Goal: Task Accomplishment & Management: Manage account settings

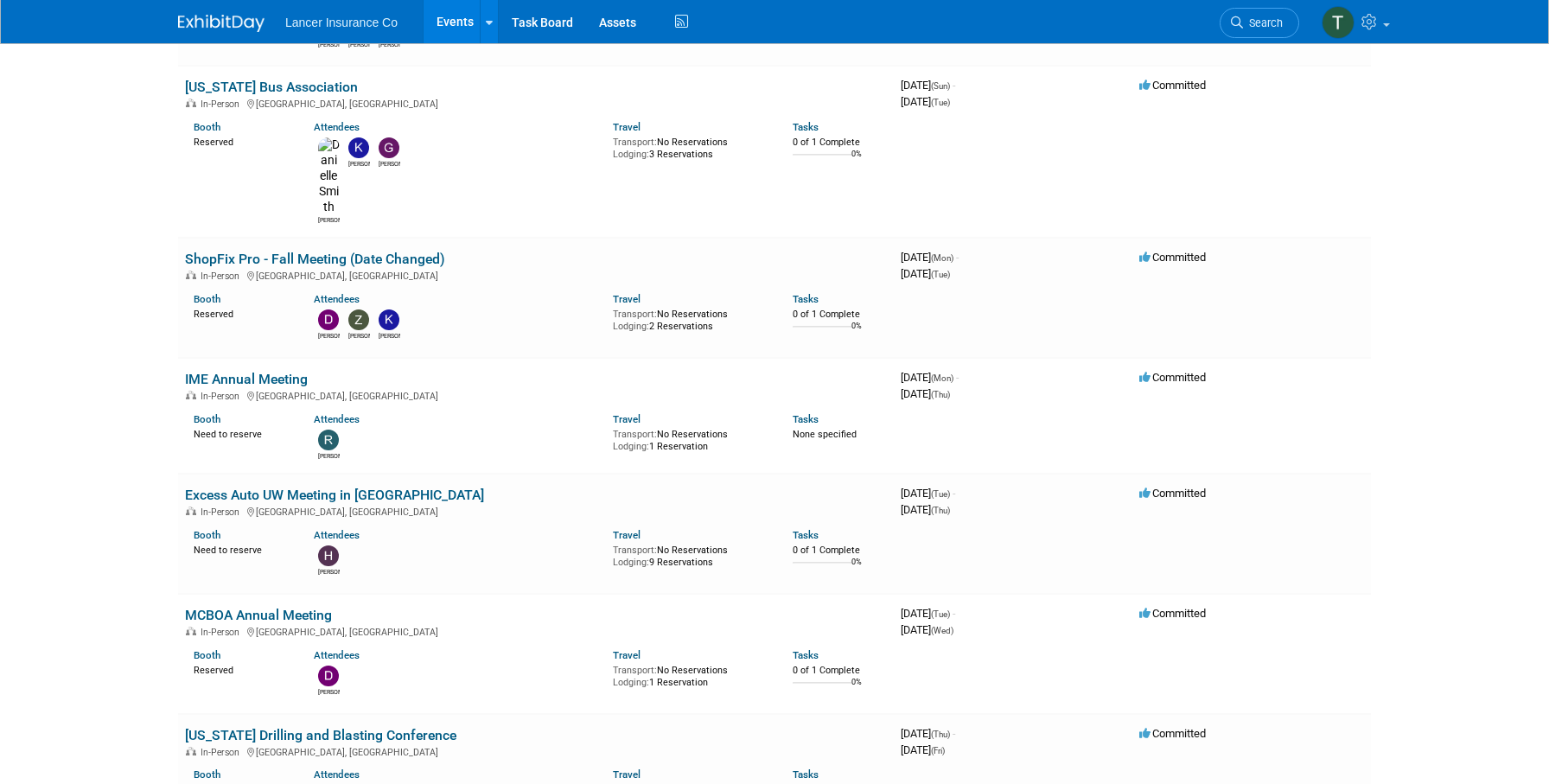
scroll to position [943, 0]
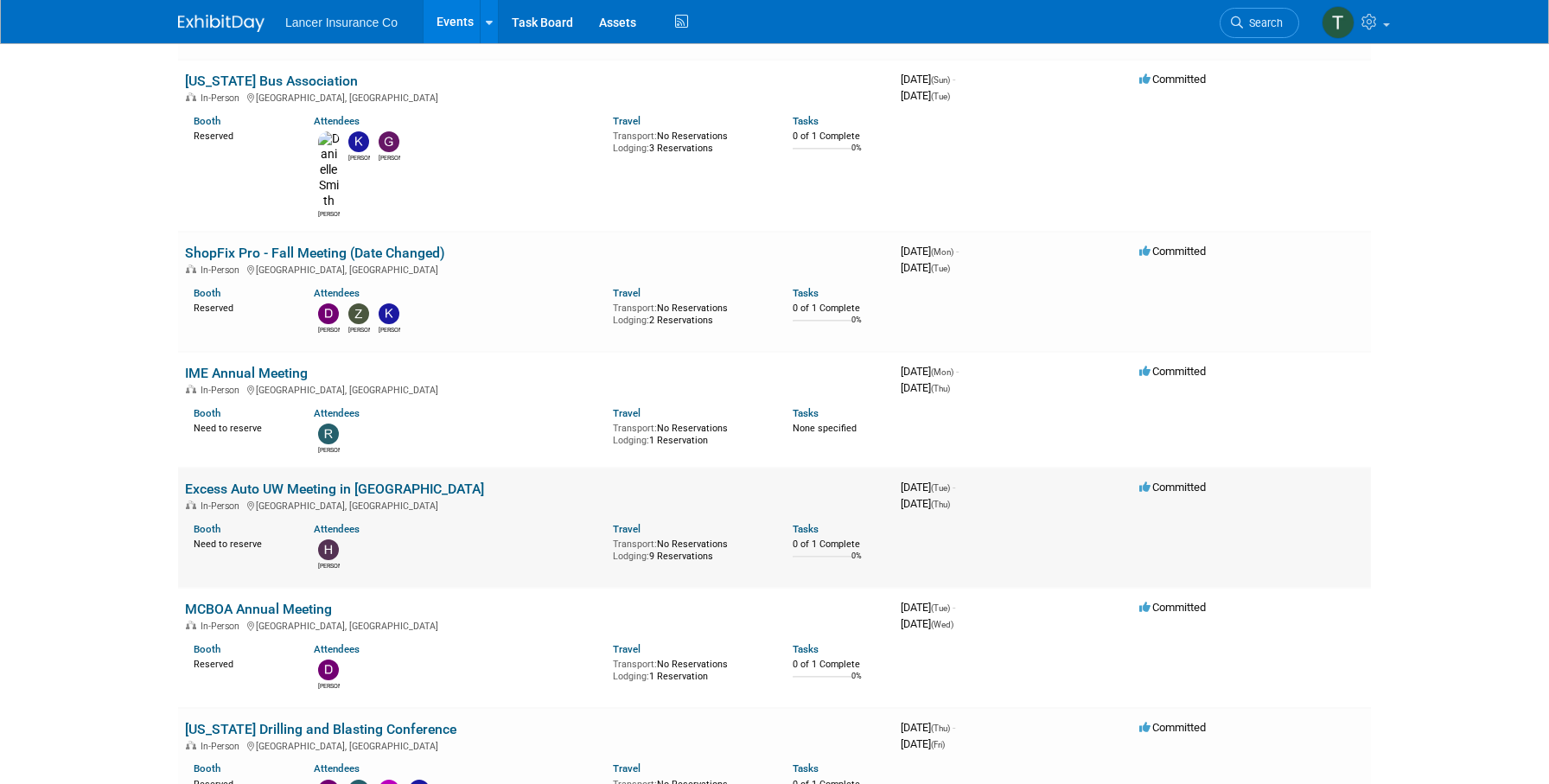
click at [256, 480] on link "Excess Auto UW Meeting in [GEOGRAPHIC_DATA]" at bounding box center [334, 489] width 299 height 17
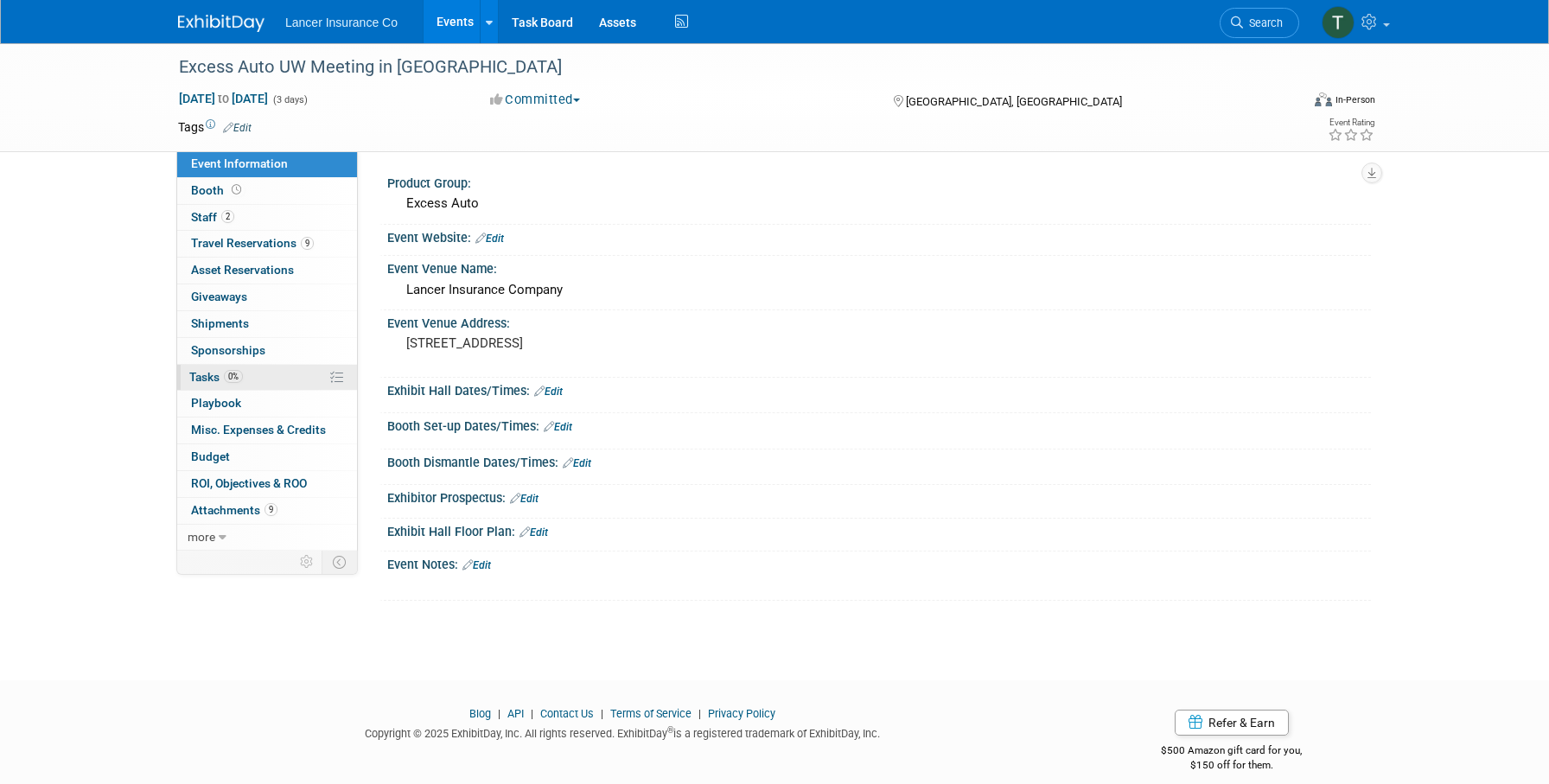
click at [213, 372] on span "Tasks 0%" at bounding box center [216, 377] width 54 height 14
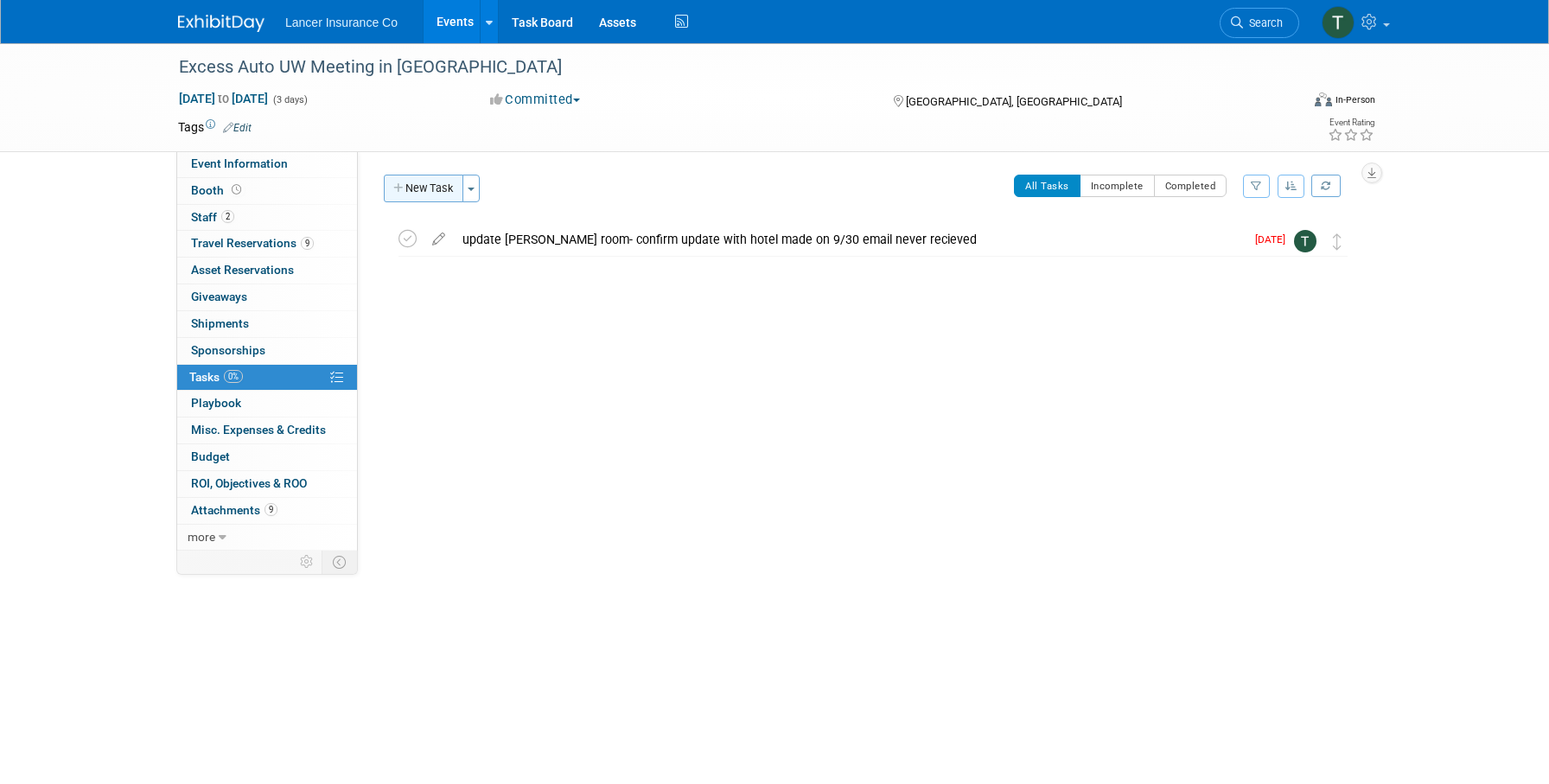
click at [443, 192] on button "New Task" at bounding box center [423, 189] width 80 height 28
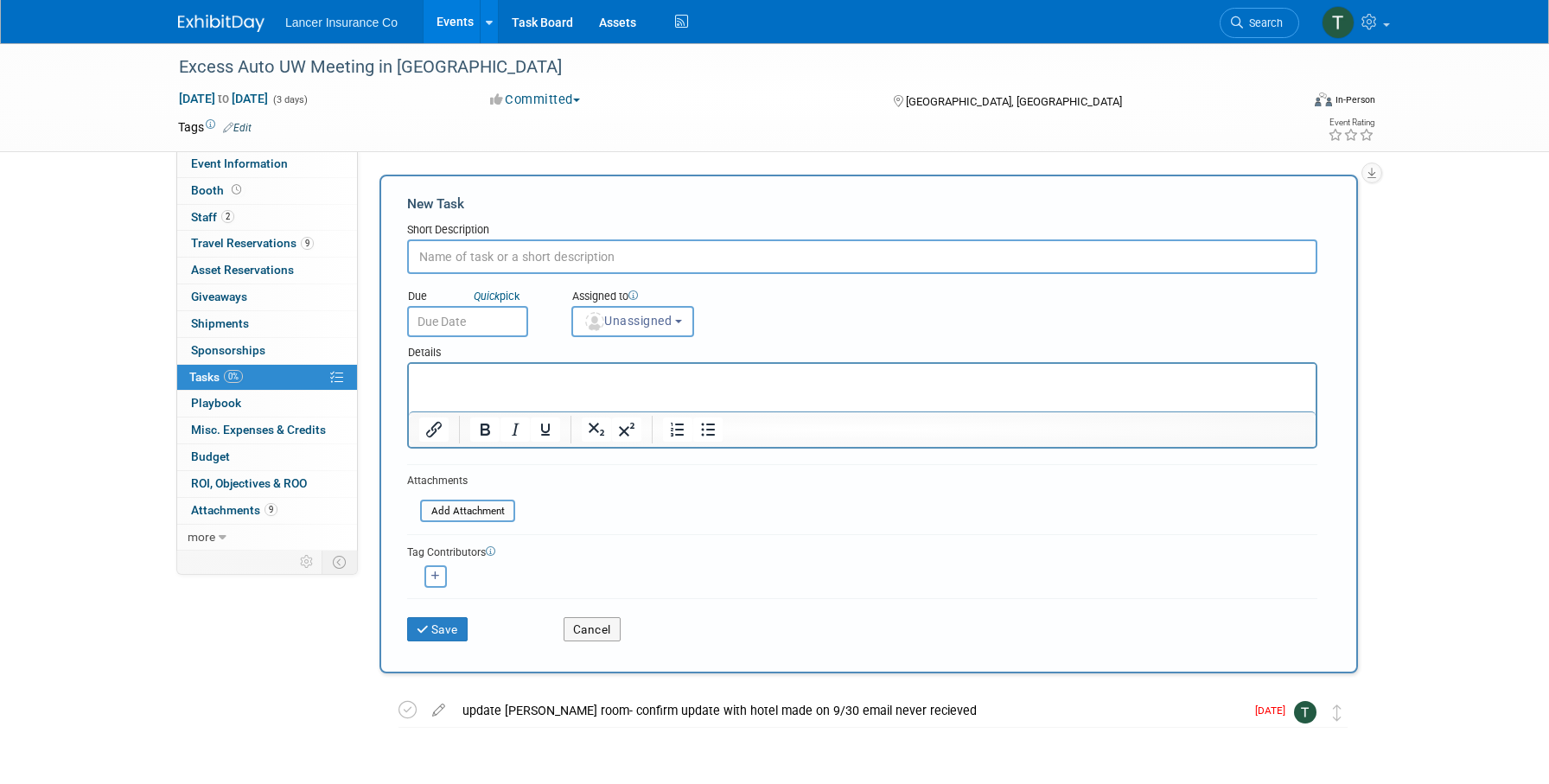
click at [451, 379] on p "Rich Text Area. Press ALT-0 for help." at bounding box center [863, 379] width 887 height 18
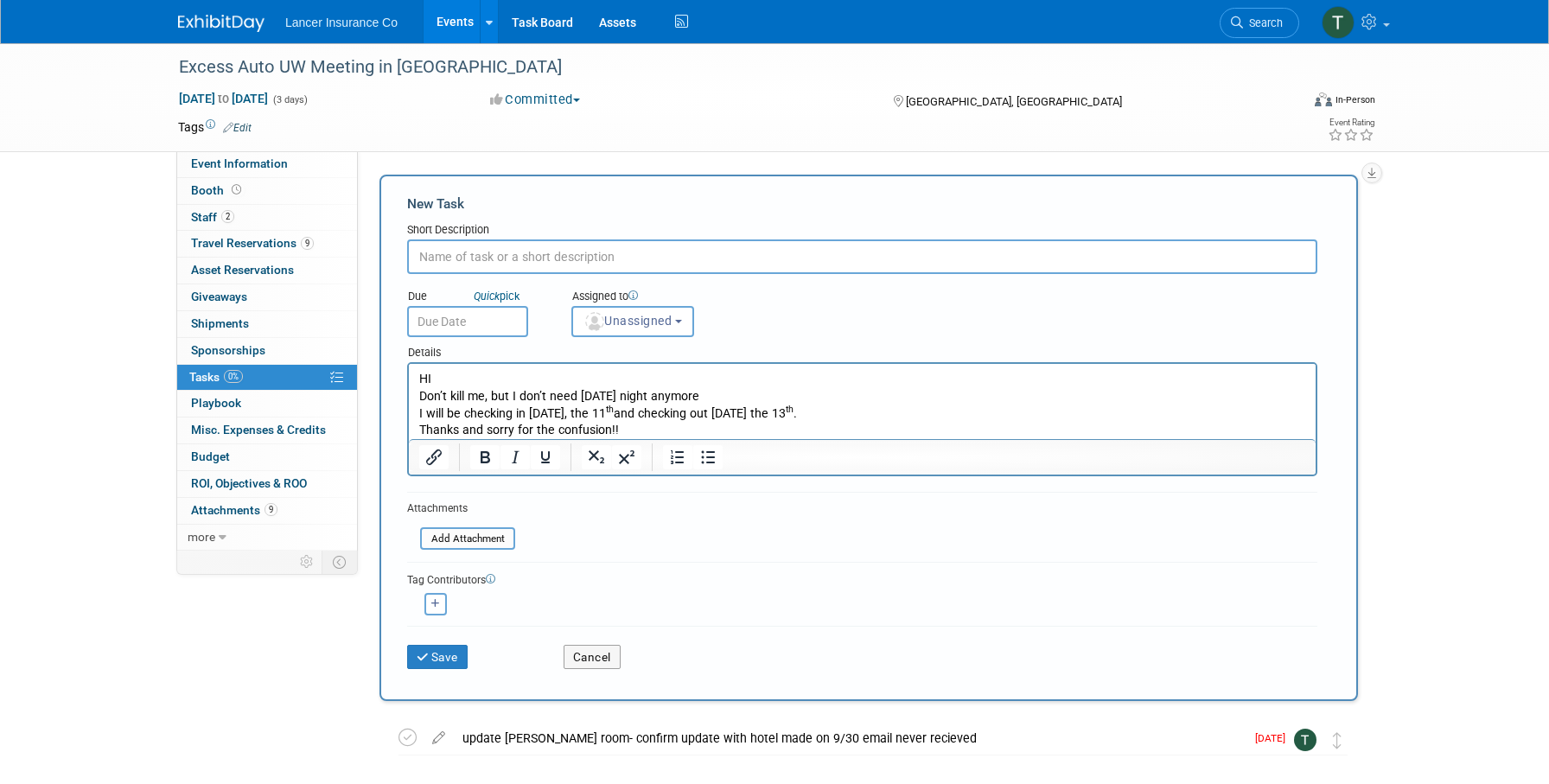
click at [458, 259] on input "text" at bounding box center [862, 256] width 910 height 34
click at [407, 644] on button "Save" at bounding box center [437, 656] width 60 height 24
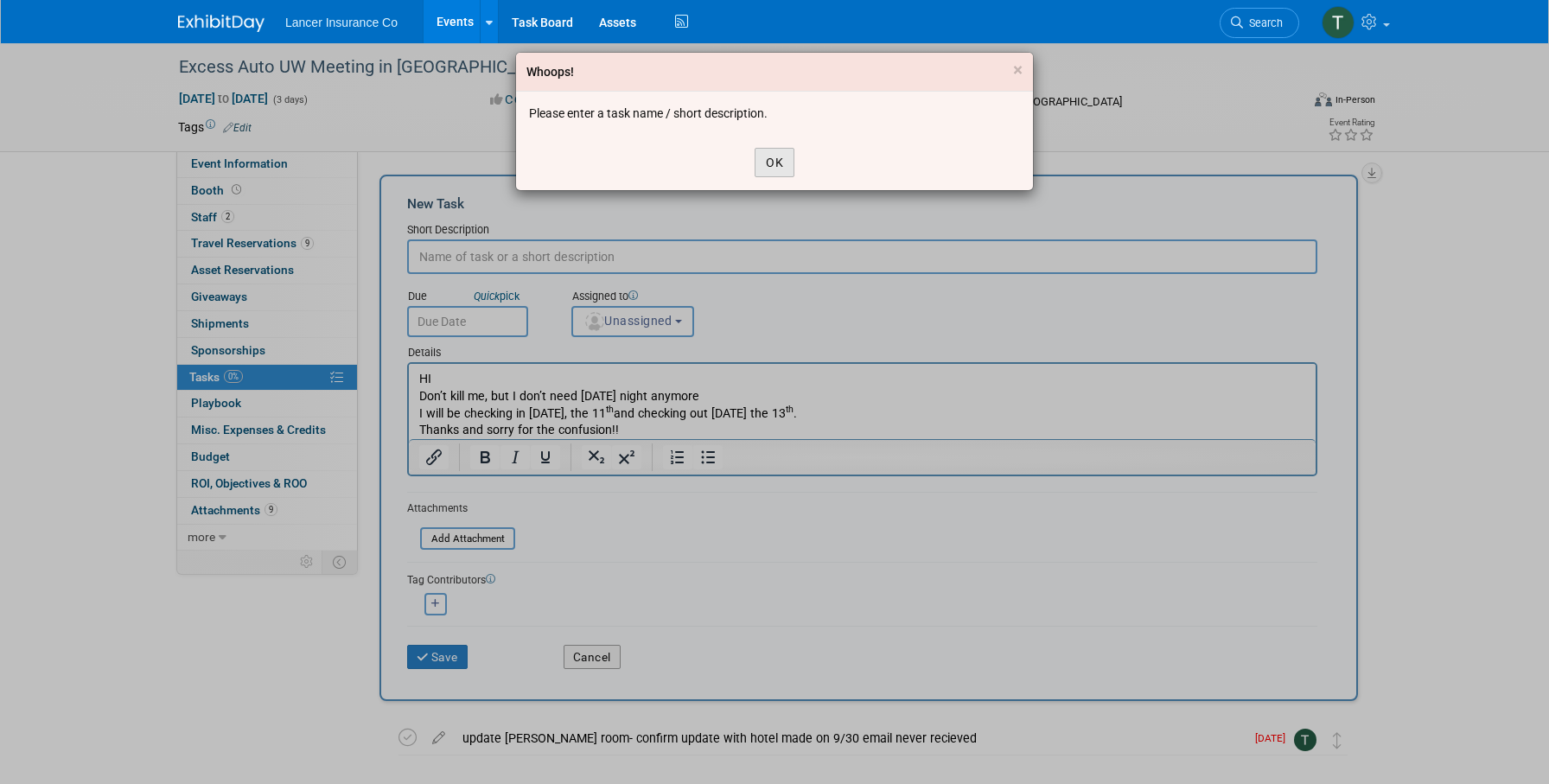
click at [772, 150] on button "OK" at bounding box center [774, 163] width 40 height 30
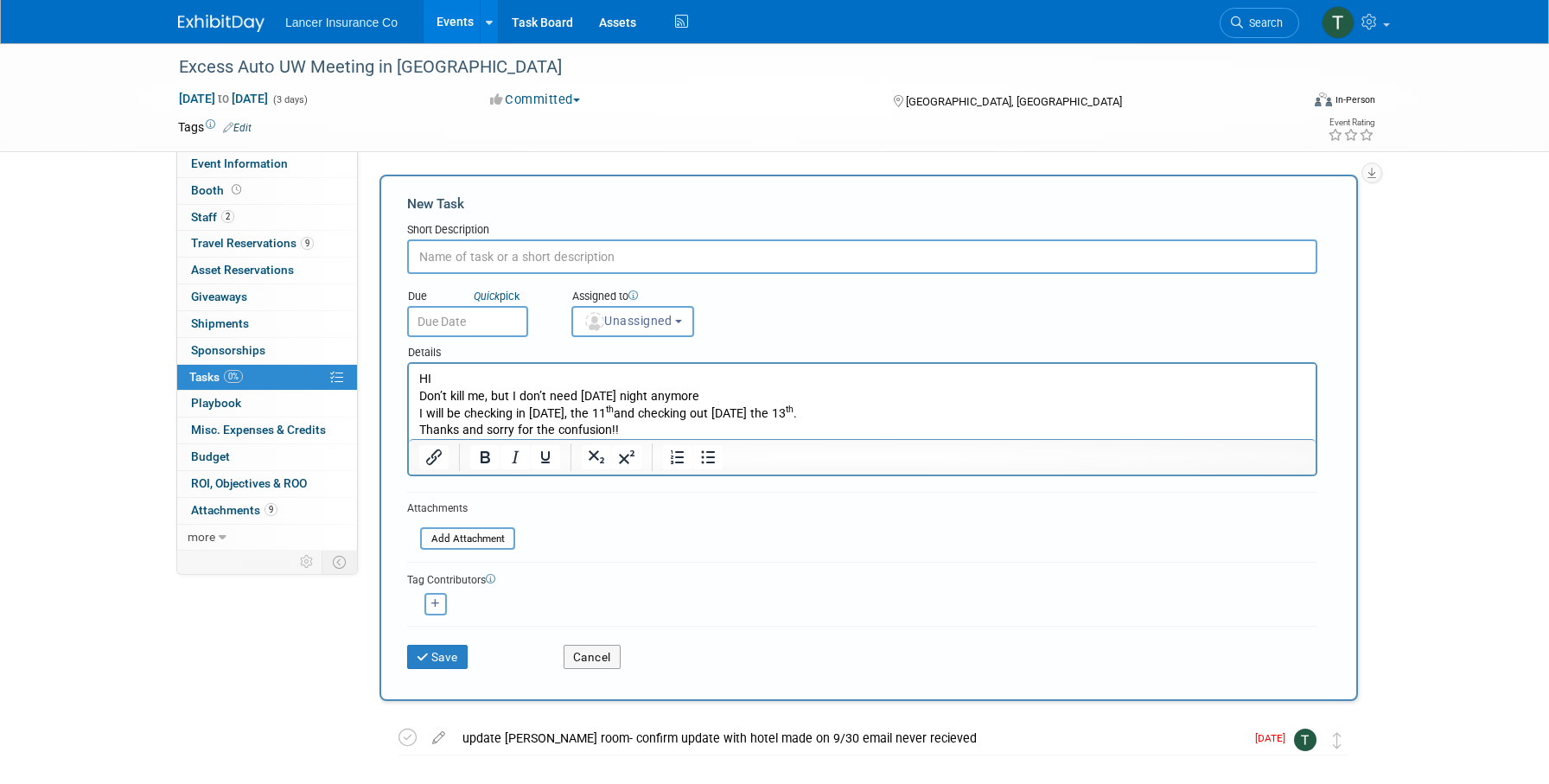
click at [468, 250] on input "text" at bounding box center [862, 256] width 910 height 34
type input "Update Jens Room"
click at [633, 322] on span "Unassigned" at bounding box center [627, 320] width 88 height 14
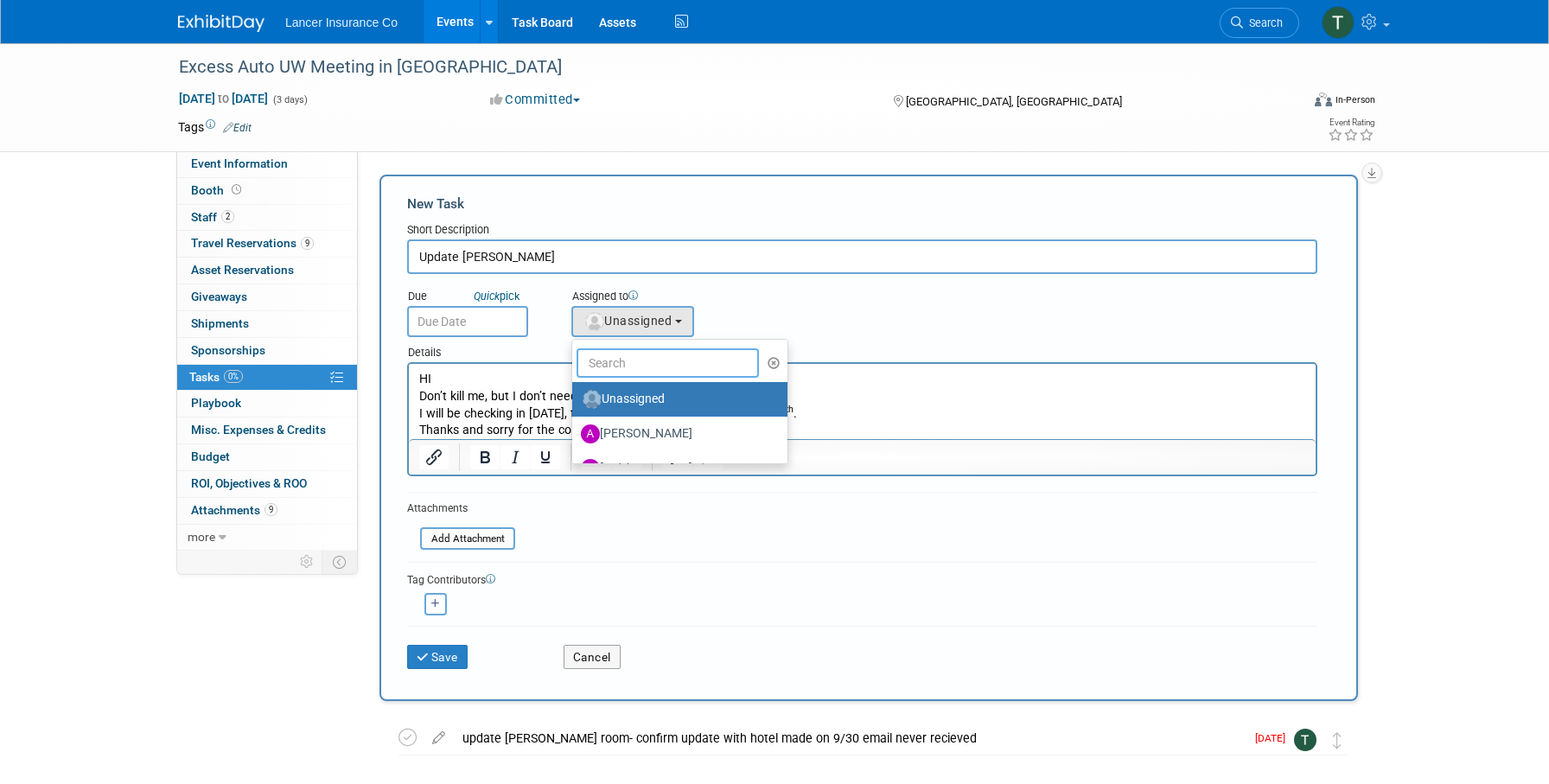
click at [636, 370] on input "text" at bounding box center [668, 363] width 182 height 30
type input "Terrence"
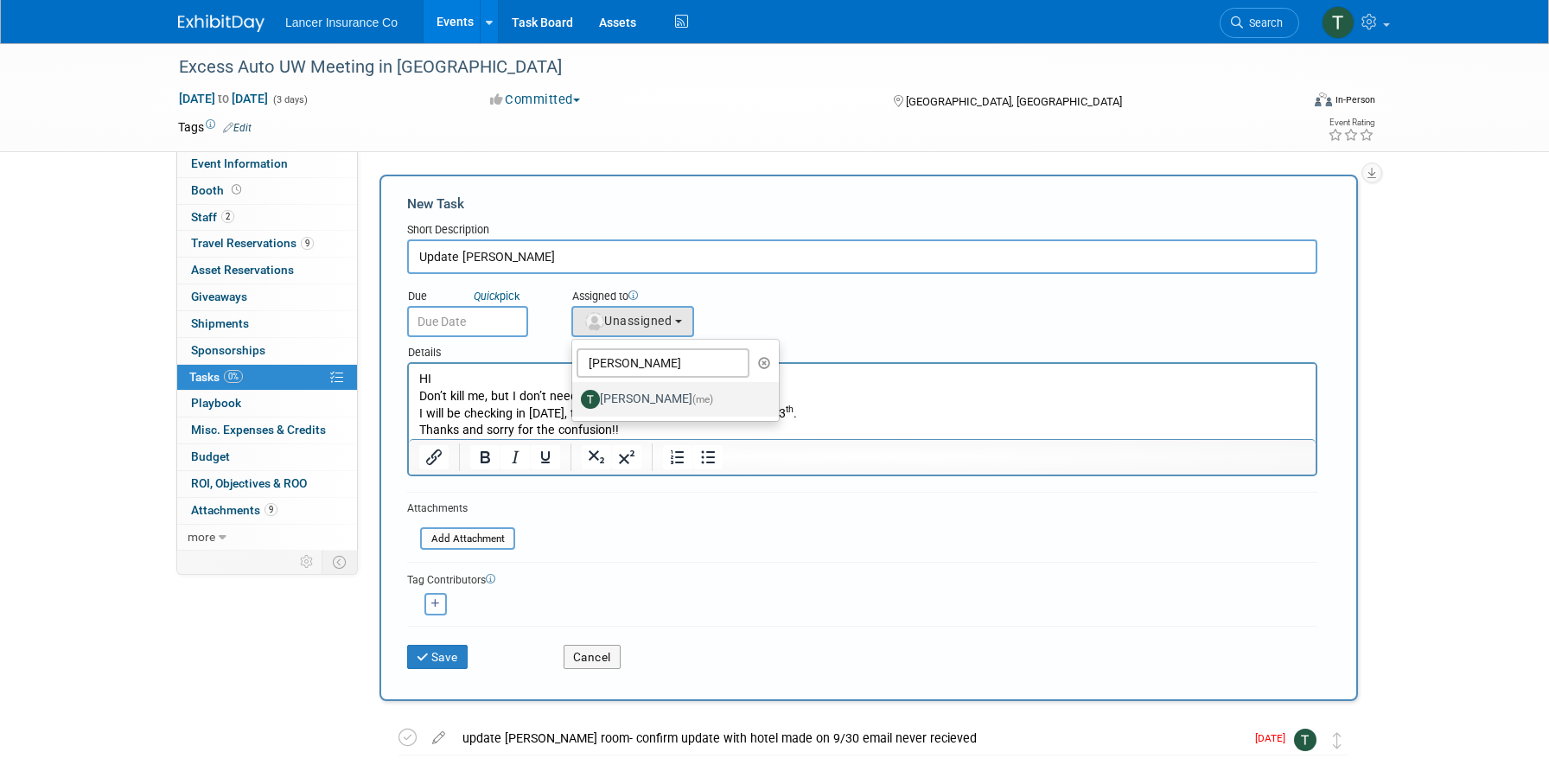
click at [643, 405] on label "Terrence Forrest (me)" at bounding box center [670, 399] width 181 height 28
click at [575, 403] on input "Terrence Forrest (me)" at bounding box center [569, 397] width 11 height 11
select select "4421722b-634f-4799-af43-cbca53d48260"
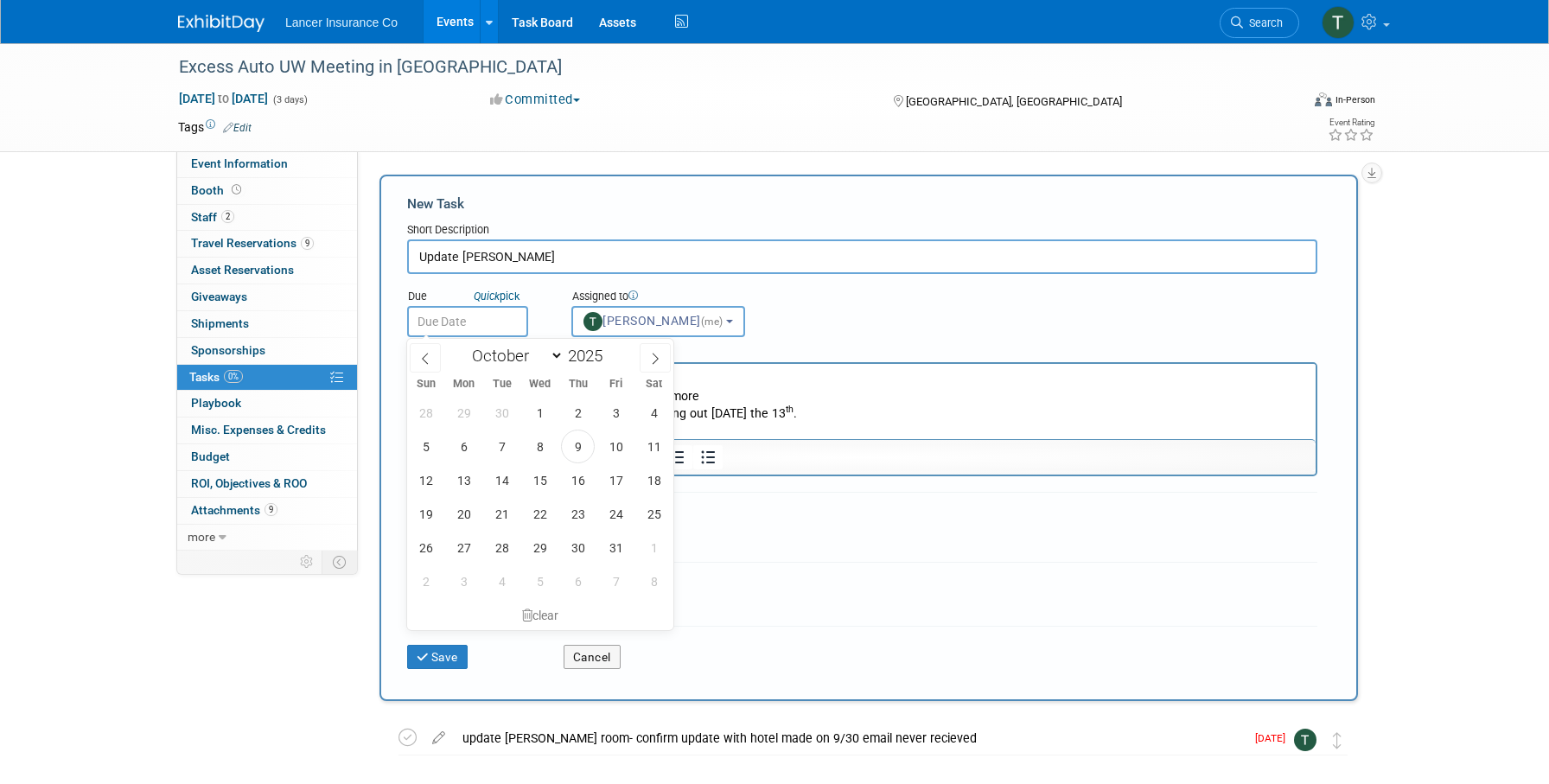
click at [472, 319] on input "text" at bounding box center [468, 321] width 121 height 31
click at [503, 475] on span "14" at bounding box center [502, 479] width 33 height 33
type input "Oct 14, 2025"
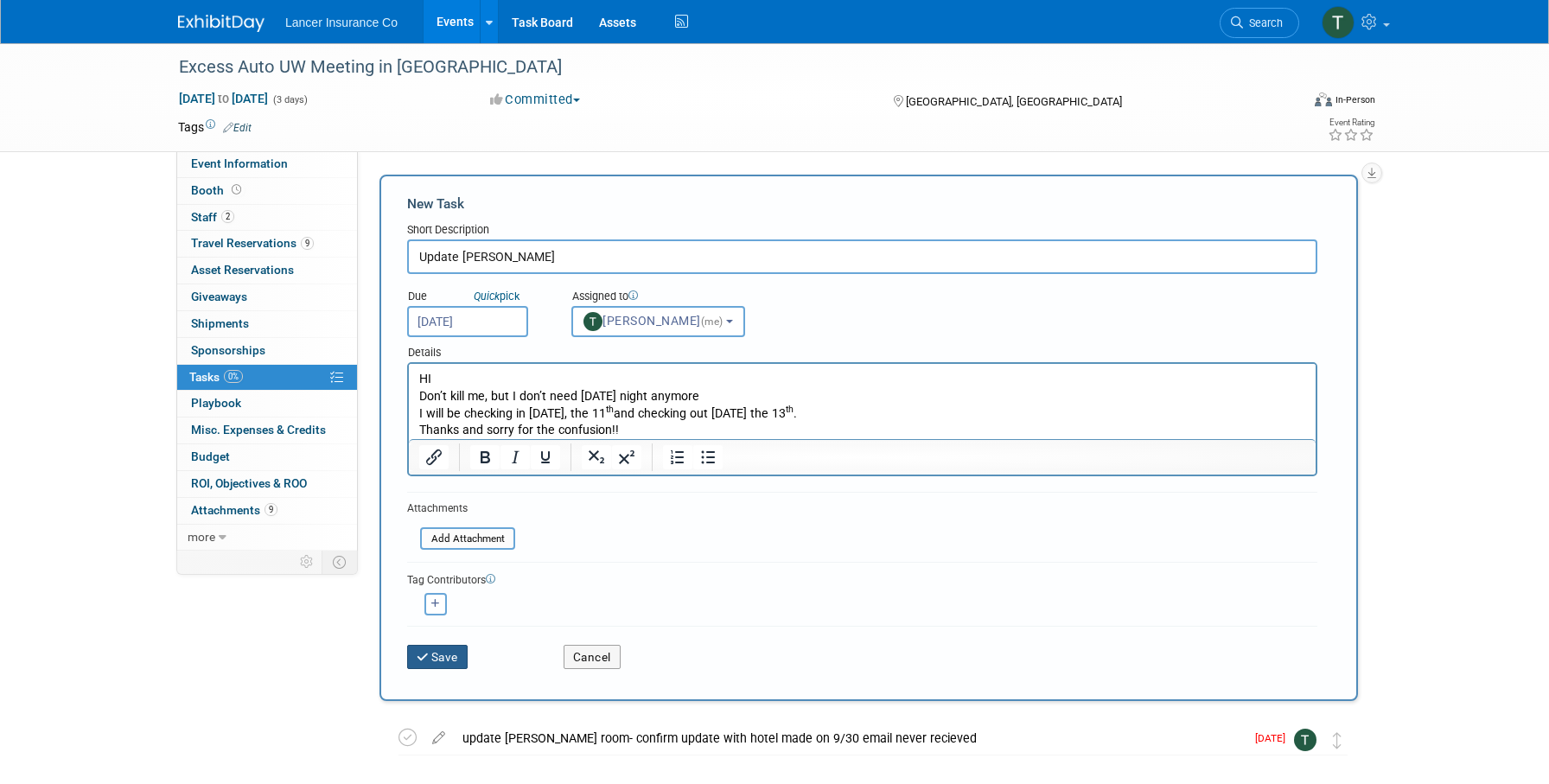
click at [444, 657] on button "Save" at bounding box center [437, 656] width 60 height 24
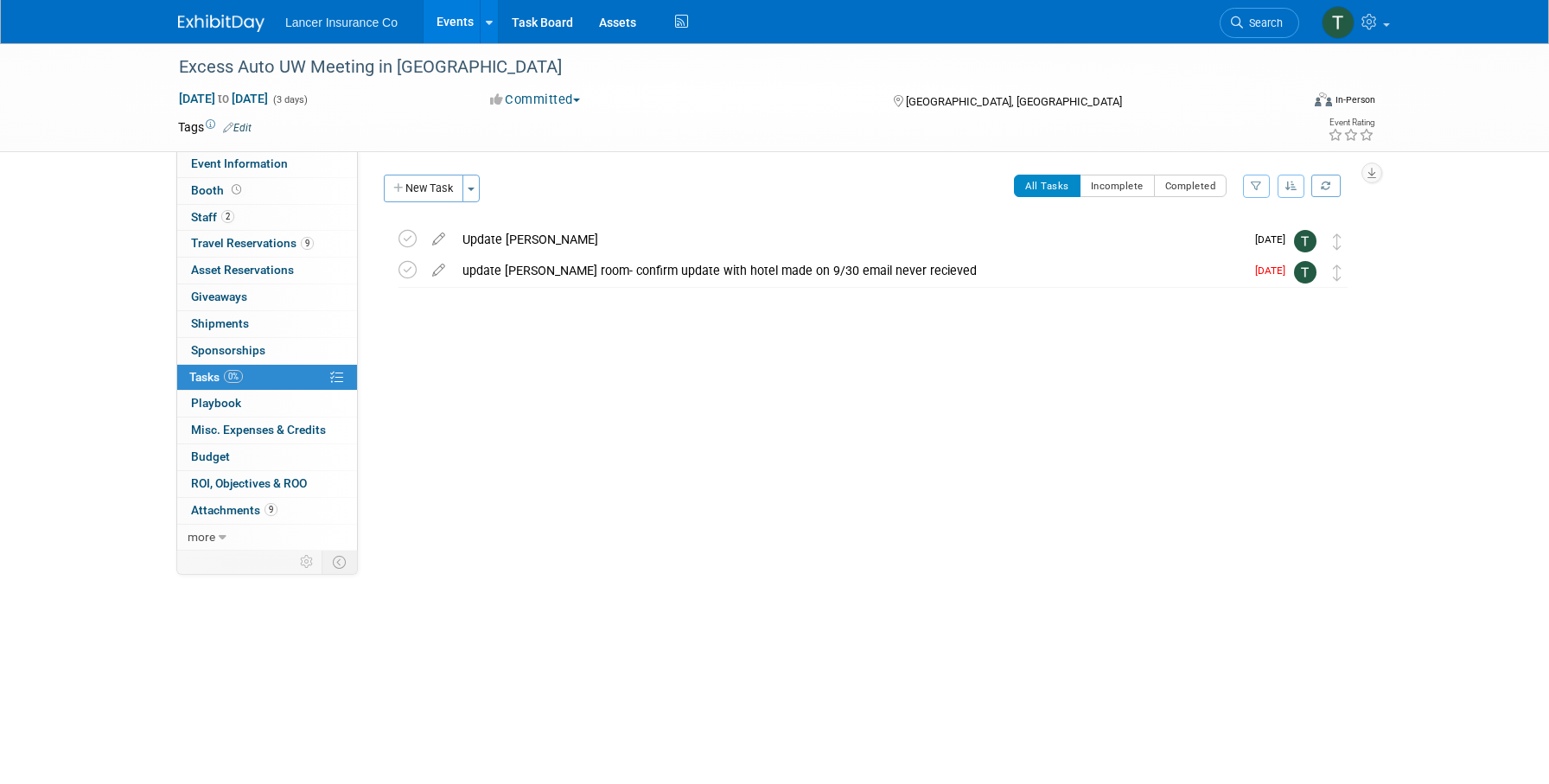
click at [456, 23] on link "Events" at bounding box center [455, 21] width 63 height 44
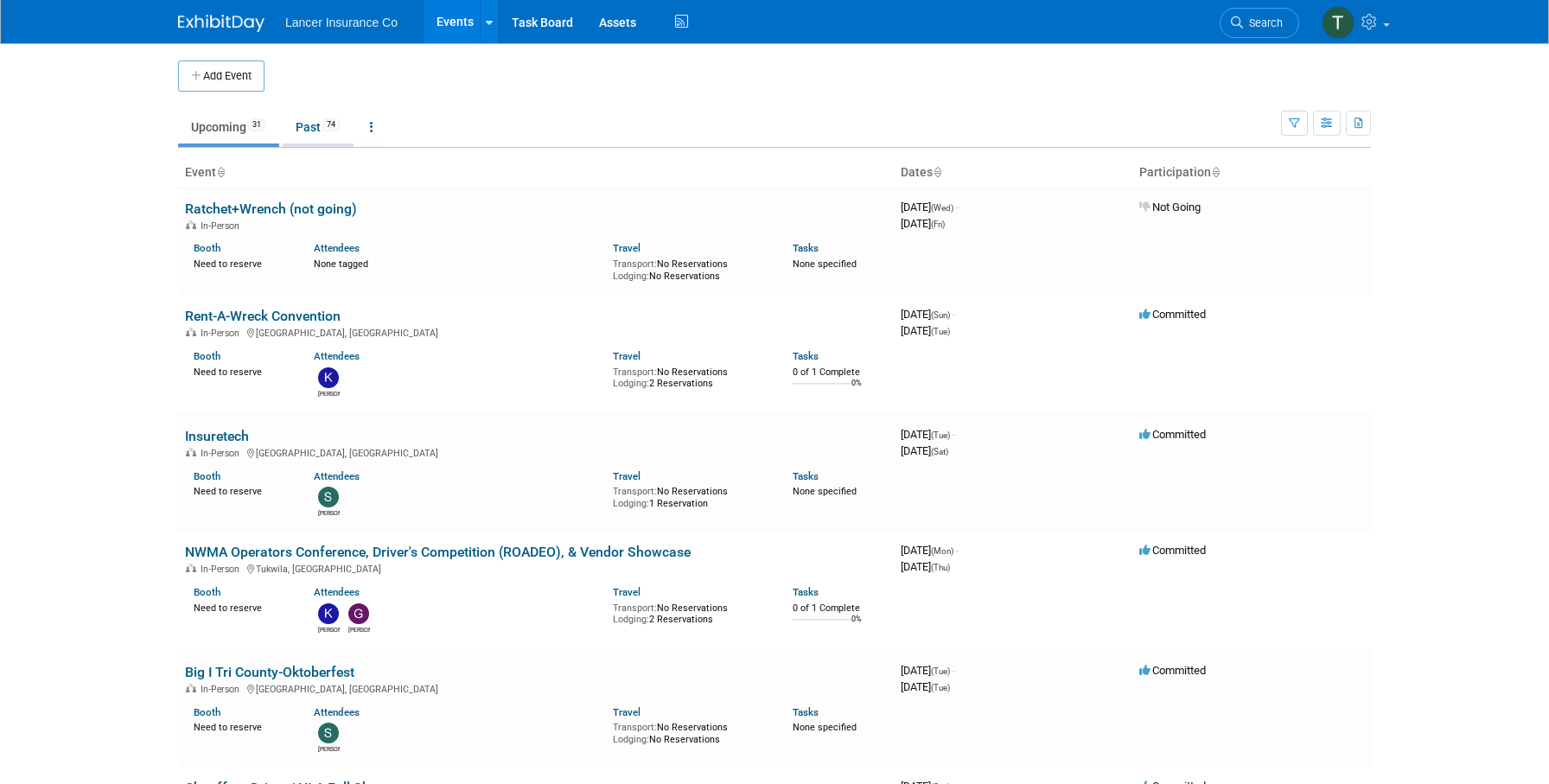
click at [312, 121] on link "Past 74" at bounding box center [318, 126] width 71 height 32
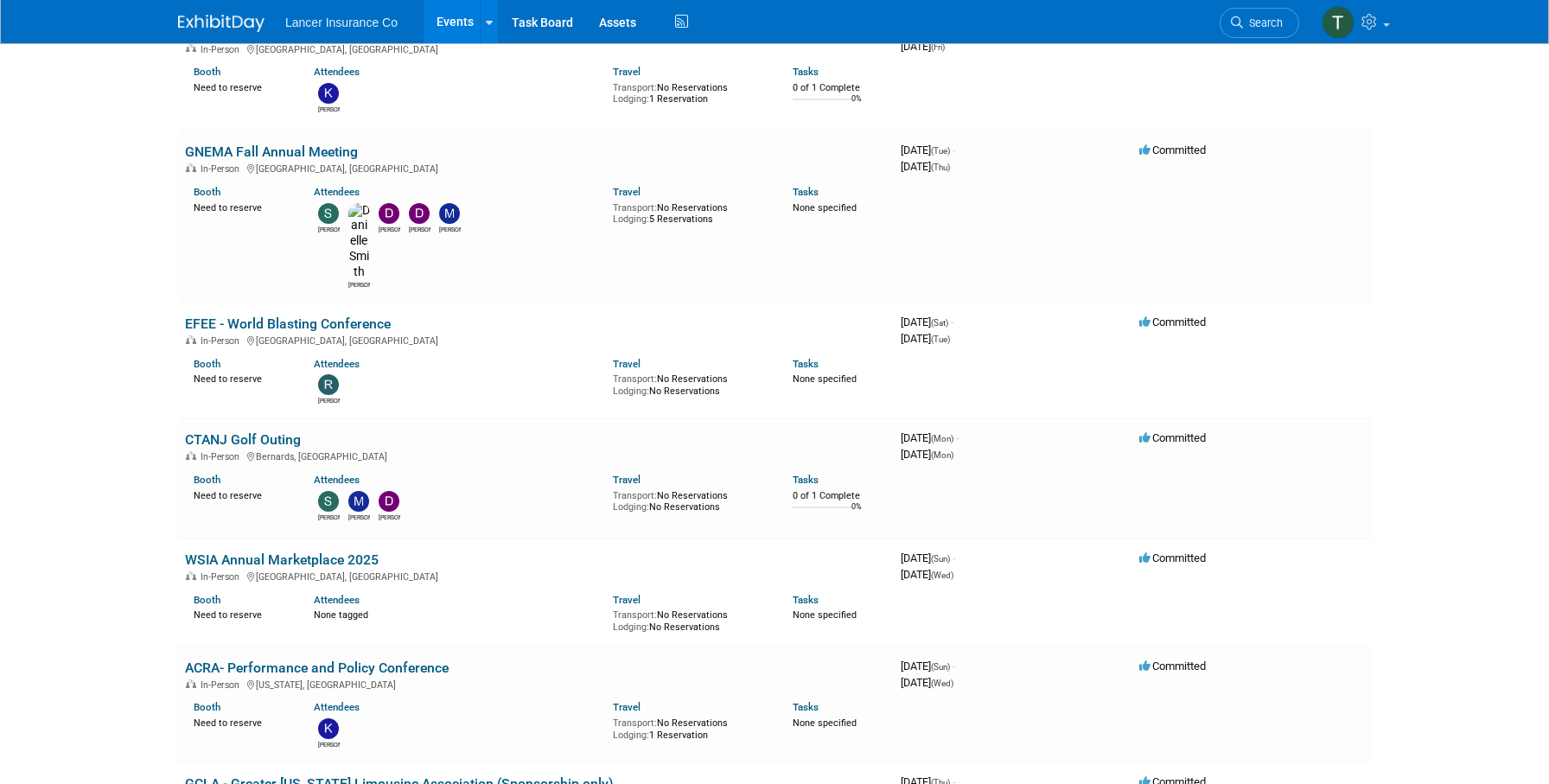
click at [327, 353] on div "Attendees" at bounding box center [451, 362] width 274 height 19
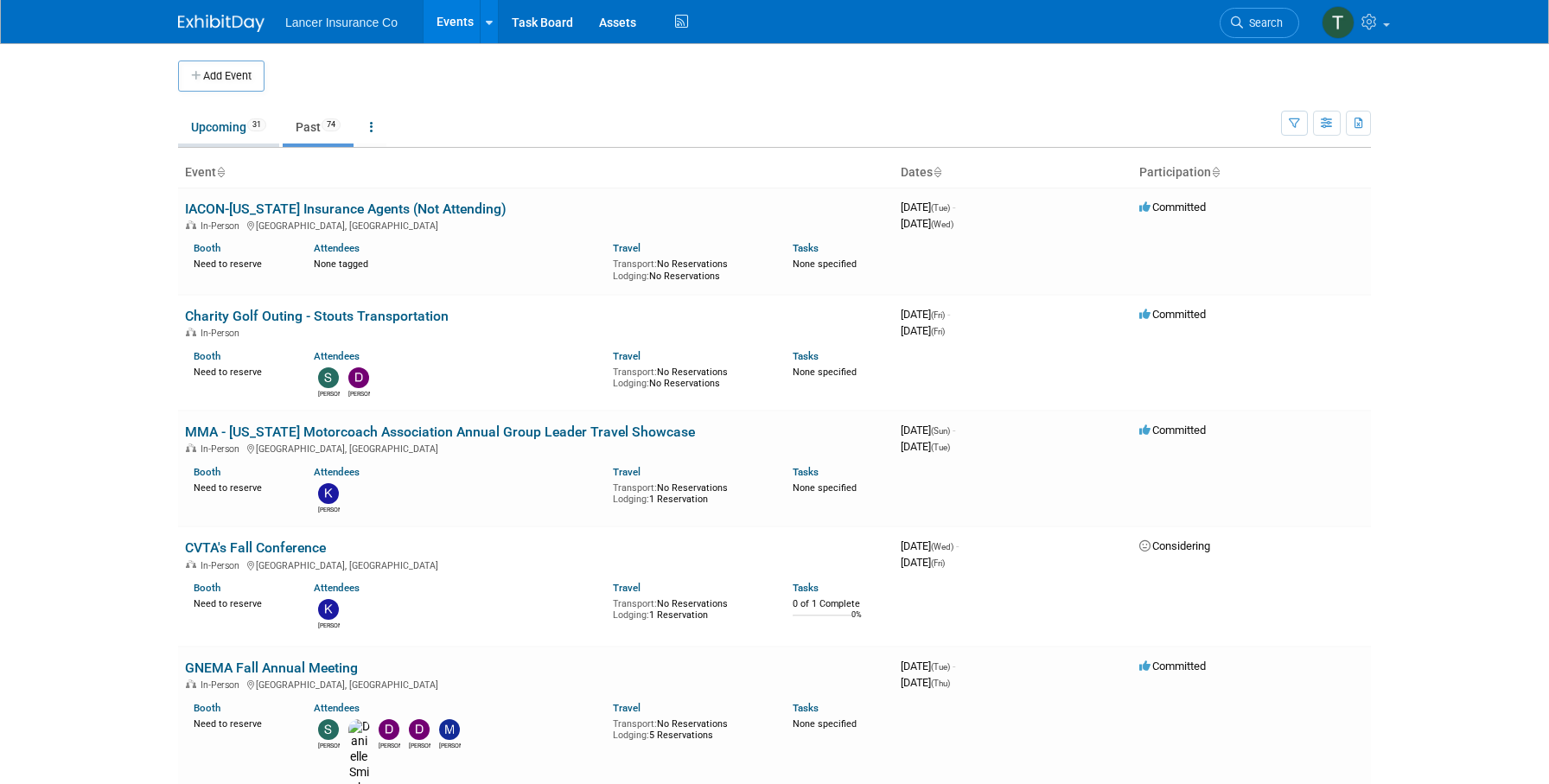
click at [206, 120] on link "Upcoming 31" at bounding box center [228, 126] width 101 height 32
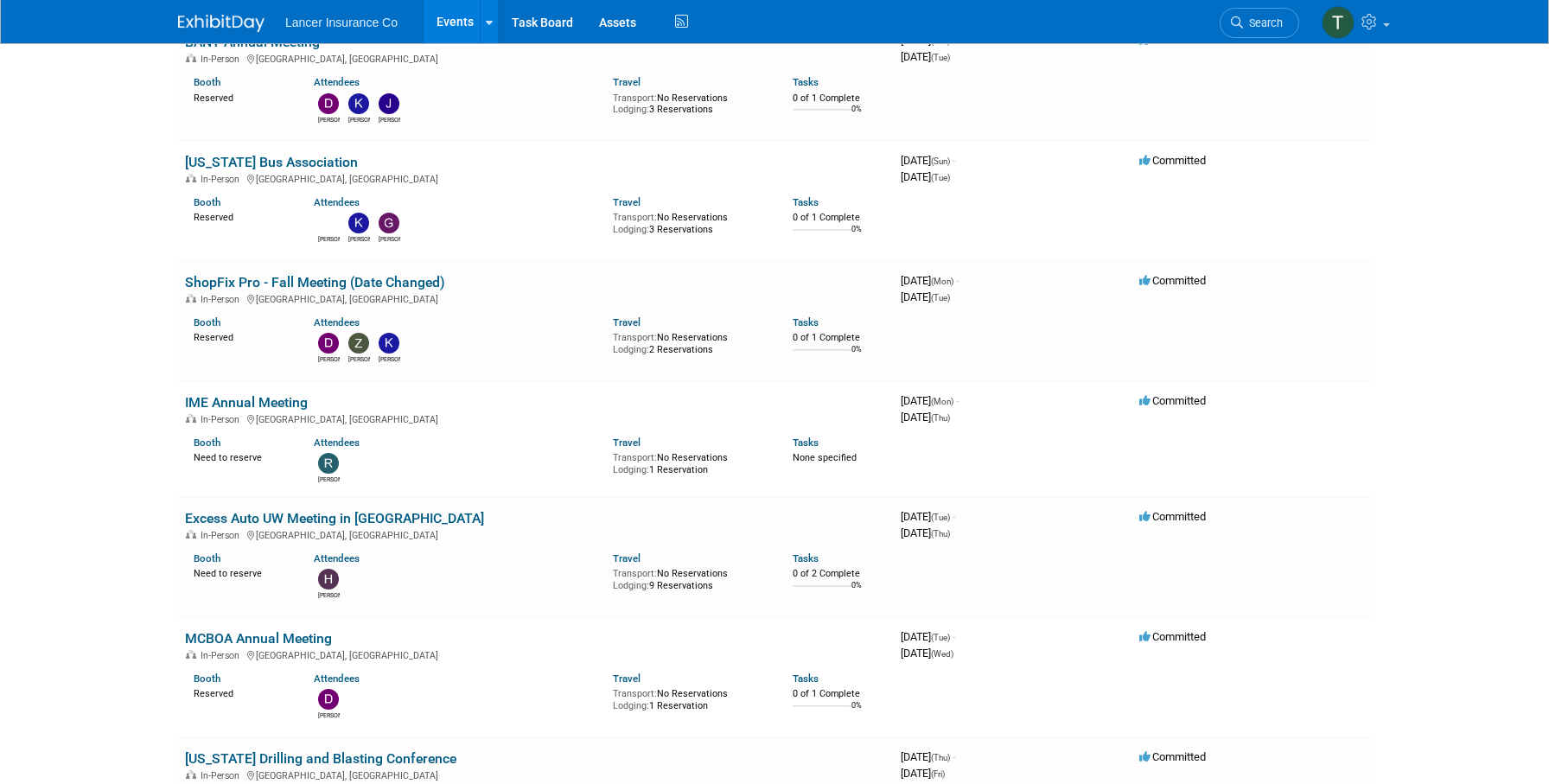
scroll to position [894, 0]
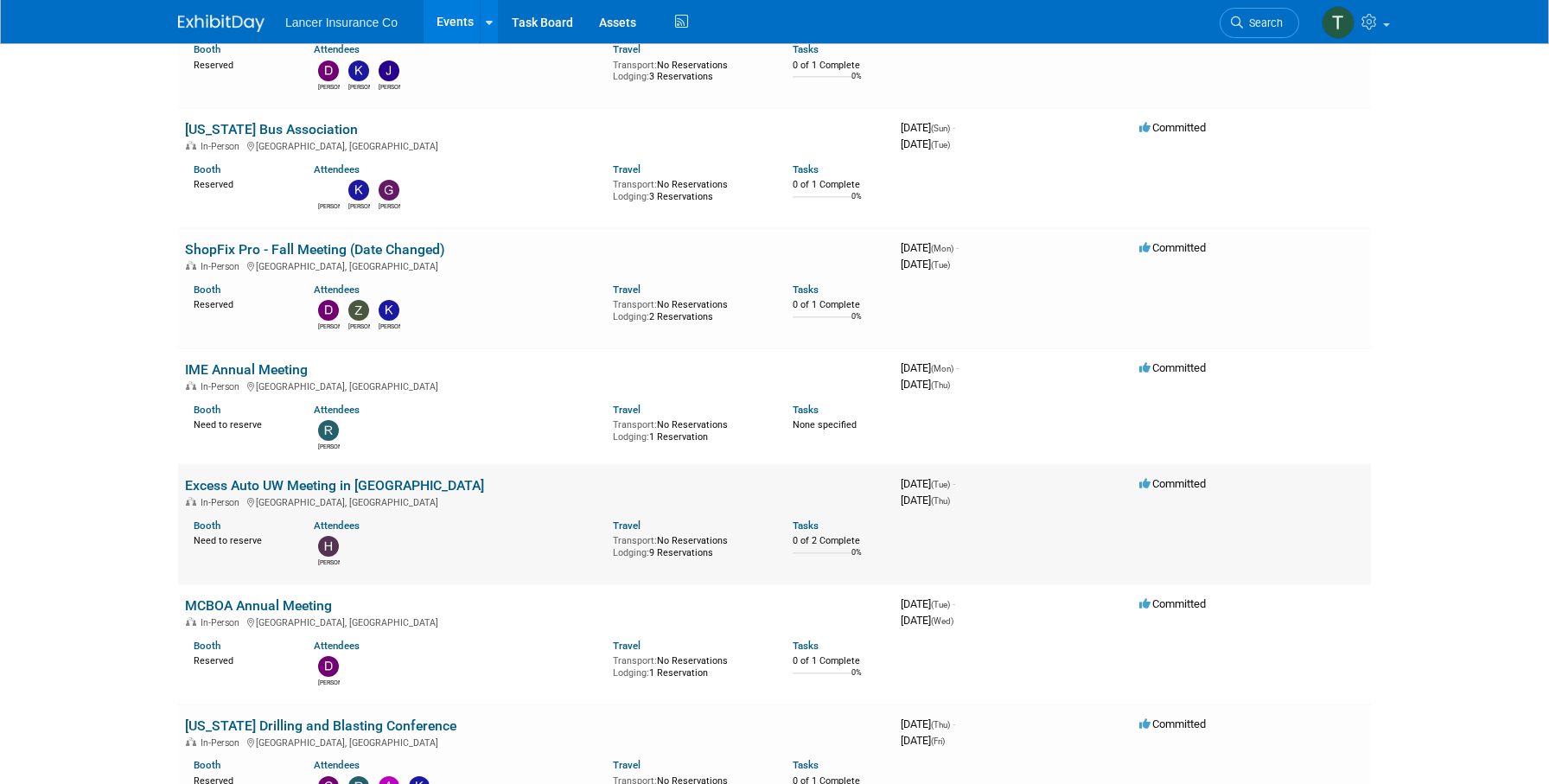
click at [237, 488] on link "Excess Auto UW Meeting in [GEOGRAPHIC_DATA]" at bounding box center [334, 485] width 299 height 17
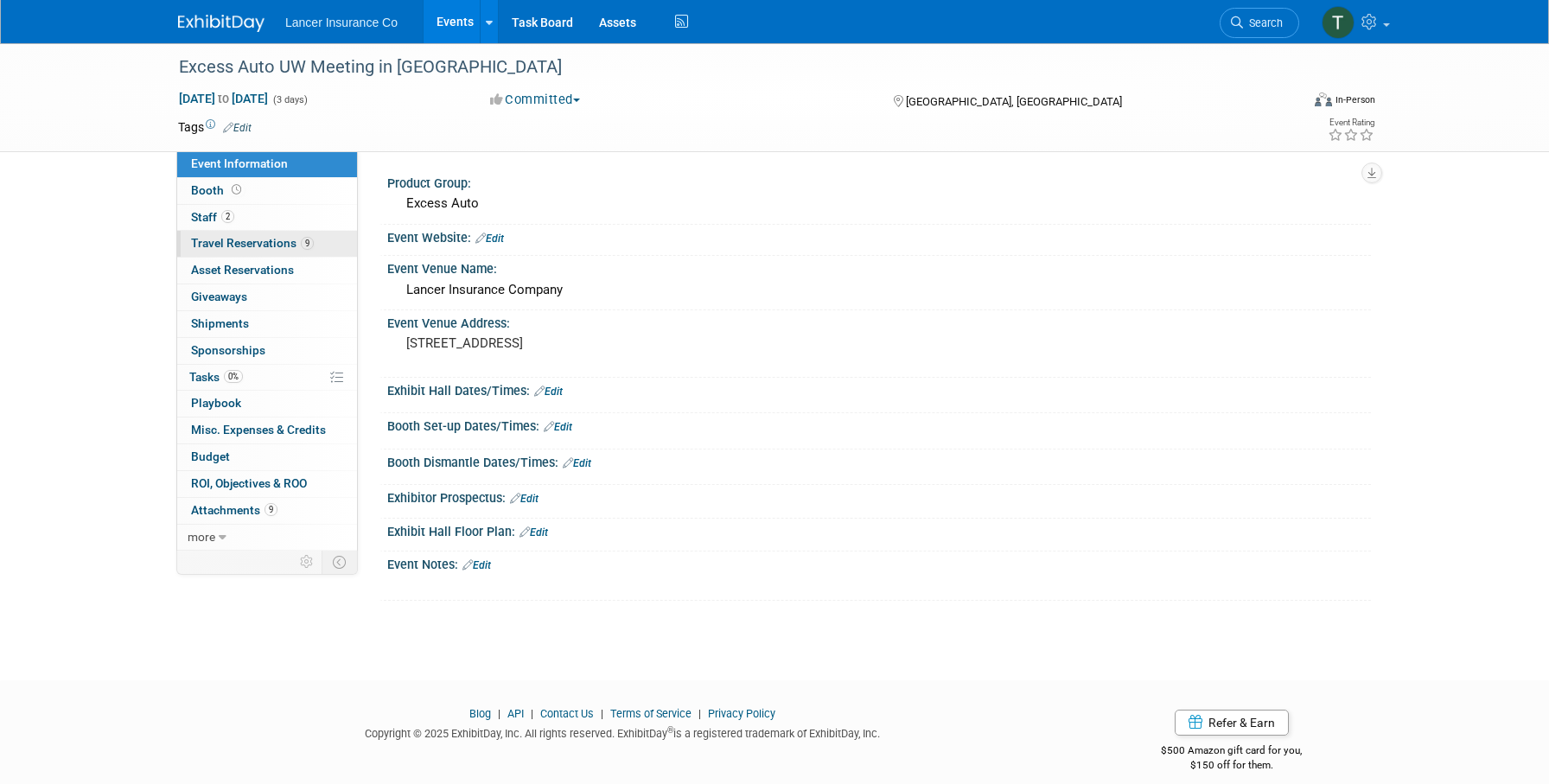
click at [232, 244] on span "Travel Reservations 9" at bounding box center [252, 243] width 123 height 14
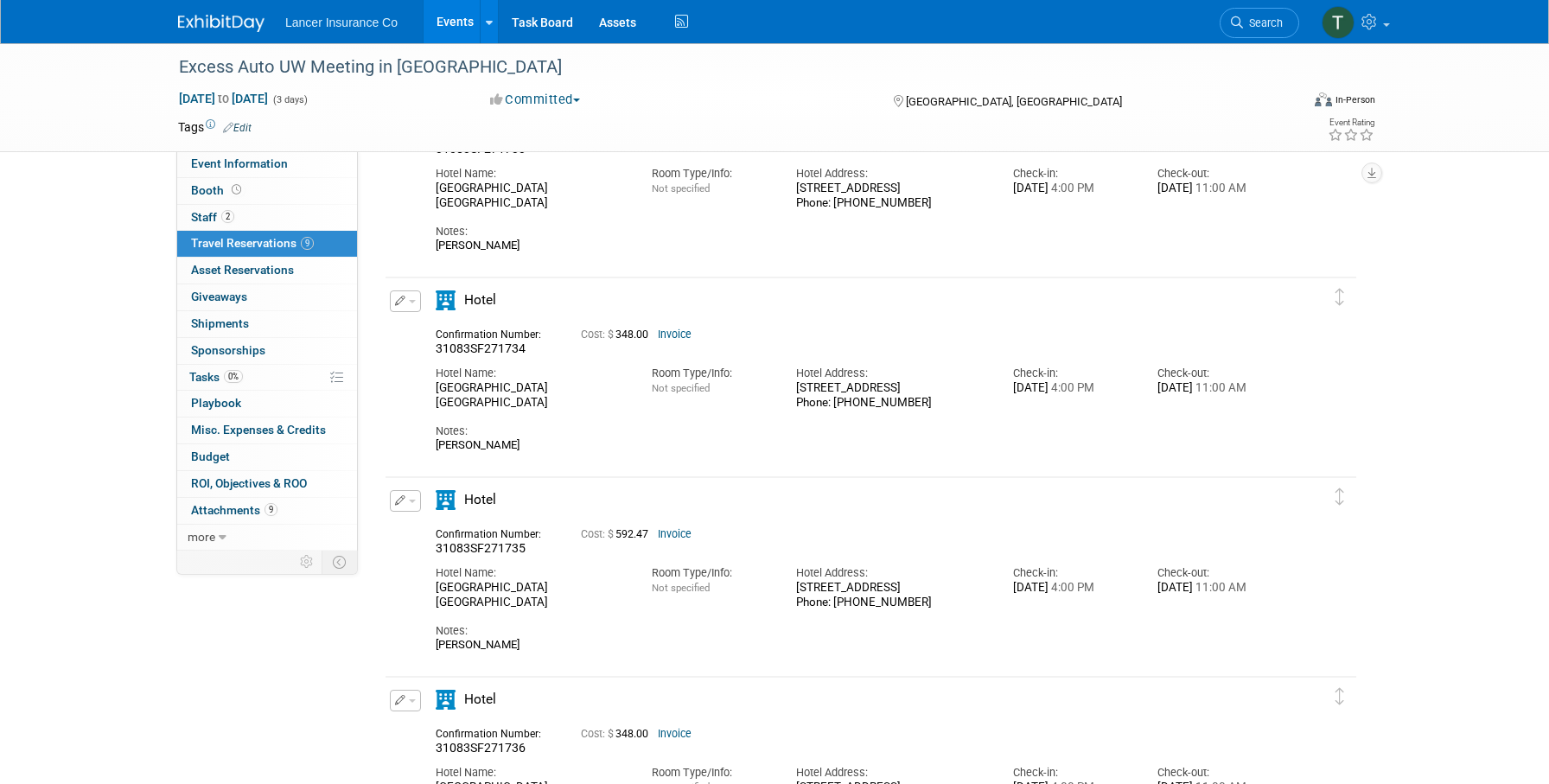
scroll to position [516, 0]
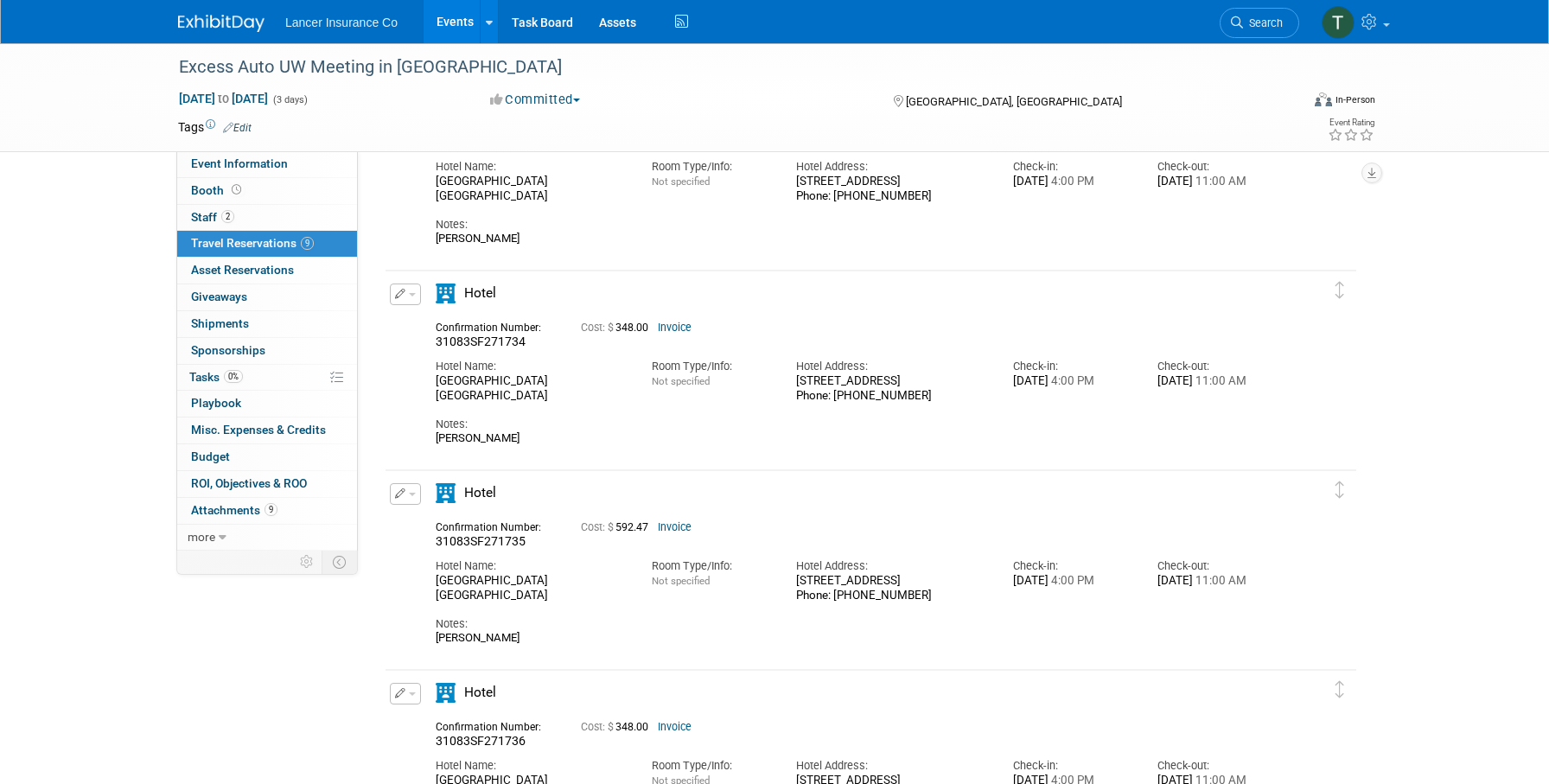
click at [678, 529] on link "Invoice" at bounding box center [674, 527] width 33 height 12
click at [407, 492] on button "button" at bounding box center [406, 493] width 31 height 21
click at [423, 518] on button "Edit Reservation" at bounding box center [464, 524] width 146 height 25
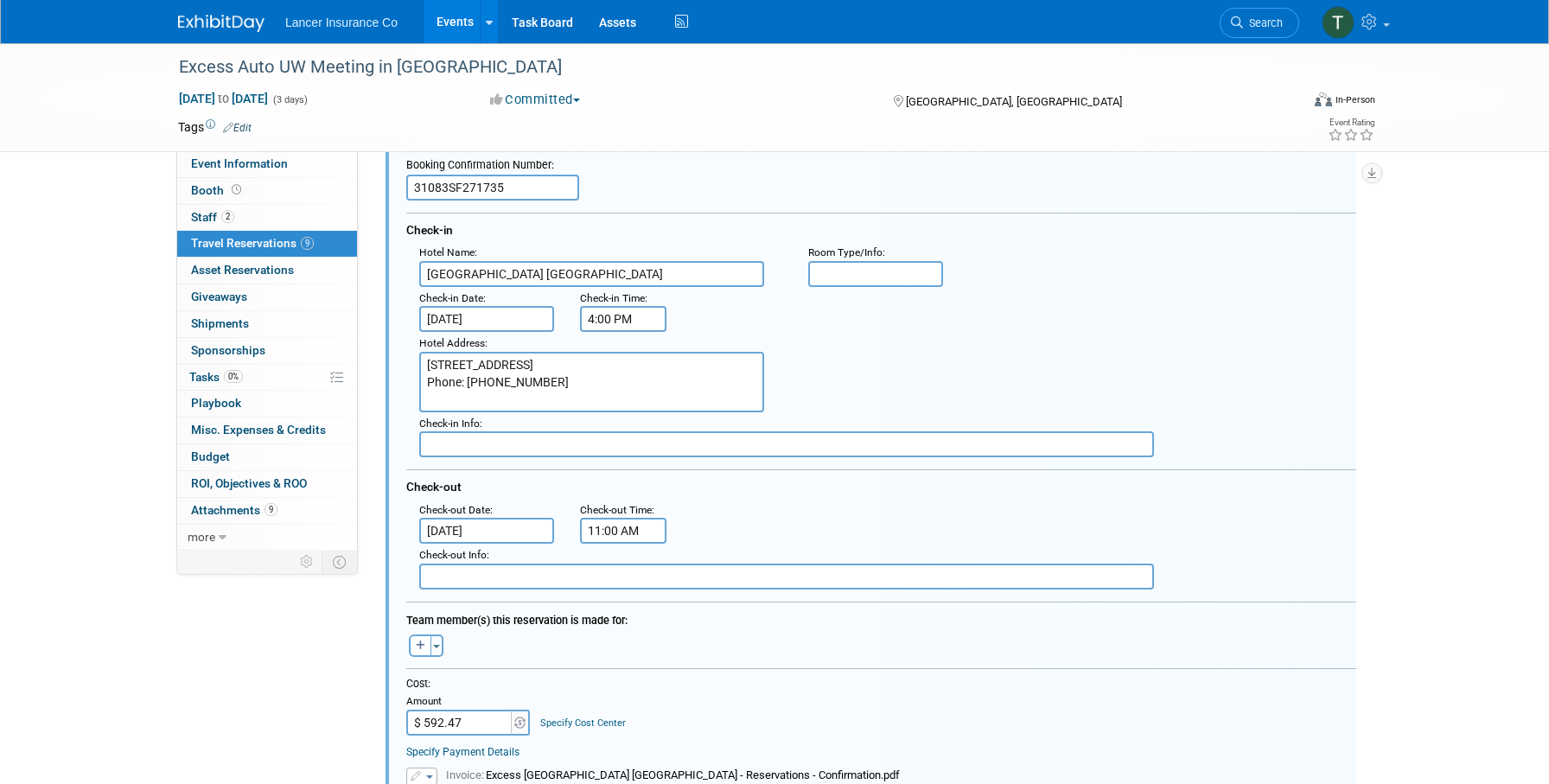
scroll to position [890, 0]
drag, startPoint x: 474, startPoint y: 721, endPoint x: 440, endPoint y: 720, distance: 34.0
click at [440, 720] on input "$ 592.47" at bounding box center [460, 722] width 108 height 26
drag, startPoint x: 483, startPoint y: 722, endPoint x: 418, endPoint y: 716, distance: 65.3
click at [418, 716] on input "$ 592.47" at bounding box center [460, 722] width 108 height 26
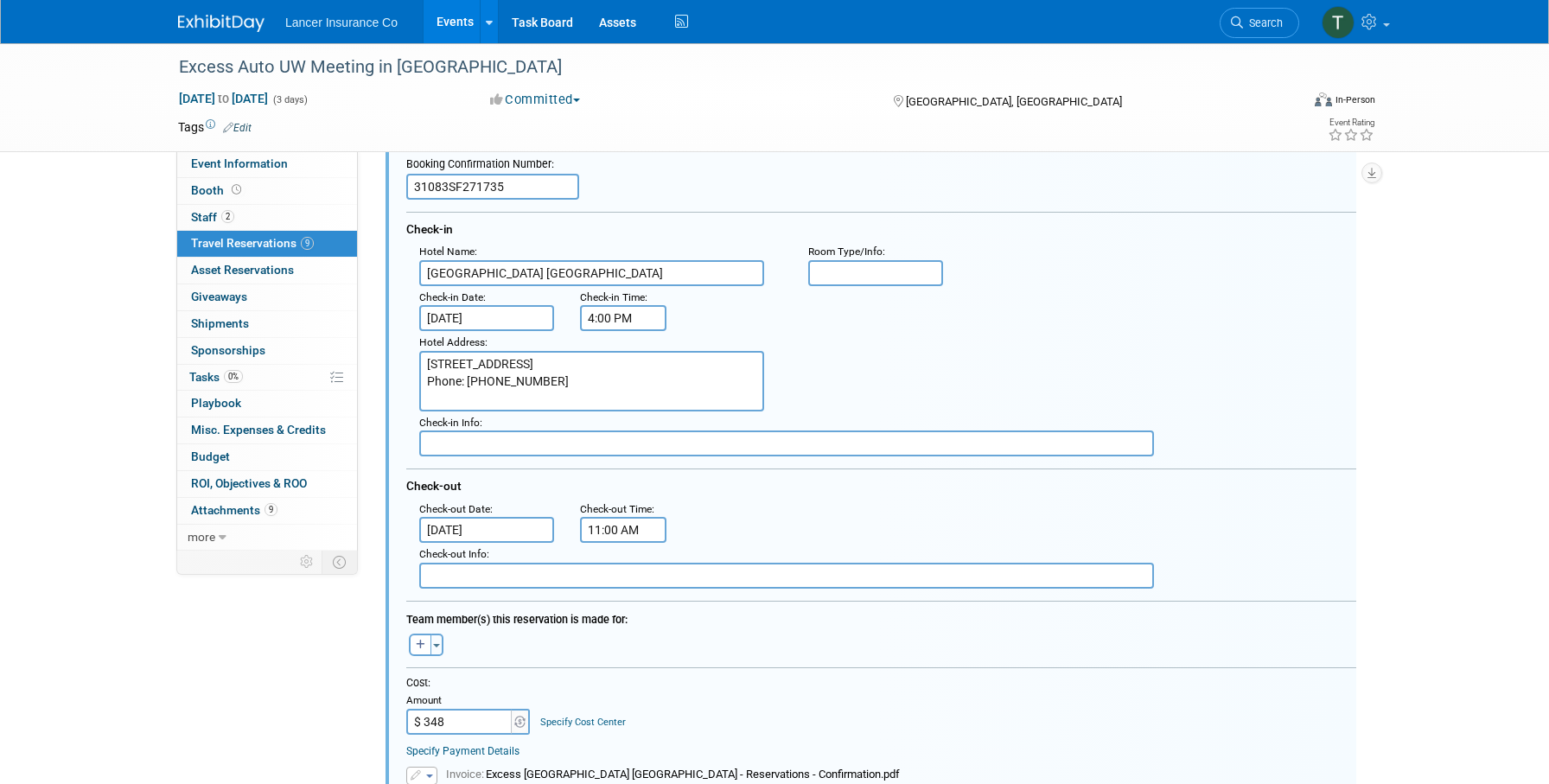
type input "$ 348.00"
click at [549, 688] on div "Cost:" at bounding box center [881, 683] width 950 height 15
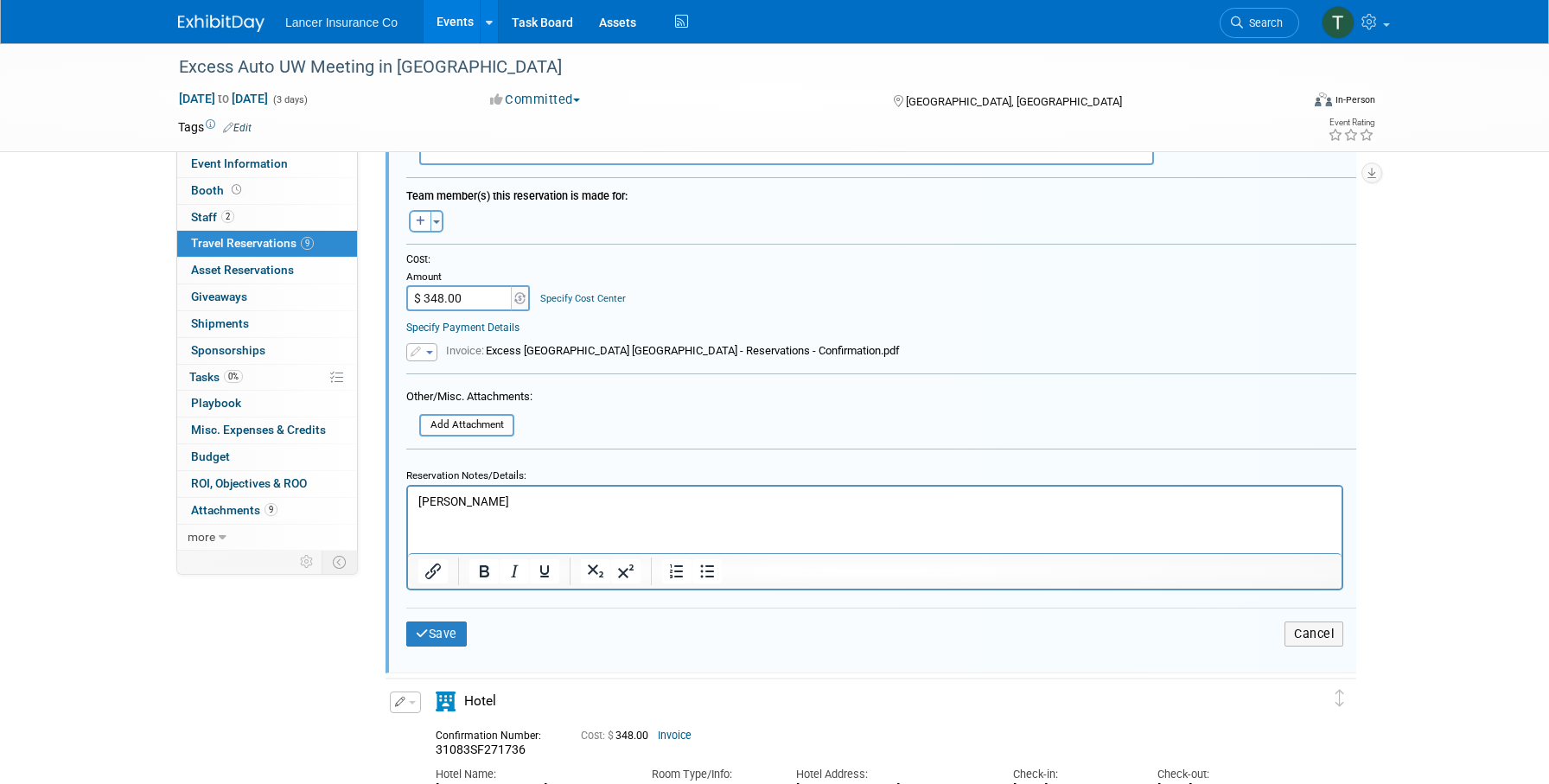
scroll to position [1317, 0]
click at [440, 632] on button "Save" at bounding box center [436, 630] width 60 height 25
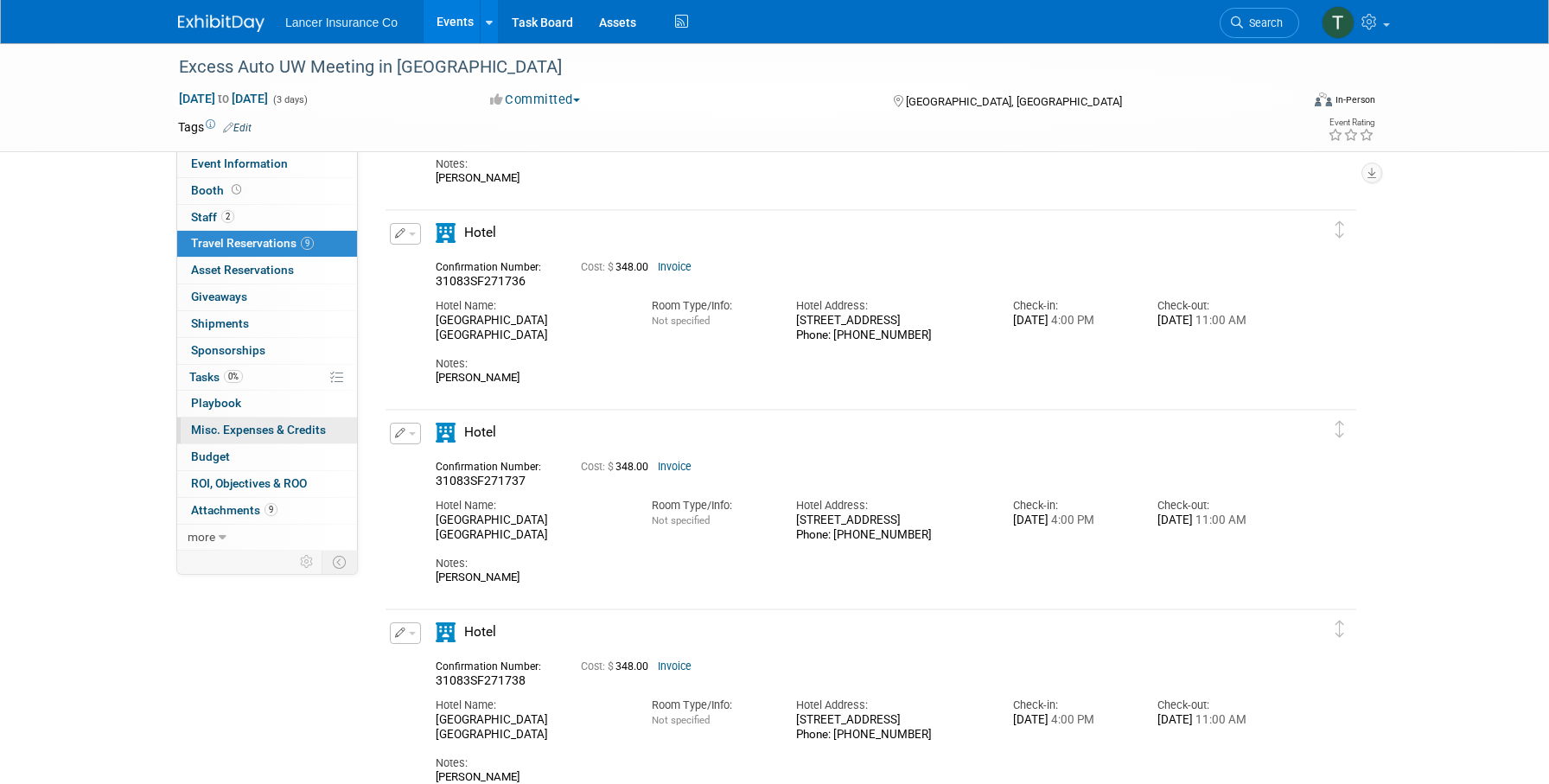
scroll to position [790, 0]
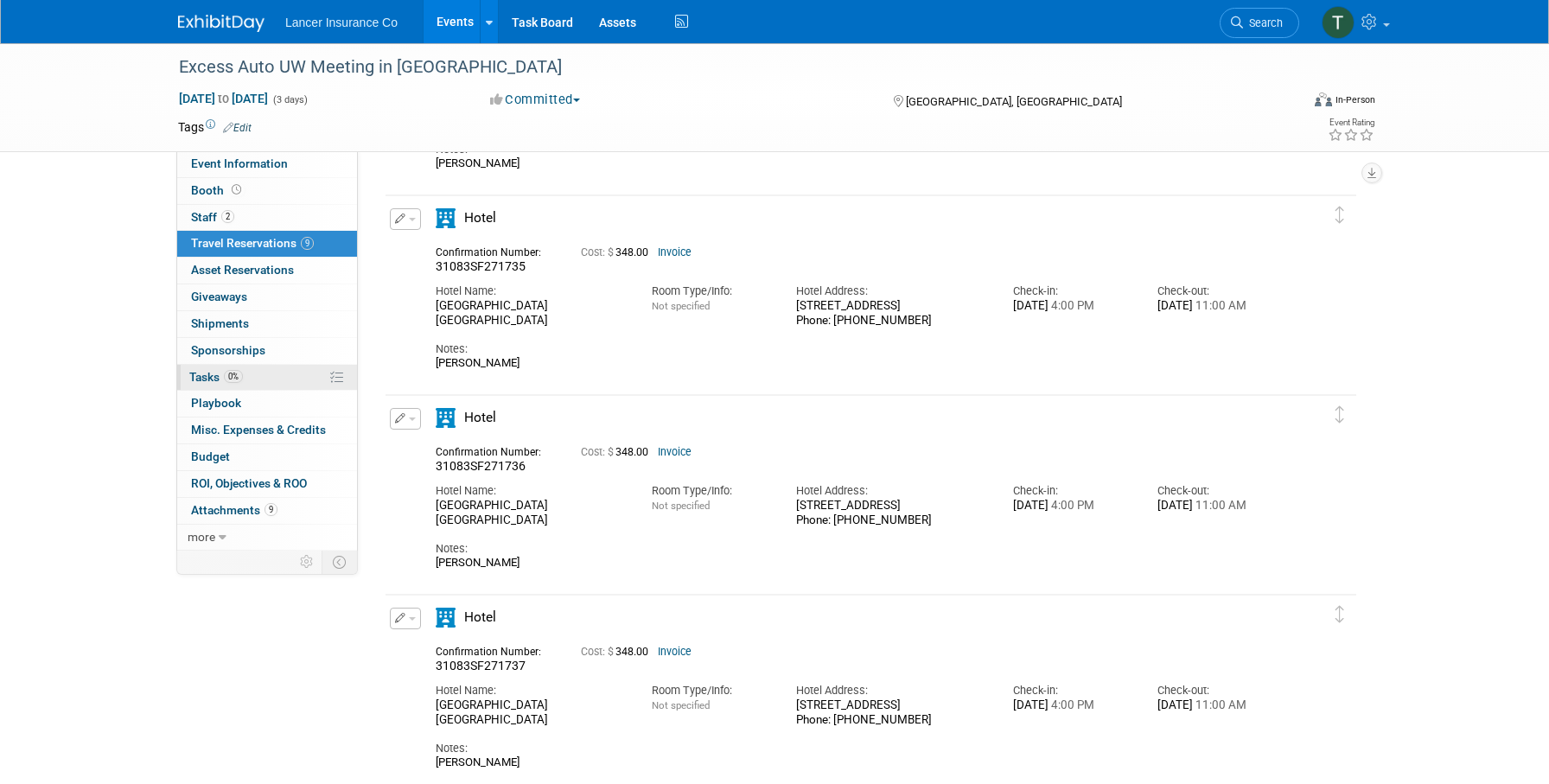
click at [205, 375] on span "Tasks 0%" at bounding box center [216, 377] width 54 height 14
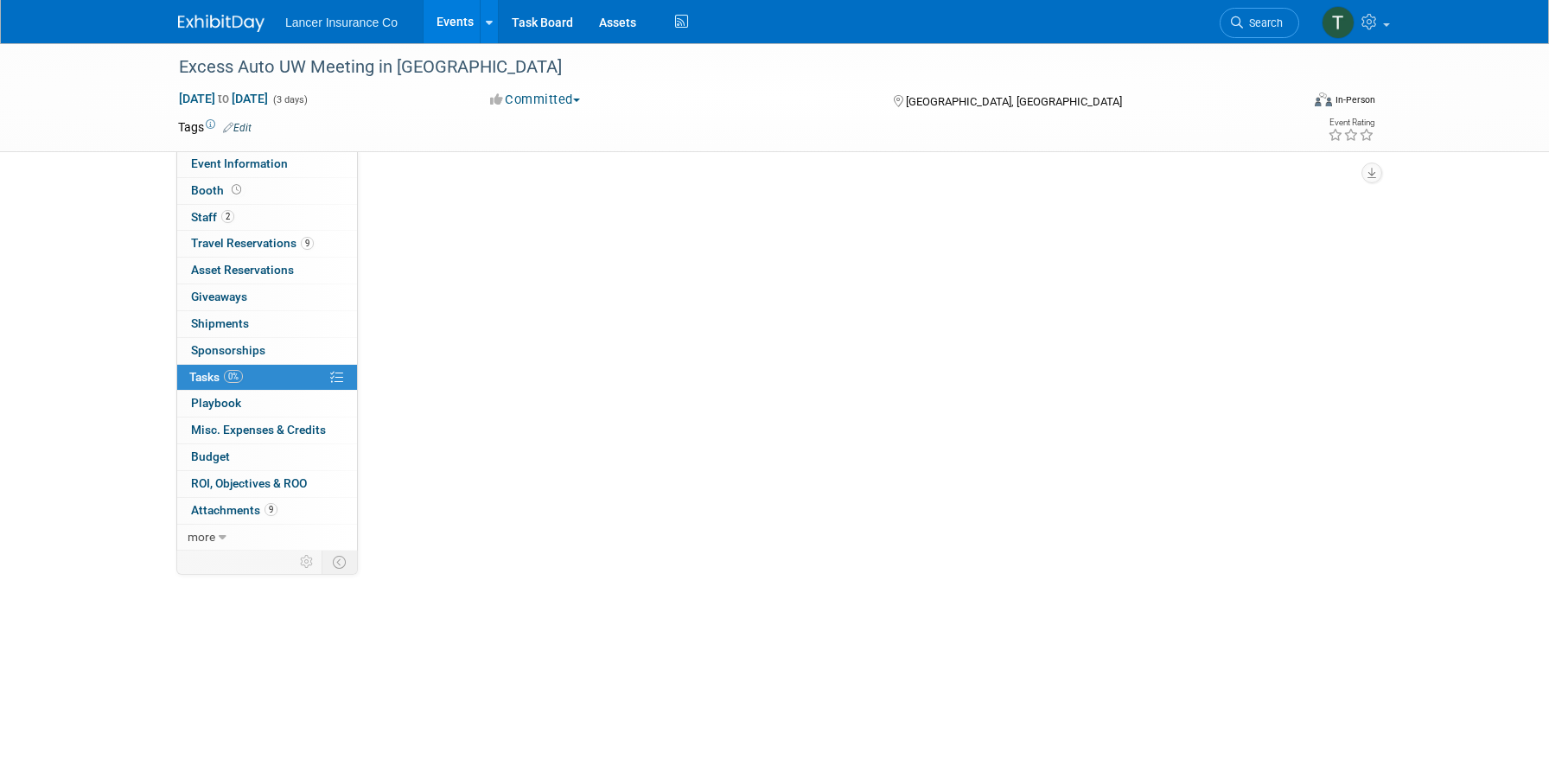
scroll to position [0, 0]
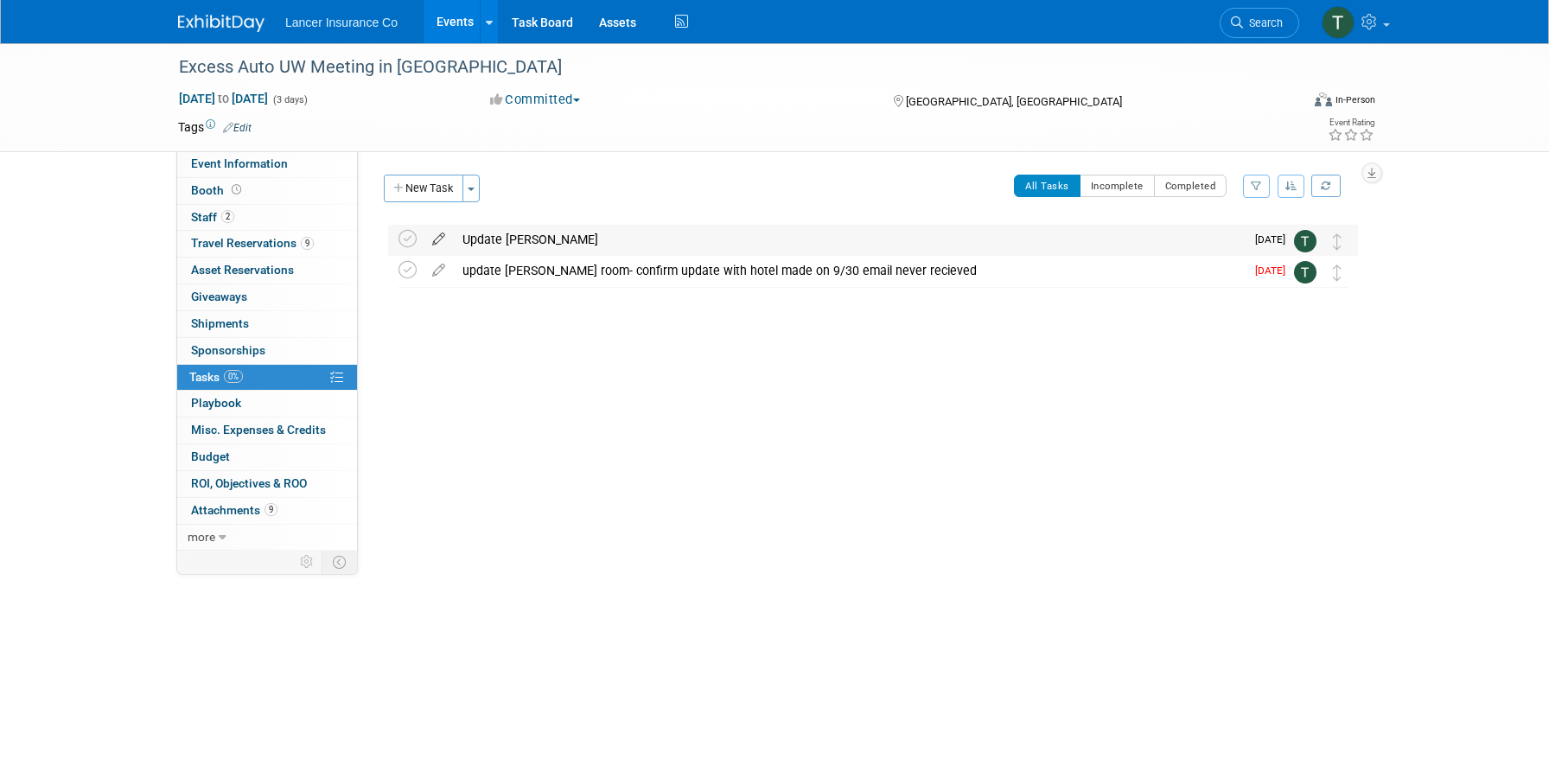
click at [430, 238] on icon at bounding box center [438, 235] width 31 height 21
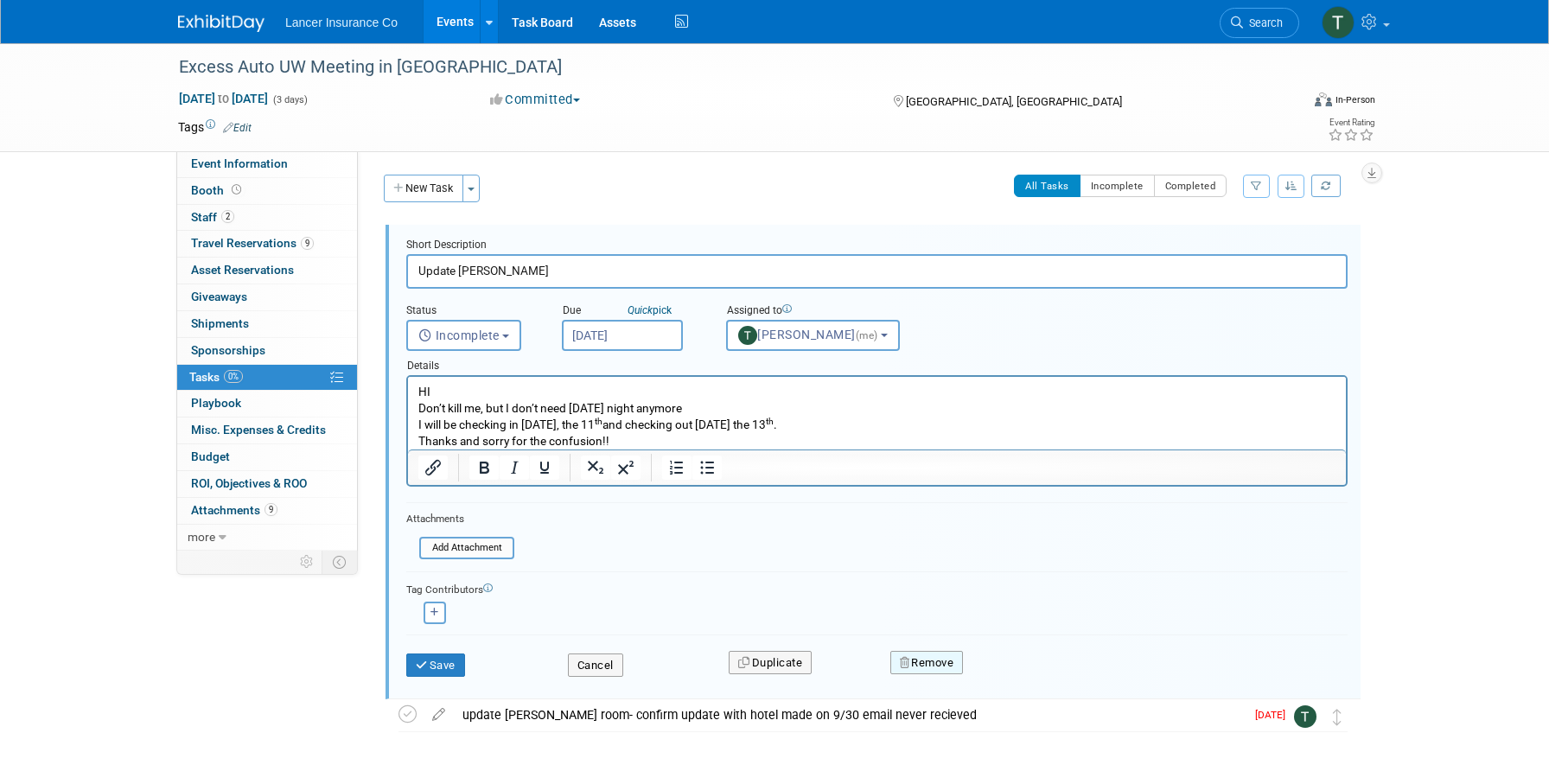
click at [929, 661] on button "Remove" at bounding box center [927, 663] width 73 height 24
click at [1018, 678] on link "Yes" at bounding box center [1023, 677] width 50 height 28
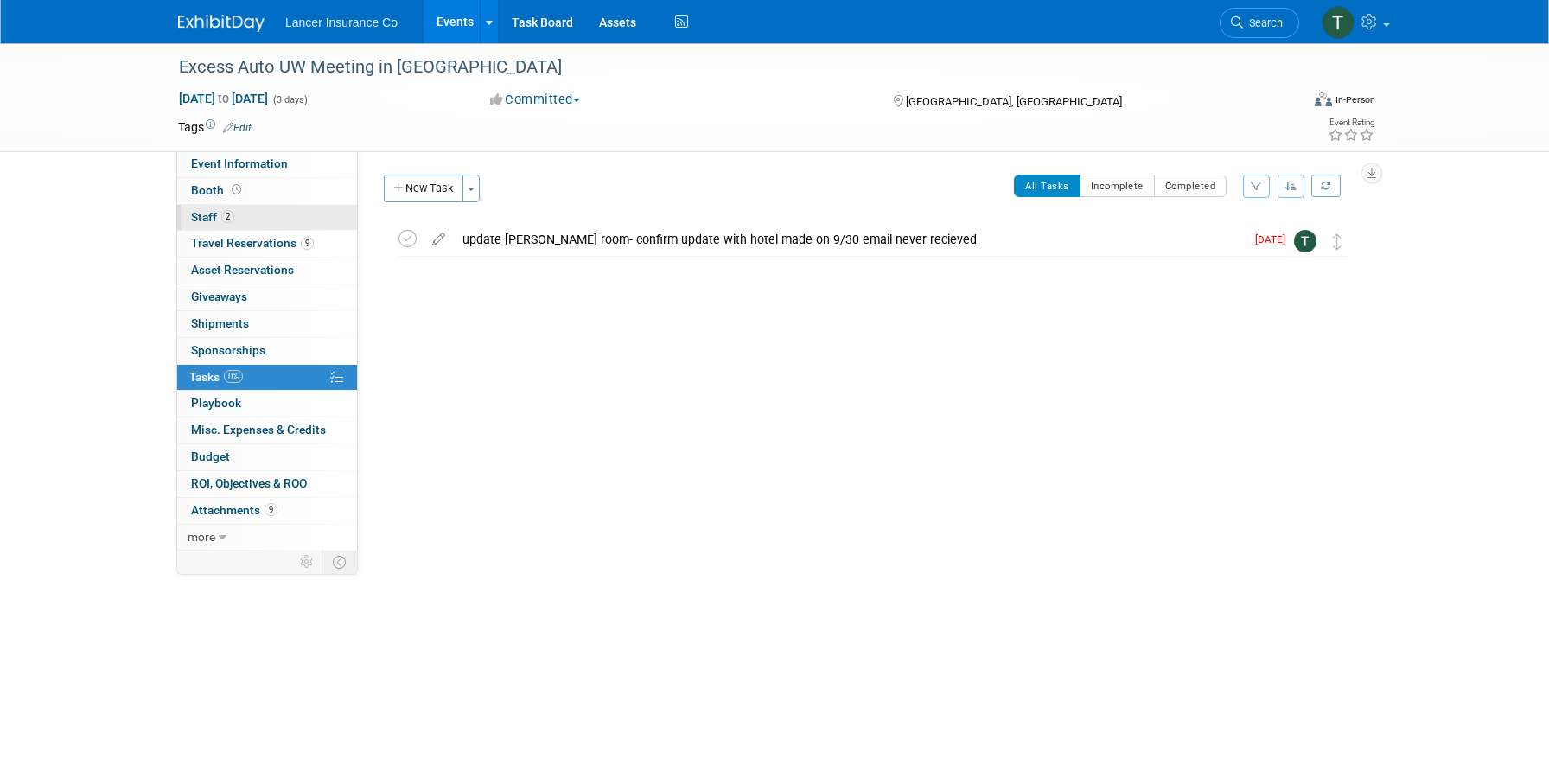
click at [208, 215] on span "Staff 2" at bounding box center [212, 217] width 44 height 14
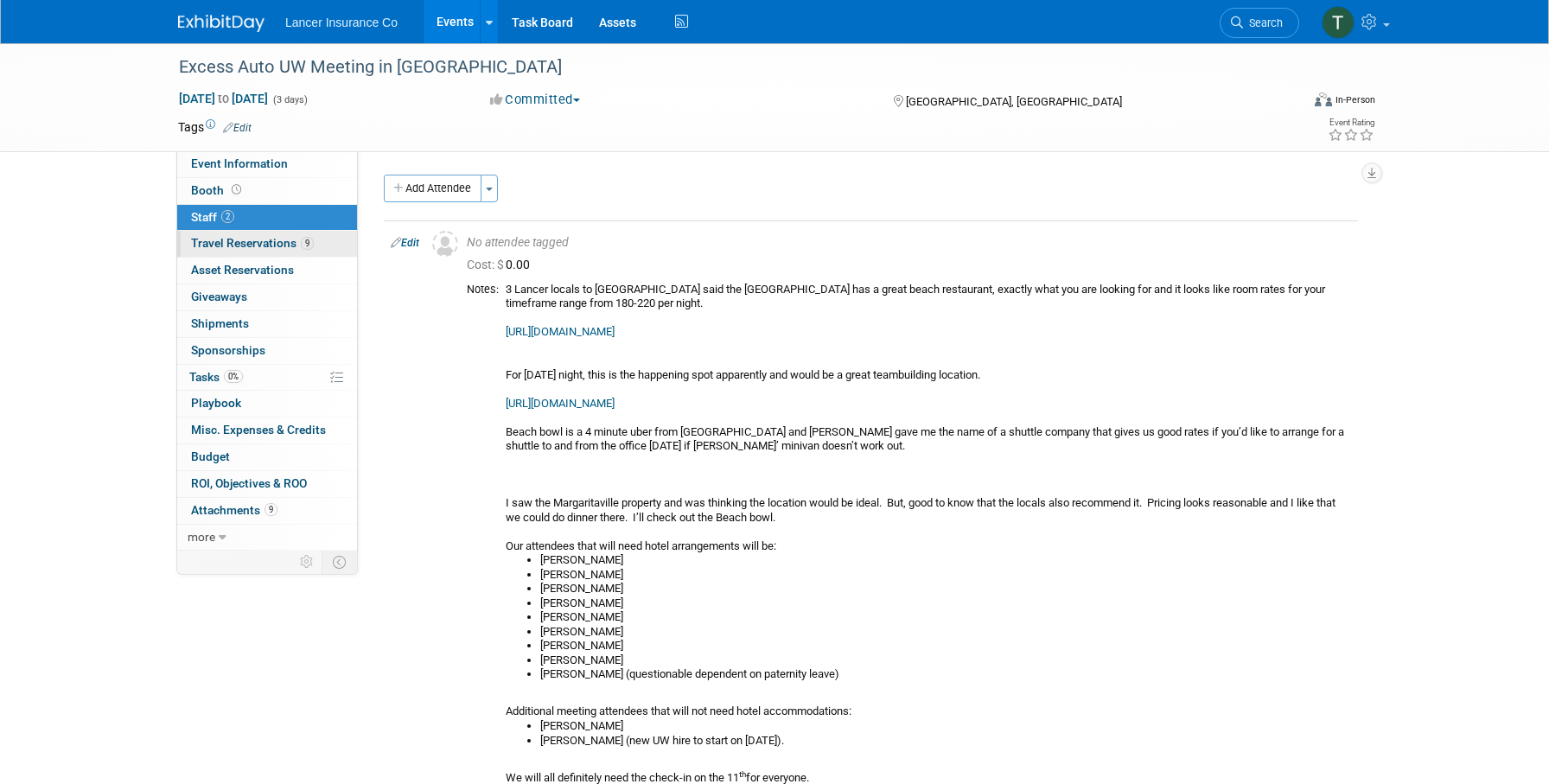
click at [213, 241] on span "Travel Reservations 9" at bounding box center [252, 243] width 123 height 14
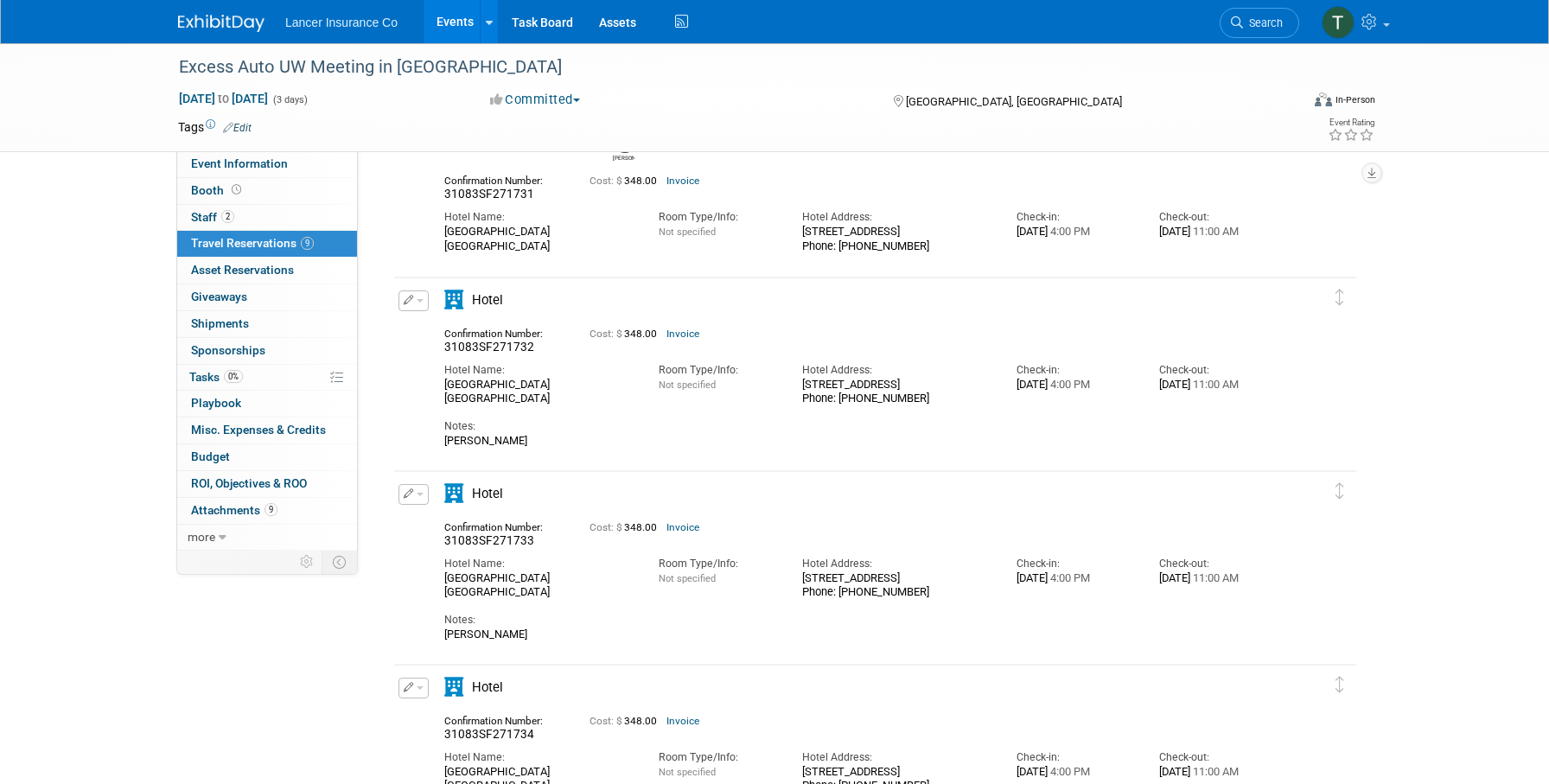
scroll to position [109, 0]
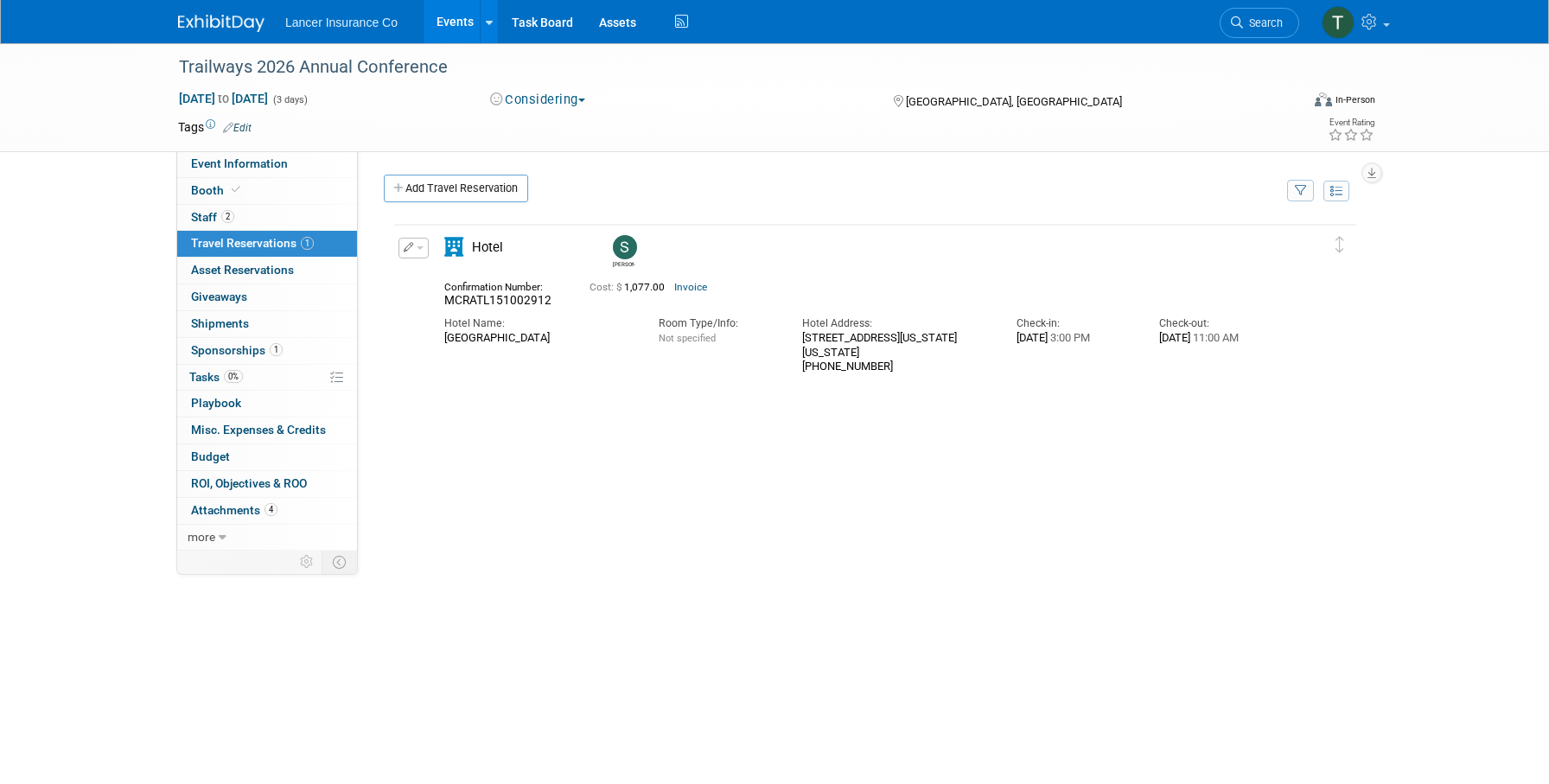
click at [445, 17] on link "Events" at bounding box center [455, 21] width 63 height 44
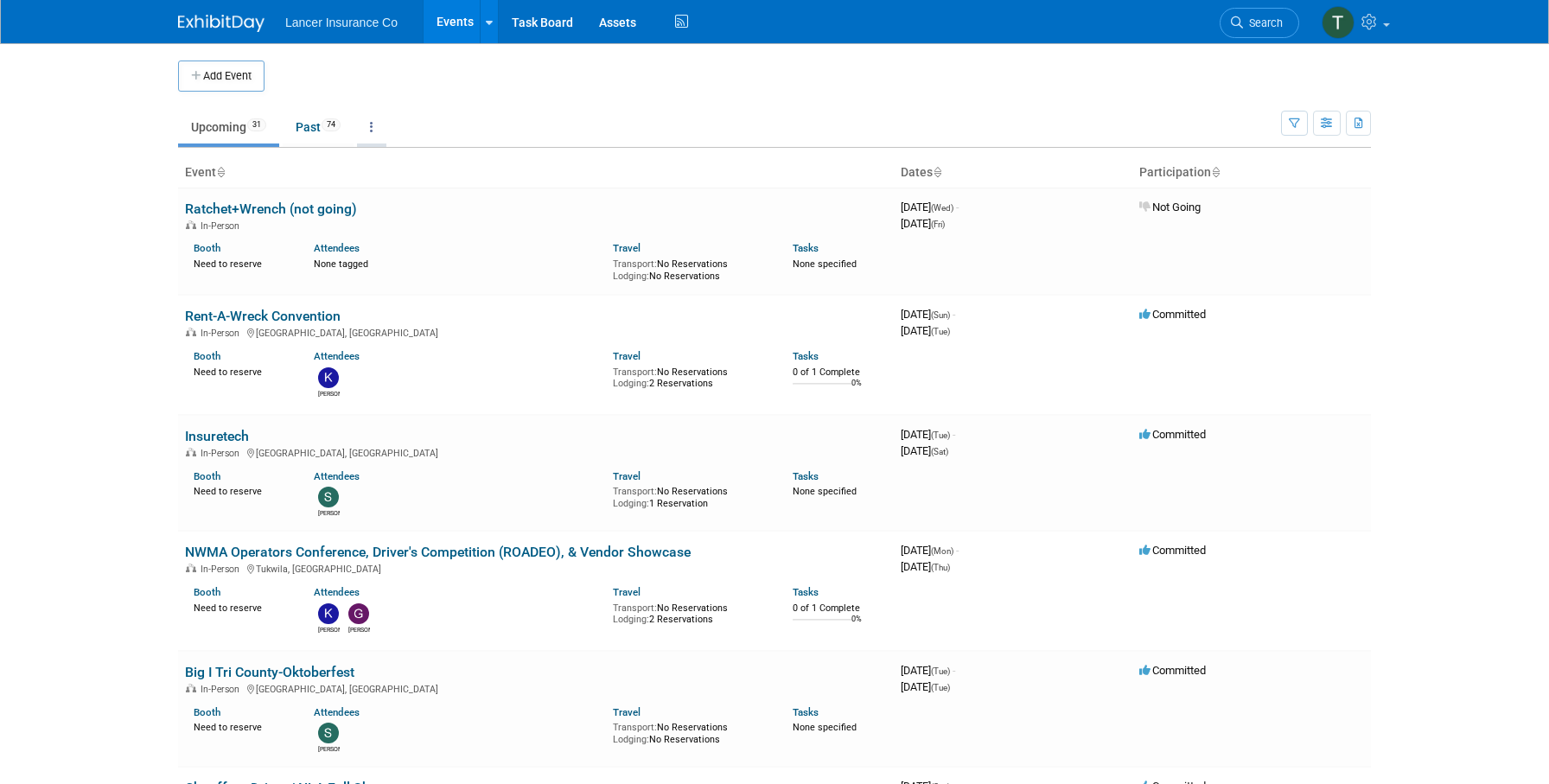
click at [378, 118] on link at bounding box center [372, 126] width 30 height 32
click at [410, 202] on link "Grouped Annually Events grouped by year" at bounding box center [426, 205] width 137 height 38
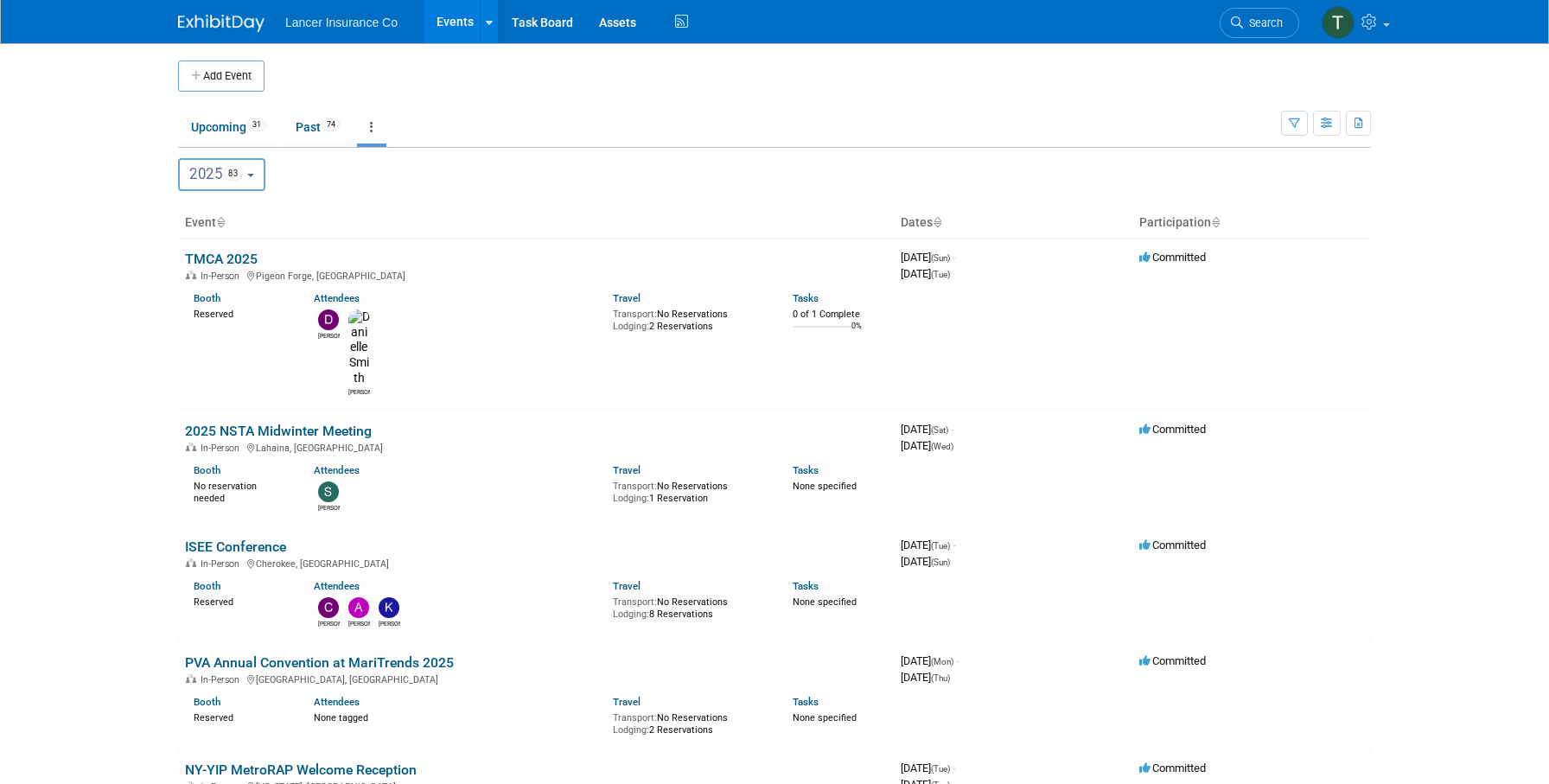
click at [251, 173] on button "2025 83" at bounding box center [221, 174] width 87 height 32
click at [225, 280] on label "2026 15" at bounding box center [224, 286] width 73 height 29
click at [193, 280] on input "2026 15" at bounding box center [187, 285] width 11 height 11
select select "2026"
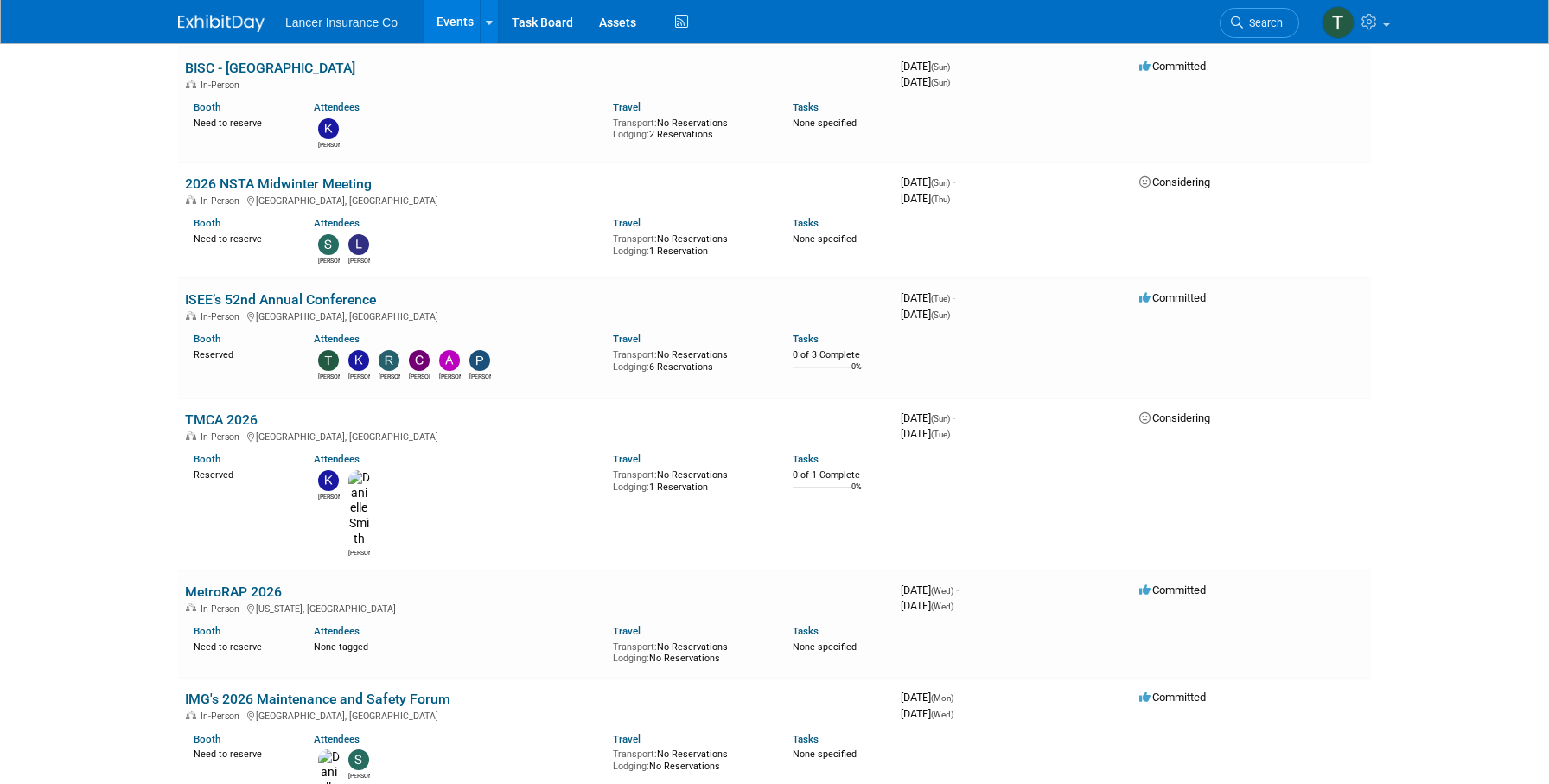
scroll to position [549, 0]
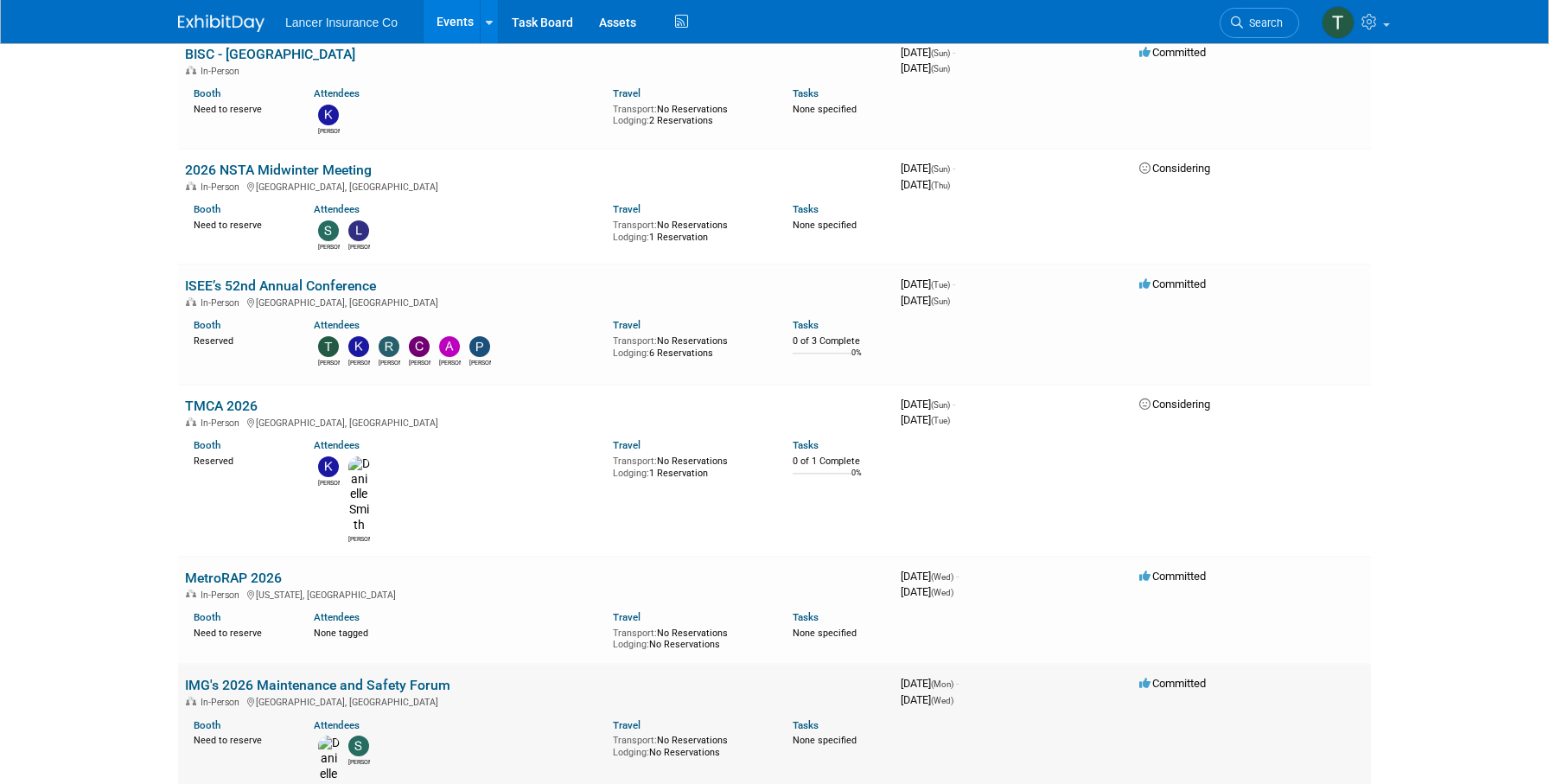
click at [251, 677] on link "IMG's 2026 Maintenance and Safety Forum" at bounding box center [318, 685] width 266 height 17
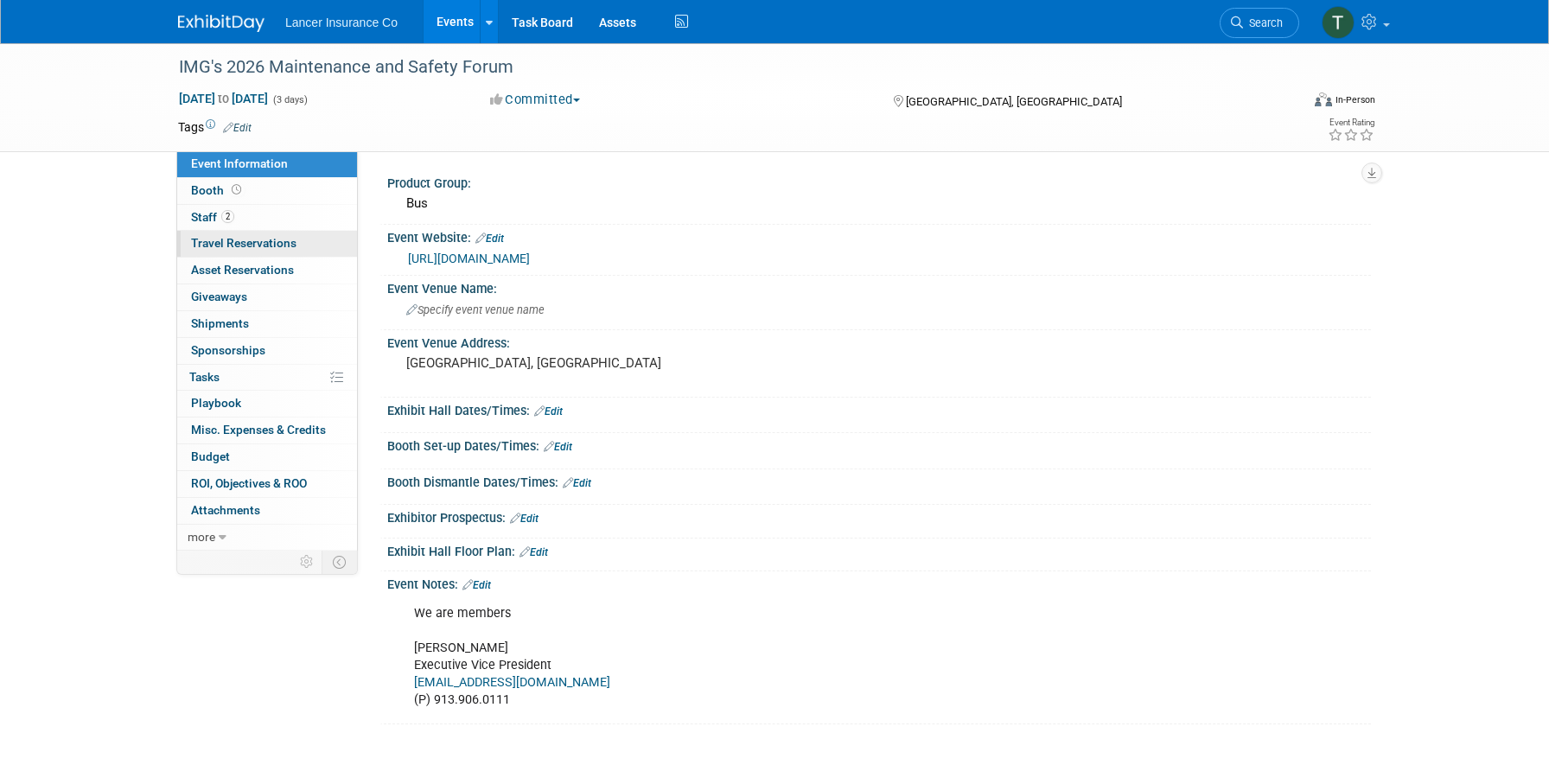
click at [219, 245] on span "Travel Reservations 0" at bounding box center [244, 243] width 106 height 14
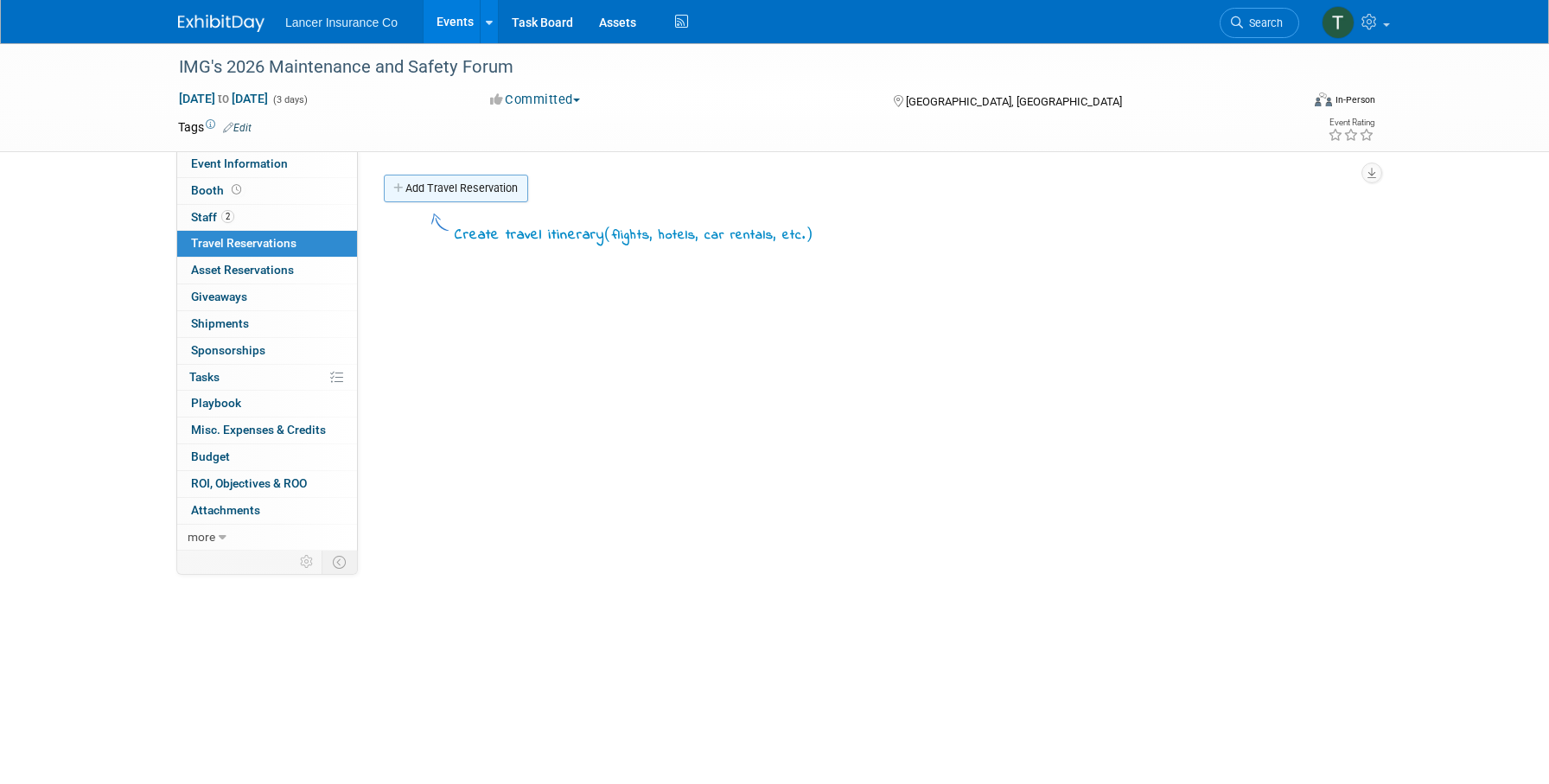
click at [460, 192] on link "Add Travel Reservation" at bounding box center [456, 189] width 144 height 28
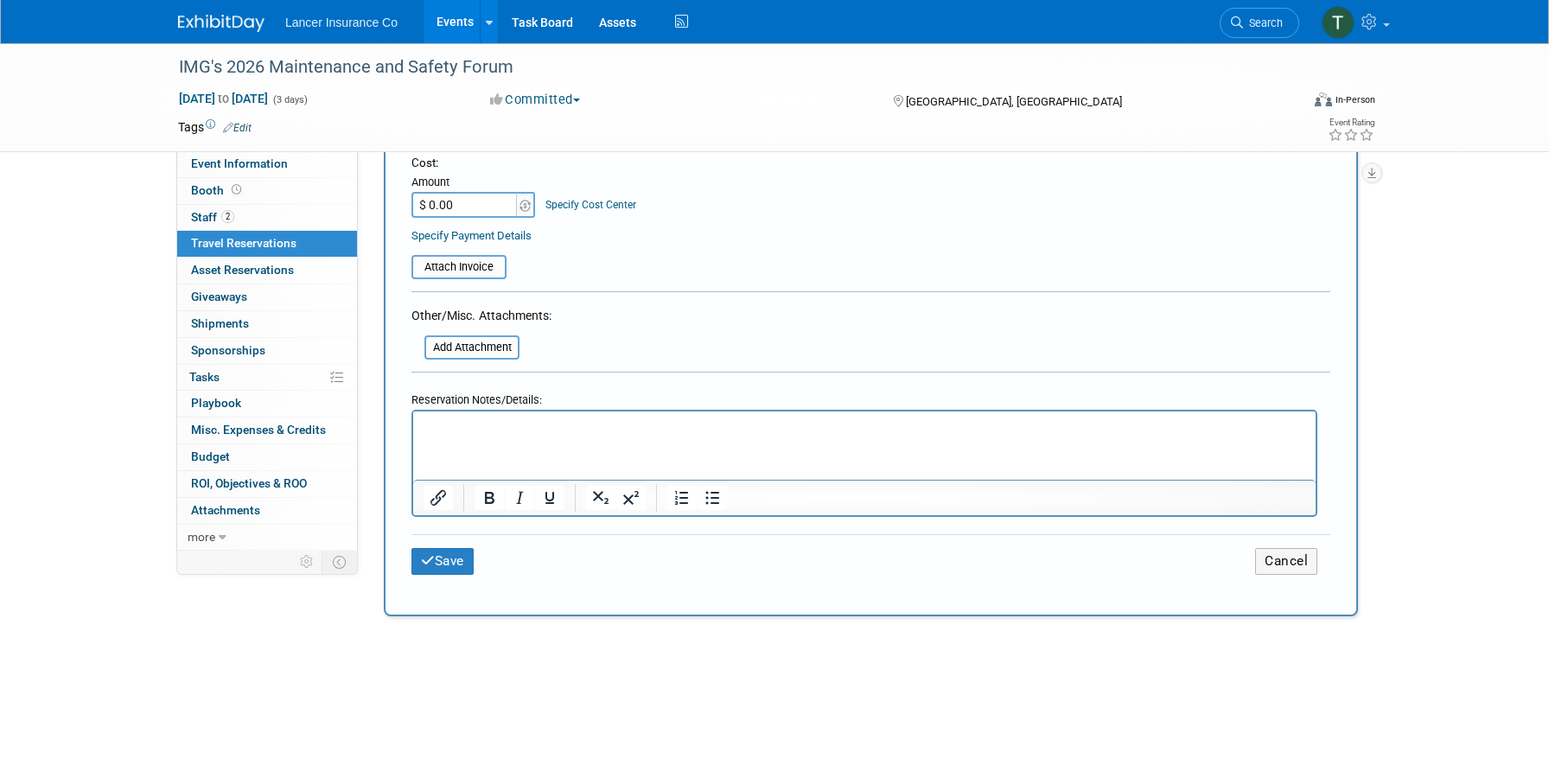
scroll to position [890, 0]
click at [446, 412] on html at bounding box center [864, 421] width 903 height 25
click at [492, 421] on p "Hotel dates : On IMG it’ll bleed into UMA 2/9 – 2/13" at bounding box center [864, 425] width 882 height 19
click at [763, 423] on p "Hotel dates for Steve: On IMG it’ll bleed into UMA 2/9 – 2/13" at bounding box center [864, 425] width 882 height 19
click at [543, 425] on p "Hotel dates for Steve: On IMG it’ll bleed into UMA 2/9 – 2/13" at bounding box center [864, 425] width 882 height 19
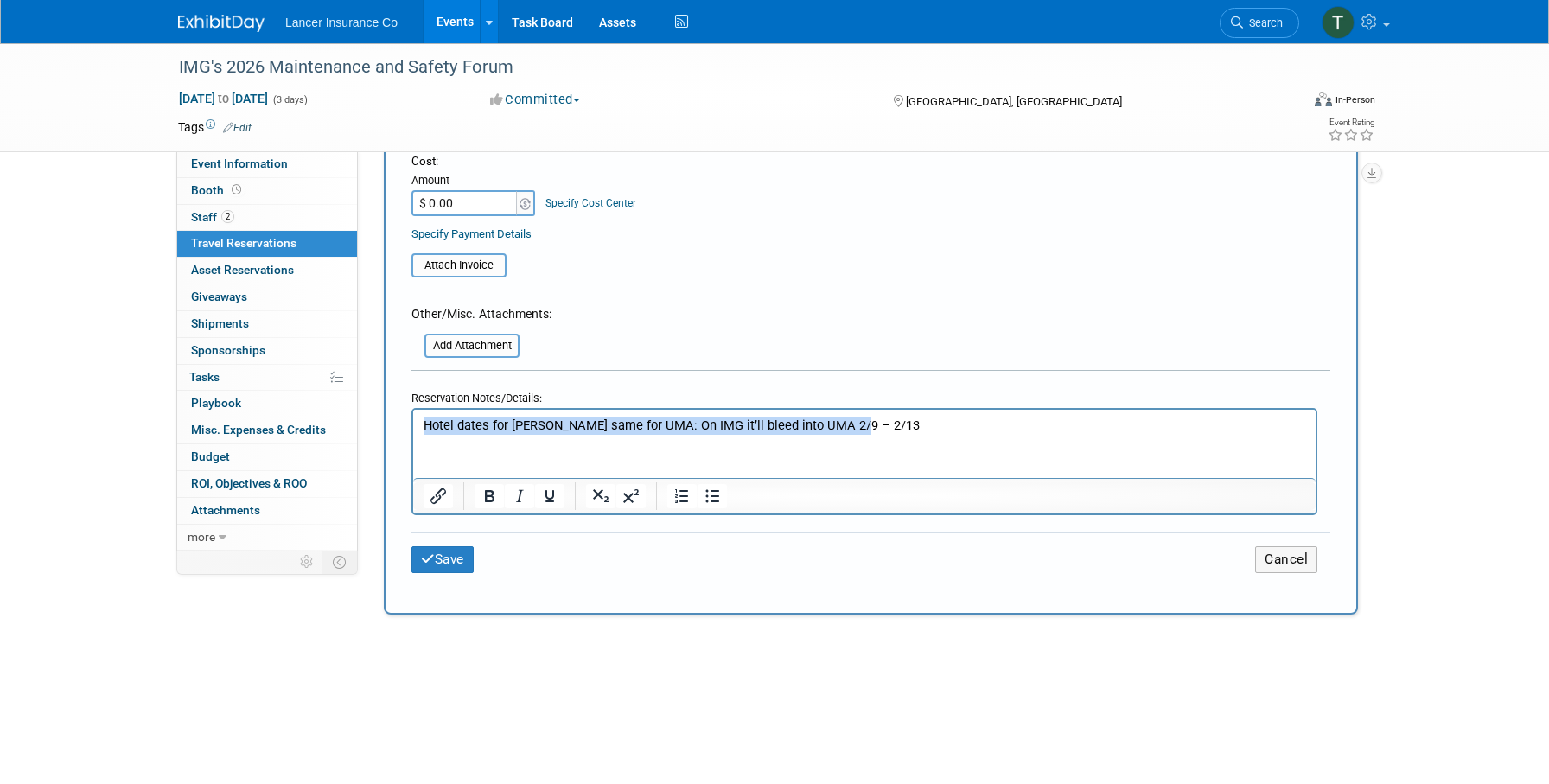
drag, startPoint x: 858, startPoint y: 426, endPoint x: 375, endPoint y: 415, distance: 483.1
click at [413, 415] on html "Hotel dates for Steve same for UMA: On IMG it’ll bleed into UMA 2/9 – 2/13" at bounding box center [864, 421] width 903 height 25
copy p "Hotel dates for Steve same for UMA: On IMG it’ll bleed into UMA 2/9 – 2/13"
click at [441, 561] on button "Save" at bounding box center [442, 559] width 62 height 27
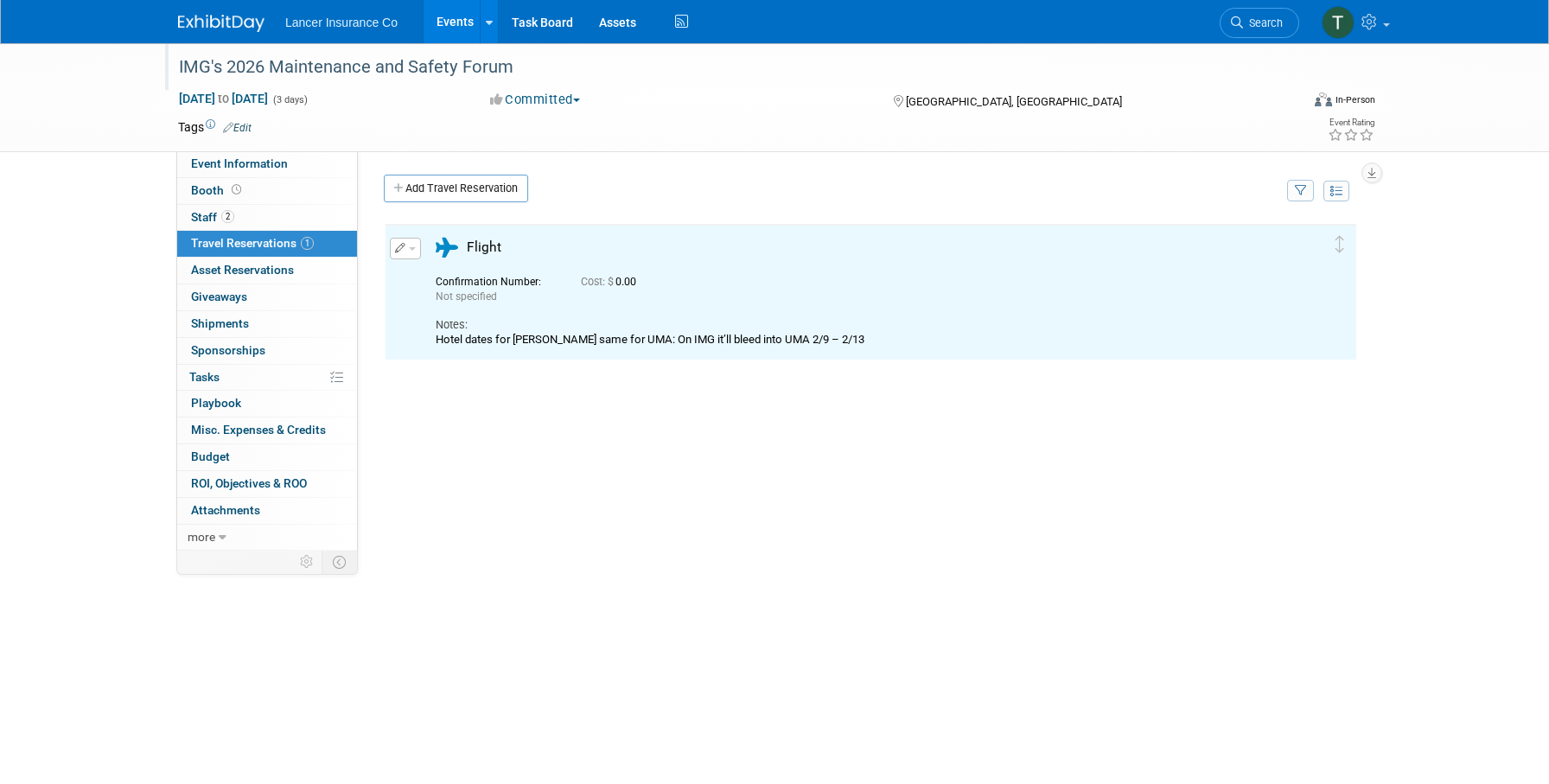
scroll to position [0, 0]
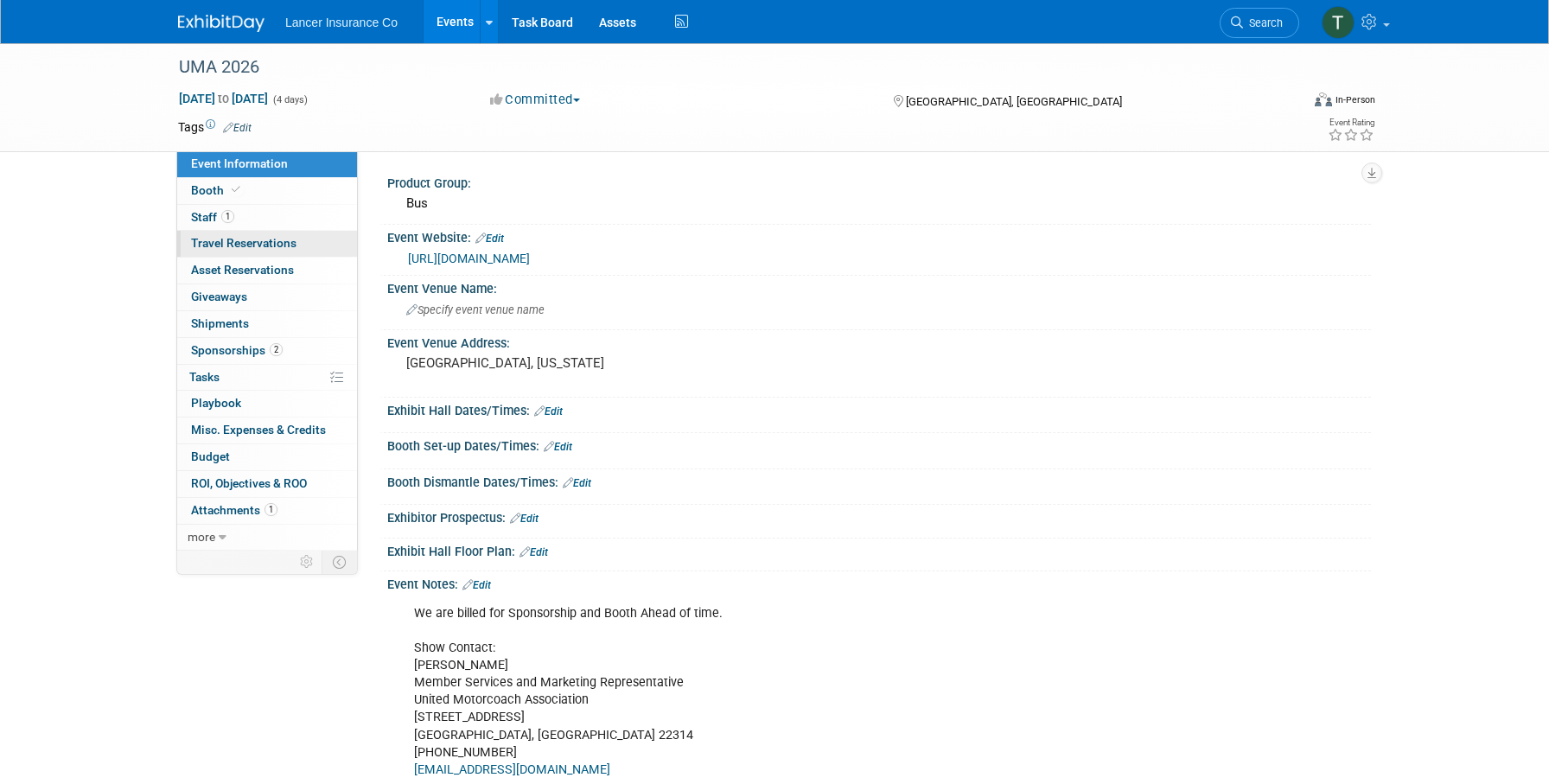
click at [214, 241] on span "Travel Reservations 0" at bounding box center [244, 243] width 106 height 14
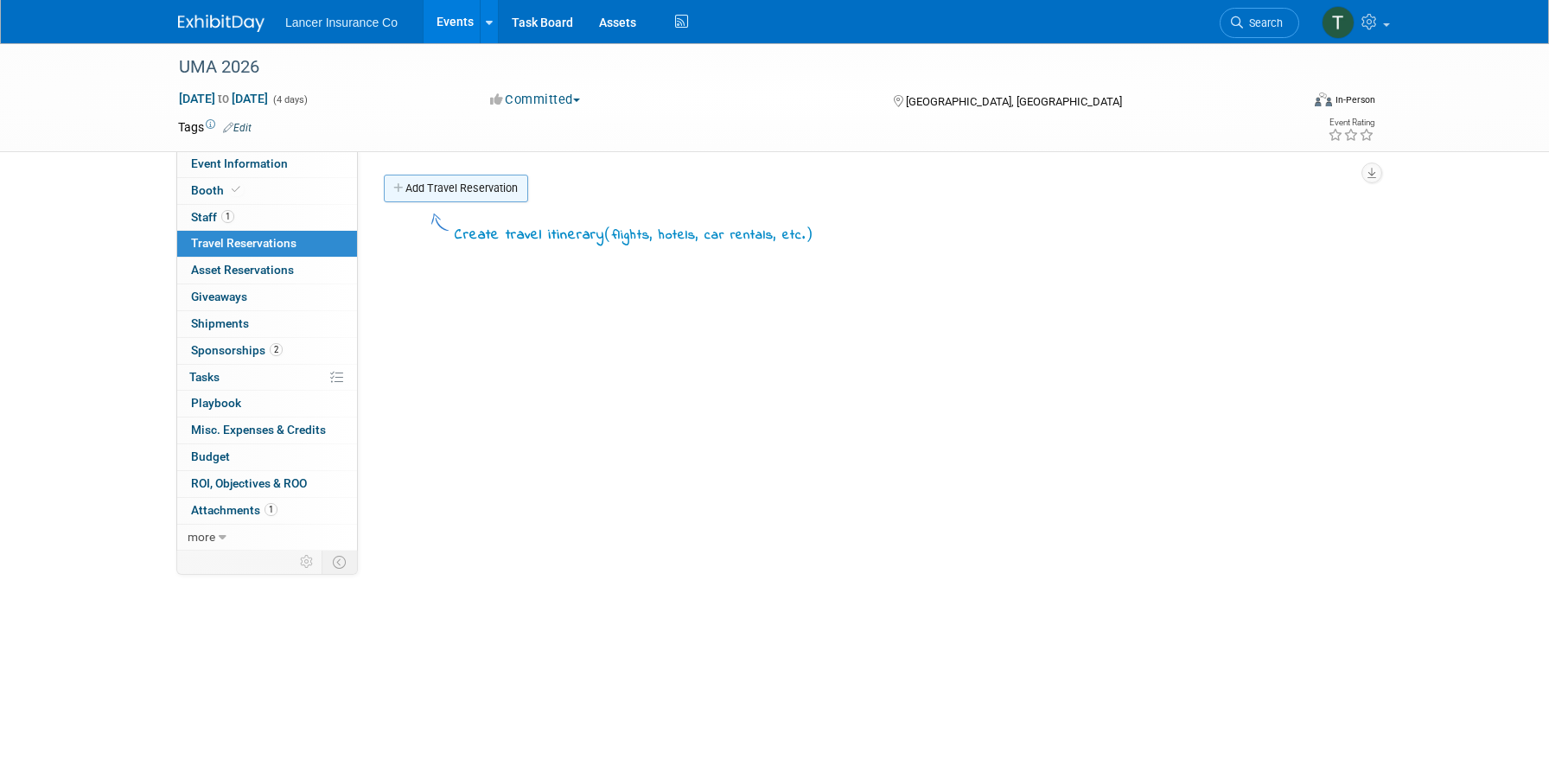
click at [450, 178] on link "Add Travel Reservation" at bounding box center [456, 189] width 144 height 28
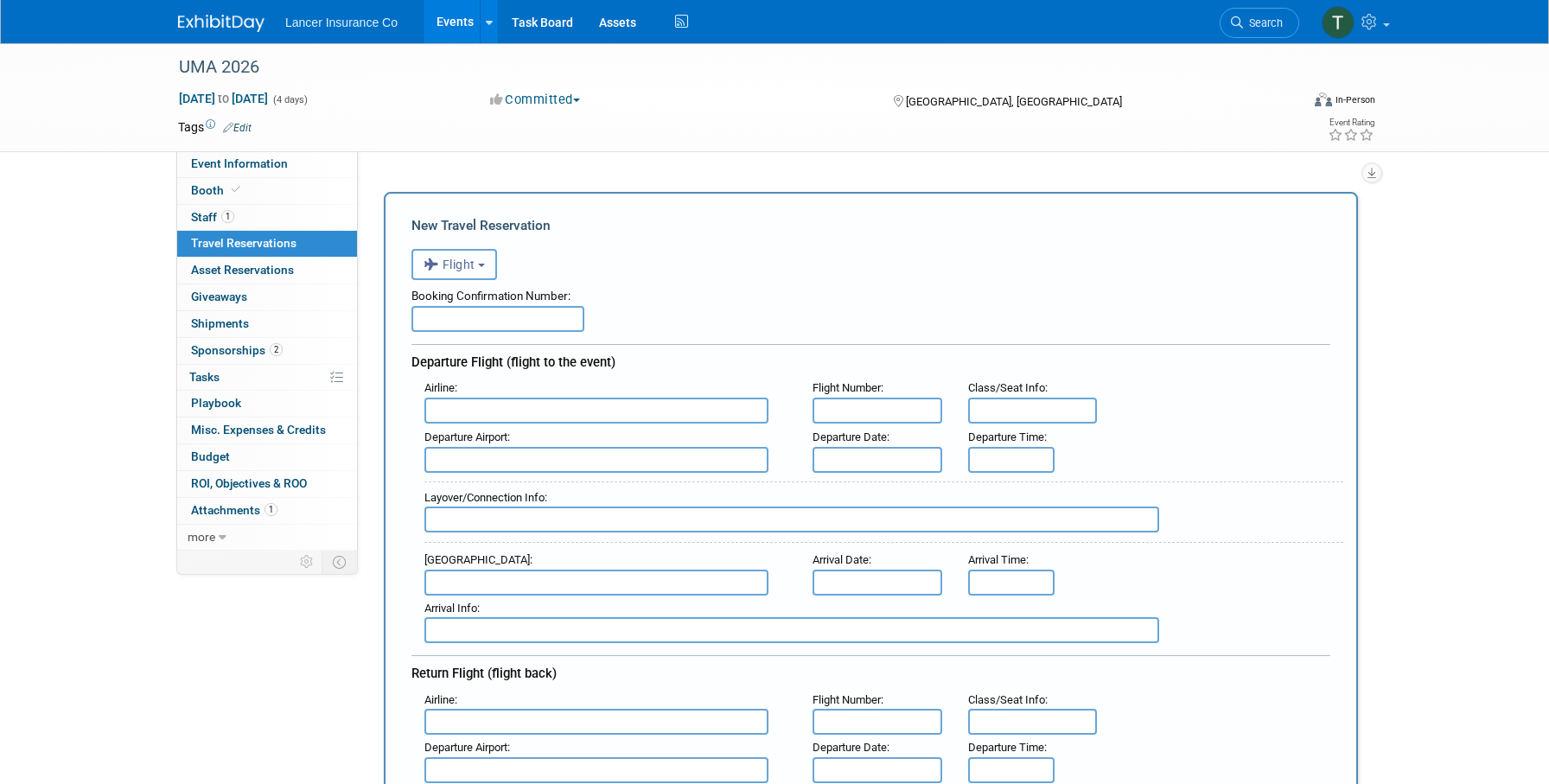
click at [457, 266] on span "Flight" at bounding box center [449, 264] width 52 height 14
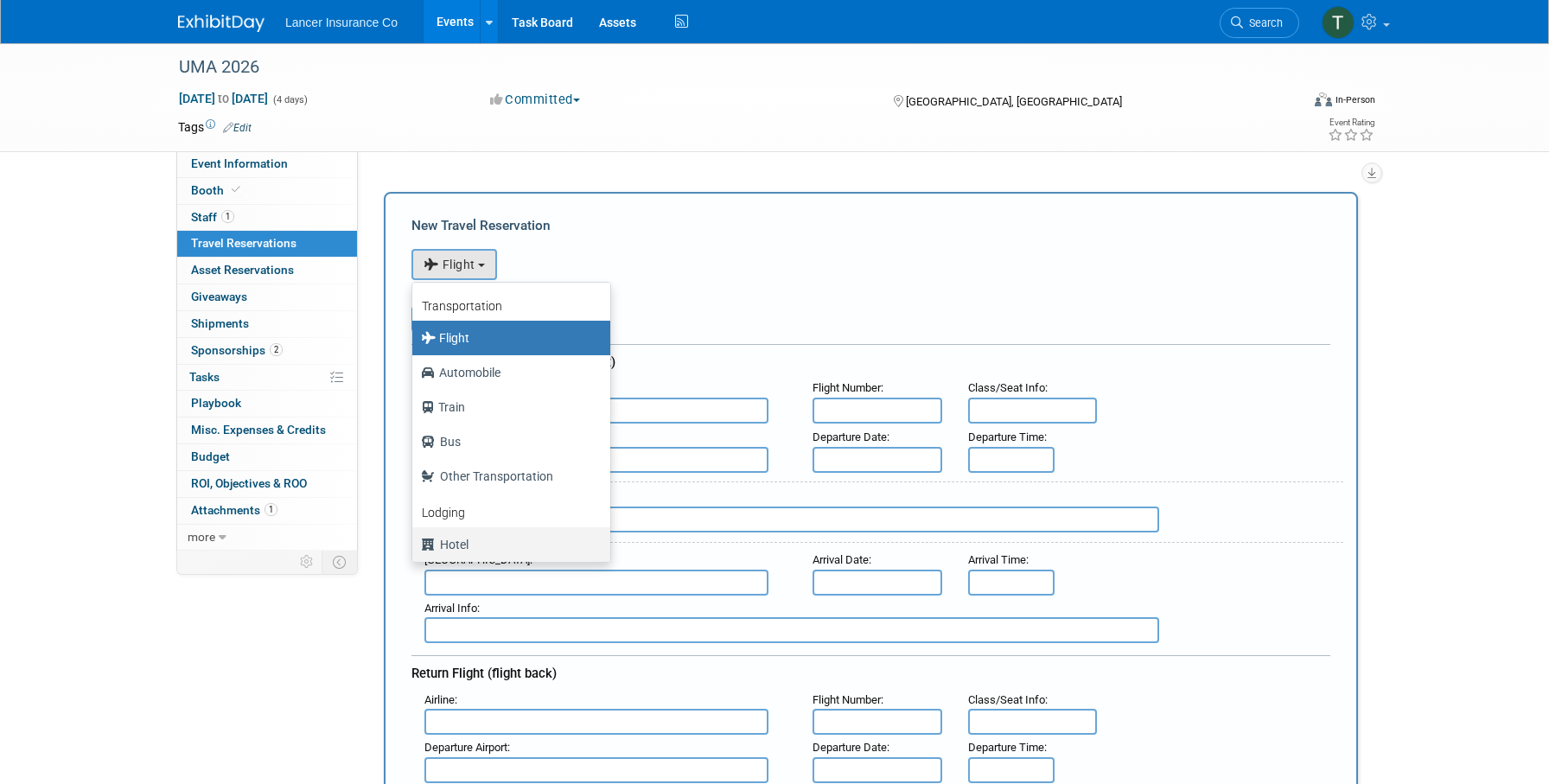
click at [453, 549] on label "Hotel" at bounding box center [507, 544] width 172 height 28
click at [415, 548] on input "Hotel" at bounding box center [409, 542] width 11 height 11
select select "6"
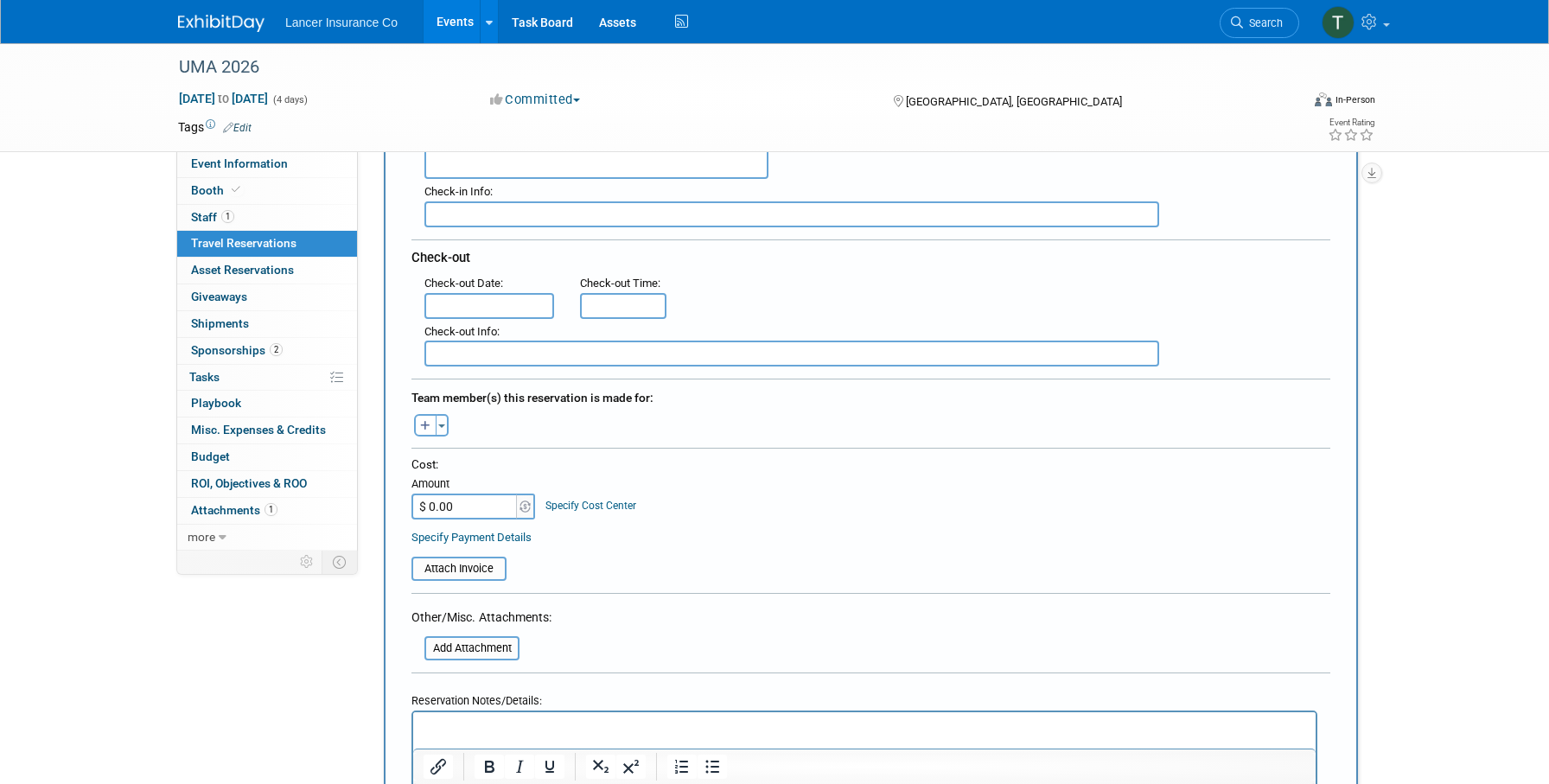
scroll to position [432, 0]
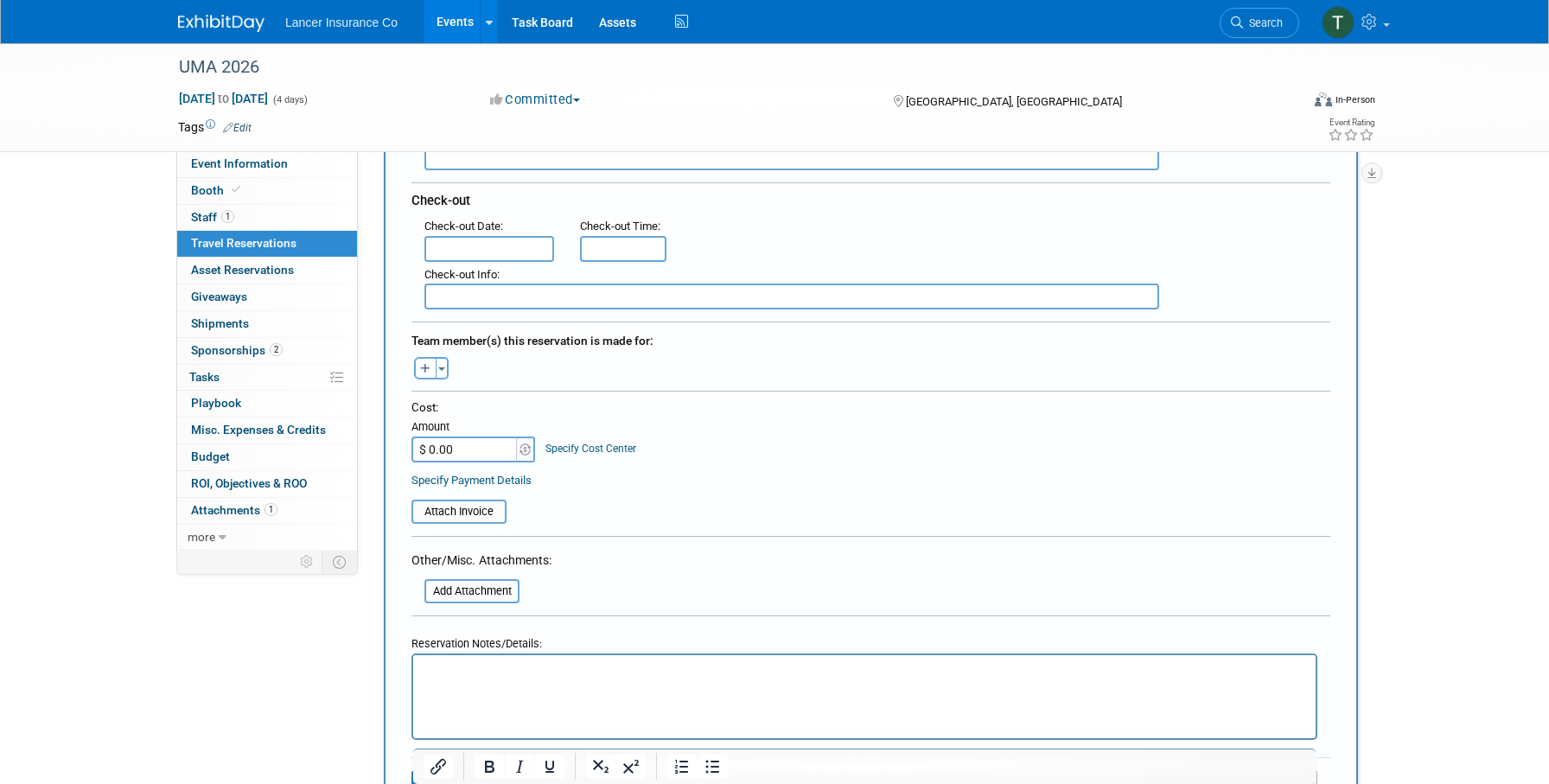
click at [469, 677] on p "Rich Text Area. Press ALT-0 for help." at bounding box center [864, 671] width 882 height 19
click at [624, 669] on p "Hotel dates for Steve same for UMA: On IMG it’ll bleed into UMA 2/9 – 2/13" at bounding box center [864, 671] width 882 height 19
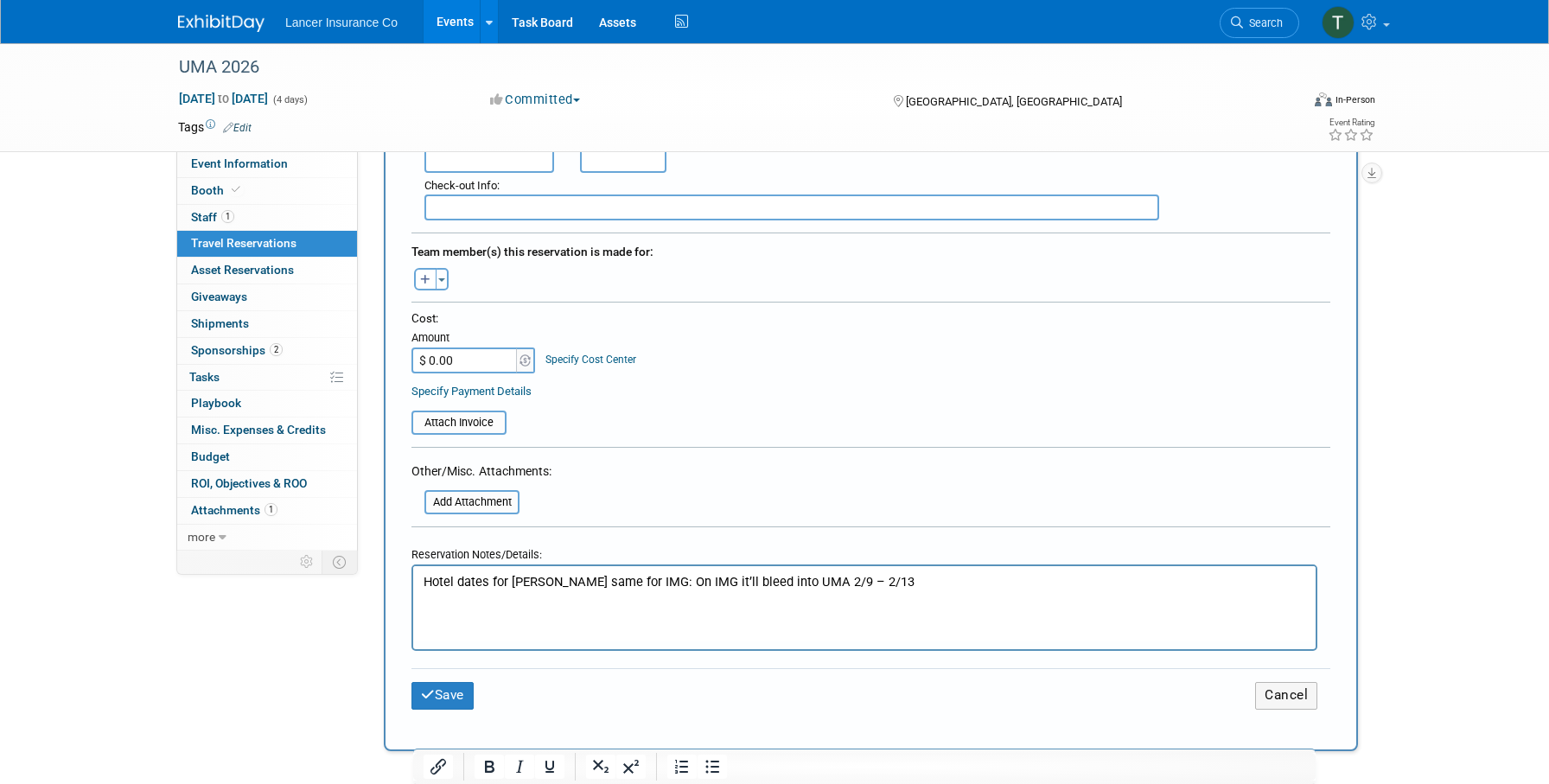
scroll to position [523, 0]
click at [438, 687] on button "Save" at bounding box center [442, 693] width 62 height 27
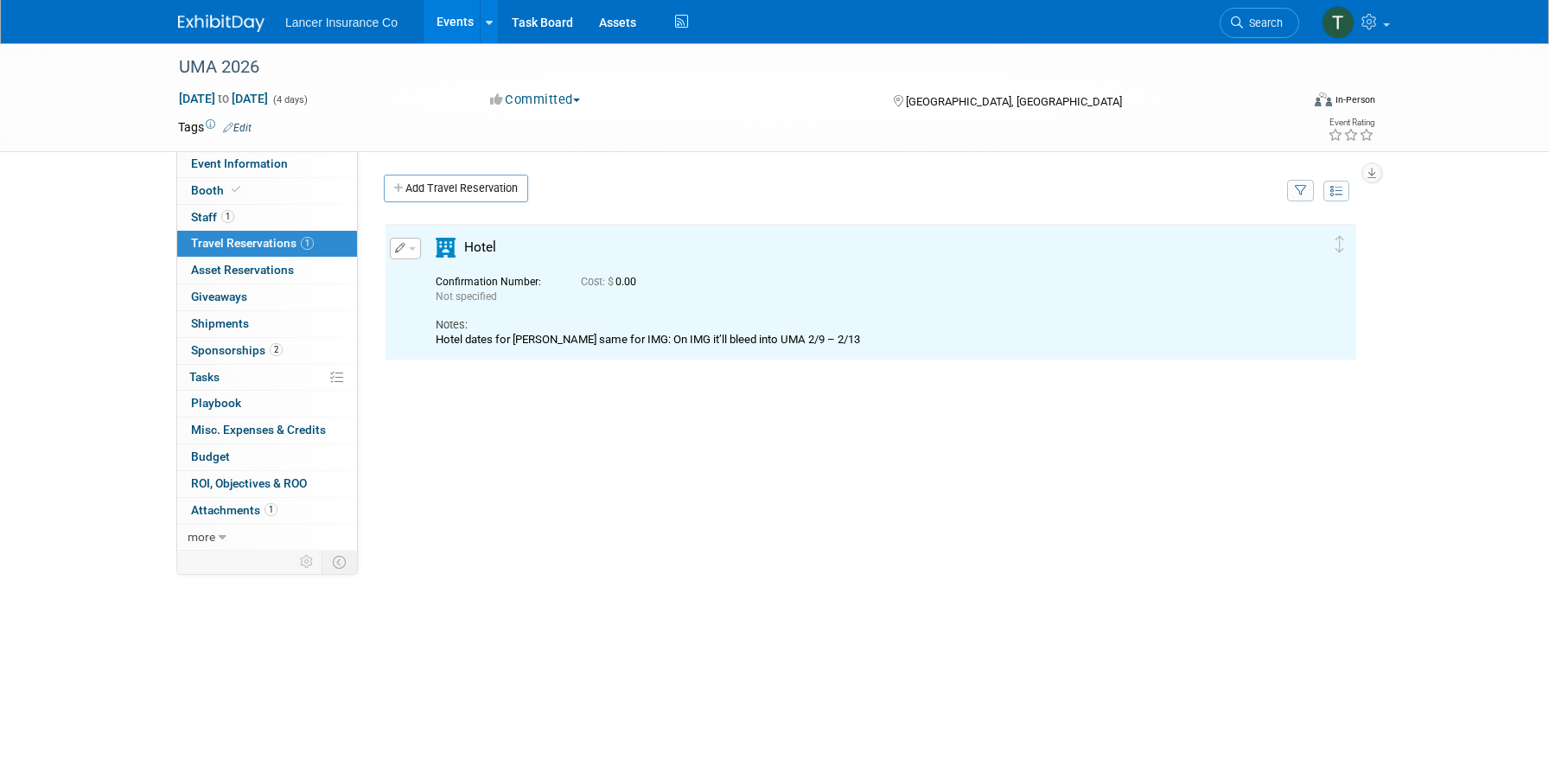
scroll to position [0, 0]
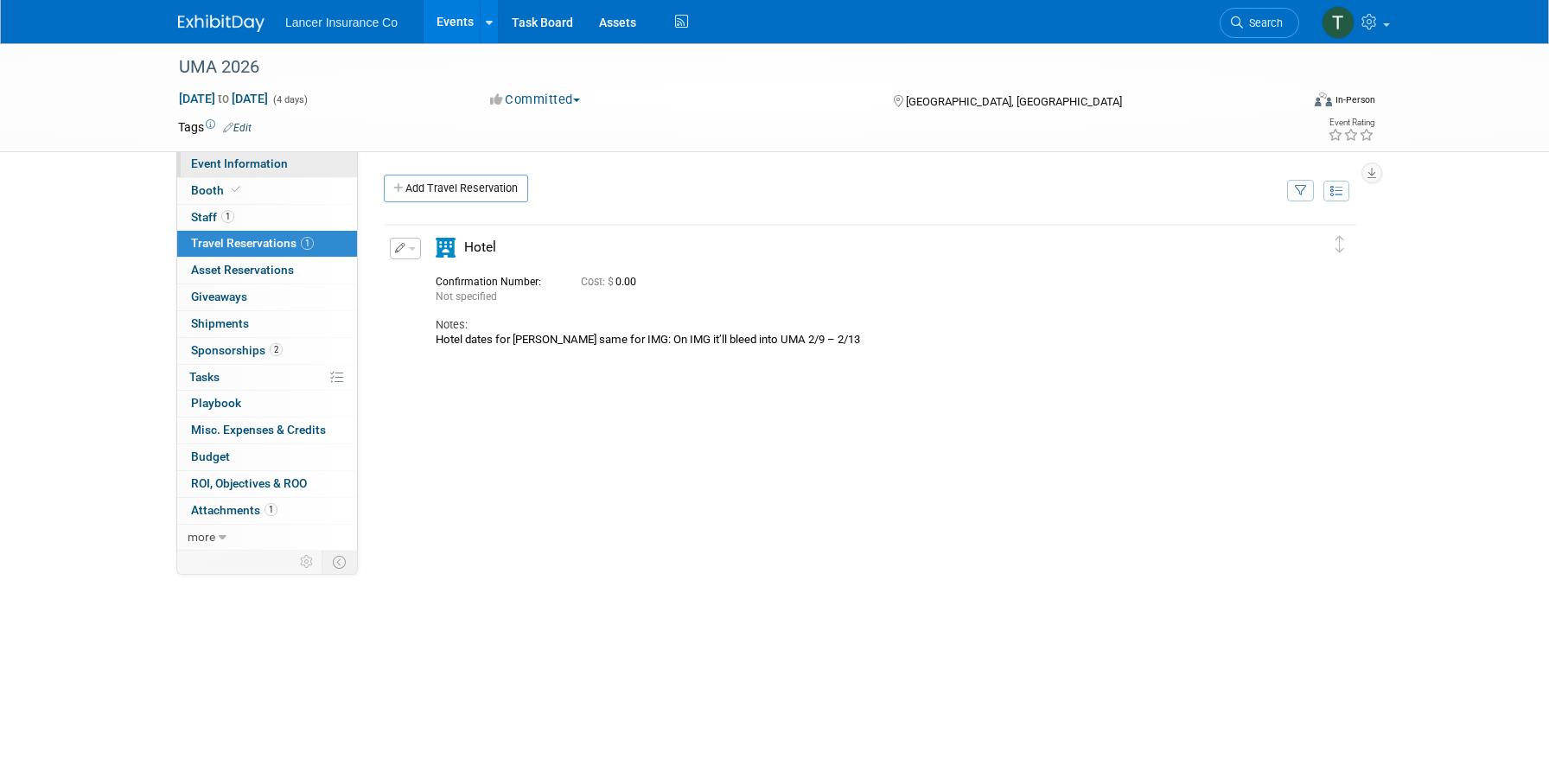
click at [199, 159] on span "Event Information" at bounding box center [239, 163] width 97 height 14
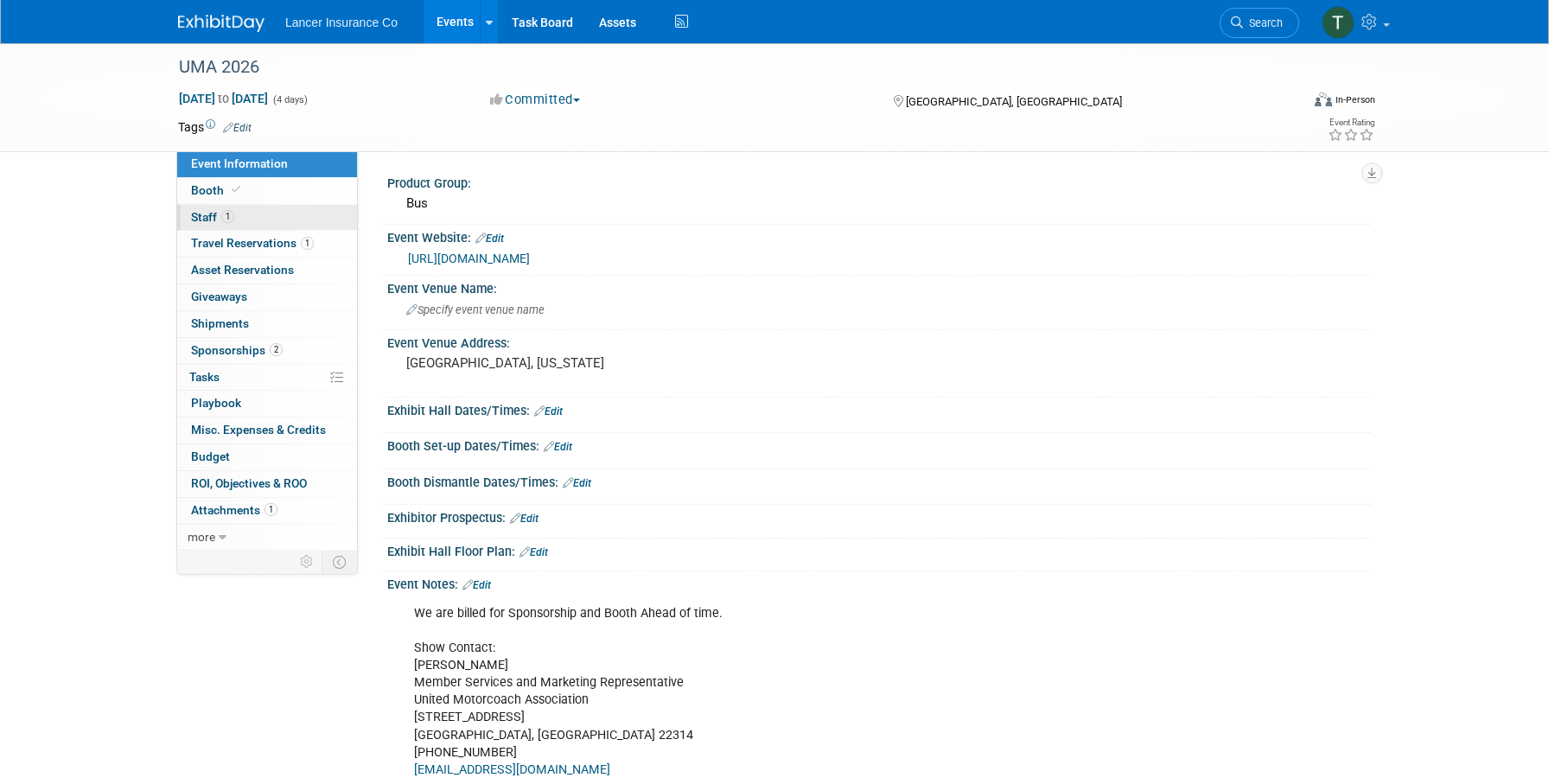
click at [209, 218] on span "Staff 1" at bounding box center [212, 217] width 44 height 14
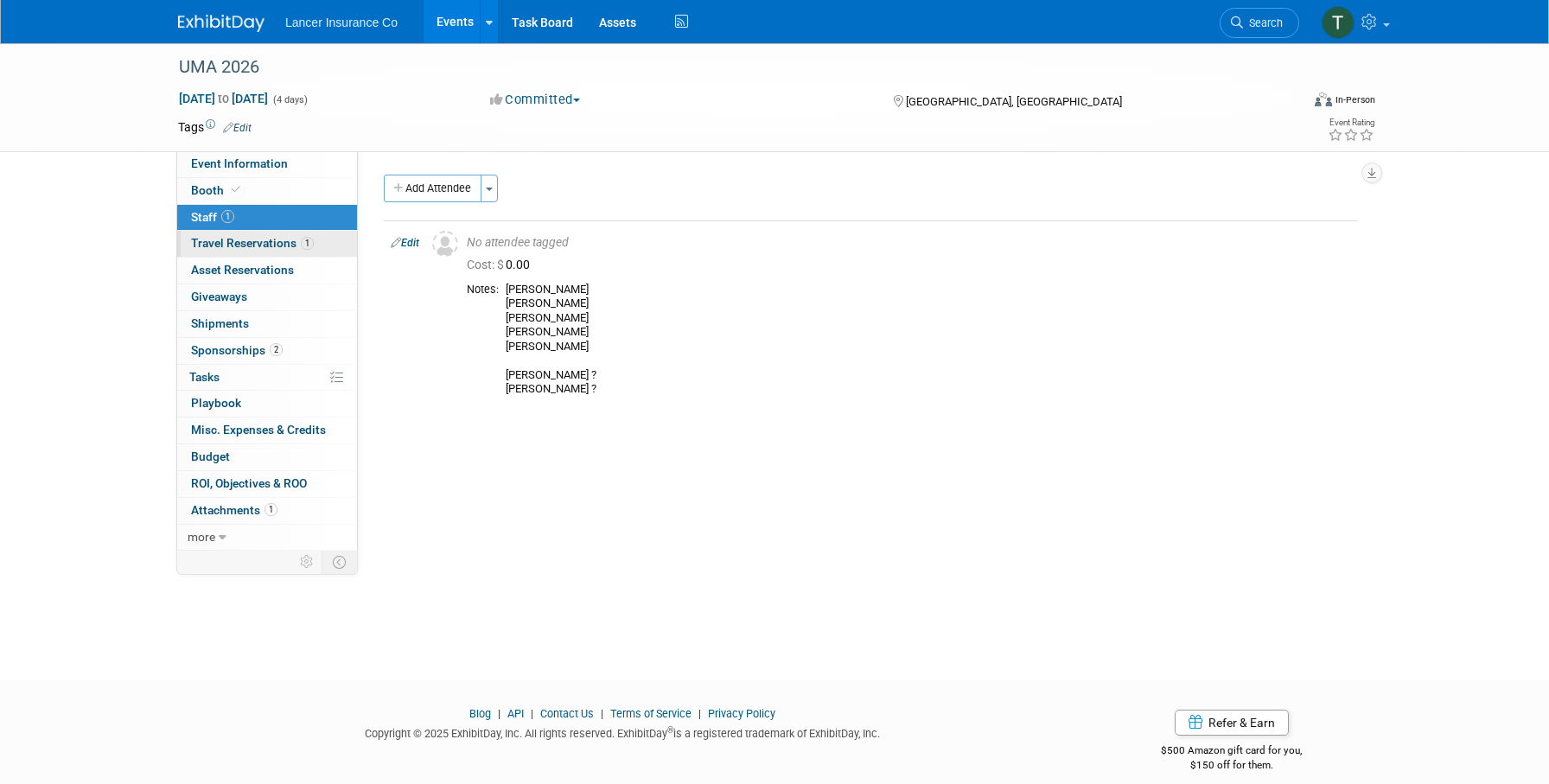
click at [231, 241] on span "Travel Reservations 1" at bounding box center [252, 243] width 123 height 14
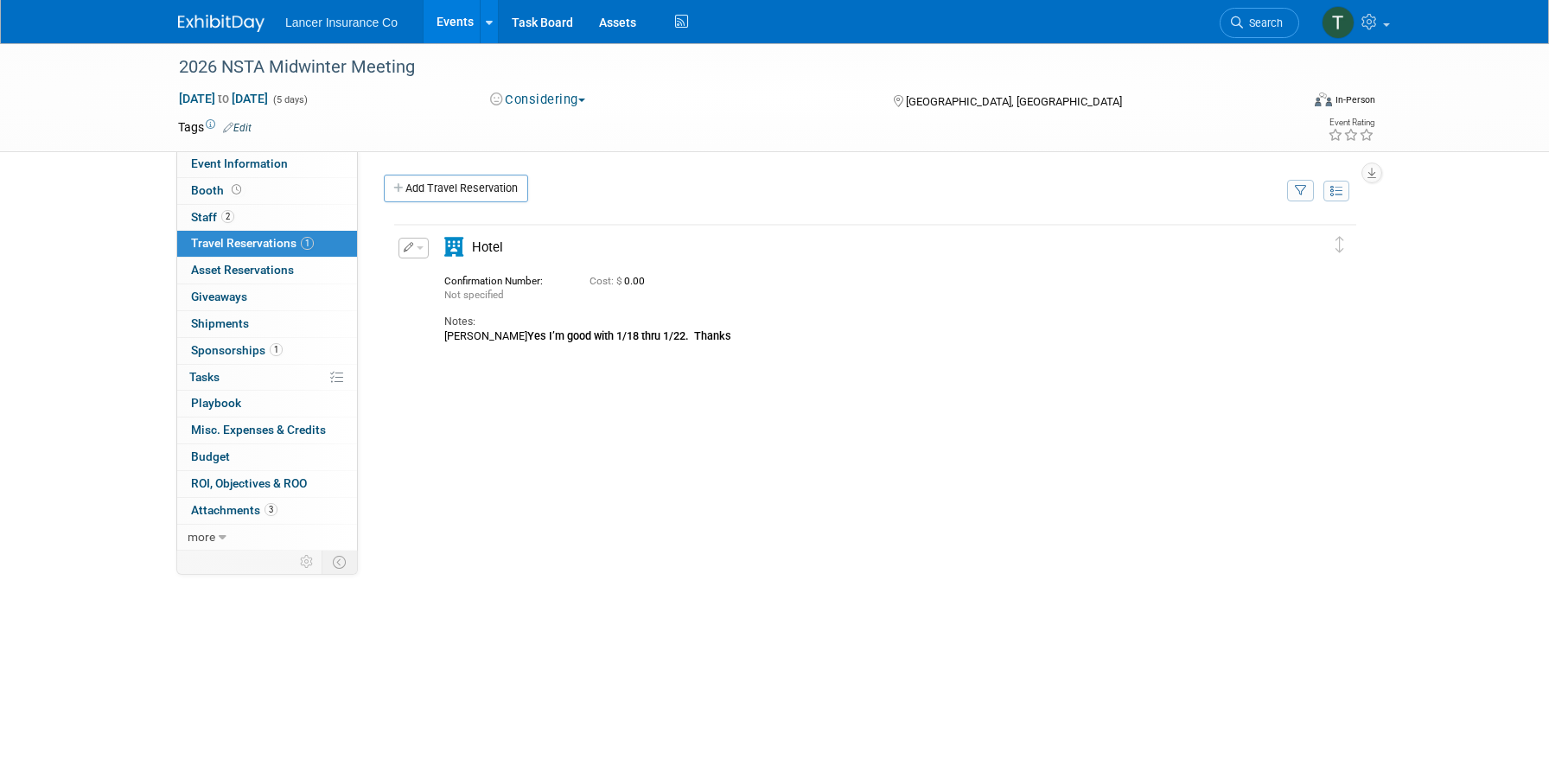
click at [423, 256] on button "button" at bounding box center [413, 248] width 31 height 20
click at [449, 337] on button "Duplicate" at bounding box center [472, 334] width 146 height 25
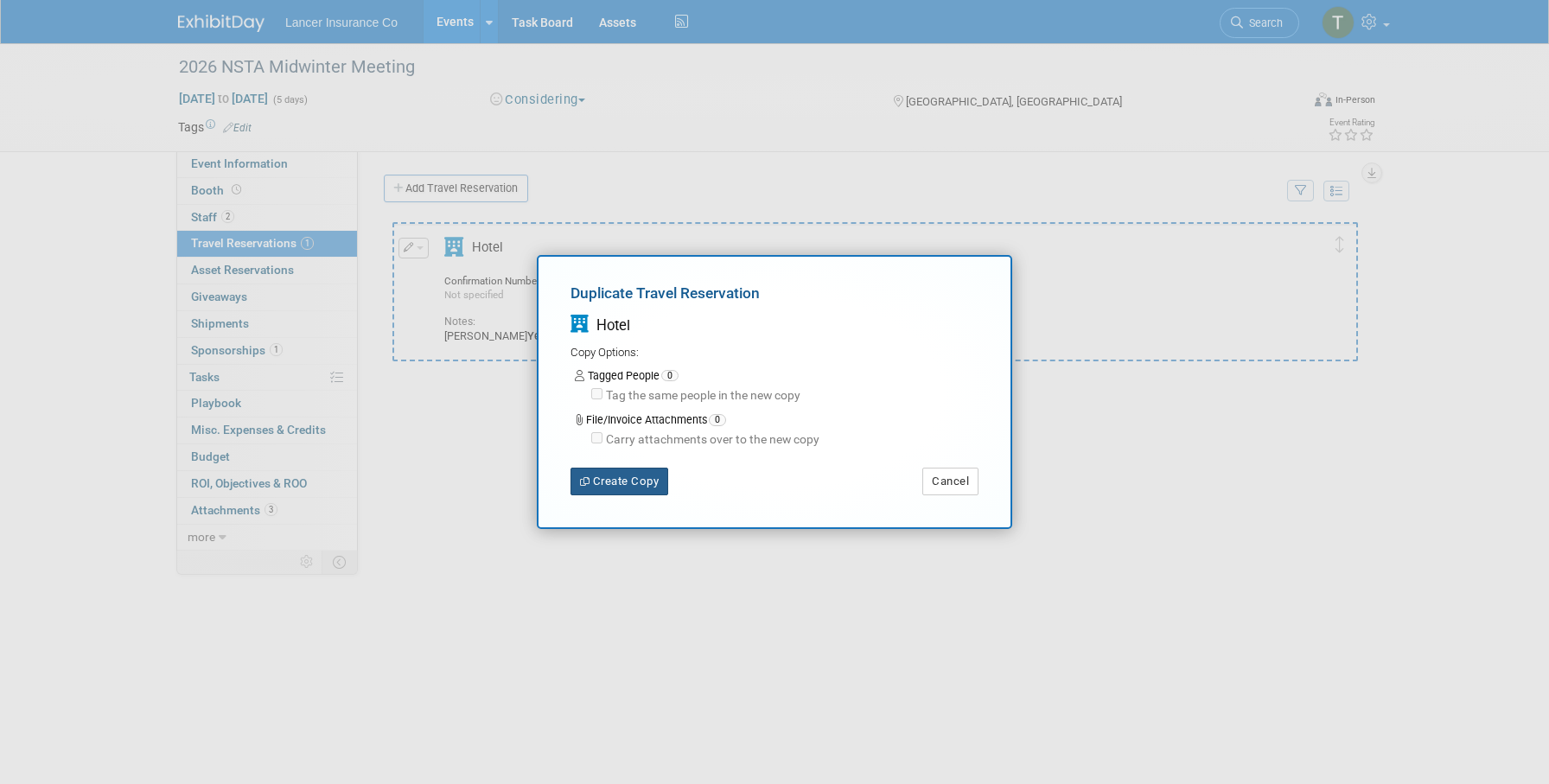
drag, startPoint x: 626, startPoint y: 476, endPoint x: 867, endPoint y: 463, distance: 241.4
click at [867, 463] on div "Duplicate Travel Reservation Hotel Copy Options: Tagged People 0 Tag the same p…" at bounding box center [774, 388] width 408 height 212
click at [955, 482] on button "Cancel" at bounding box center [950, 481] width 56 height 28
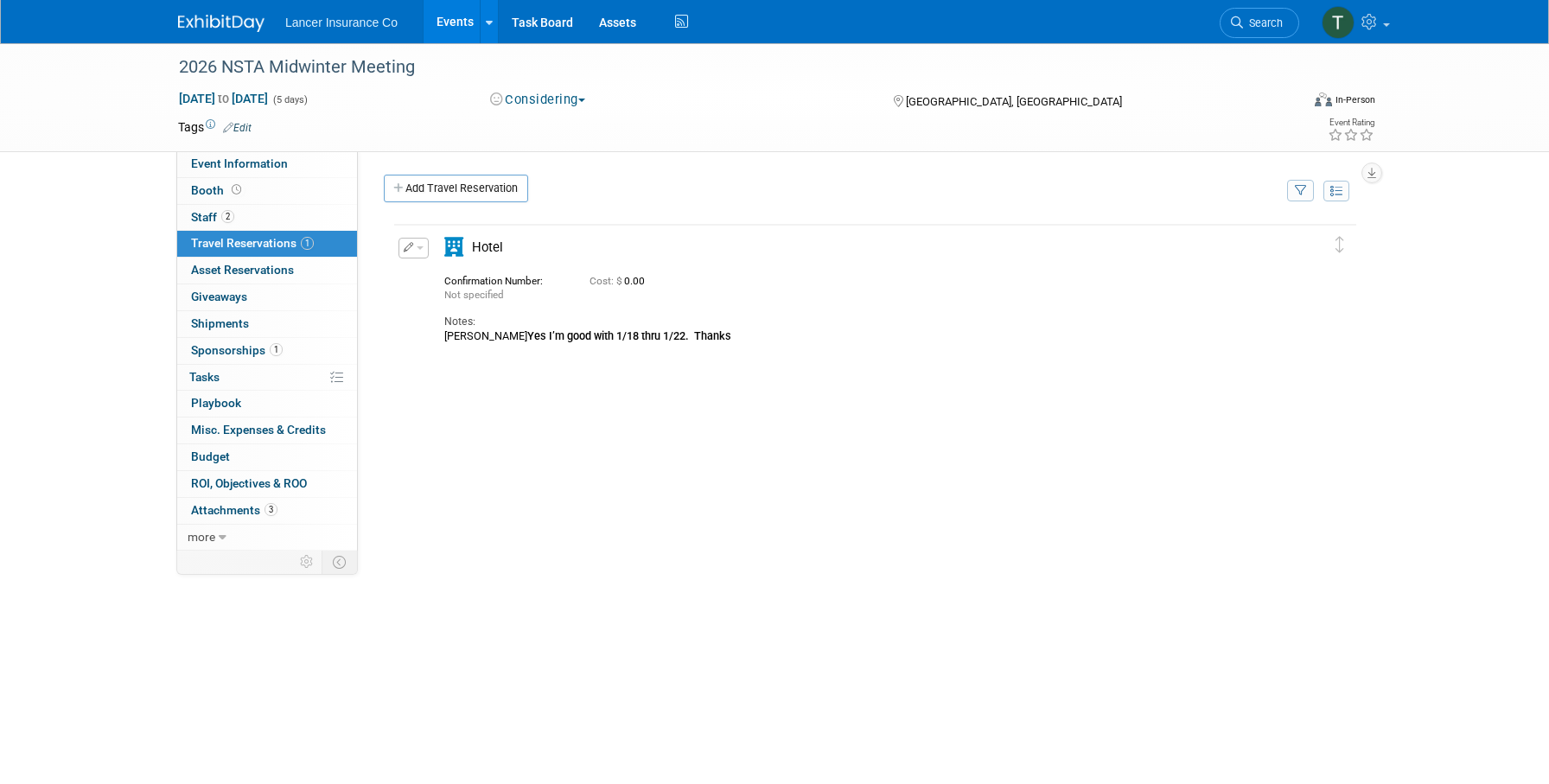
click at [419, 244] on button "button" at bounding box center [413, 248] width 31 height 20
click at [452, 283] on button "Edit Reservation" at bounding box center [472, 278] width 146 height 25
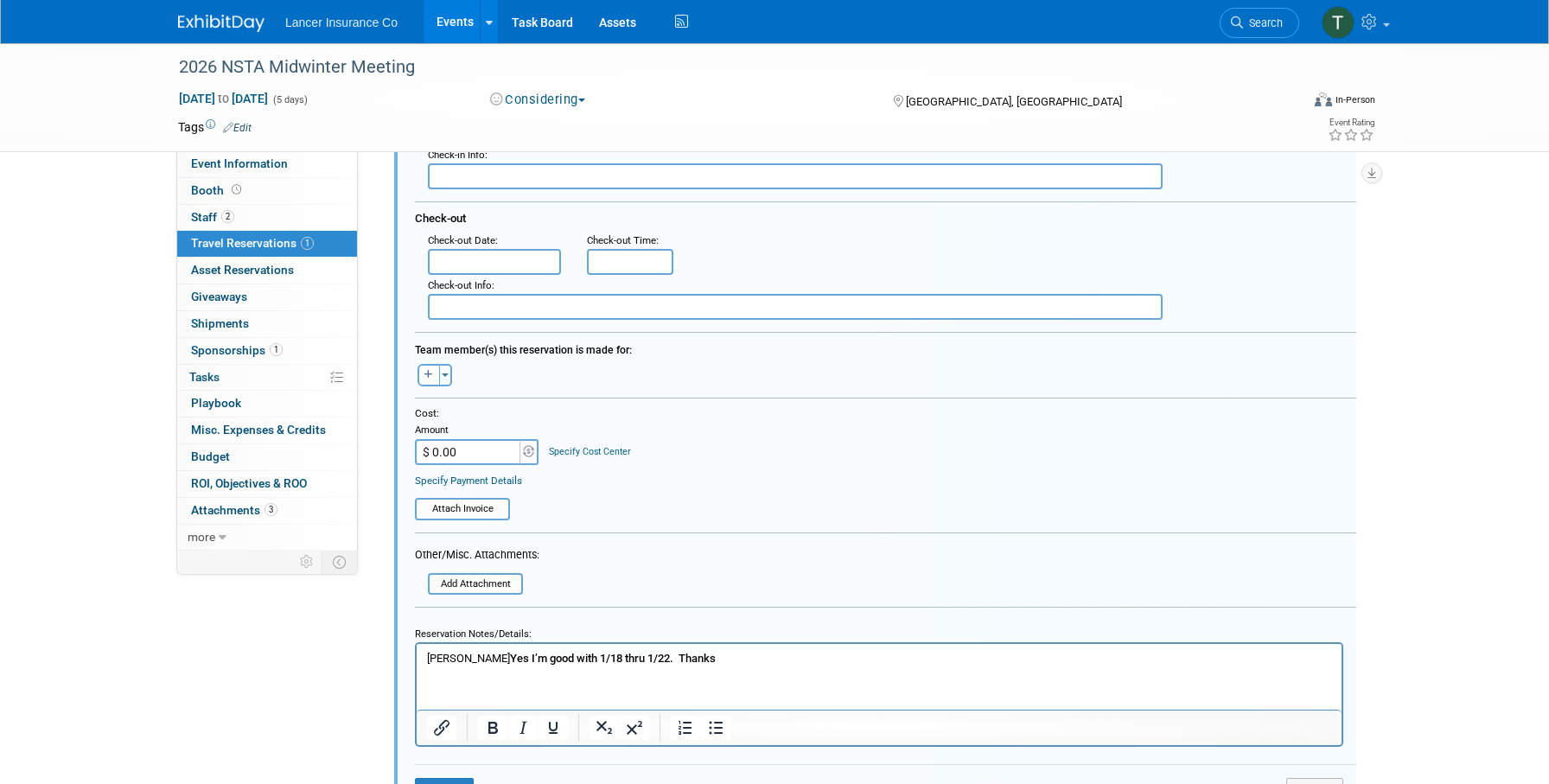
scroll to position [405, 0]
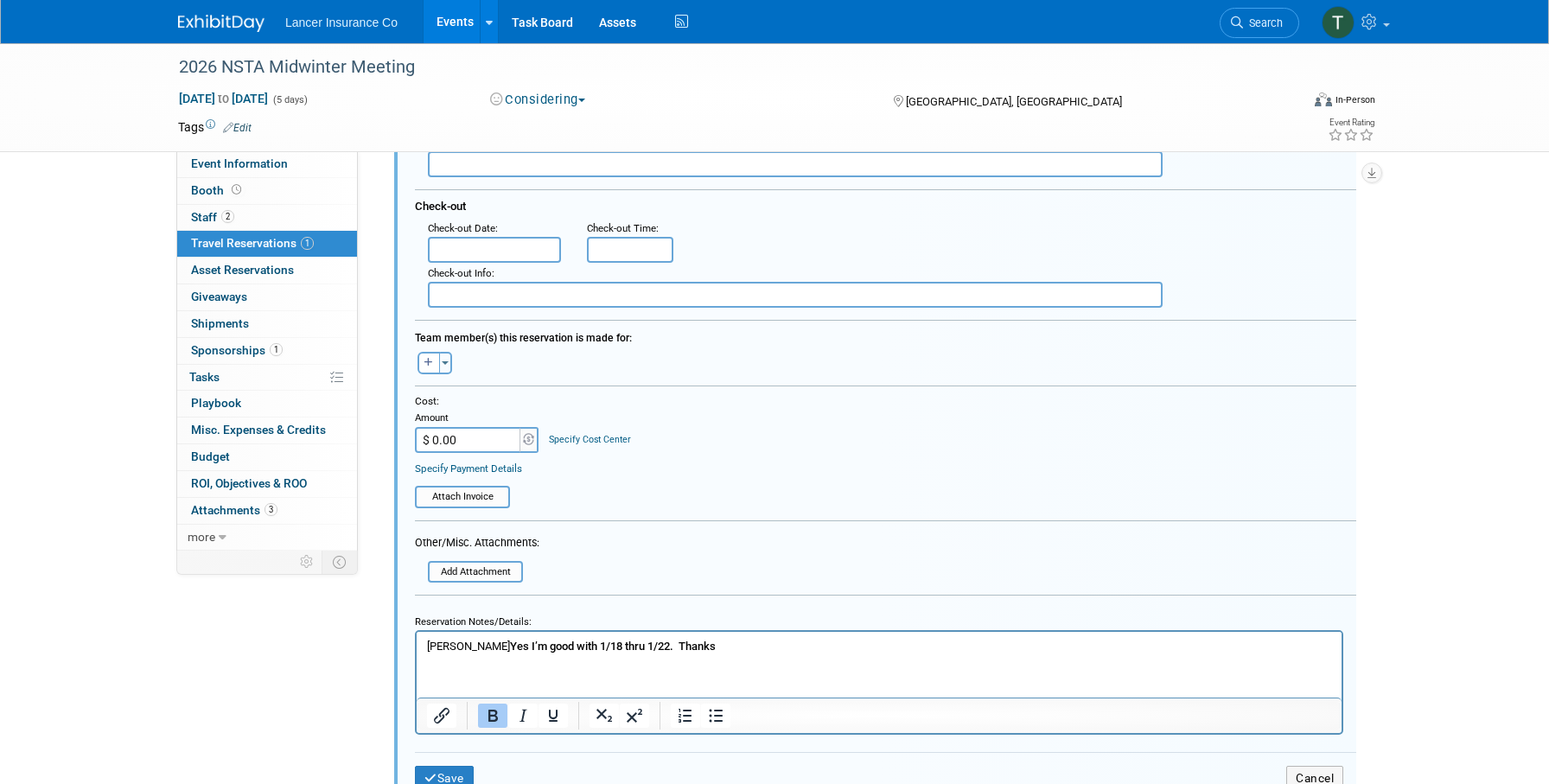
click at [717, 648] on p "Leslie Yes I’m good with 1/18 thru 1/22. Thanks" at bounding box center [879, 645] width 905 height 16
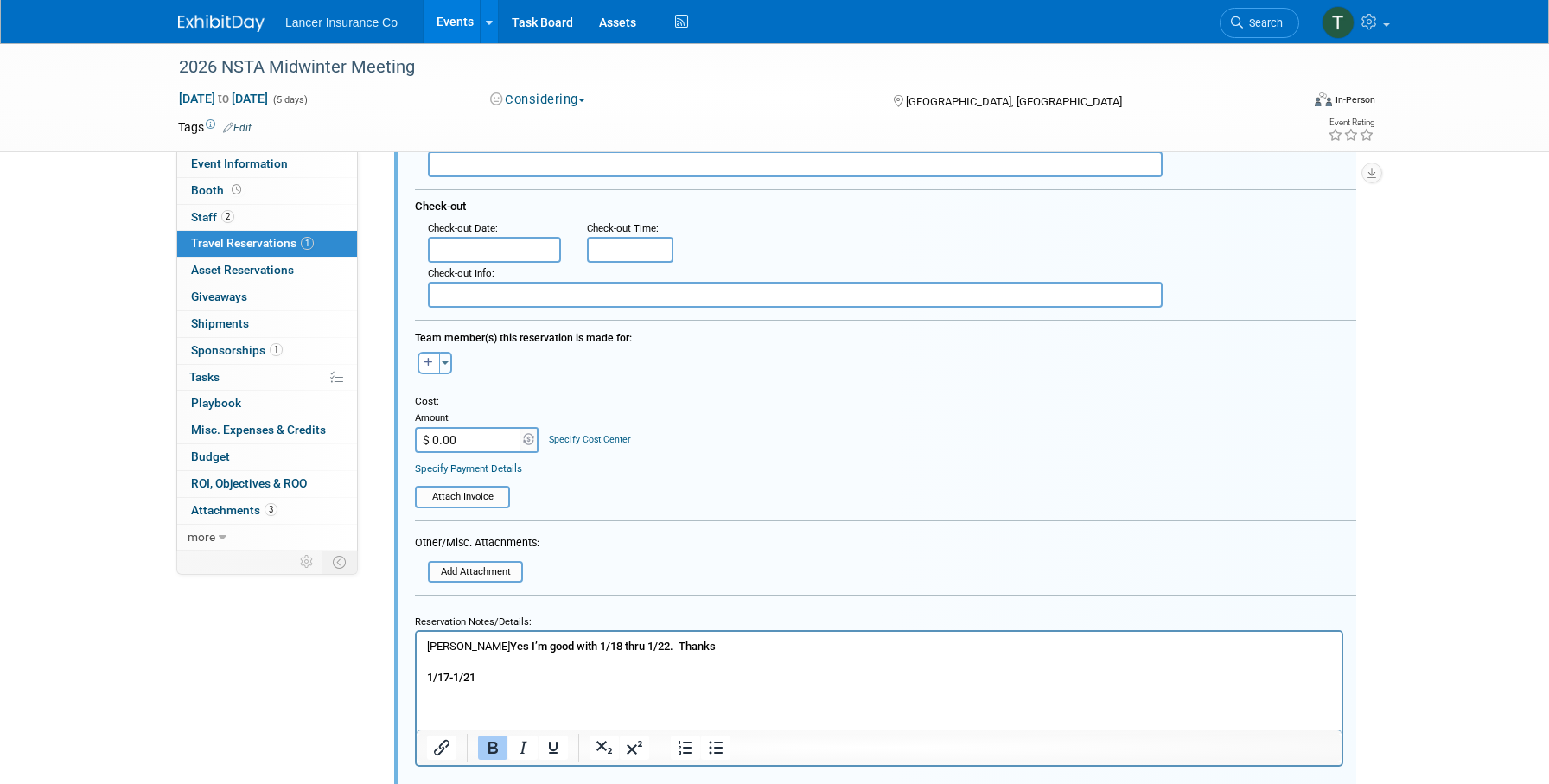
click at [432, 678] on b "1/17-1/21" at bounding box center [451, 677] width 48 height 13
click at [428, 678] on b "1/17-1/21" at bounding box center [451, 677] width 48 height 13
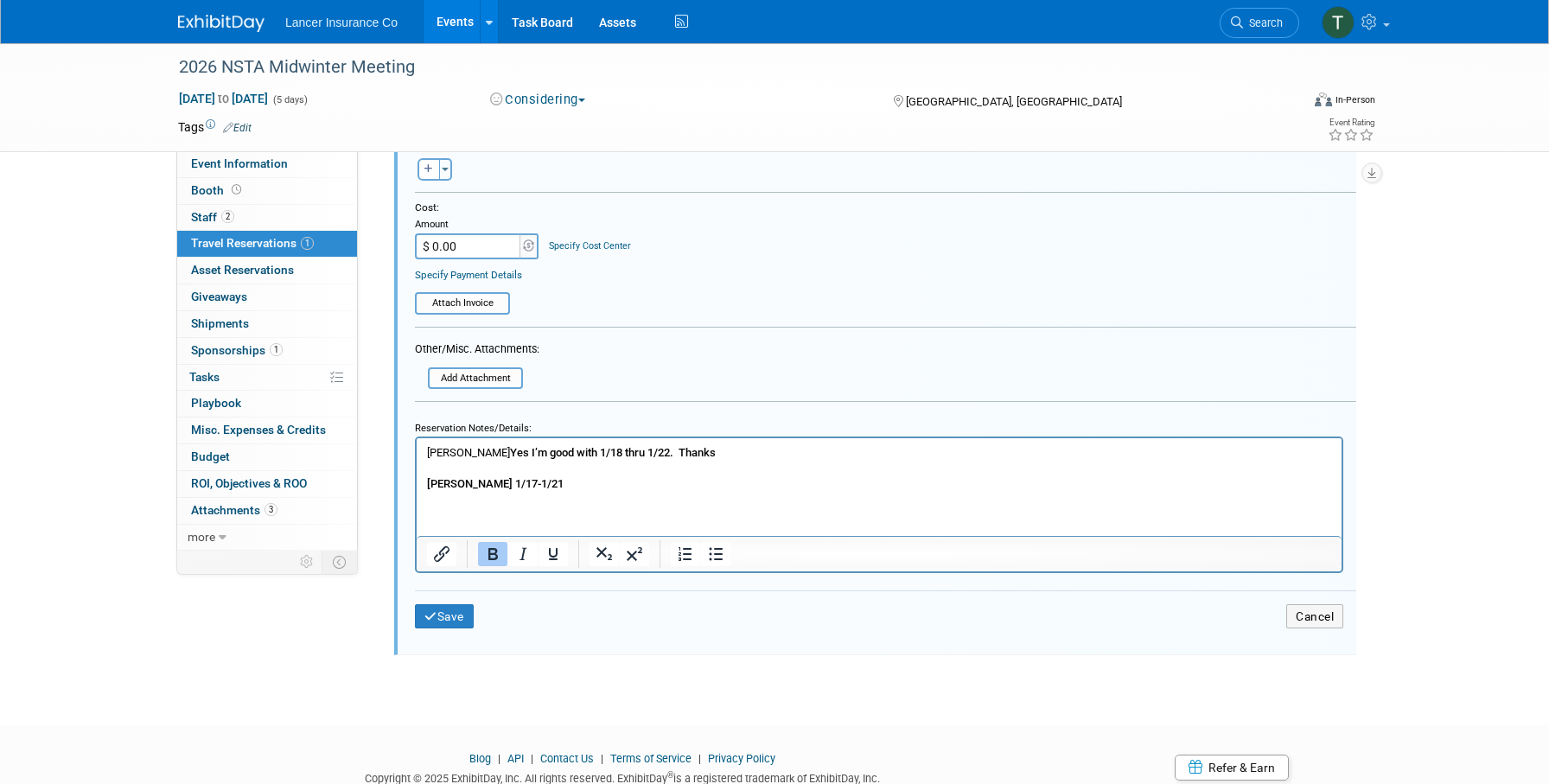
scroll to position [604, 0]
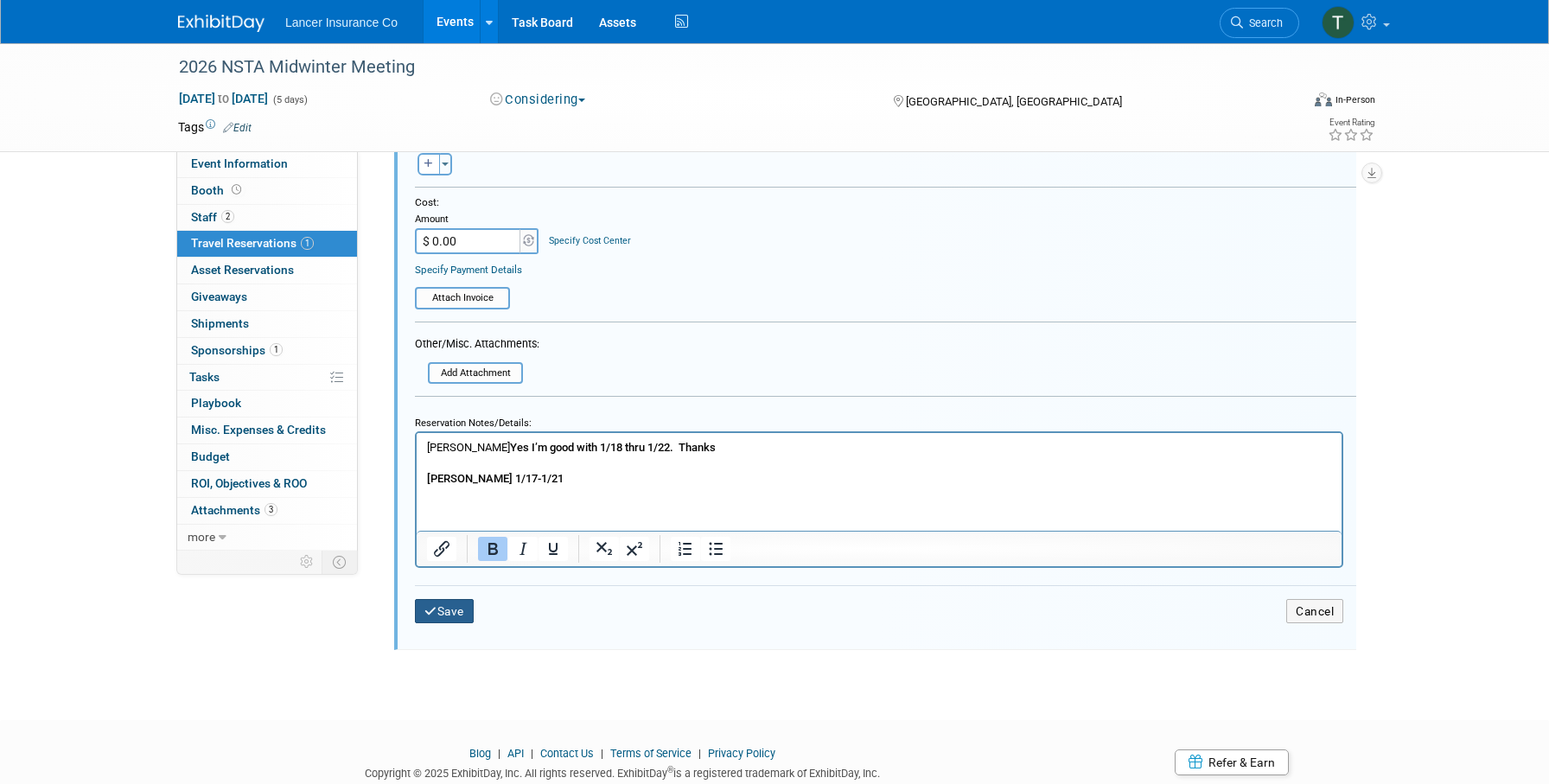
click at [448, 604] on button "Save" at bounding box center [443, 611] width 58 height 25
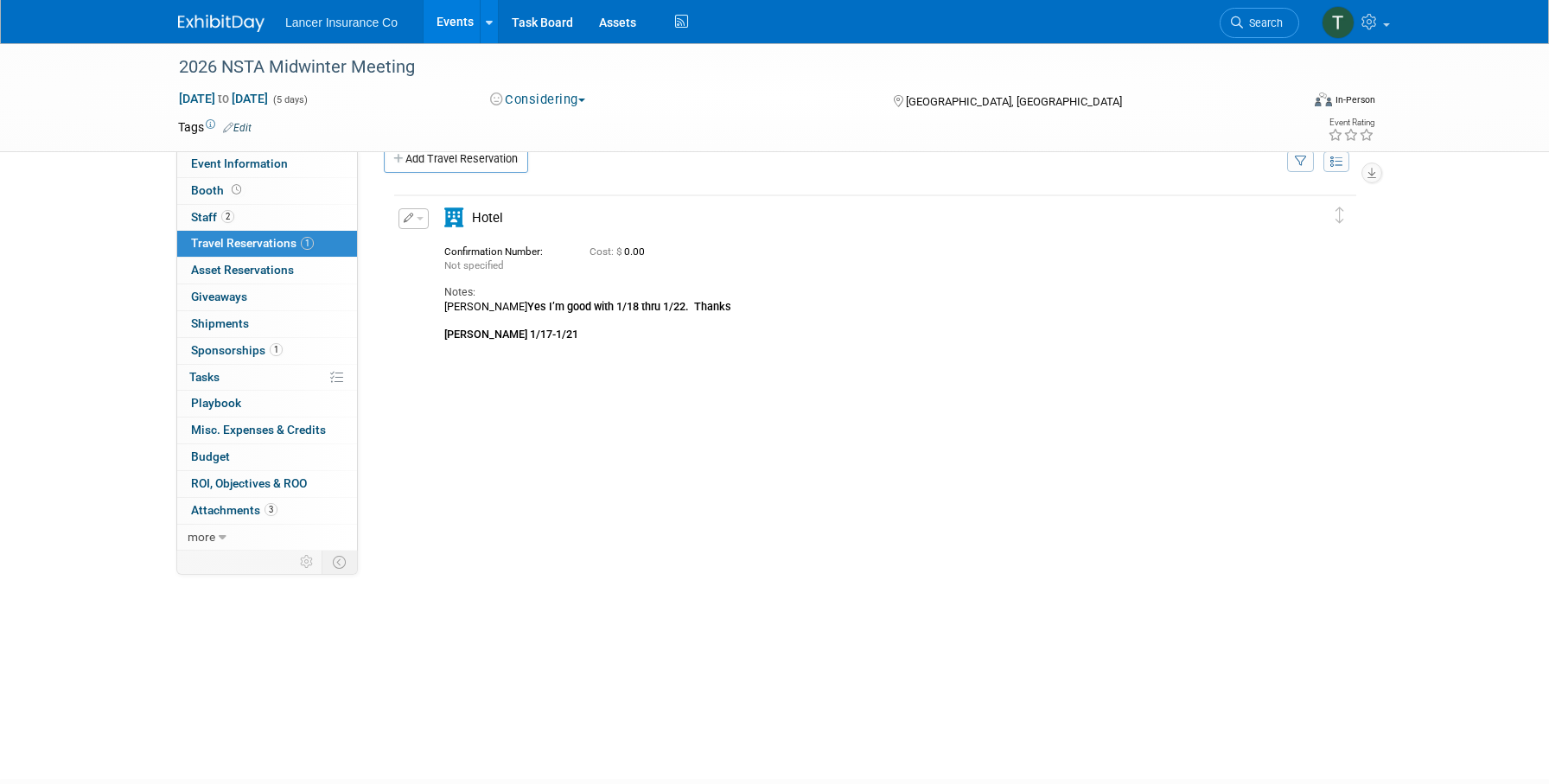
scroll to position [0, 0]
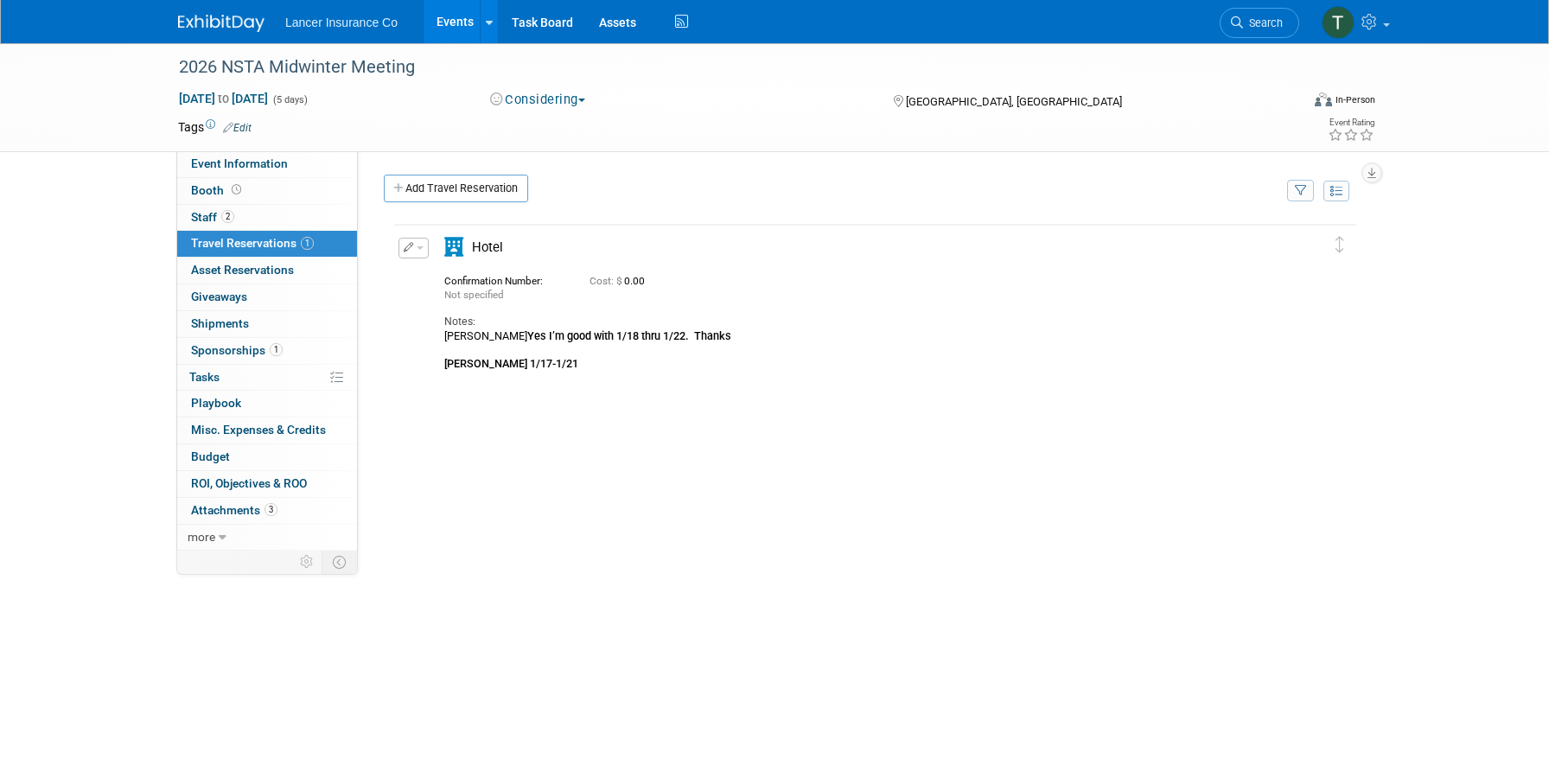
click at [423, 250] on button "button" at bounding box center [413, 248] width 31 height 20
click at [455, 280] on button "Edit Reservation" at bounding box center [472, 278] width 146 height 25
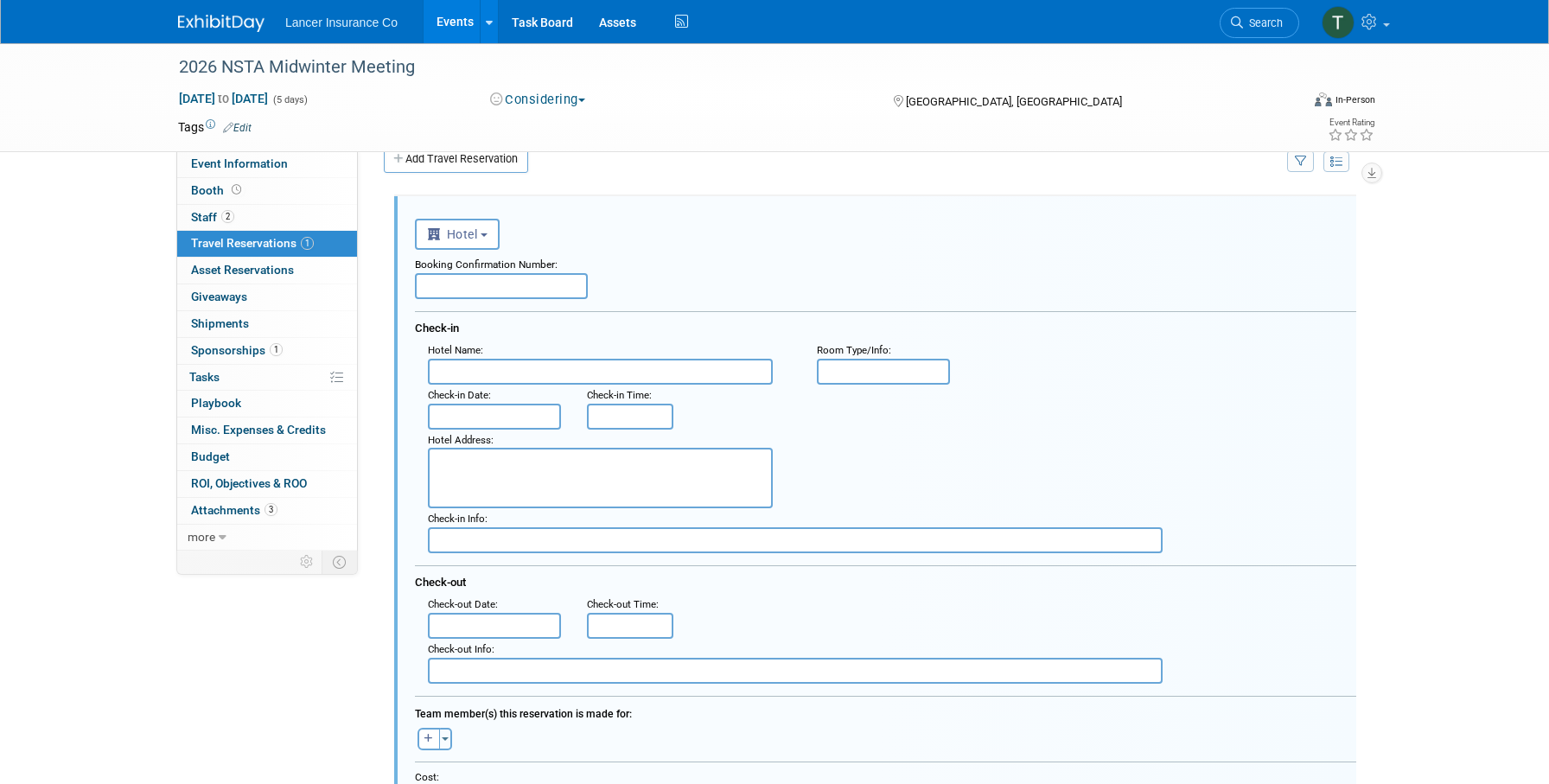
click at [482, 486] on textarea at bounding box center [600, 478] width 344 height 60
paste textarea "321 North Fort Lauderdale Beach Blvd. Fort Lauderdale , FL 33304 , United State…"
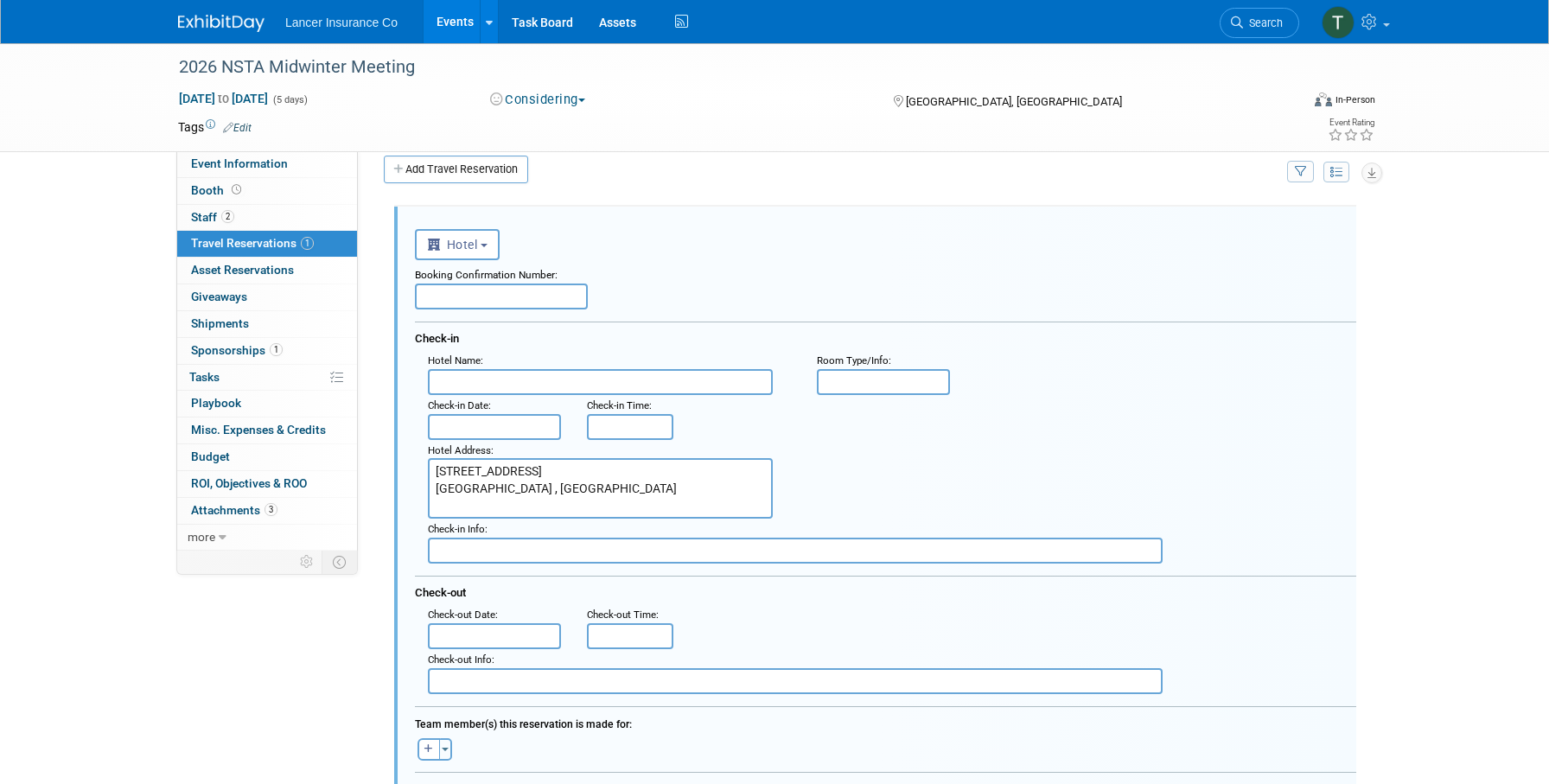
scroll to position [14, 0]
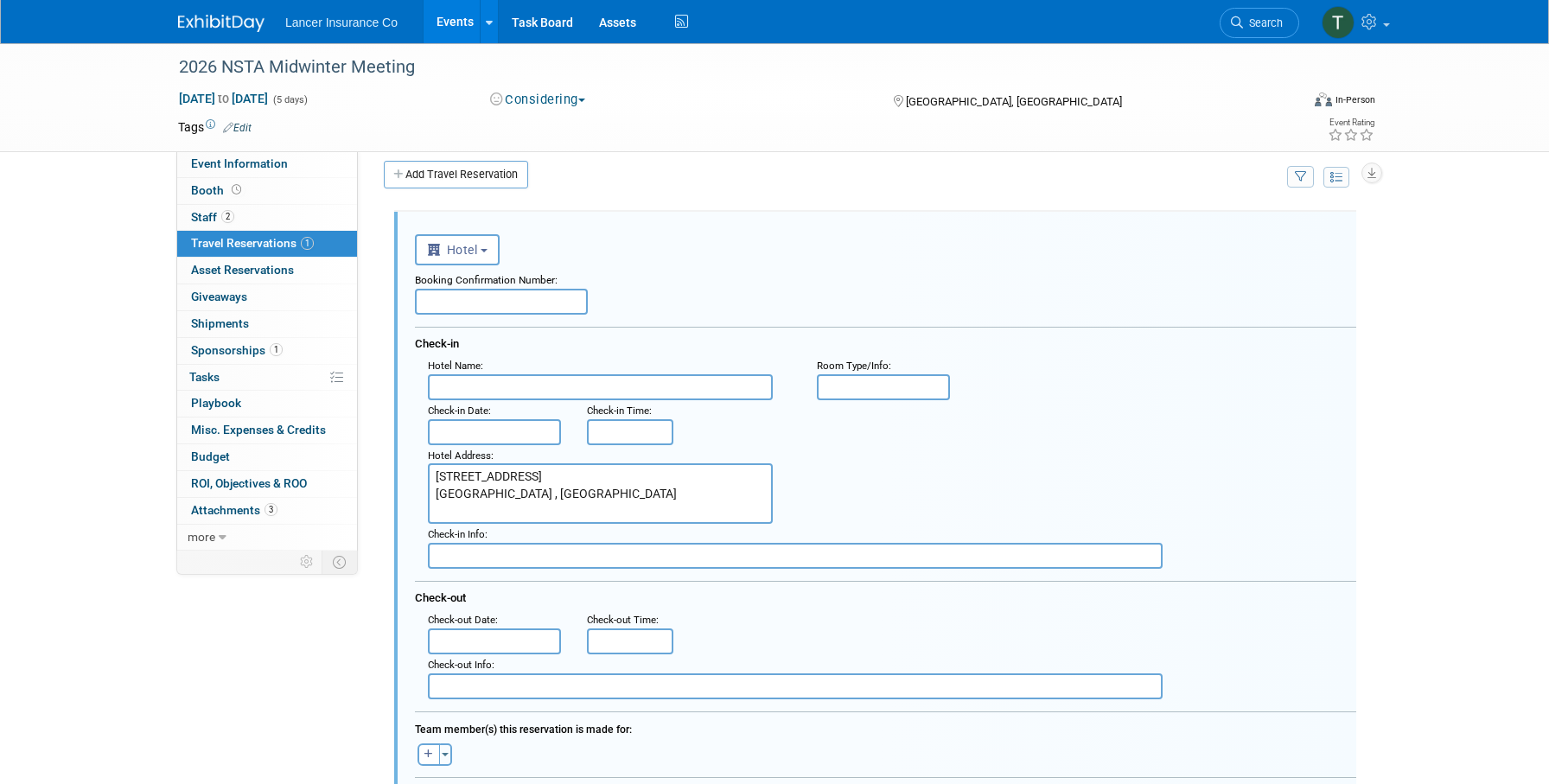
type textarea "321 North Fort Lauderdale Beach Blvd. Fort Lauderdale , FL 33304 , United State…"
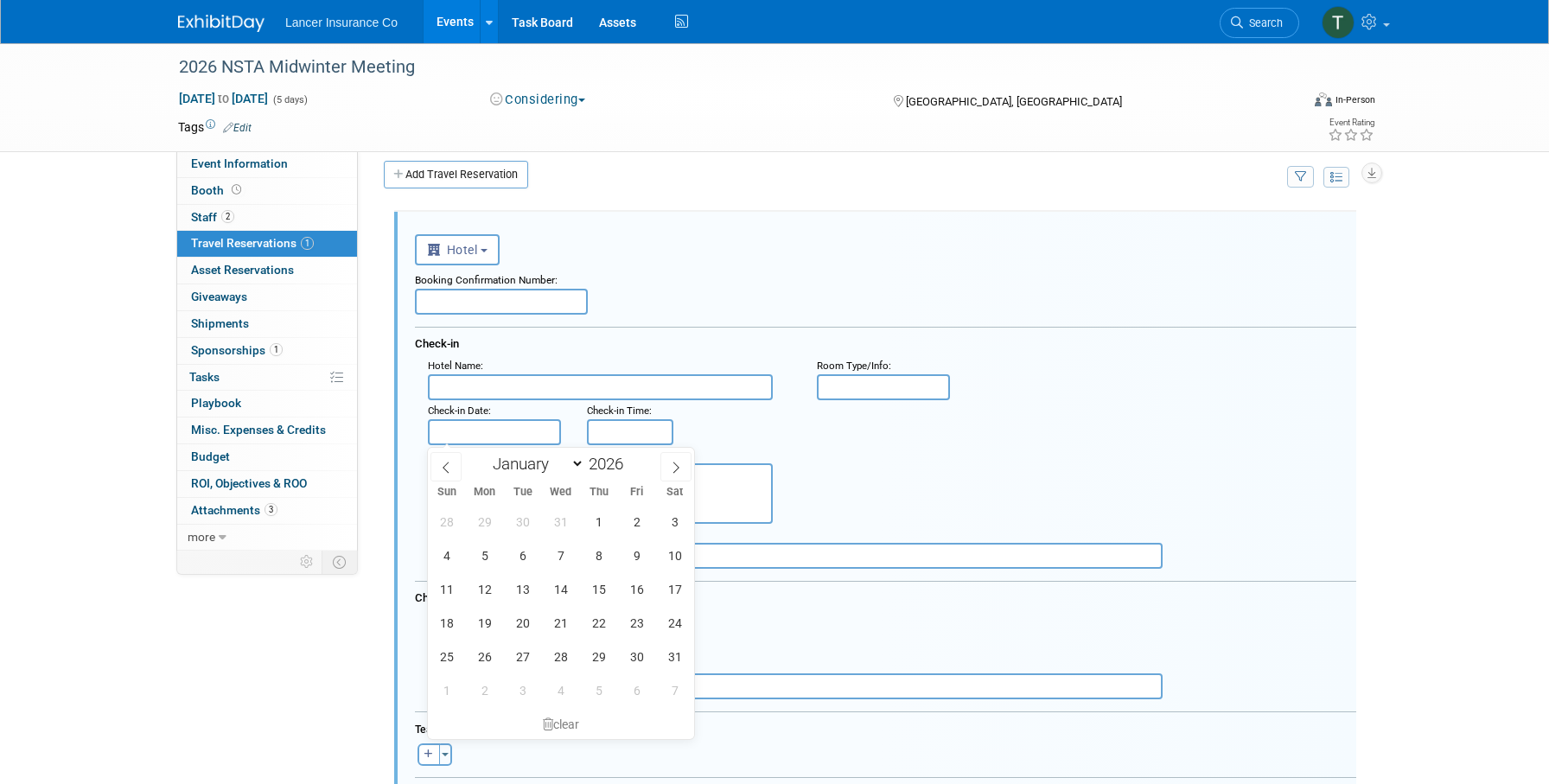
click at [490, 427] on input "text" at bounding box center [494, 432] width 133 height 26
click at [670, 586] on span "17" at bounding box center [674, 589] width 33 height 33
type input "Jan 17, 2026"
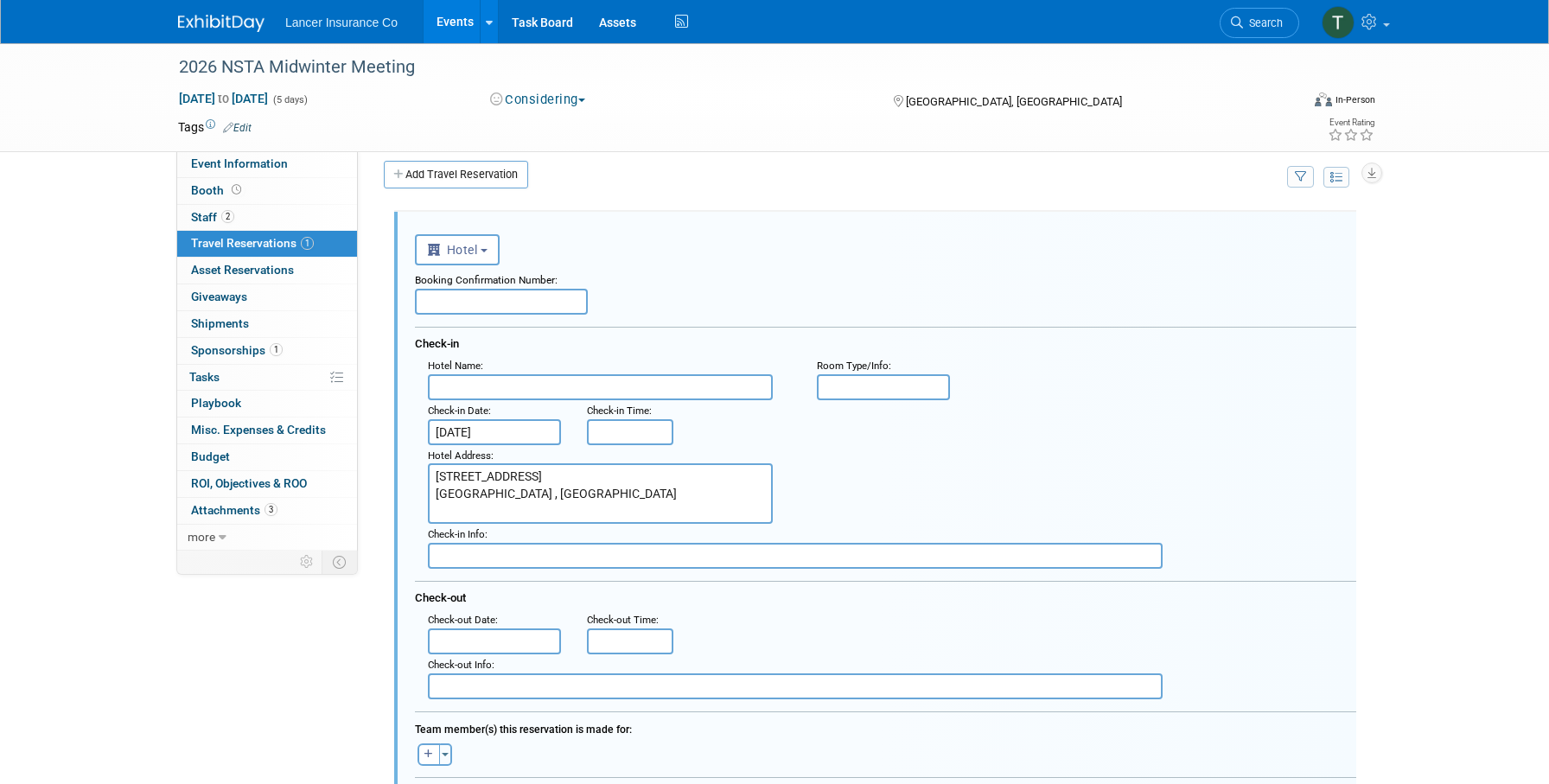
type input "8:00 AM"
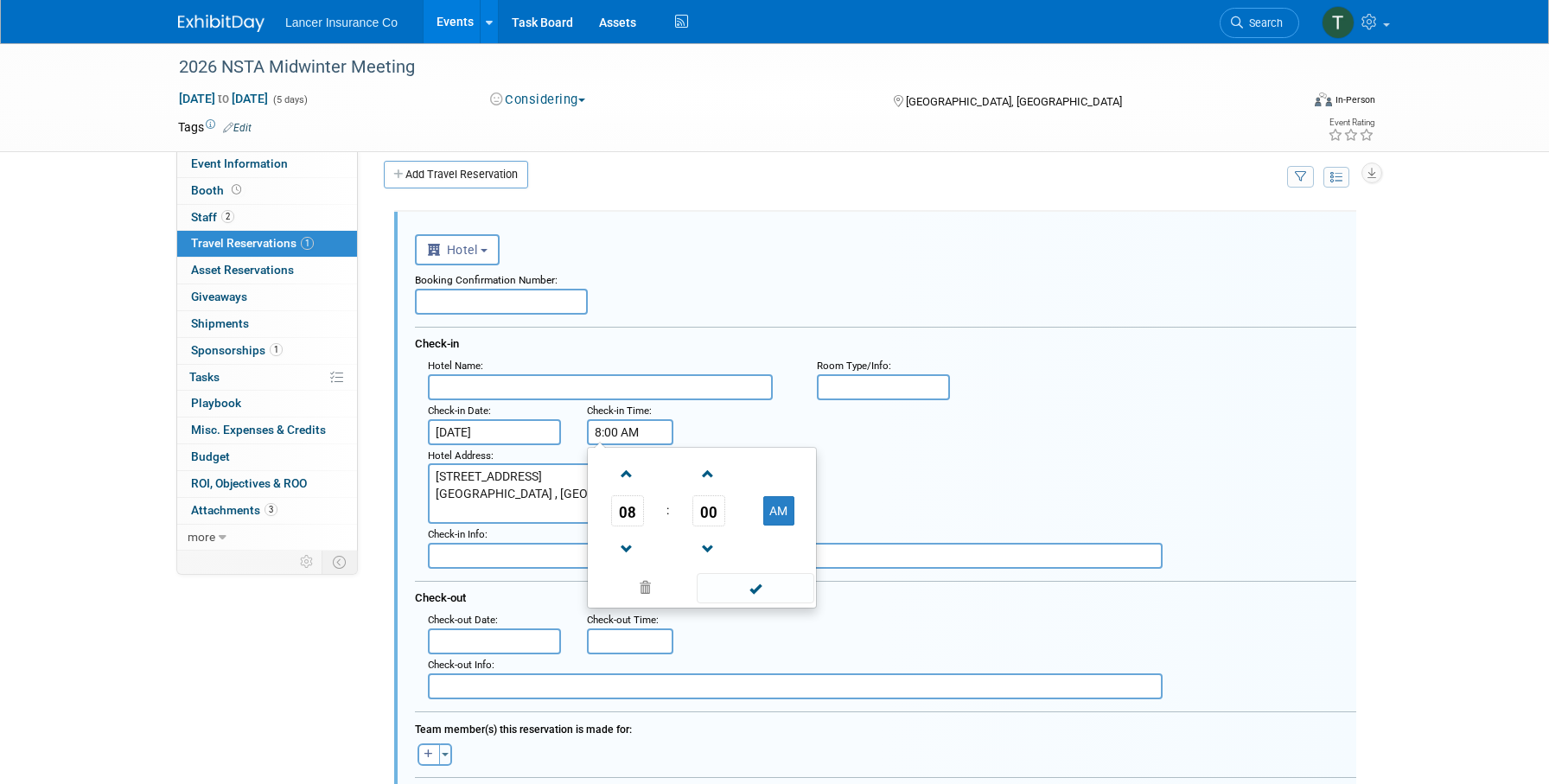
click at [606, 428] on input "8:00 AM" at bounding box center [630, 432] width 86 height 26
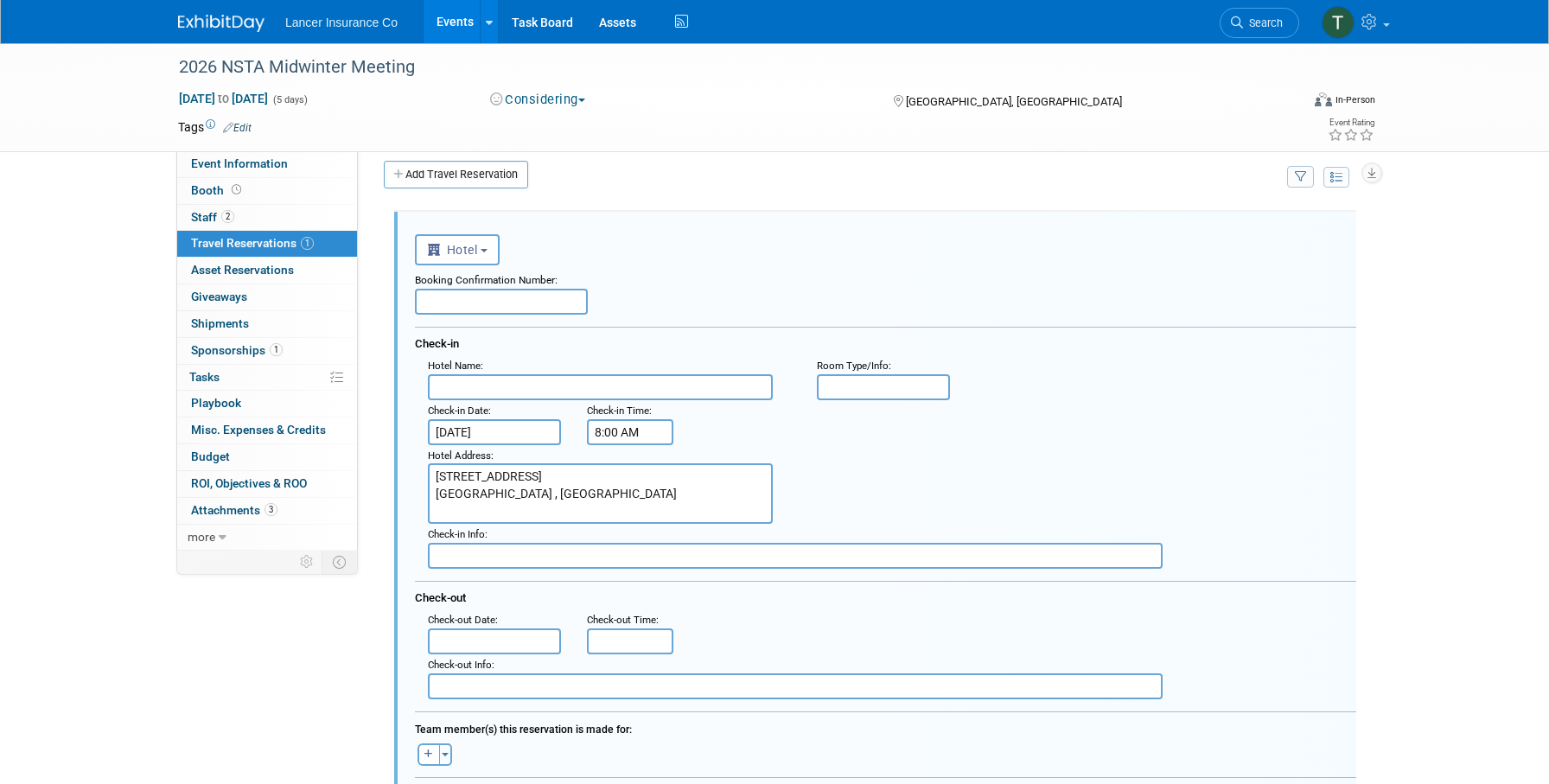
click at [828, 409] on div ": Check-in Date : Jan 17, 2026 Check-in Time : 8:00 AM" at bounding box center [892, 422] width 955 height 45
click at [507, 643] on input "text" at bounding box center [494, 641] width 133 height 26
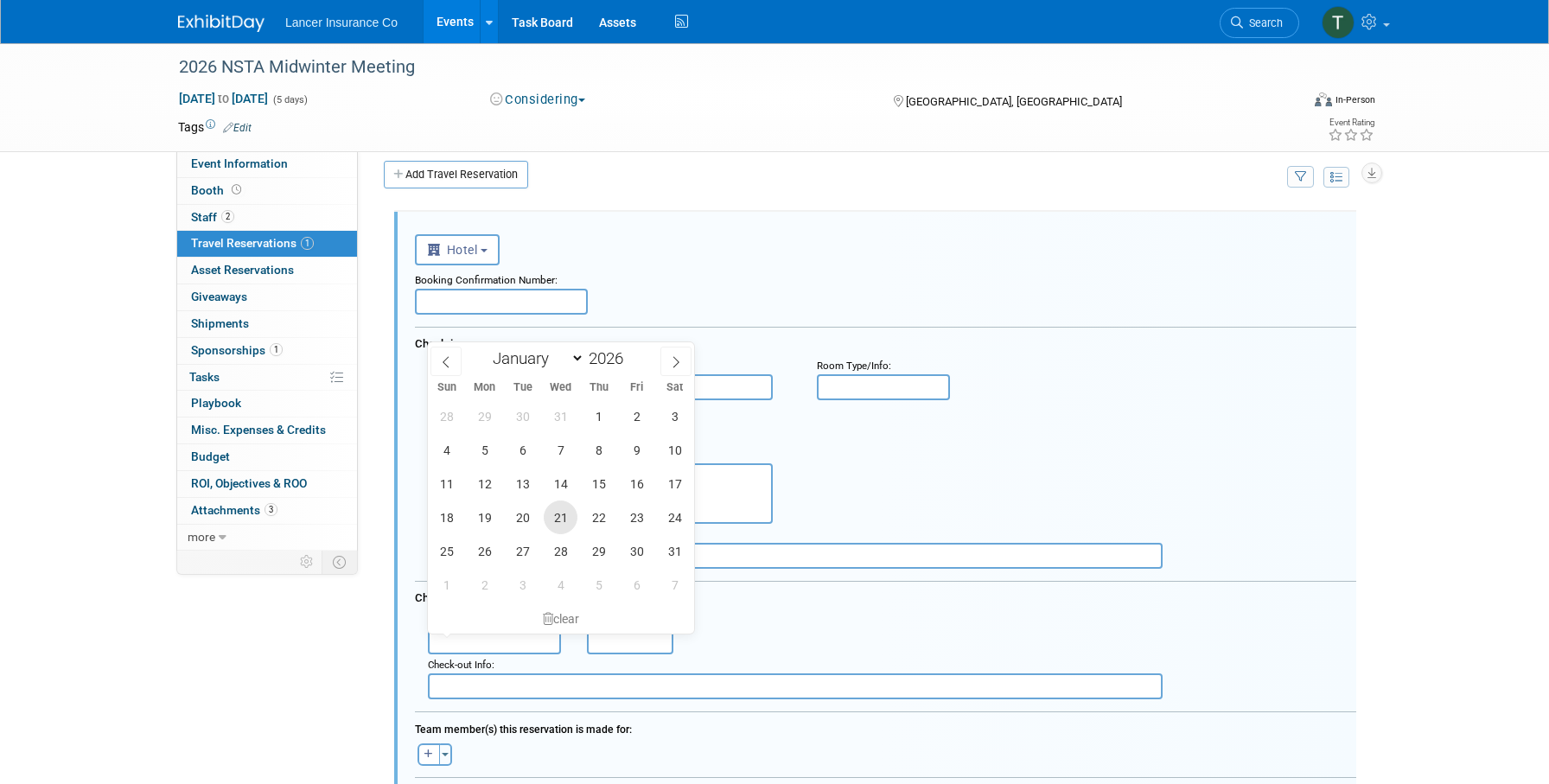
click at [569, 513] on span "21" at bounding box center [560, 517] width 33 height 33
type input "Jan 21, 2026"
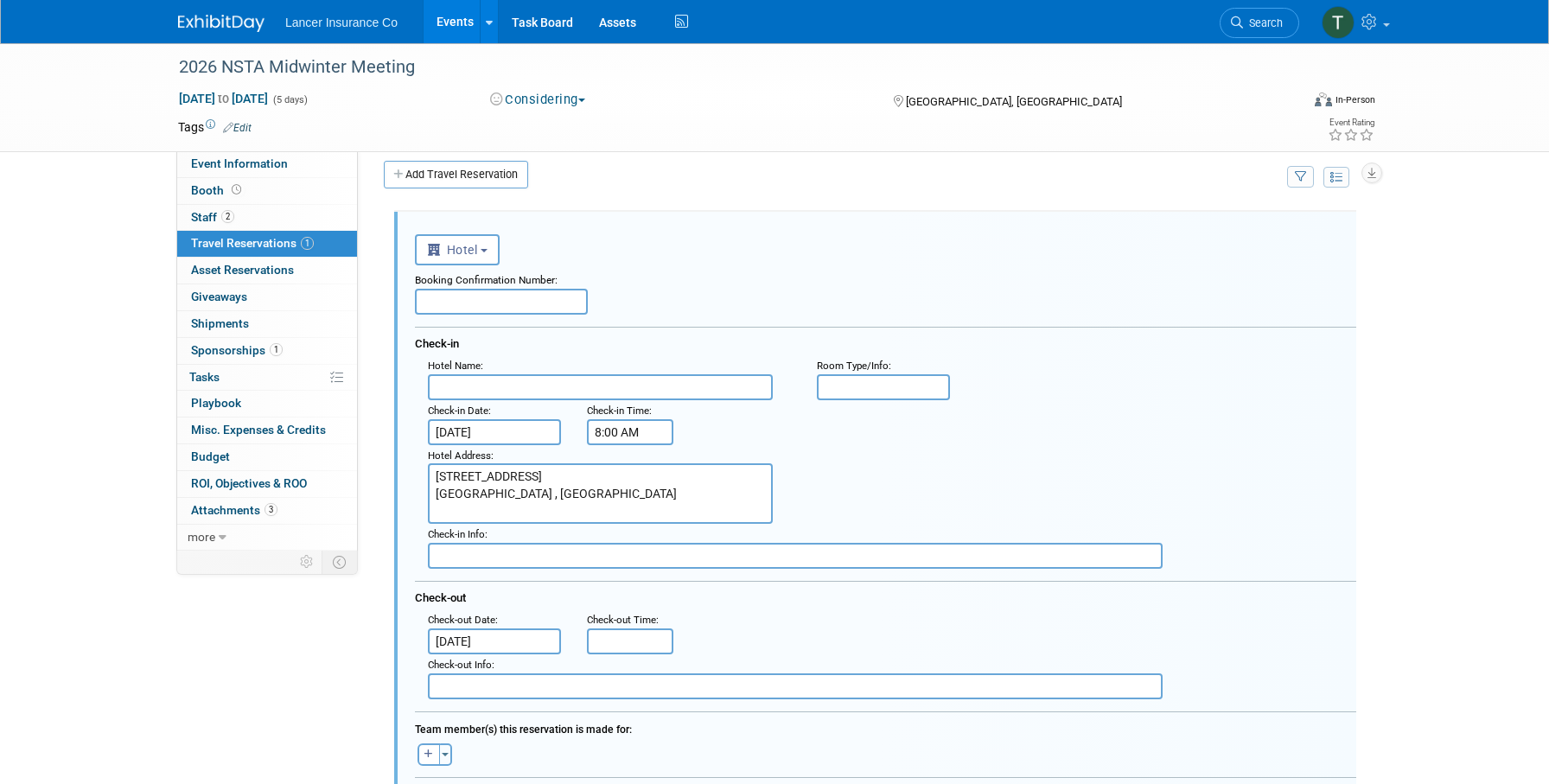
click at [482, 292] on input "text" at bounding box center [501, 302] width 173 height 26
paste input "UM2VO8XP"
type input "UM2VO8XP"
click at [491, 386] on input "text" at bounding box center [600, 387] width 344 height 26
paste input "The Westin Fort Lauderdale Beach Resort"
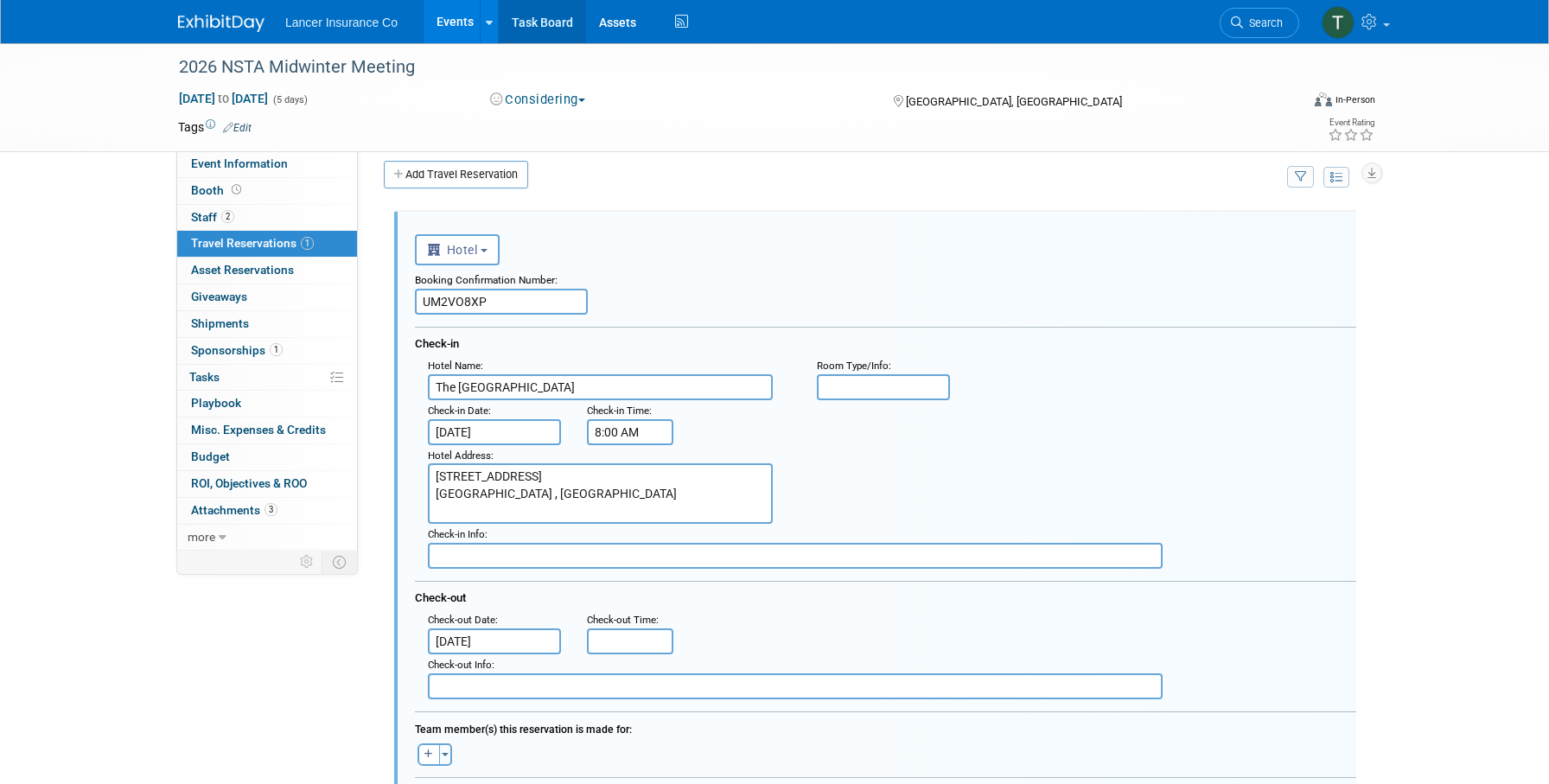
type input "The Westin Fort Lauderdale Beach Resort"
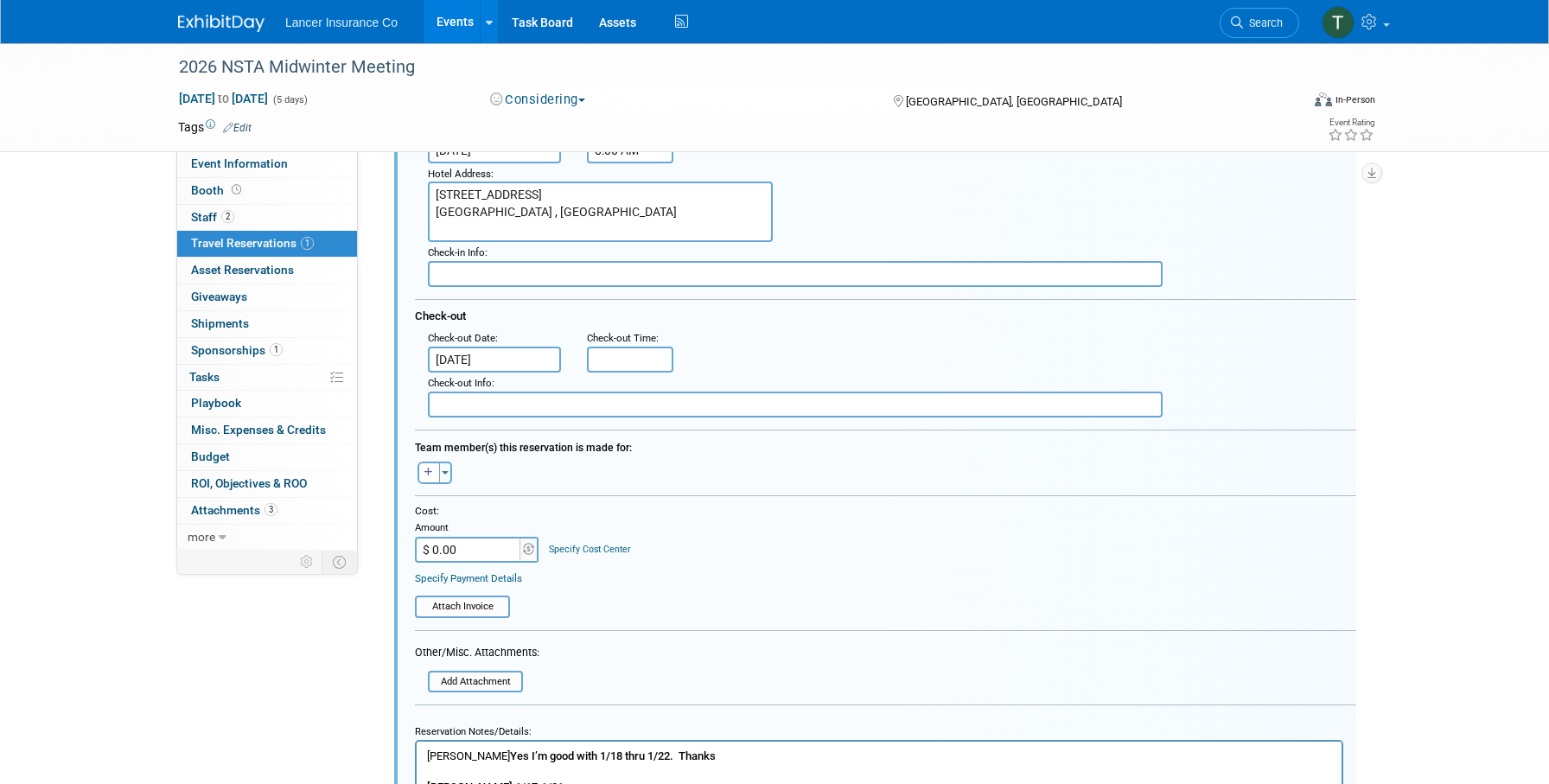
scroll to position [299, 0]
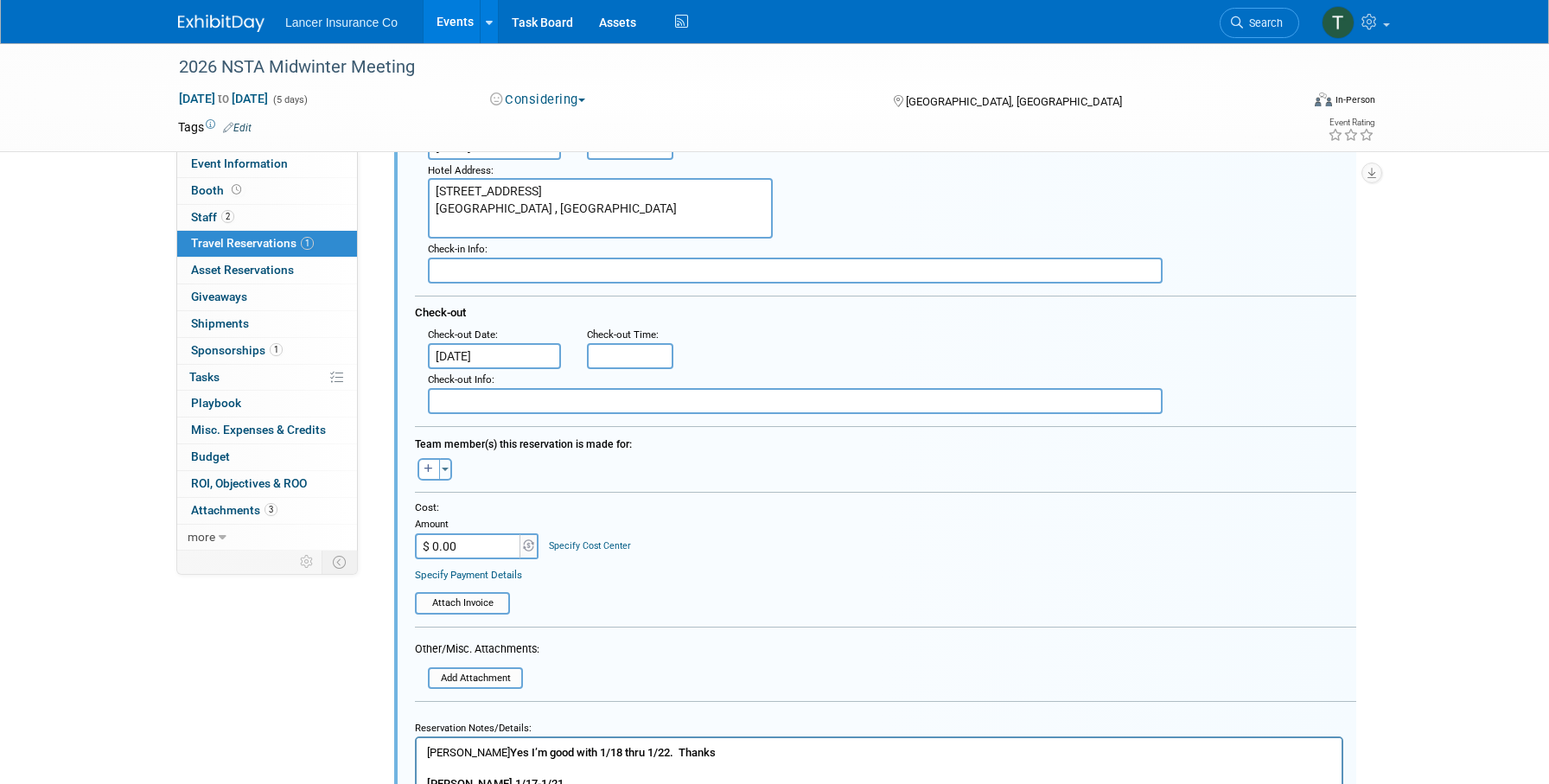
click at [468, 552] on input "$ 0.00" at bounding box center [468, 546] width 108 height 26
paste input "1,487.08"
type input "$ 1,487.08"
click at [466, 604] on input "file" at bounding box center [419, 603] width 176 height 19
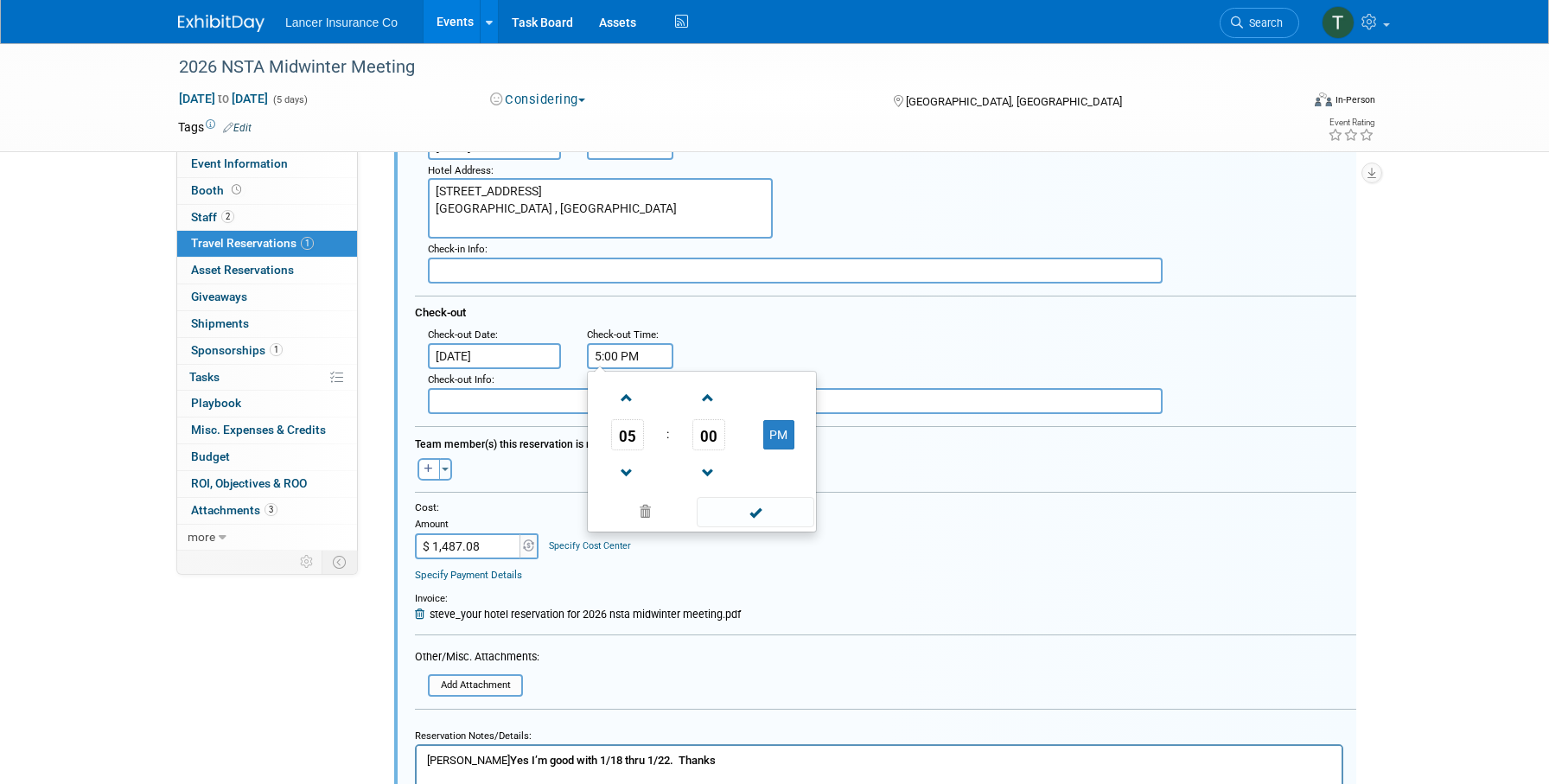
click at [618, 359] on input "5:00 PM" at bounding box center [630, 356] width 86 height 26
click at [628, 476] on span at bounding box center [627, 473] width 31 height 31
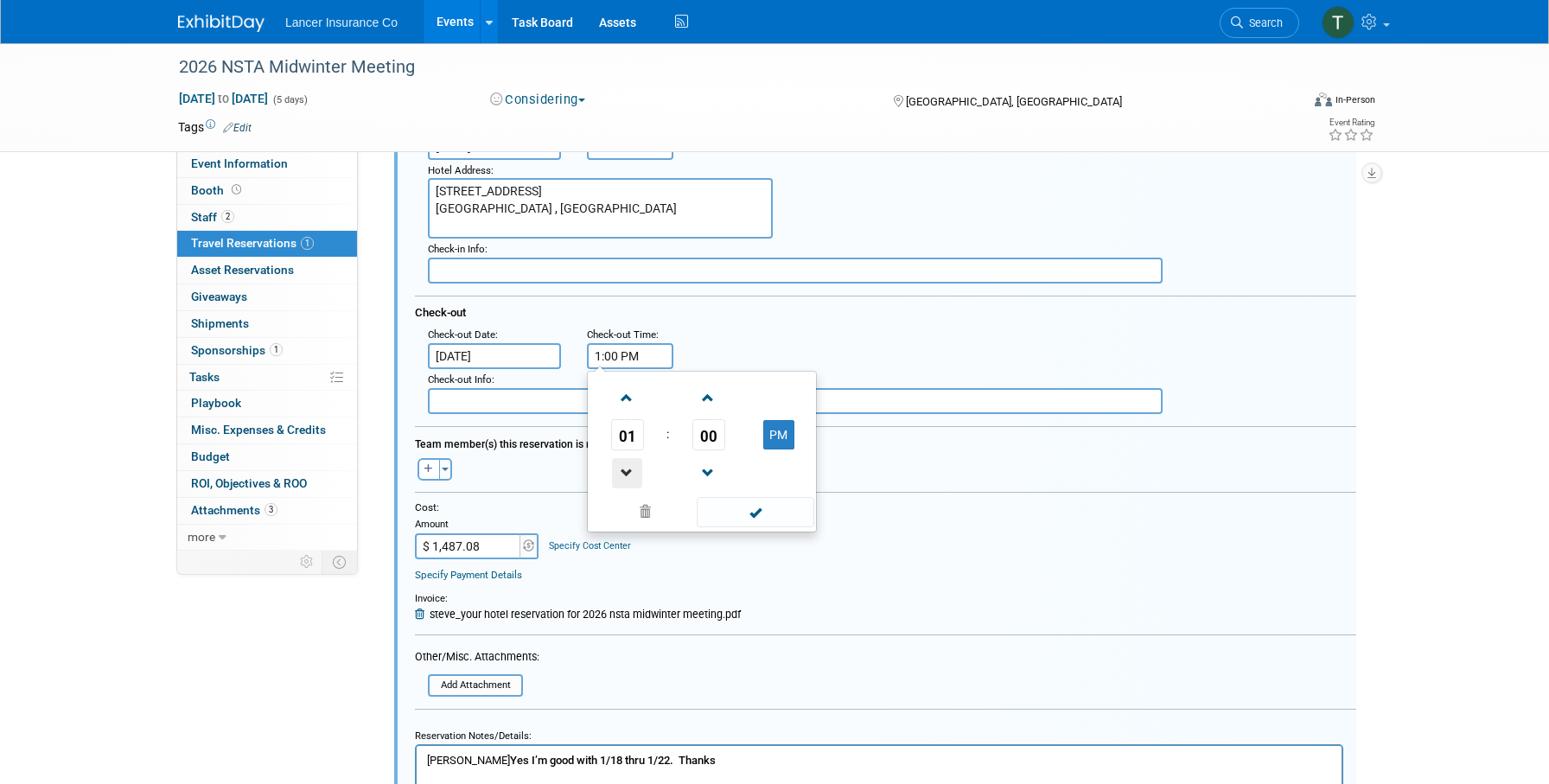
click at [628, 476] on span at bounding box center [627, 473] width 31 height 31
click at [628, 467] on span at bounding box center [627, 473] width 31 height 31
type input "11:00 AM"
click at [761, 518] on span at bounding box center [755, 512] width 117 height 31
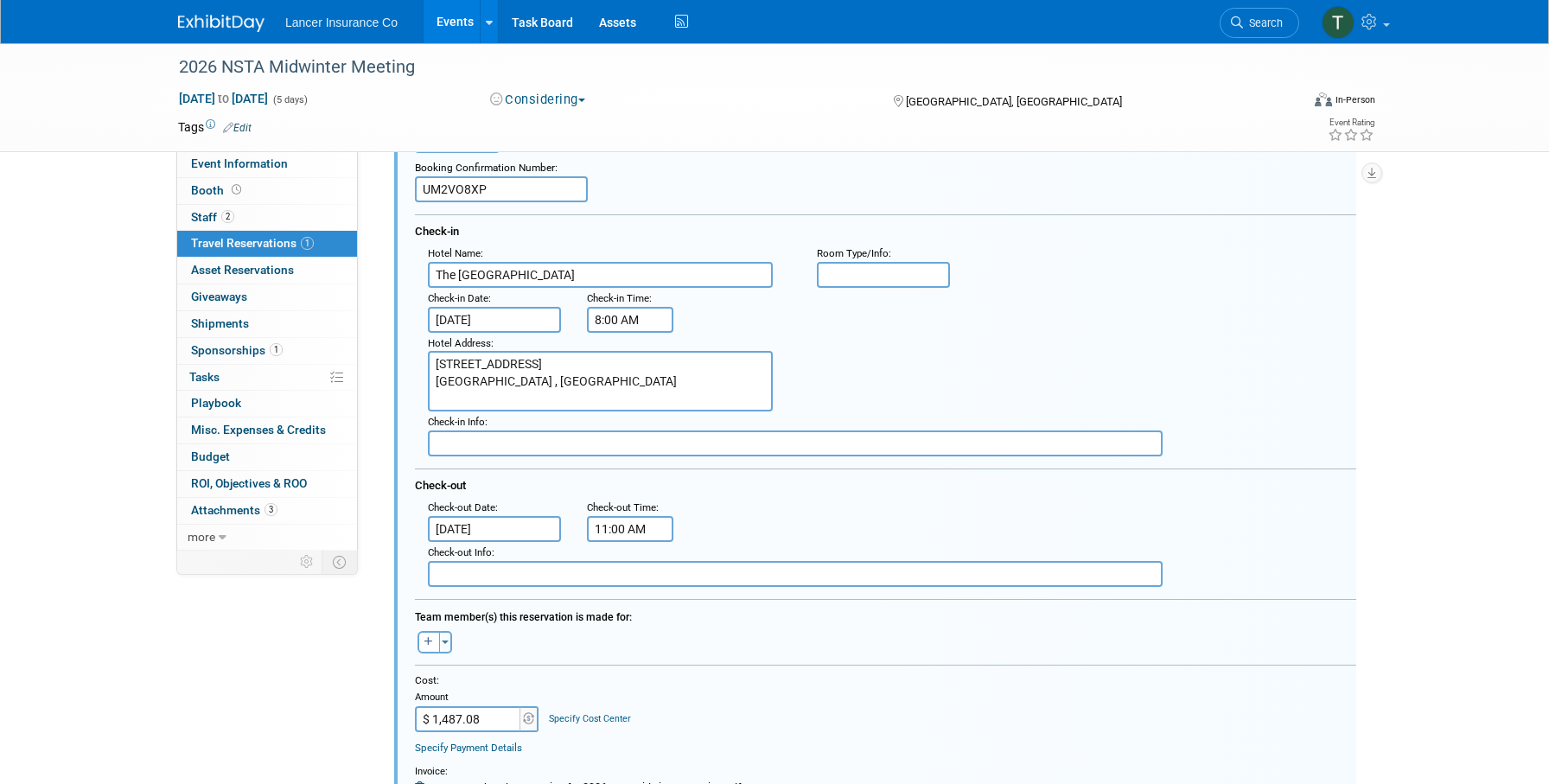
scroll to position [116, 0]
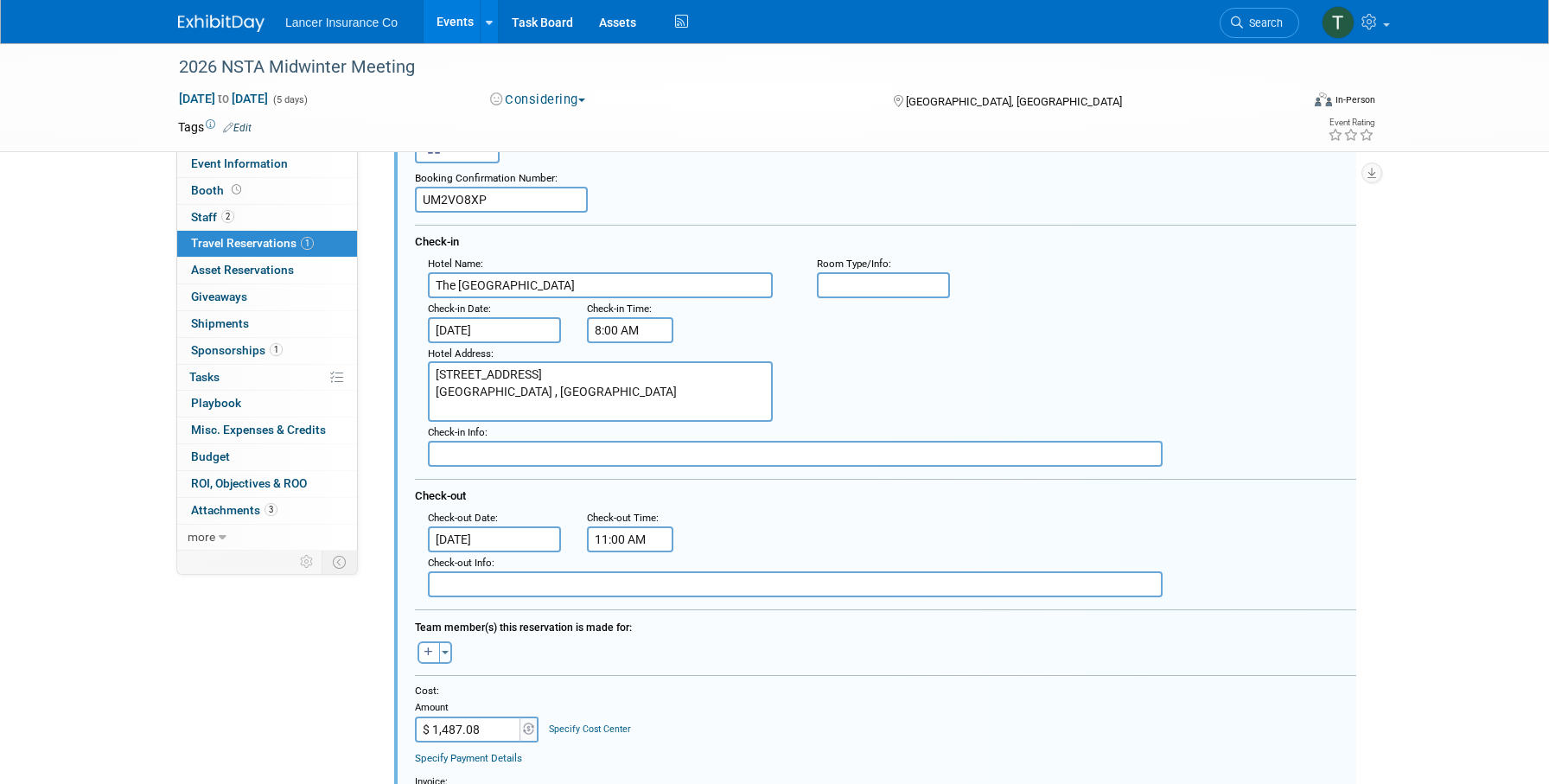
click at [633, 330] on input "8:00 AM" at bounding box center [630, 330] width 86 height 26
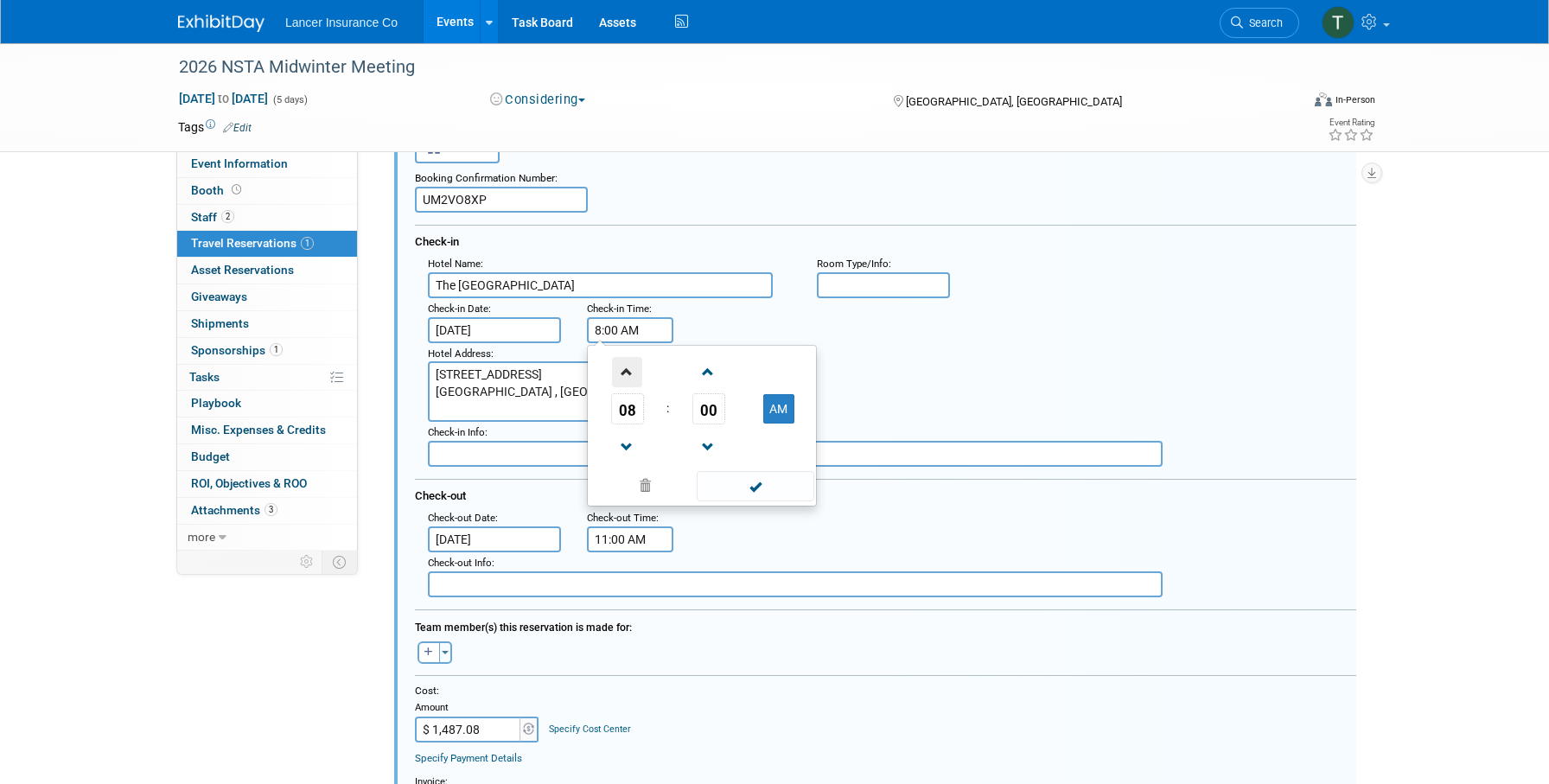
click at [631, 371] on span at bounding box center [627, 372] width 31 height 31
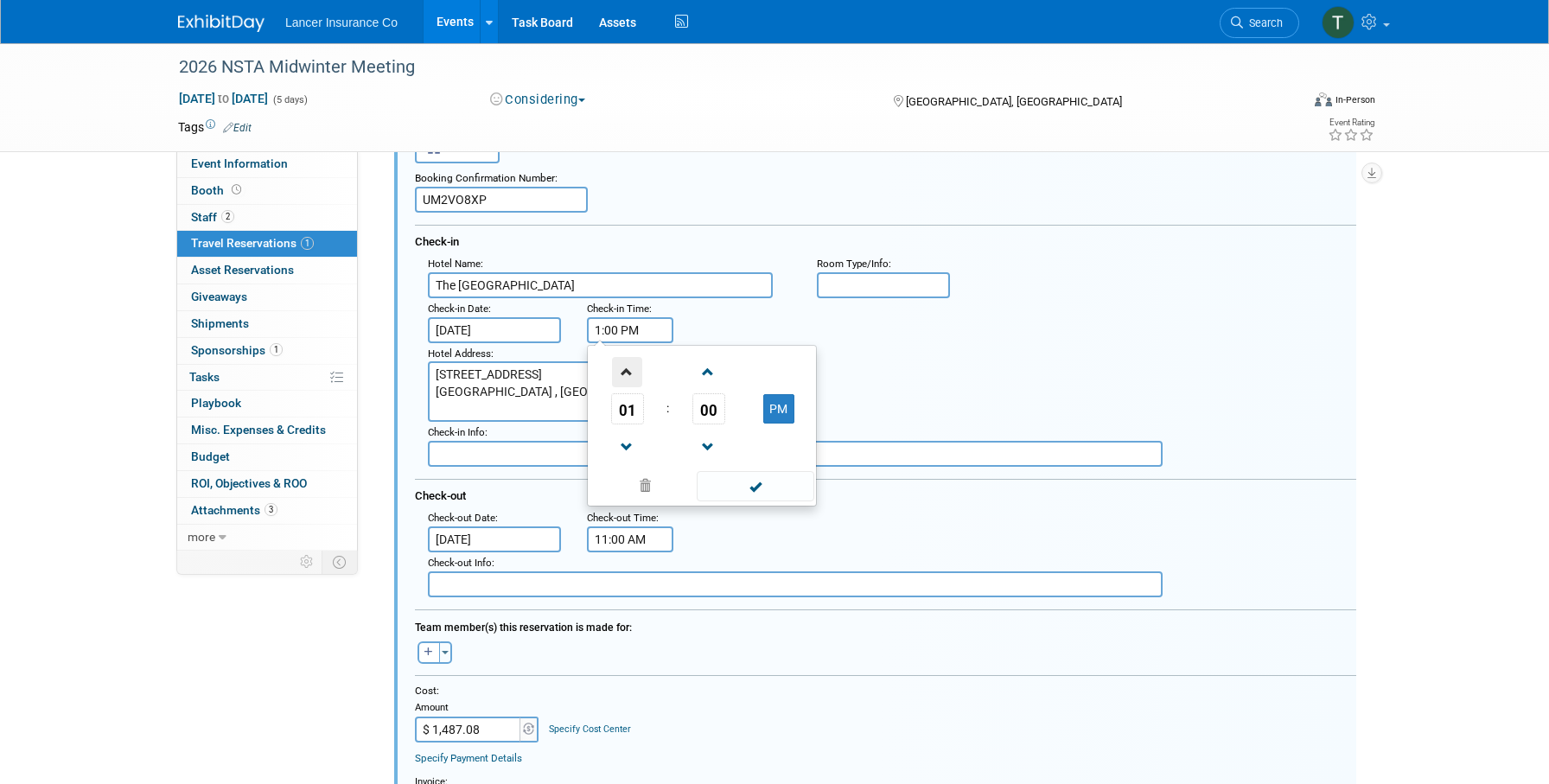
click at [631, 371] on span at bounding box center [627, 372] width 31 height 31
type input "3:00 PM"
click at [748, 484] on span at bounding box center [755, 486] width 117 height 31
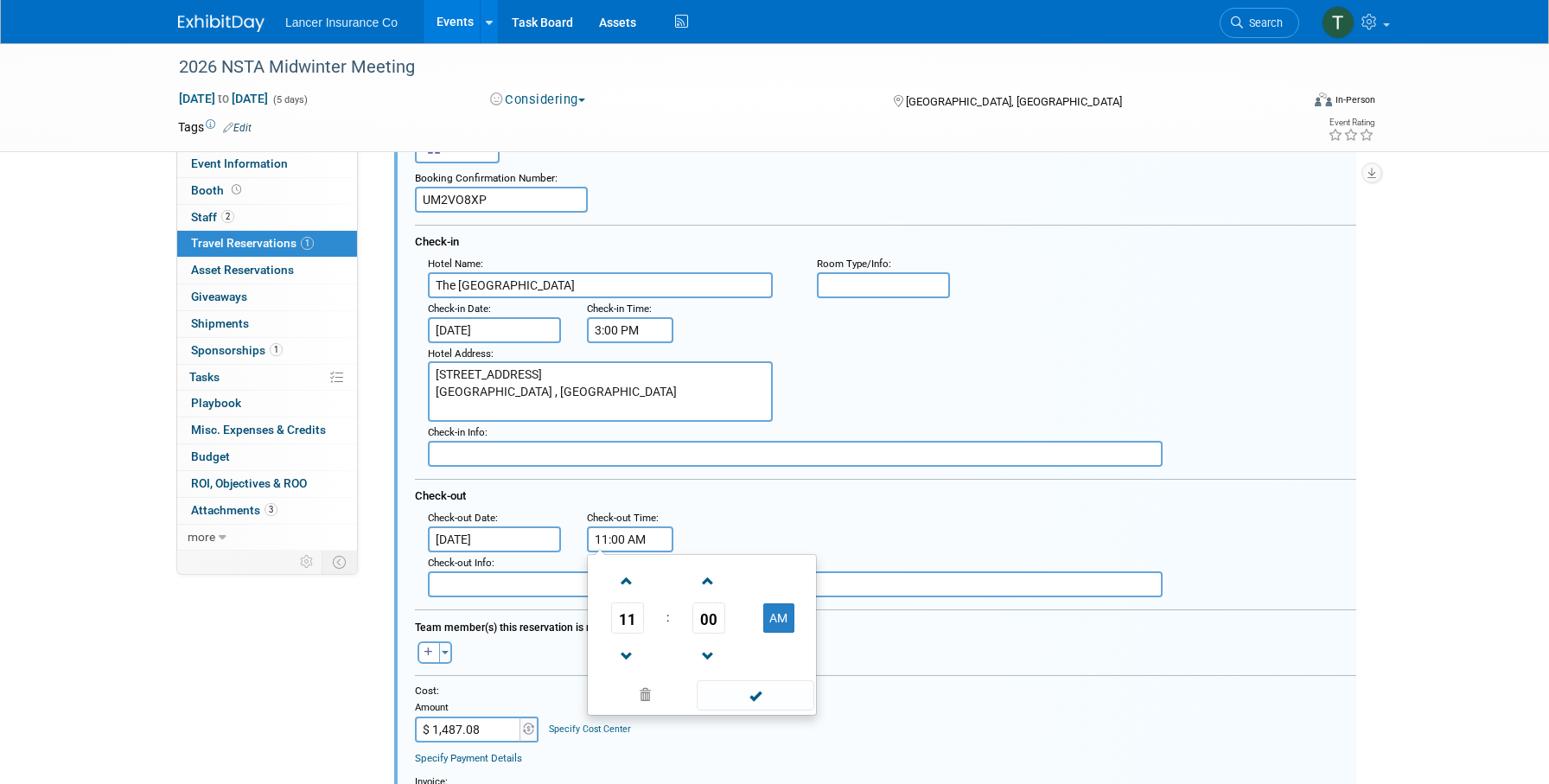
click at [621, 533] on input "11:00 AM" at bounding box center [630, 540] width 86 height 26
click at [627, 577] on span at bounding box center [627, 580] width 31 height 31
type input "12:00 PM"
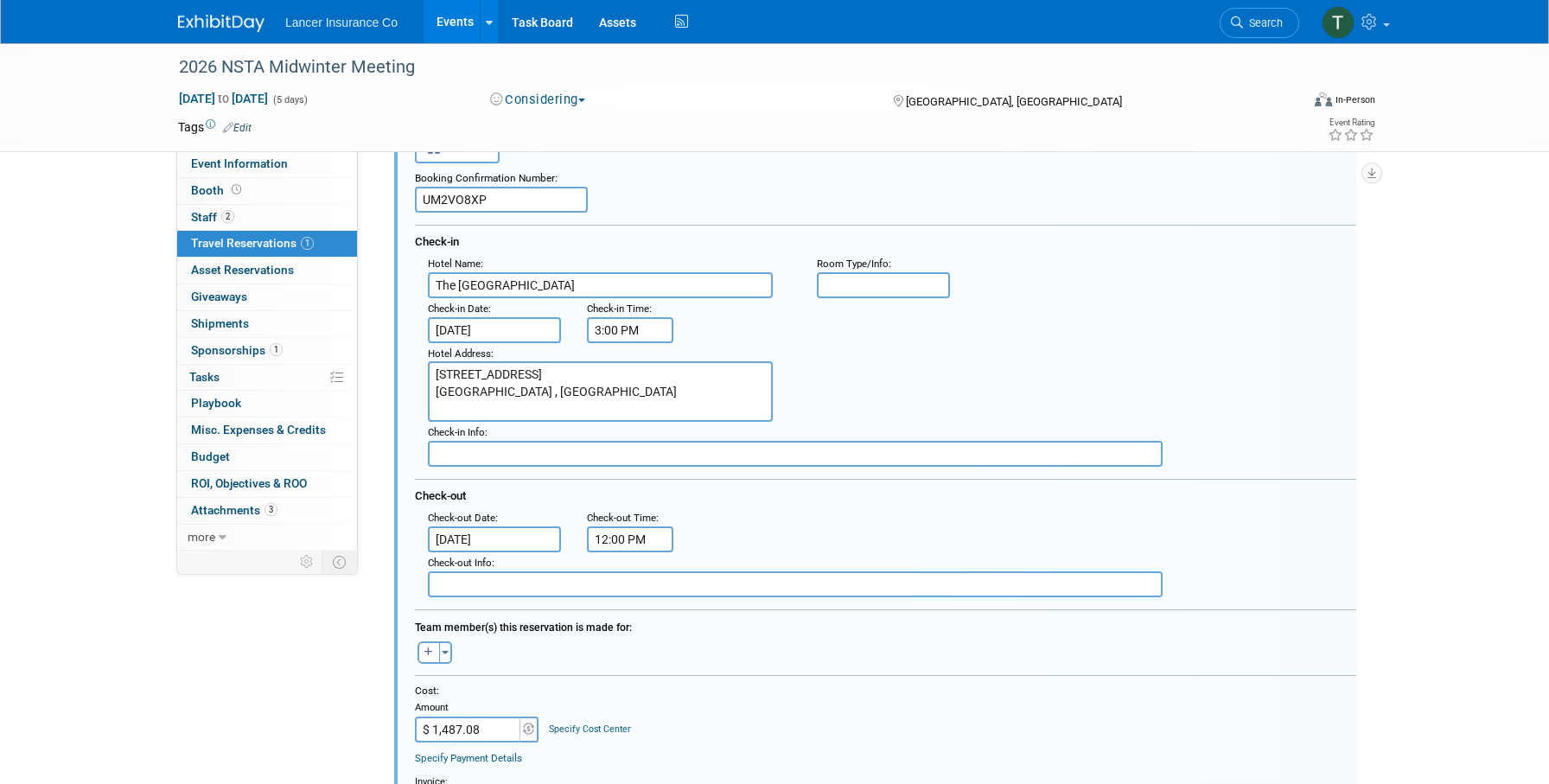
click at [755, 518] on div ": Check-out Date : Jan 21, 2026 Check-out Time : 12:00 PM" at bounding box center [892, 529] width 955 height 45
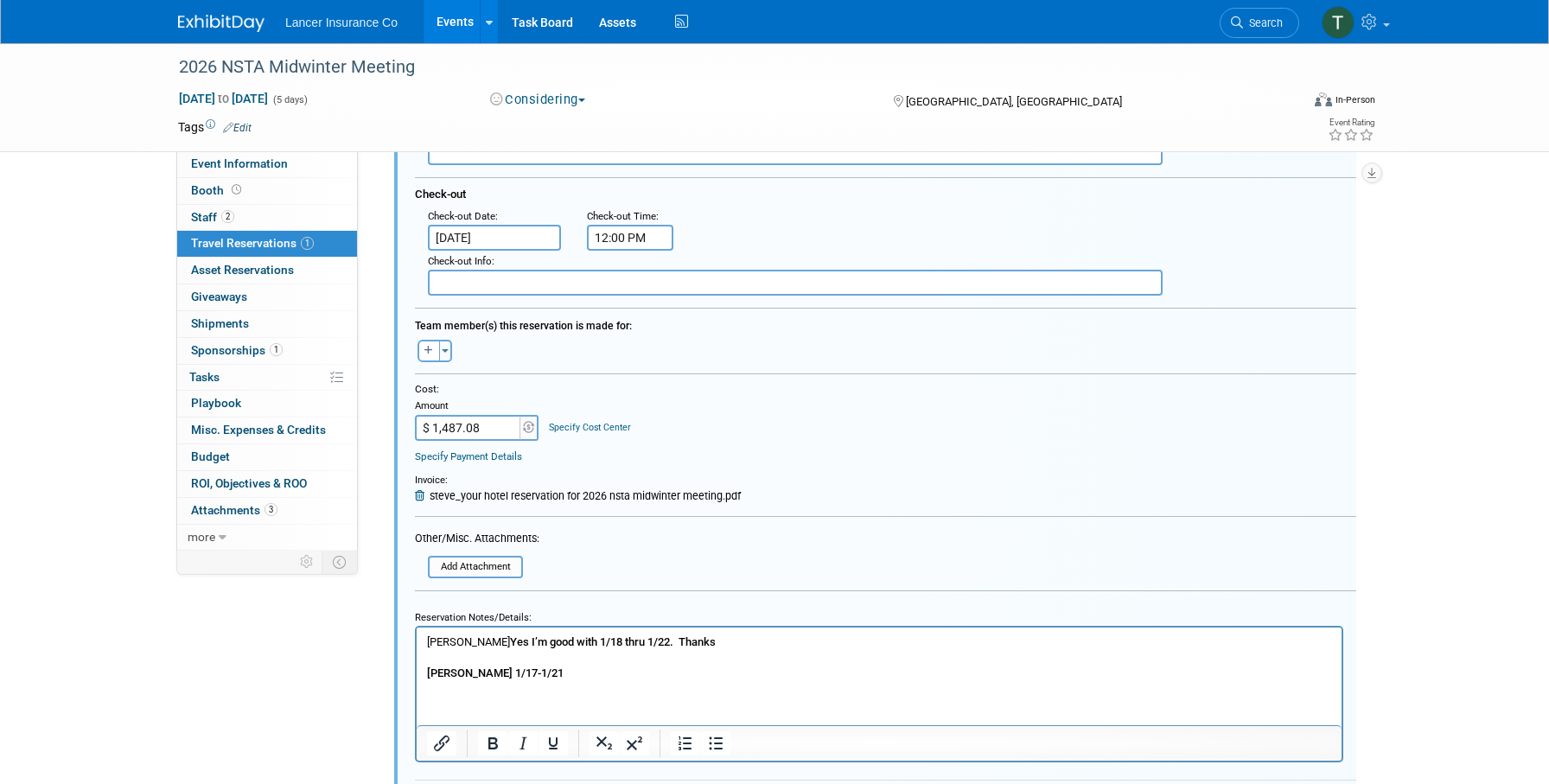
scroll to position [462, 0]
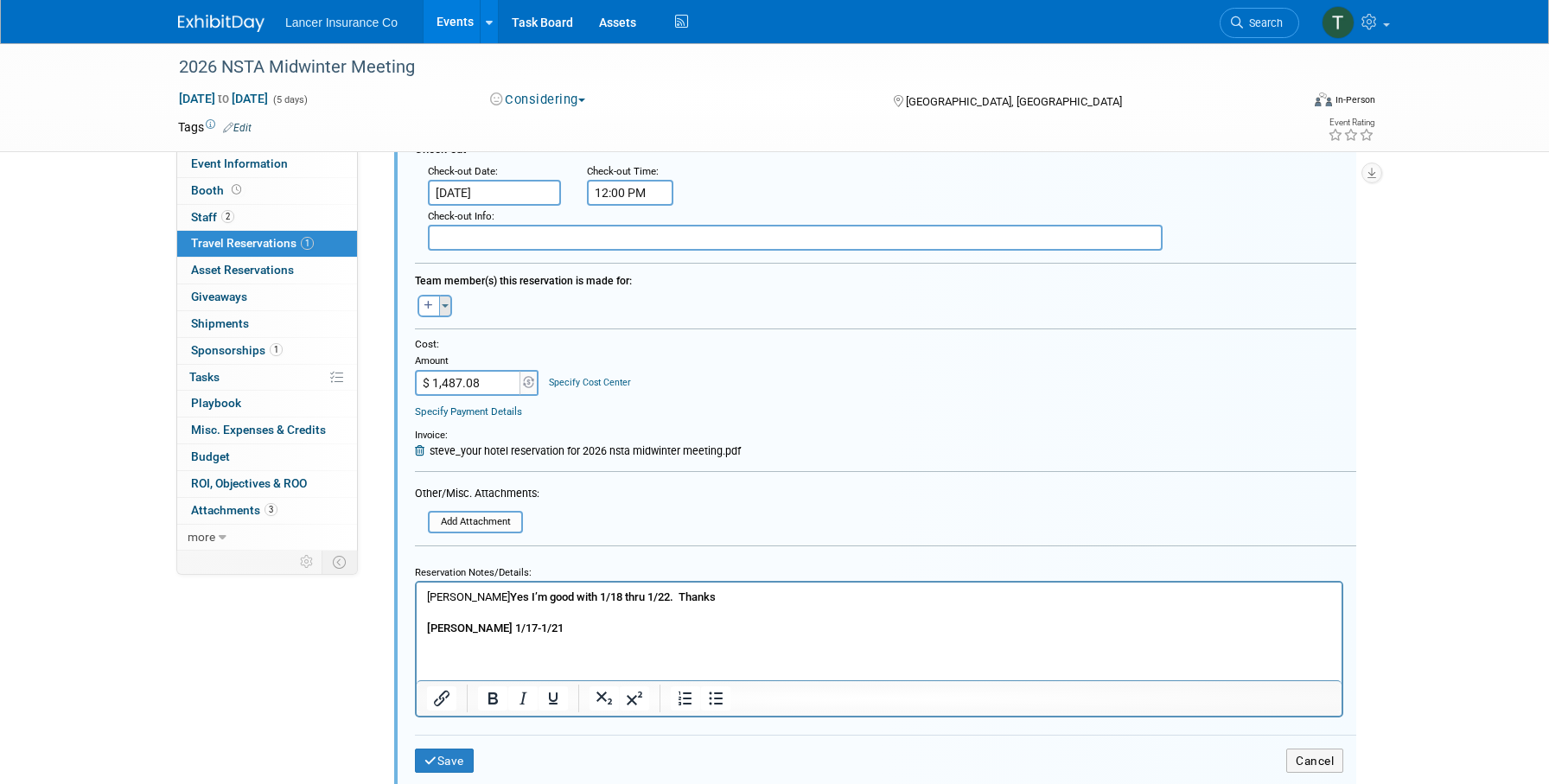
click at [444, 307] on span "button" at bounding box center [444, 306] width 6 height 4
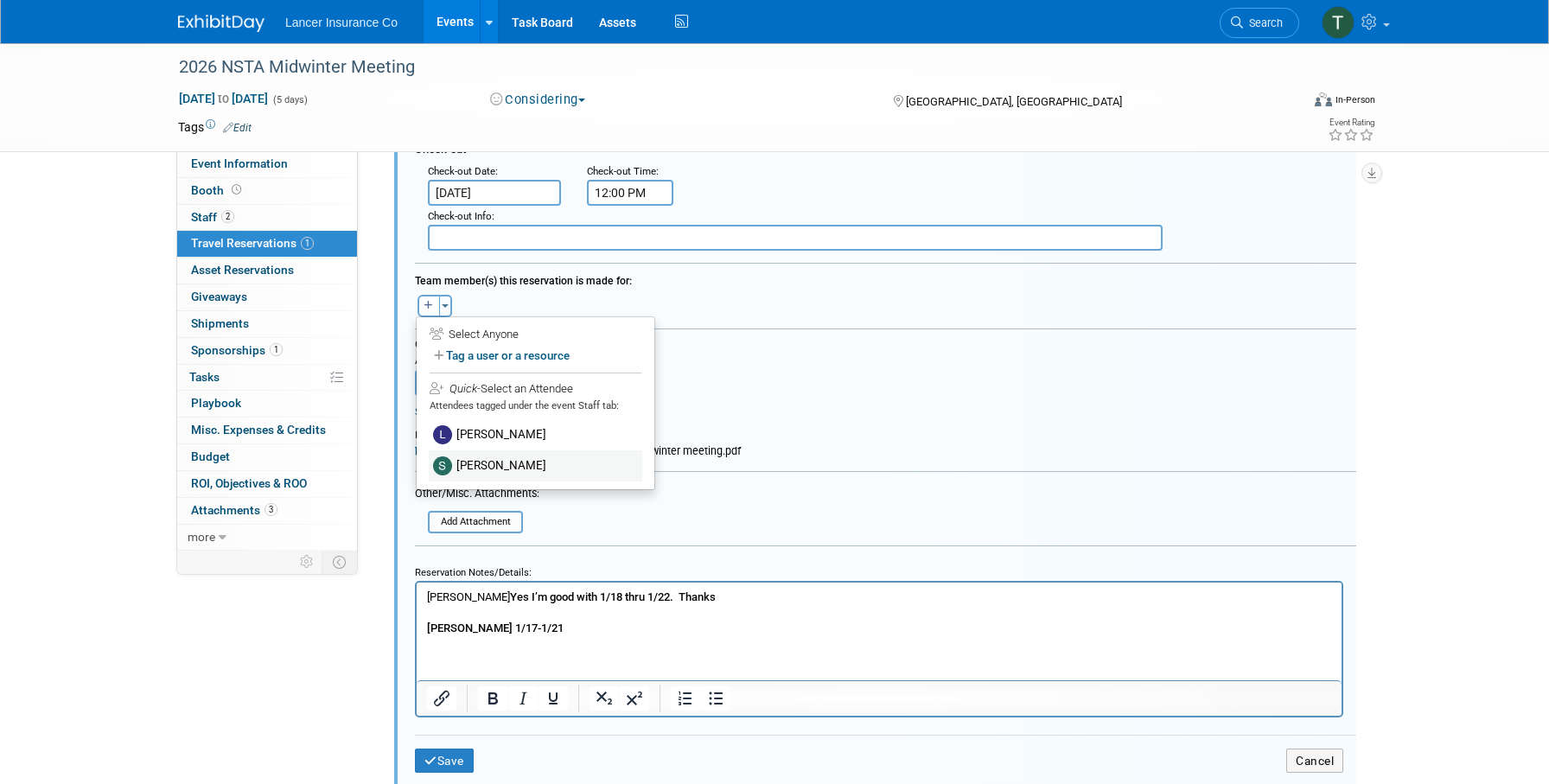
click at [489, 463] on label "[PERSON_NAME]" at bounding box center [535, 466] width 214 height 31
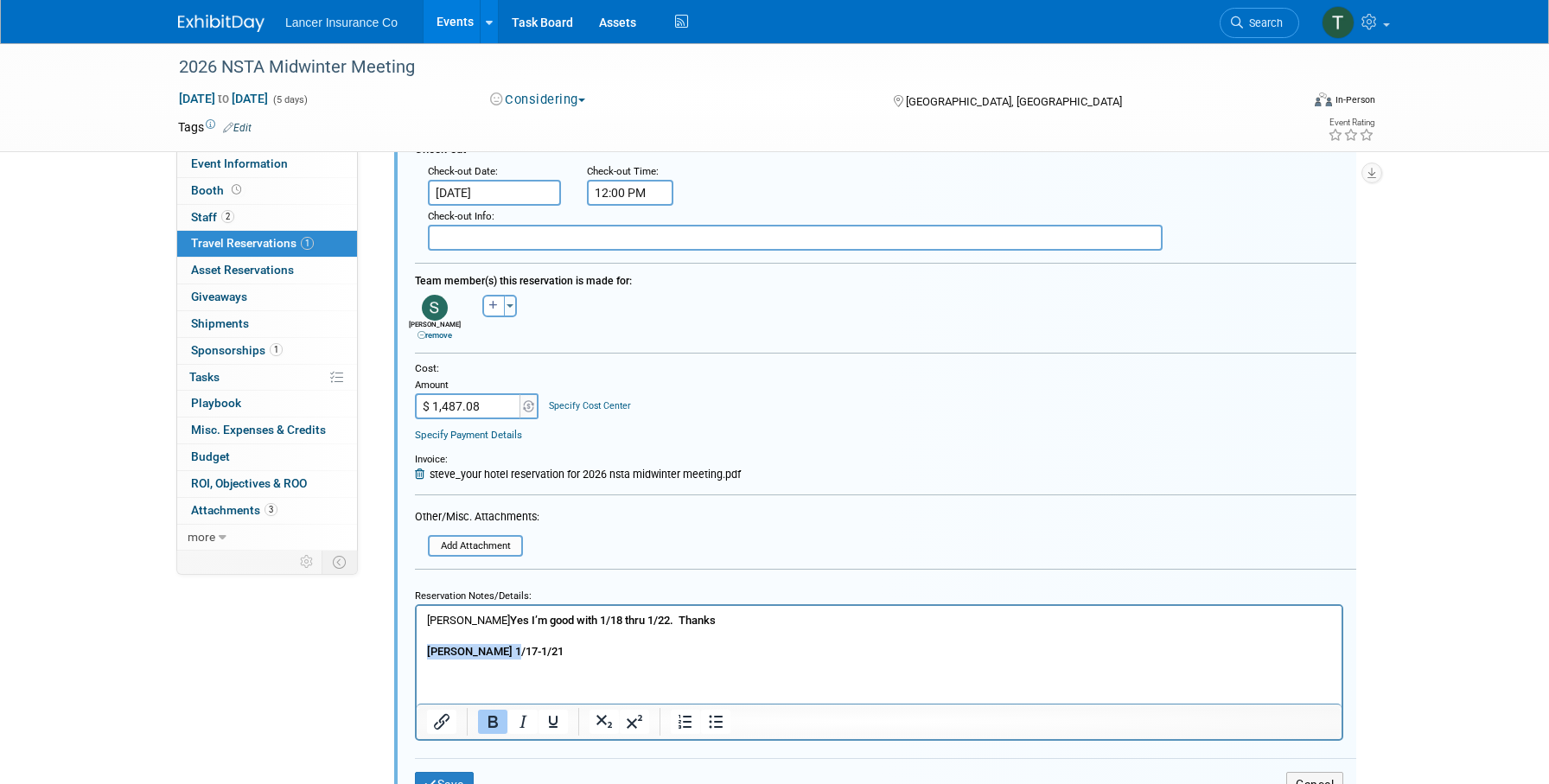
drag, startPoint x: 518, startPoint y: 652, endPoint x: 310, endPoint y: 649, distance: 208.0
click at [417, 649] on html "Leslie Yes I’m good with 1/18 thru 1/22. Thanks Steve 1/17-1/21" at bounding box center [879, 632] width 925 height 55
drag, startPoint x: 693, startPoint y: 623, endPoint x: 391, endPoint y: 608, distance: 302.4
click at [417, 608] on html "Leslie Yes I’m good with 1/18 thru 1/22. Thanks ﻿" at bounding box center [879, 632] width 925 height 55
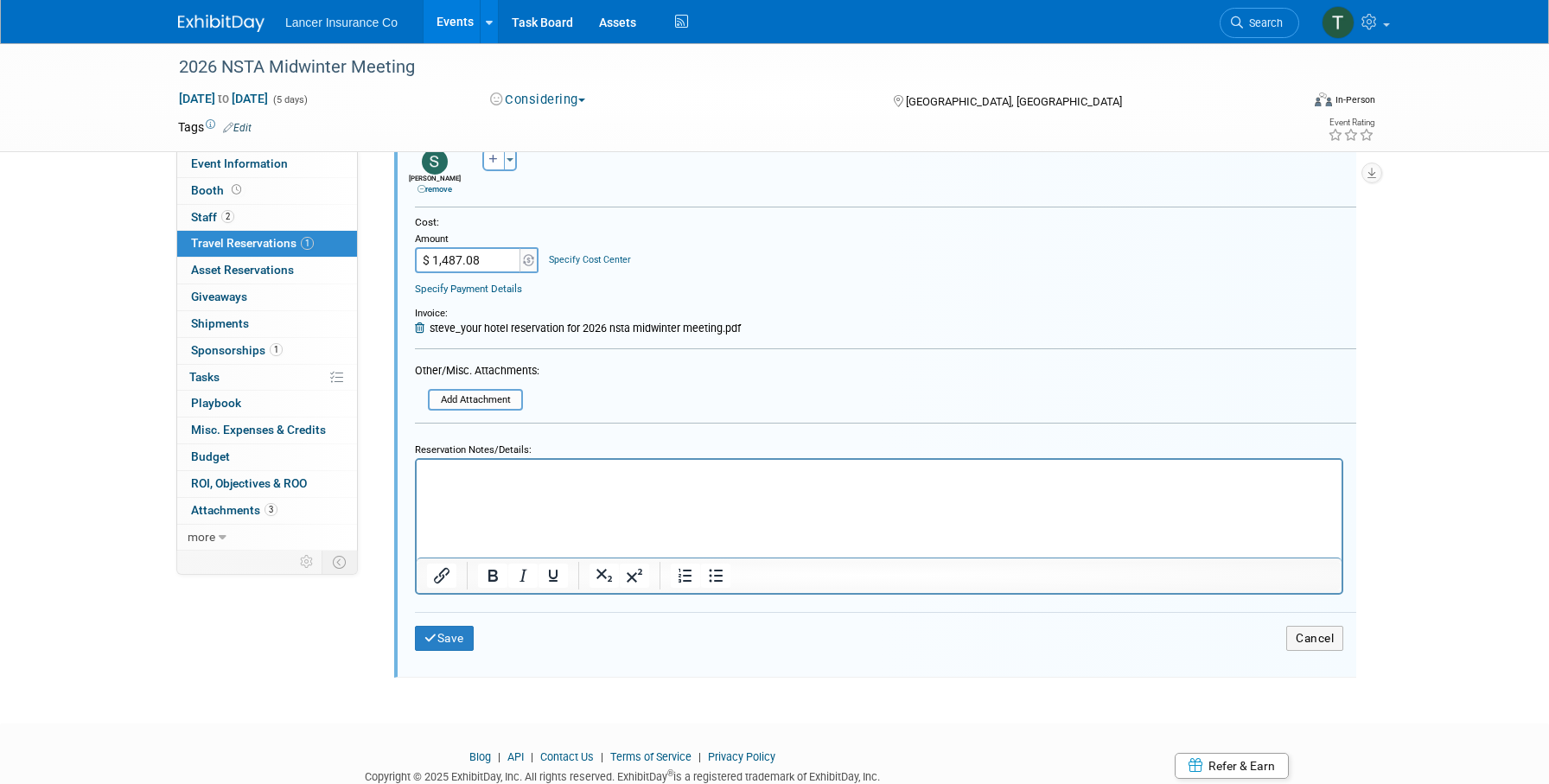
scroll to position [612, 0]
click at [445, 637] on button "Save" at bounding box center [443, 634] width 58 height 25
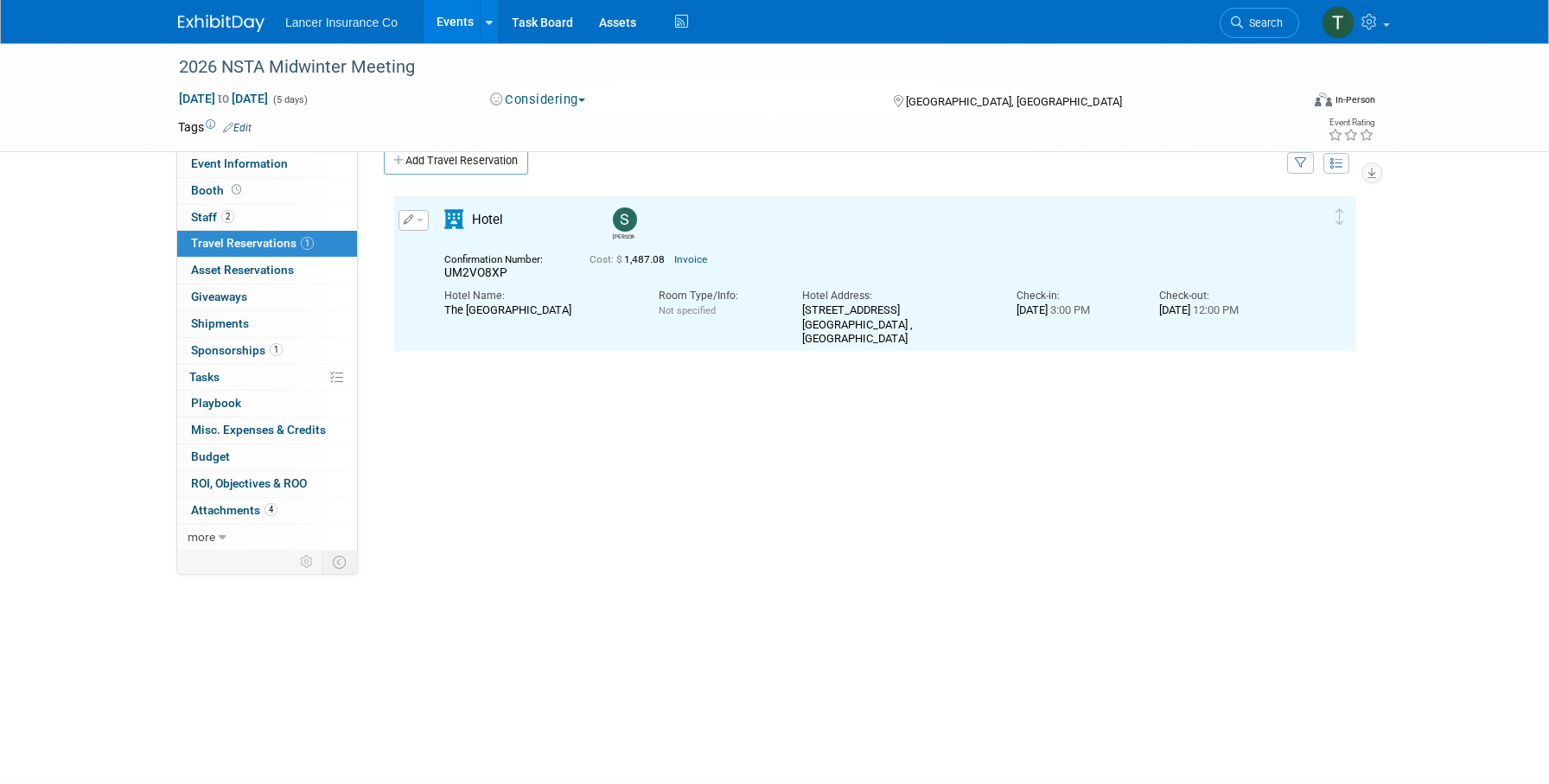
scroll to position [0, 0]
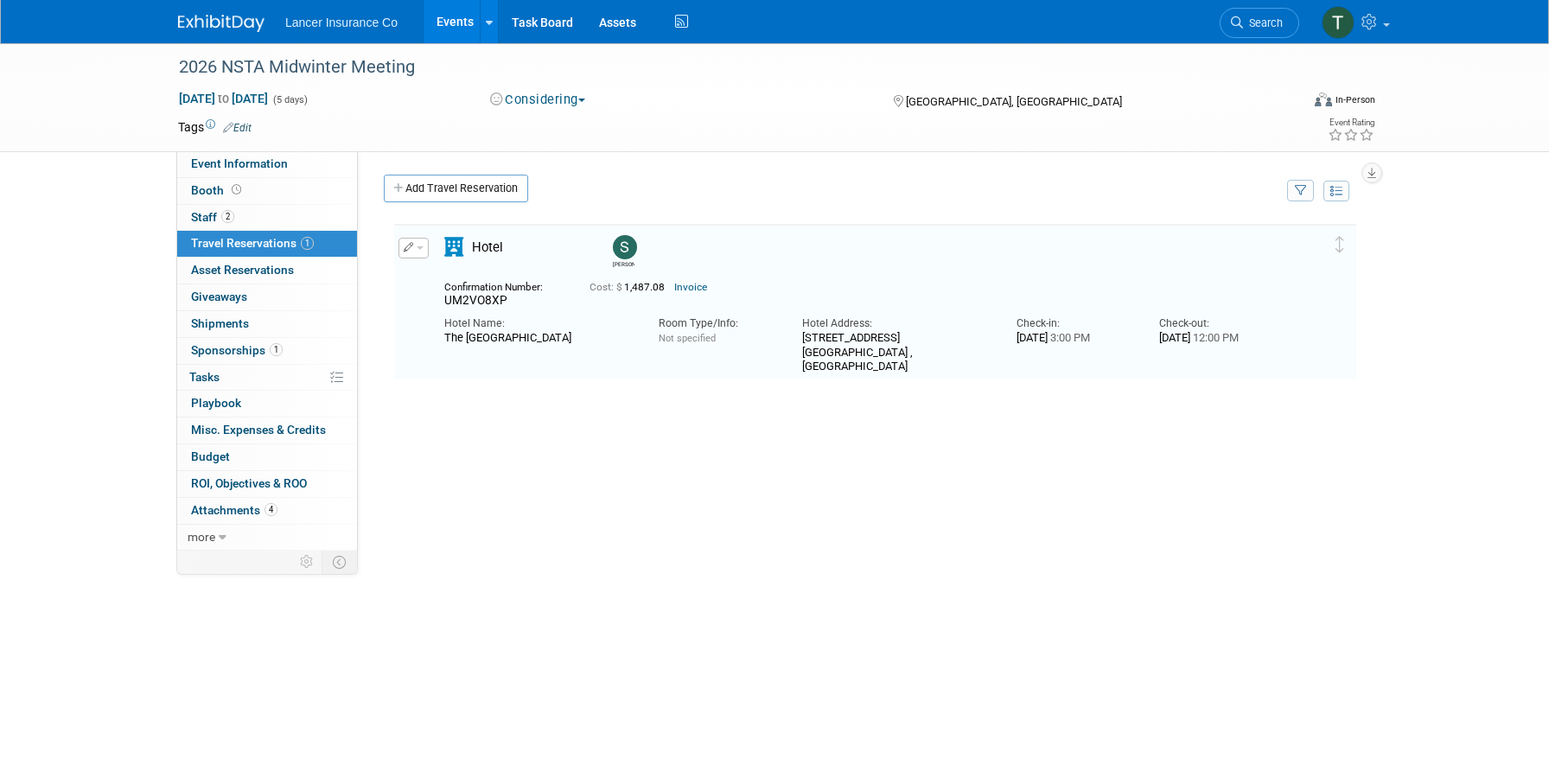
click at [419, 246] on button "button" at bounding box center [413, 248] width 31 height 20
click at [448, 335] on button "Duplicate" at bounding box center [472, 334] width 146 height 25
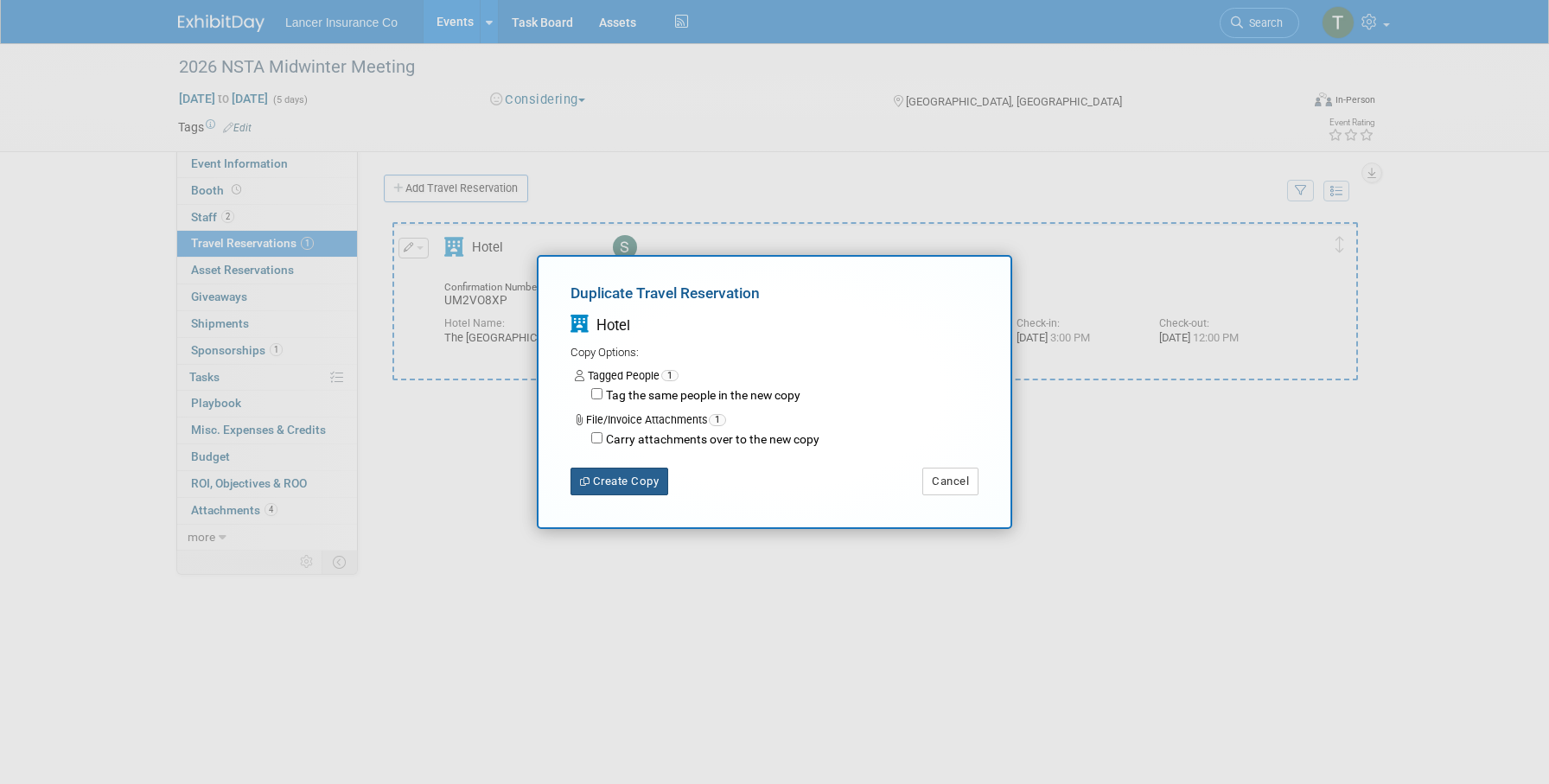
click at [619, 475] on button "Create Copy" at bounding box center [618, 481] width 97 height 28
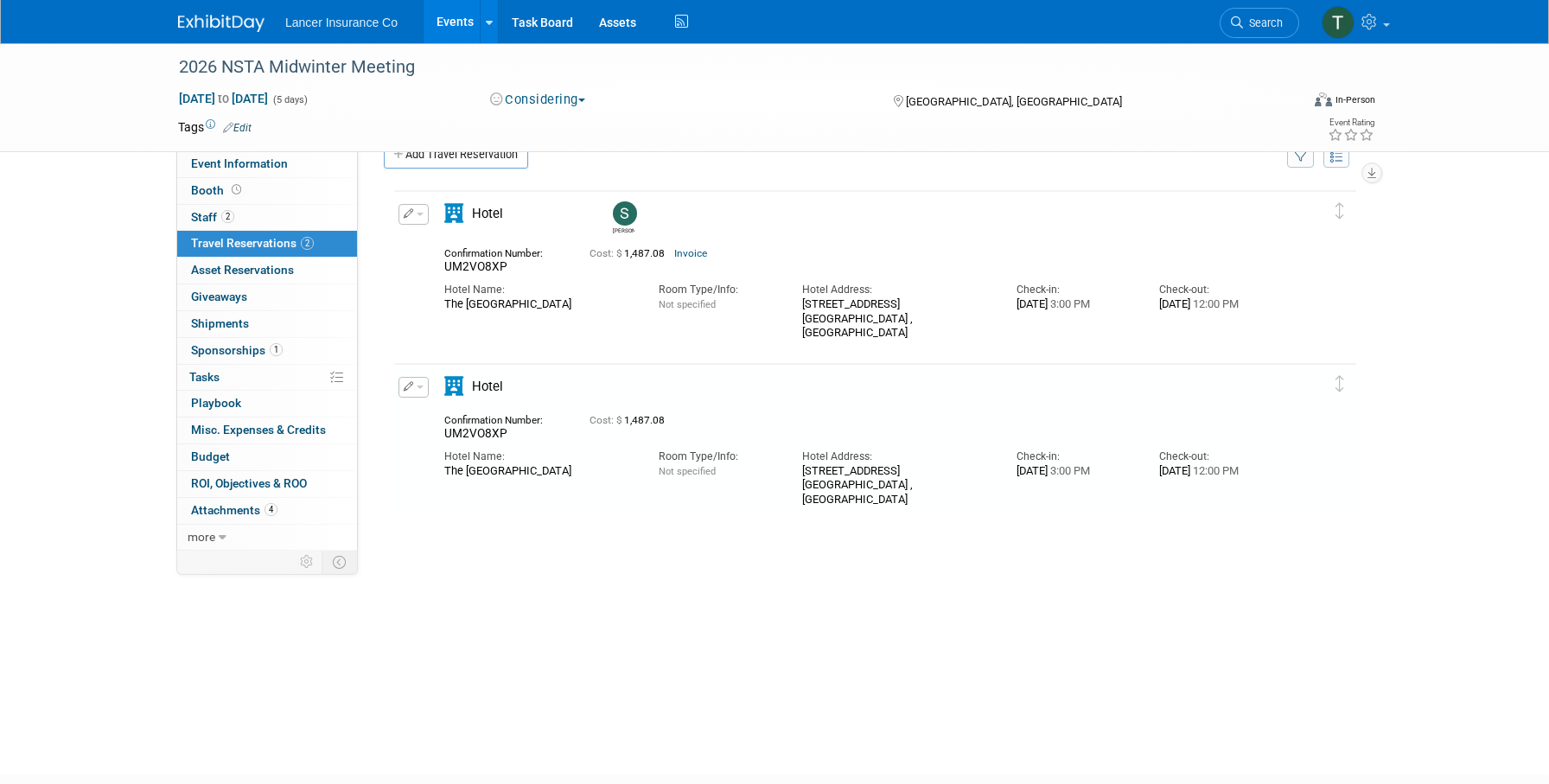
click at [415, 390] on button "button" at bounding box center [413, 387] width 31 height 20
click at [439, 418] on button "Edit Reservation" at bounding box center [472, 417] width 146 height 25
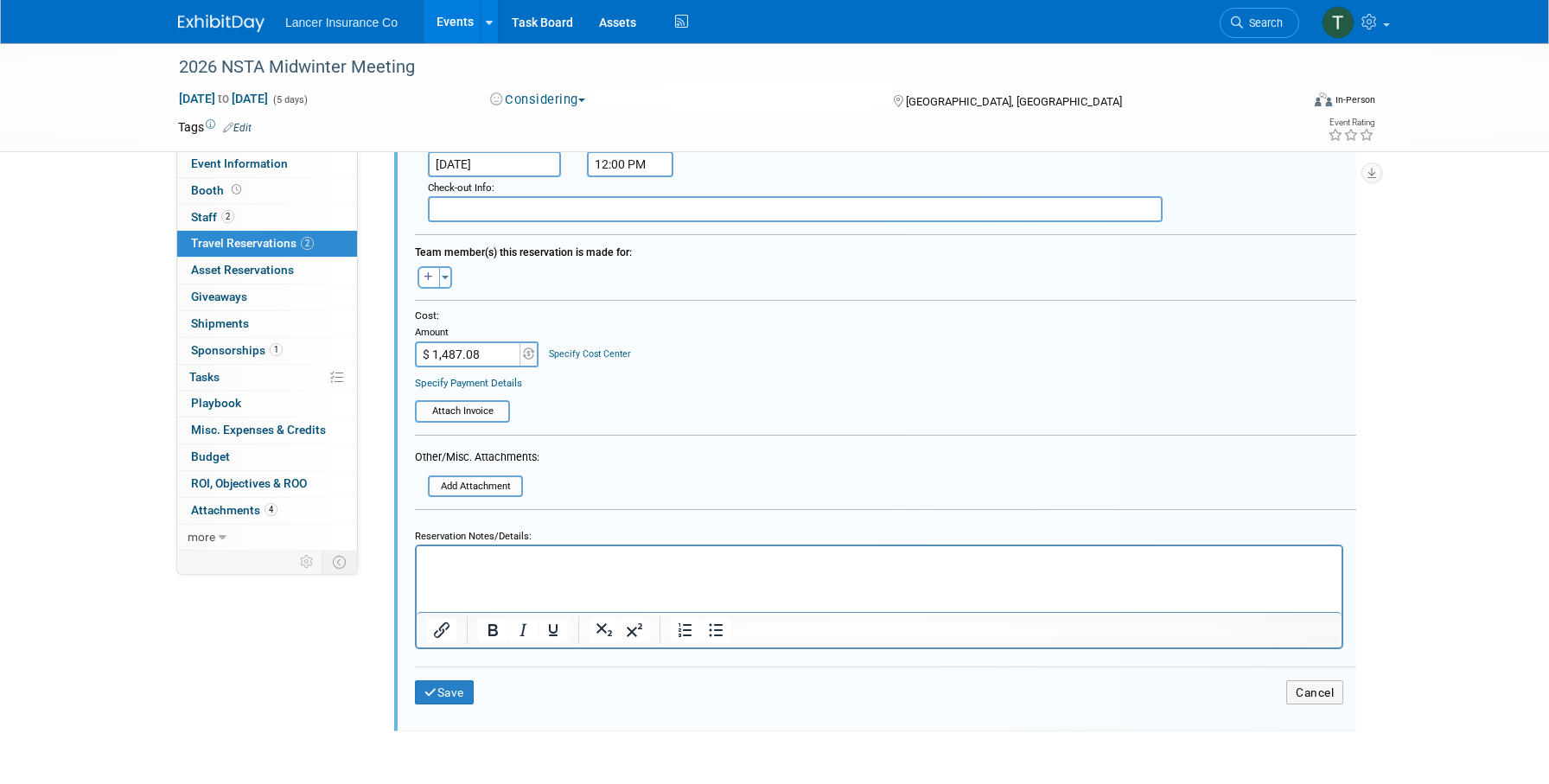
scroll to position [666, 0]
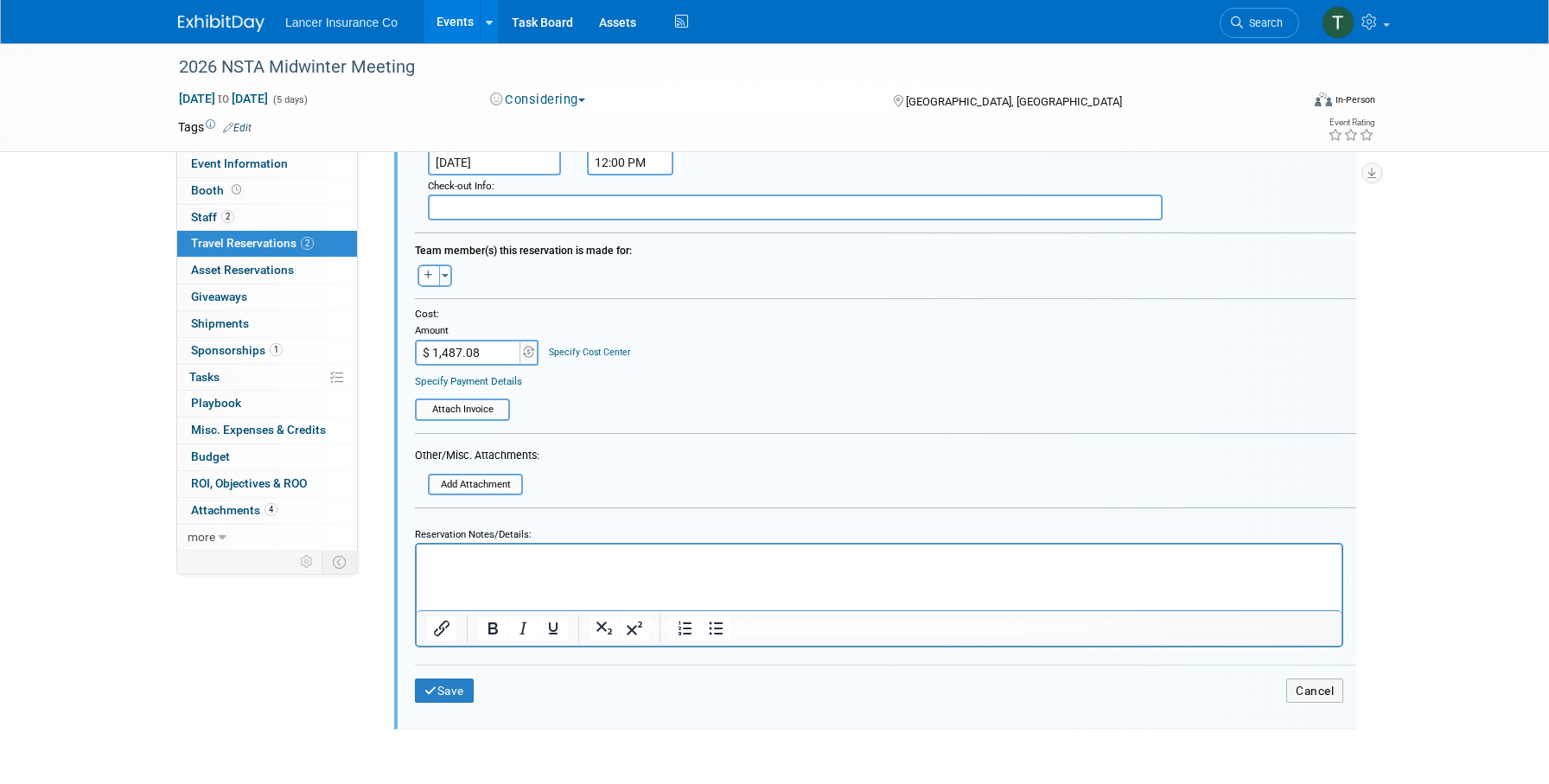
click at [460, 566] on html at bounding box center [879, 554] width 925 height 22
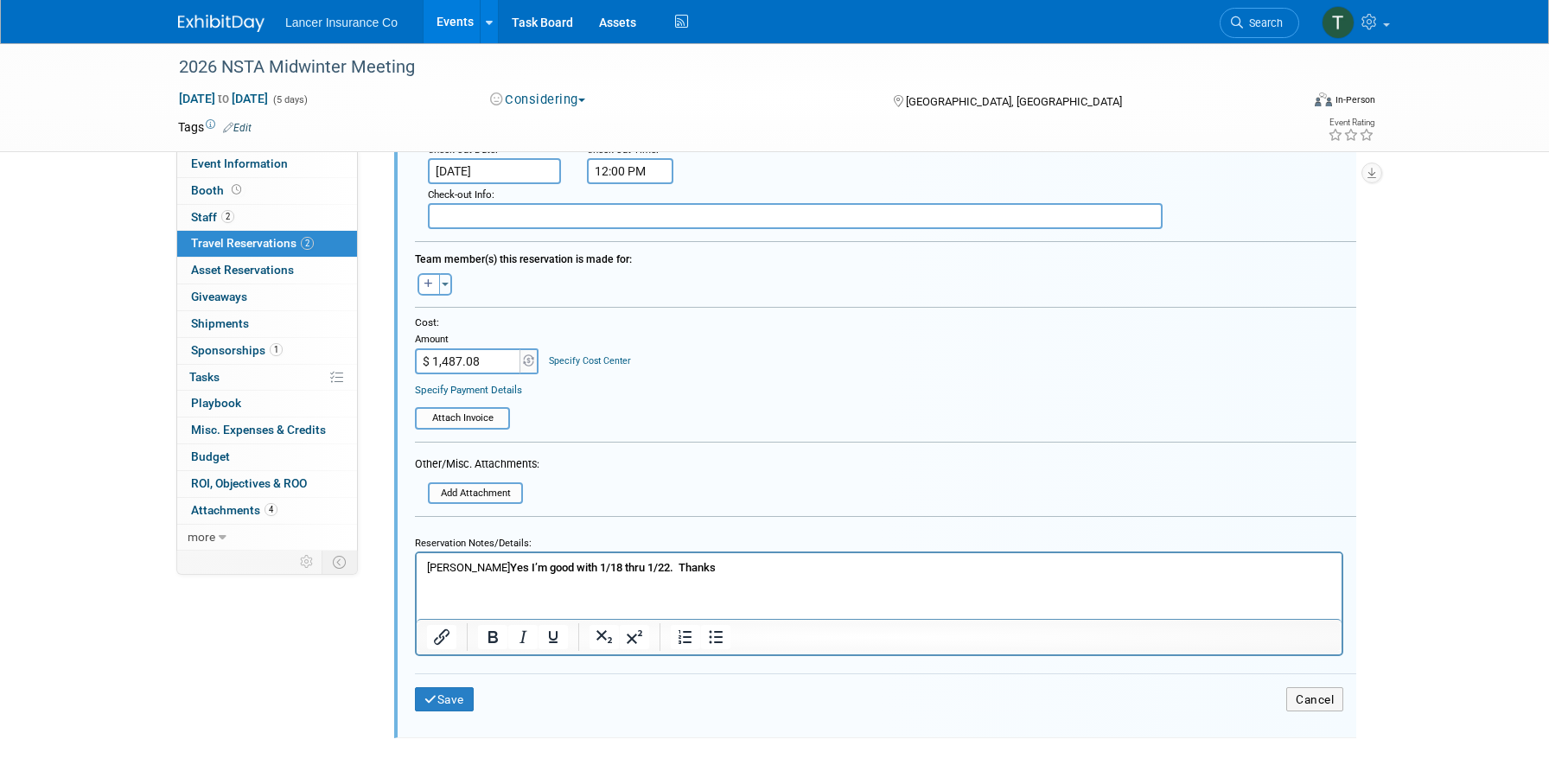
scroll to position [653, 0]
drag, startPoint x: 685, startPoint y: 571, endPoint x: 326, endPoint y: 552, distance: 359.5
click at [417, 556] on html "Leslie Yes I’m good with 1/18 thru 1/22. Thanks" at bounding box center [879, 567] width 925 height 22
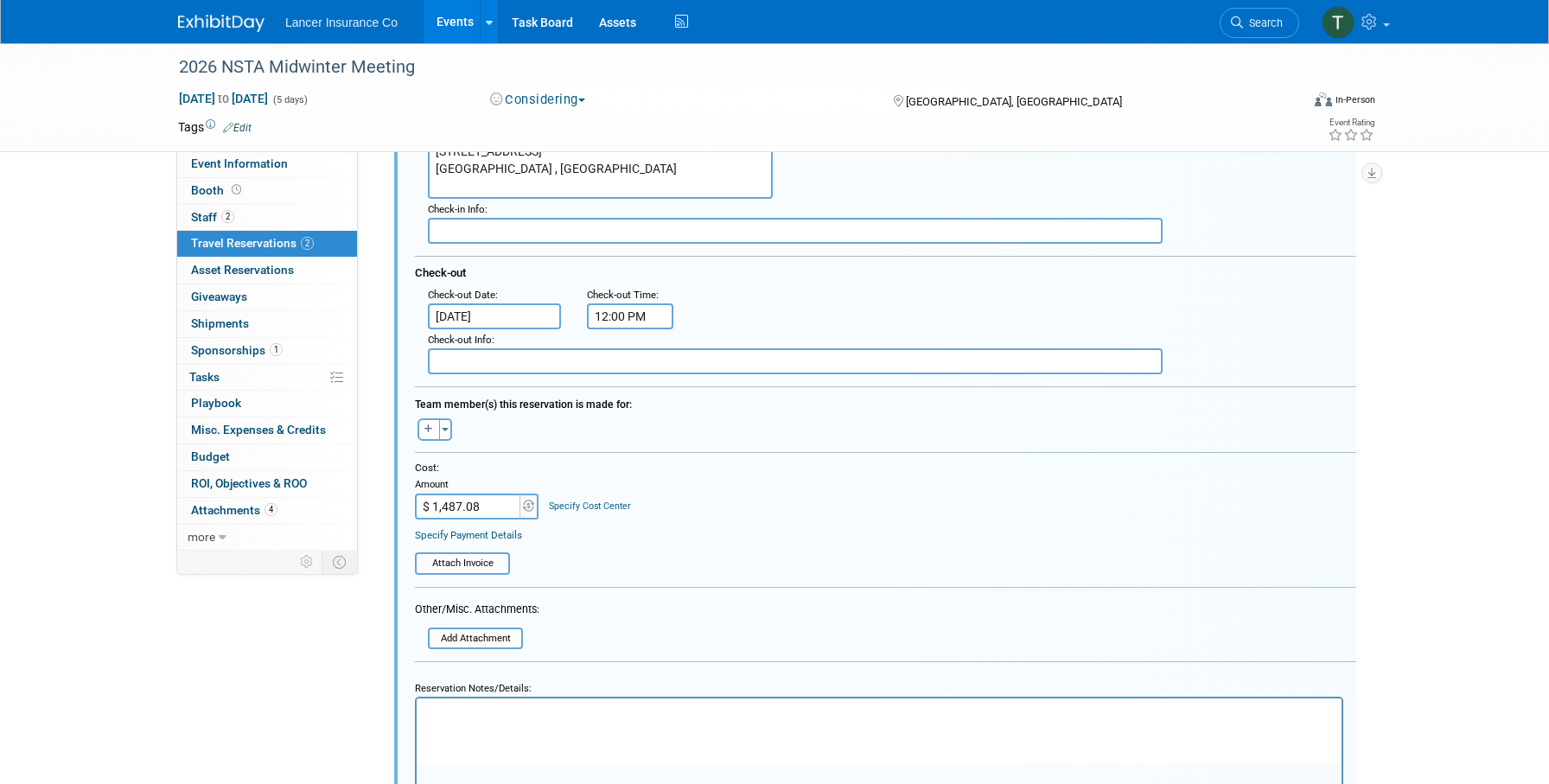
scroll to position [504, 6]
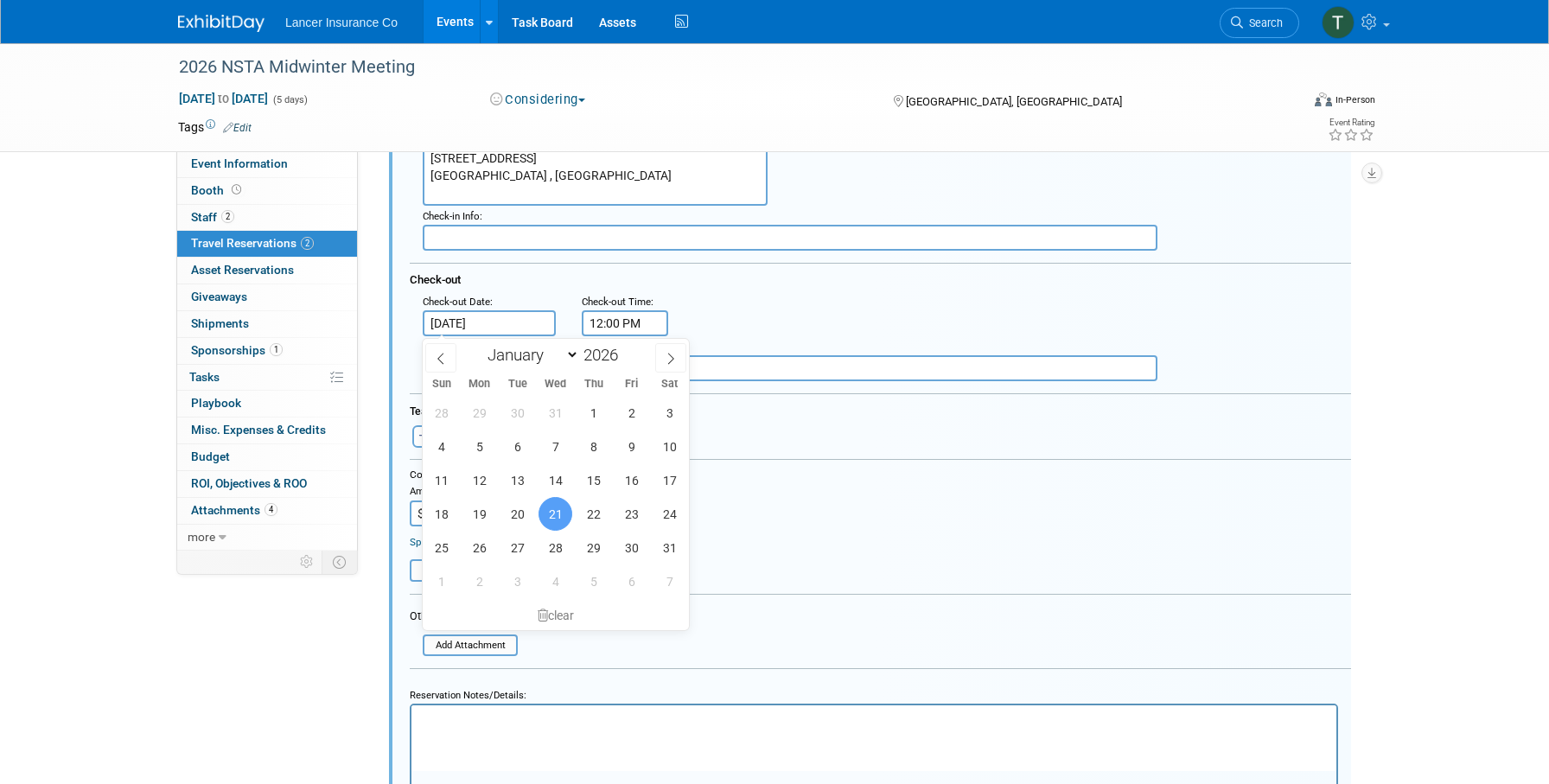
click at [502, 322] on input "Jan 21, 2026" at bounding box center [490, 323] width 133 height 26
click at [581, 514] on span "22" at bounding box center [593, 514] width 33 height 33
type input "Jan 22, 2026"
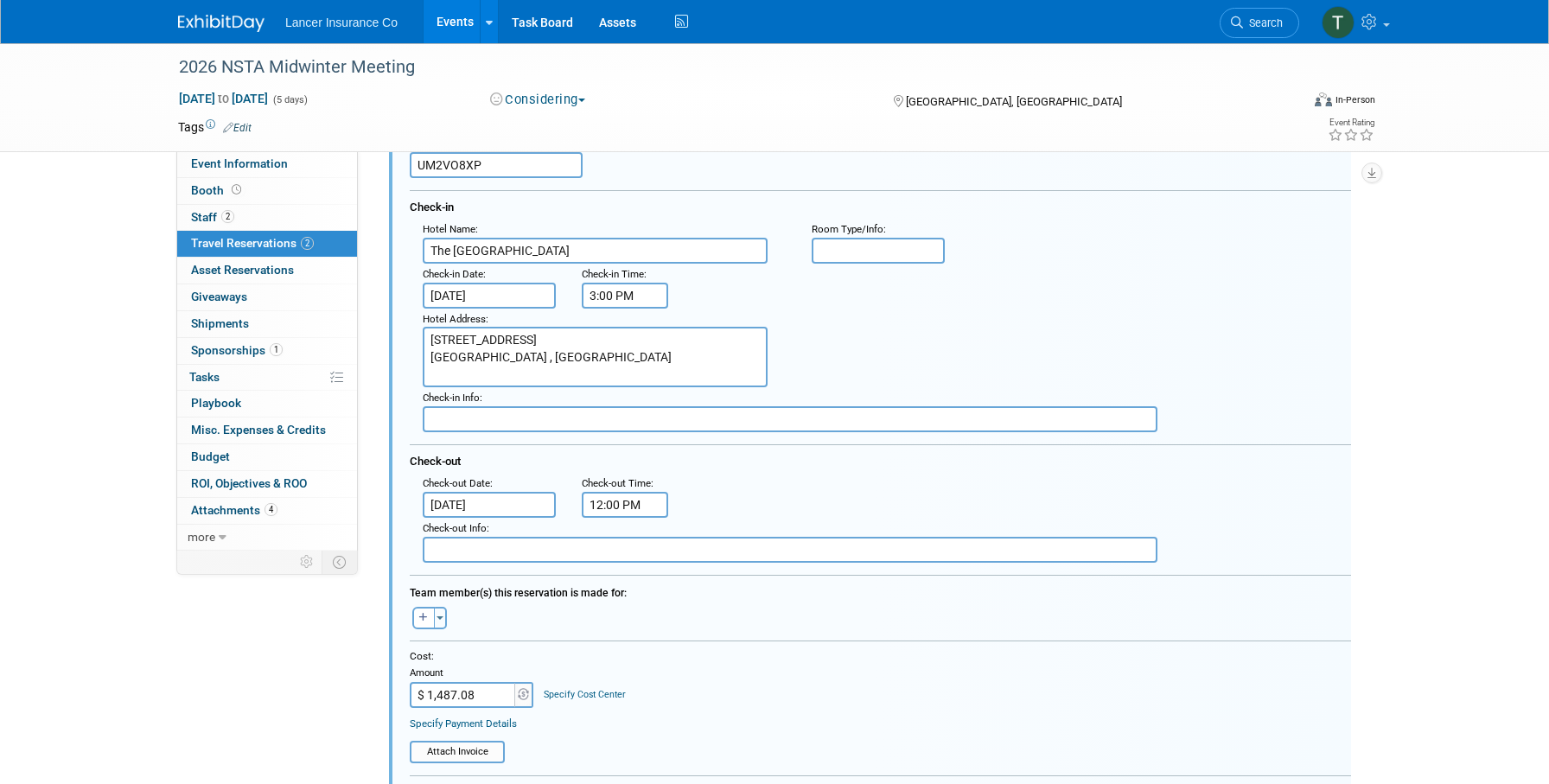
scroll to position [308, 6]
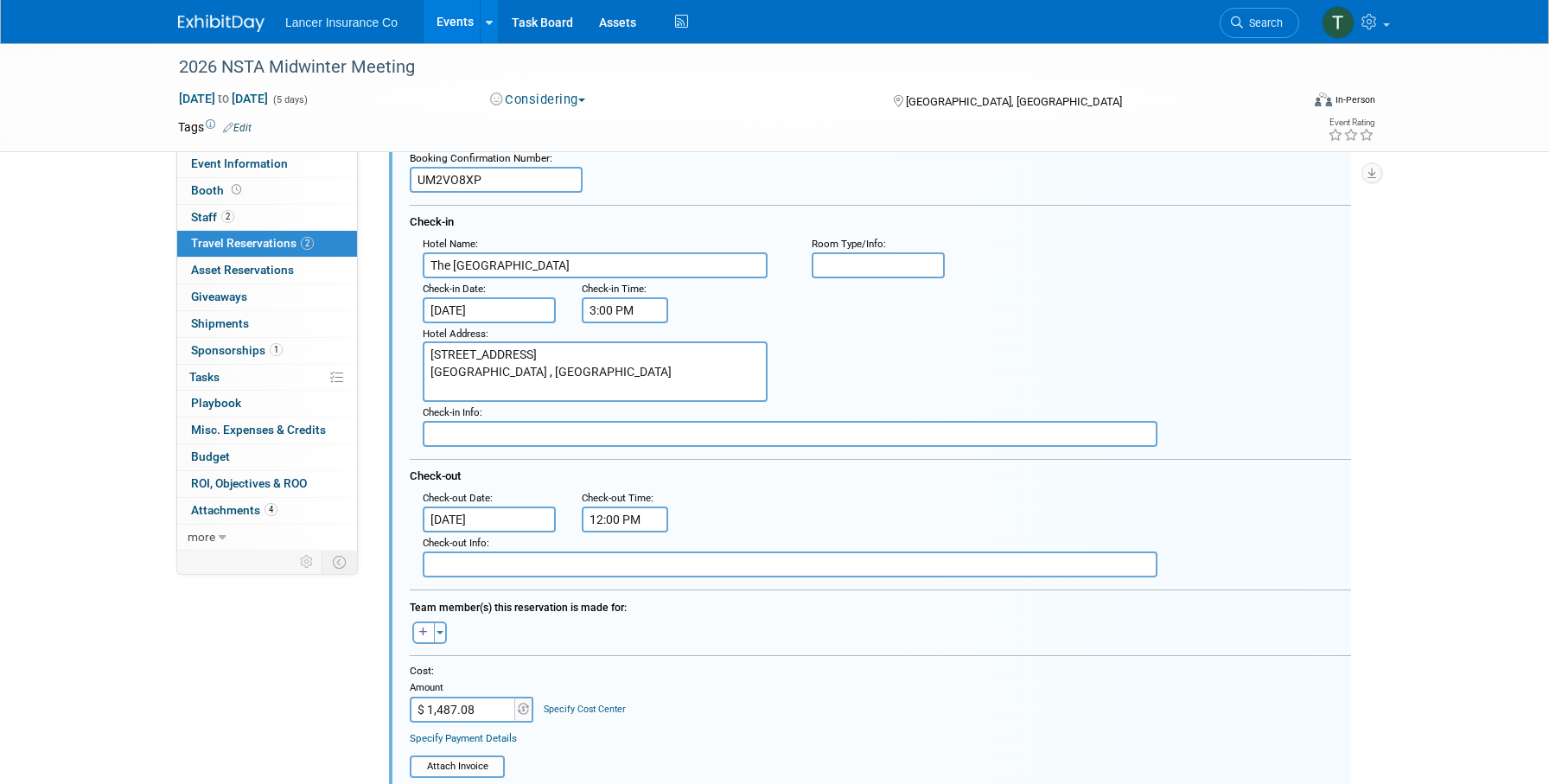
click at [505, 303] on input "Jan 17, 2026" at bounding box center [490, 310] width 133 height 26
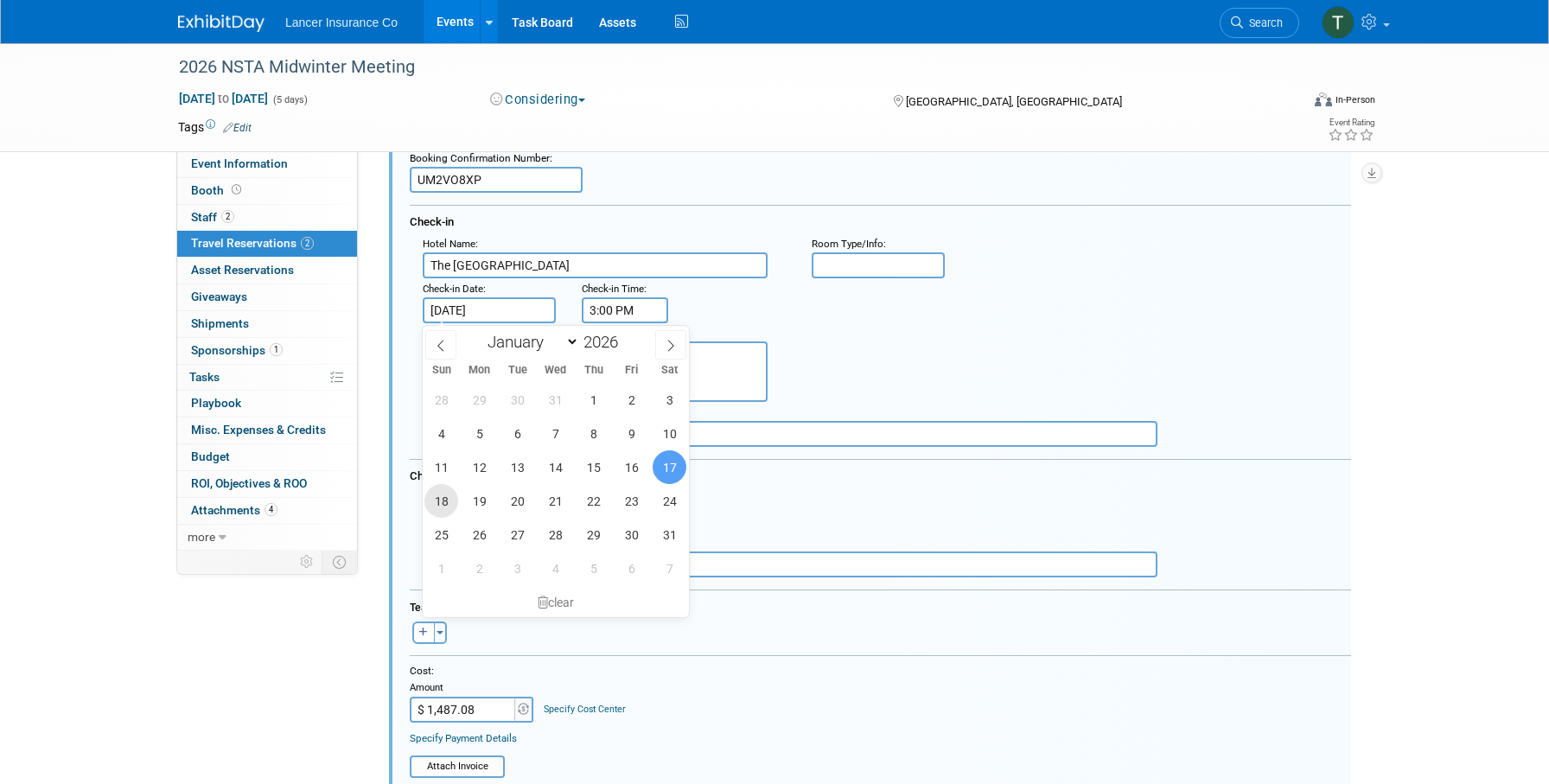
click at [447, 502] on span "18" at bounding box center [441, 501] width 33 height 33
type input "Jan 18, 2026"
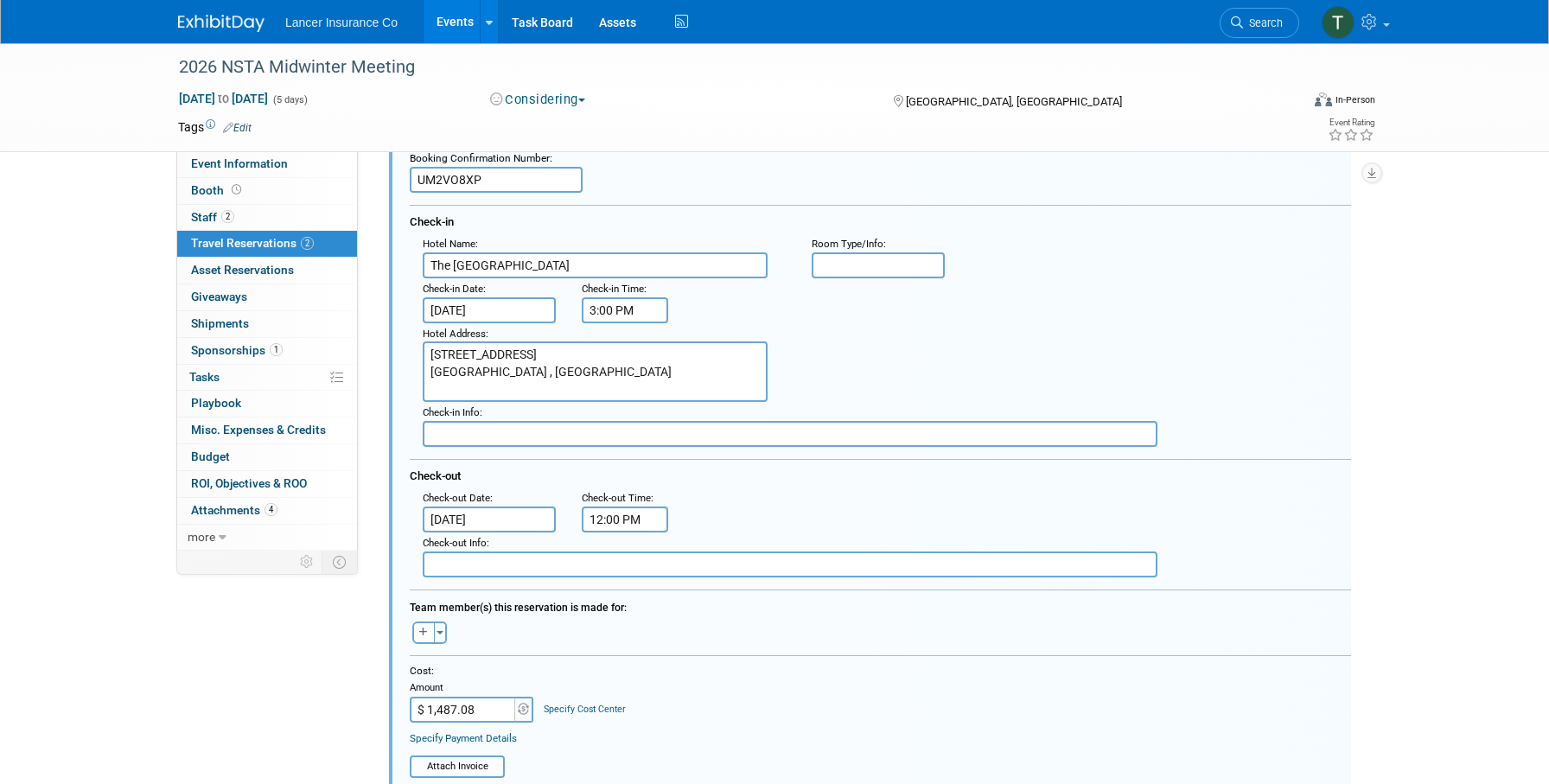
click at [1009, 335] on div "Hotel Address : 321 North Fort Lauderdale Beach Blvd. Fort Lauderdale , FL 3330…" at bounding box center [887, 363] width 955 height 80
drag, startPoint x: 488, startPoint y: 179, endPoint x: 320, endPoint y: 177, distance: 168.0
click at [320, 177] on div "Event Information Event Info Booth Booth 2 Staff 2 Staff 2 Travel Reservations …" at bounding box center [769, 412] width 1218 height 1356
drag, startPoint x: 492, startPoint y: 181, endPoint x: 397, endPoint y: 177, distance: 95.1
click at [397, 177] on div "<i class="fas fa-plane" style="padding: 6px 4px 6px 1px;"></i> Flight <i class=…" at bounding box center [869, 588] width 962 height 996
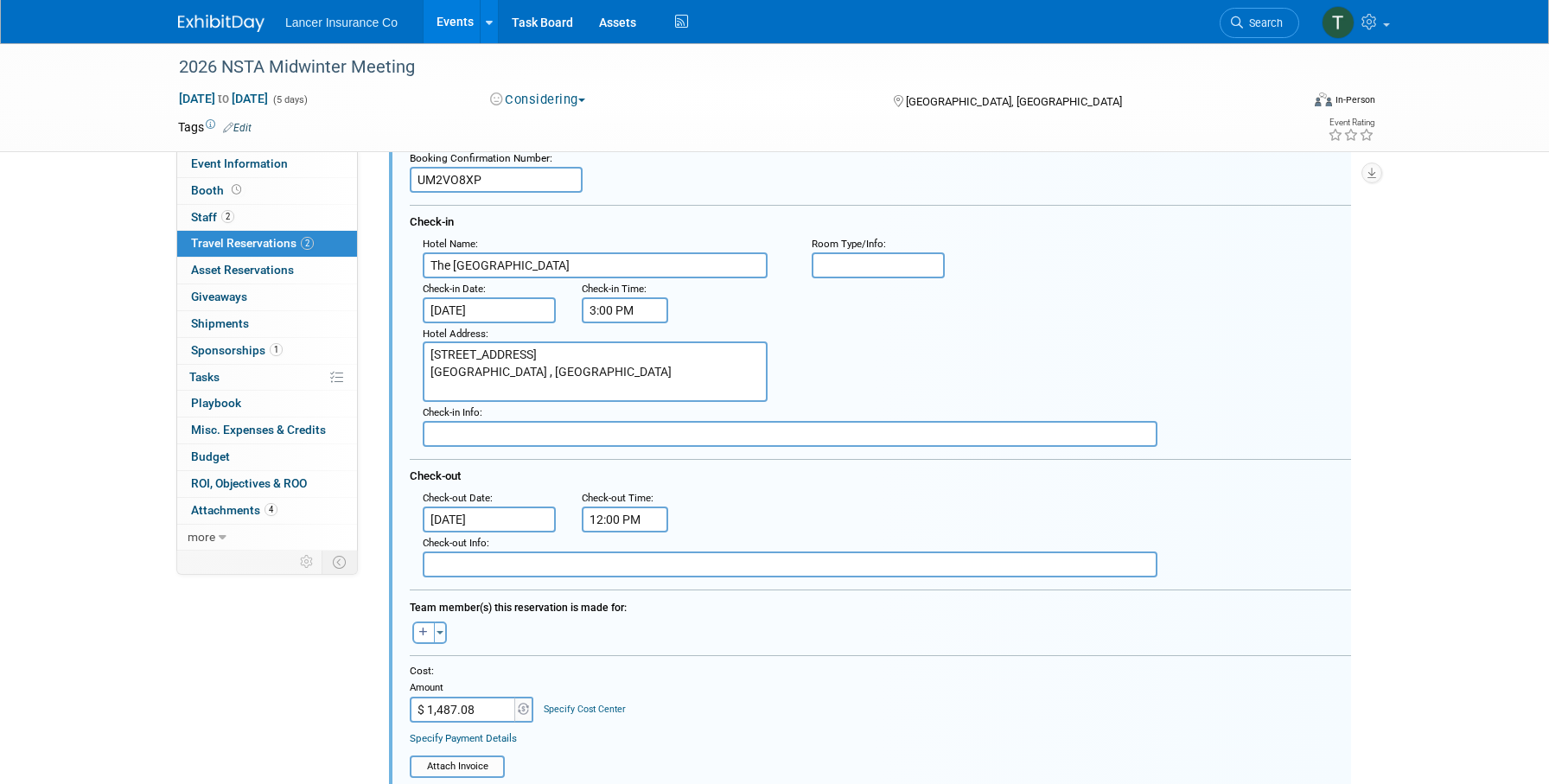
paste input "053WM79C"
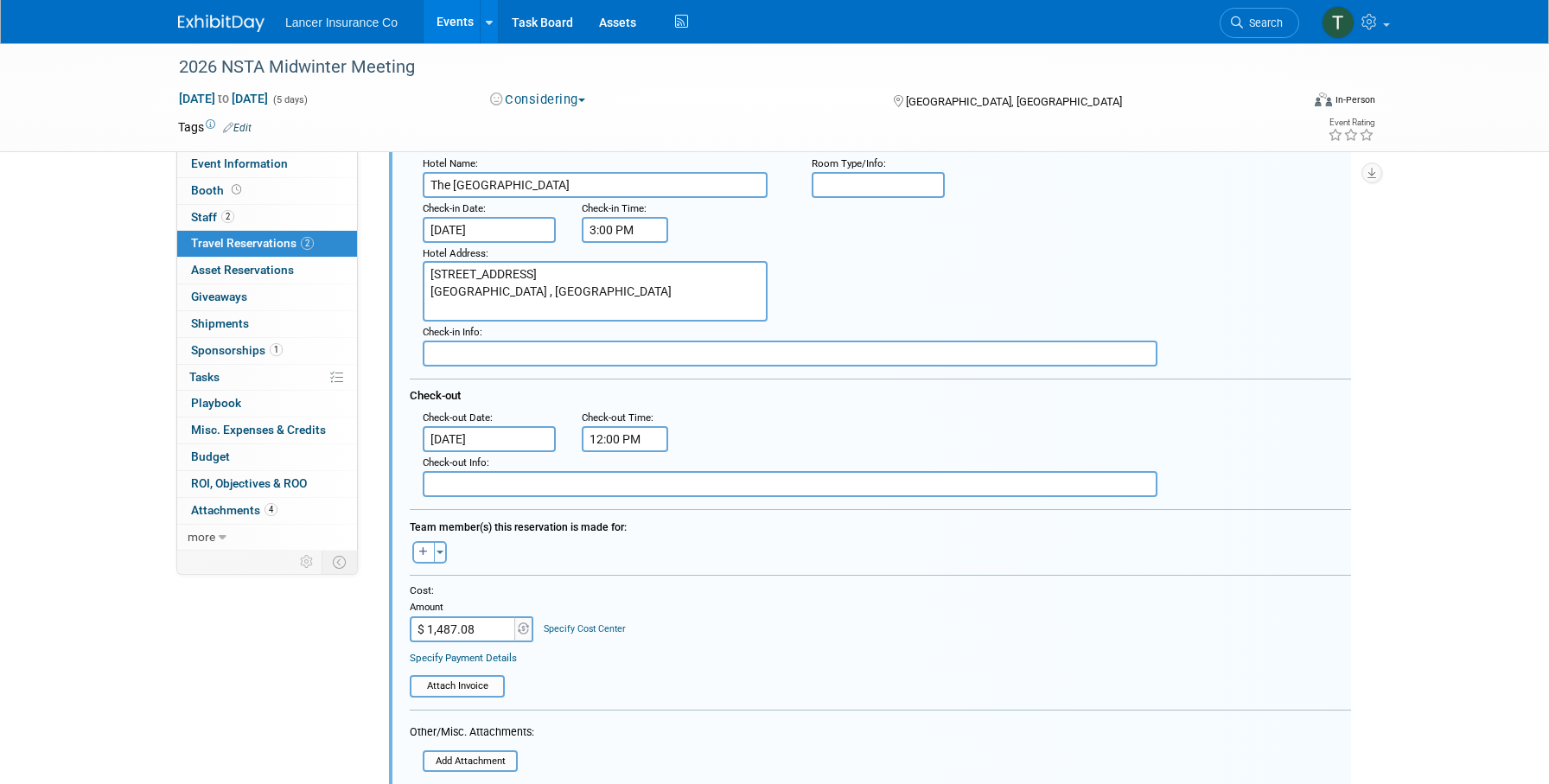
scroll to position [390, 6]
type input "053WM79C"
click at [434, 554] on button "Toggle Dropdown" at bounding box center [441, 551] width 13 height 22
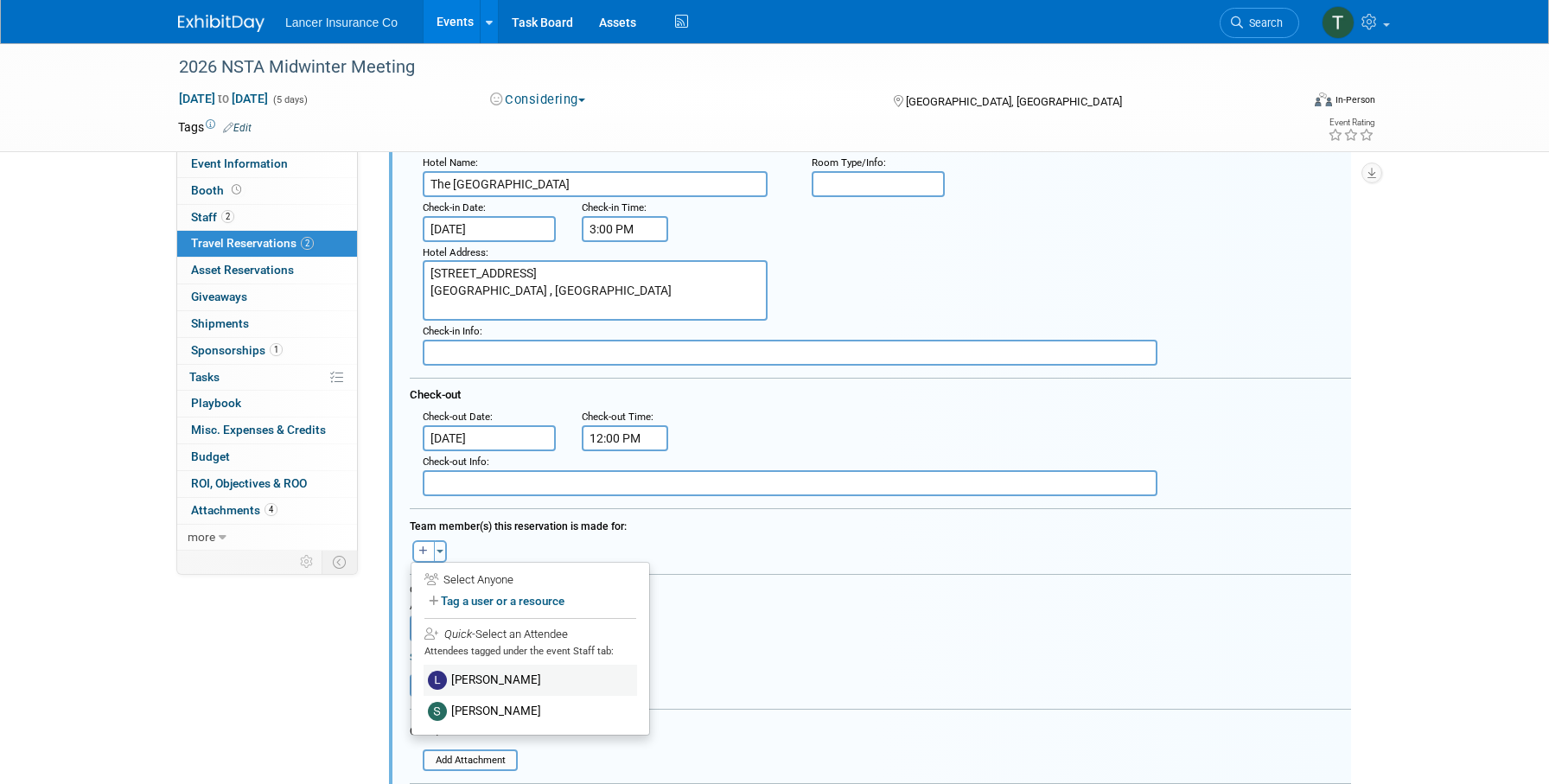
click at [460, 678] on label "[PERSON_NAME]" at bounding box center [530, 680] width 214 height 31
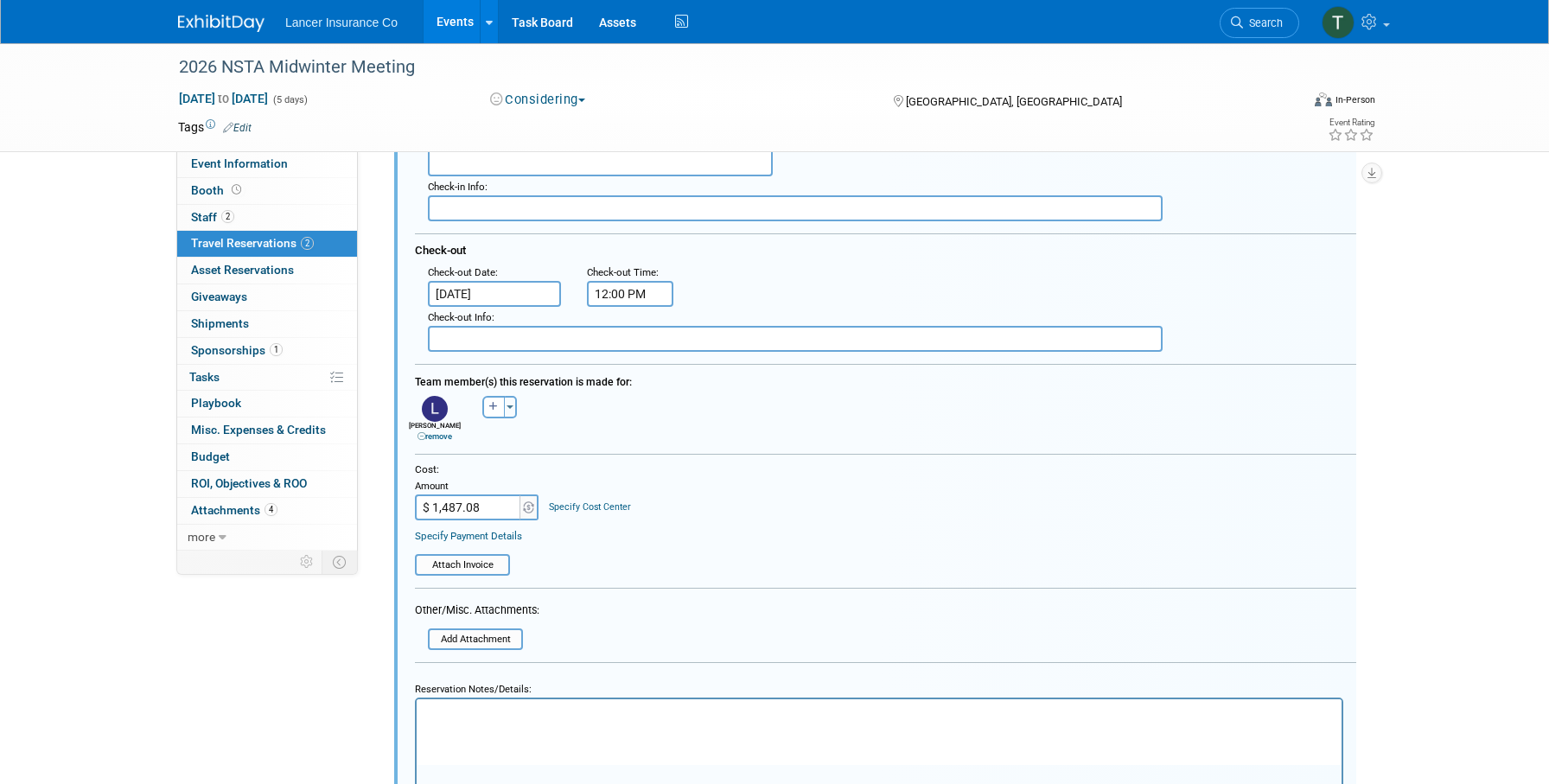
scroll to position [547, 0]
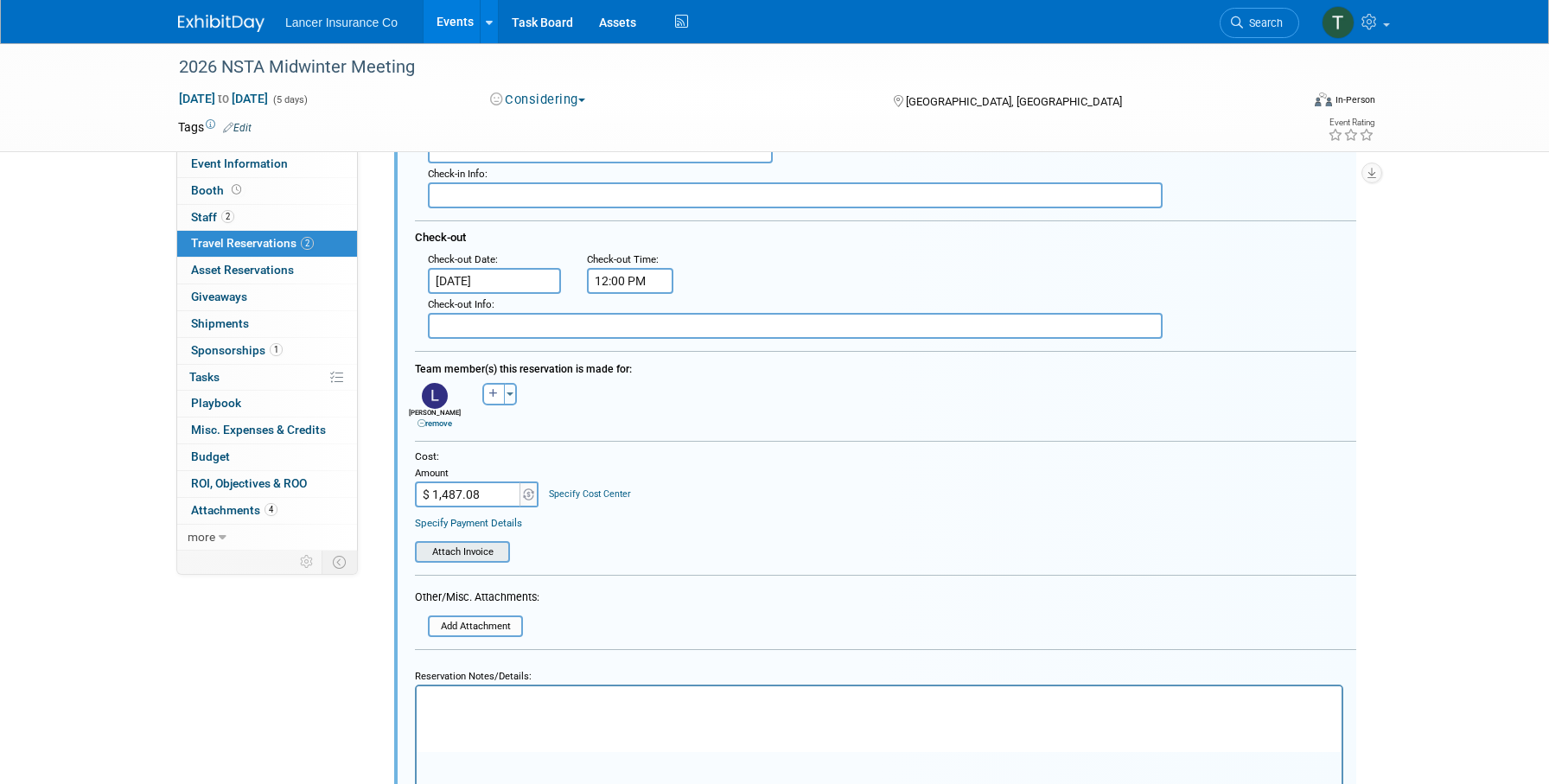
click at [469, 554] on input "file" at bounding box center [419, 552] width 176 height 19
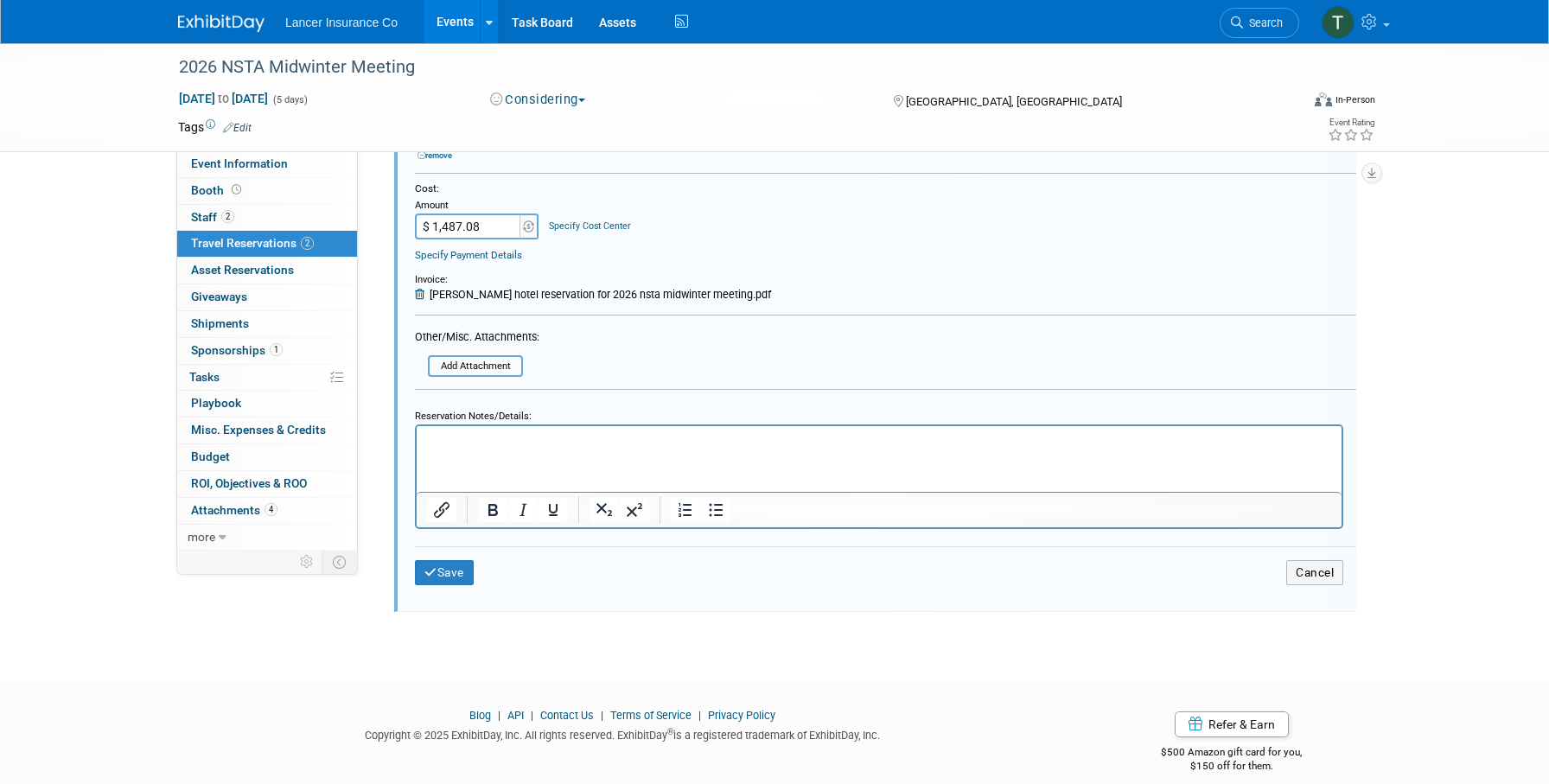
scroll to position [835, 0]
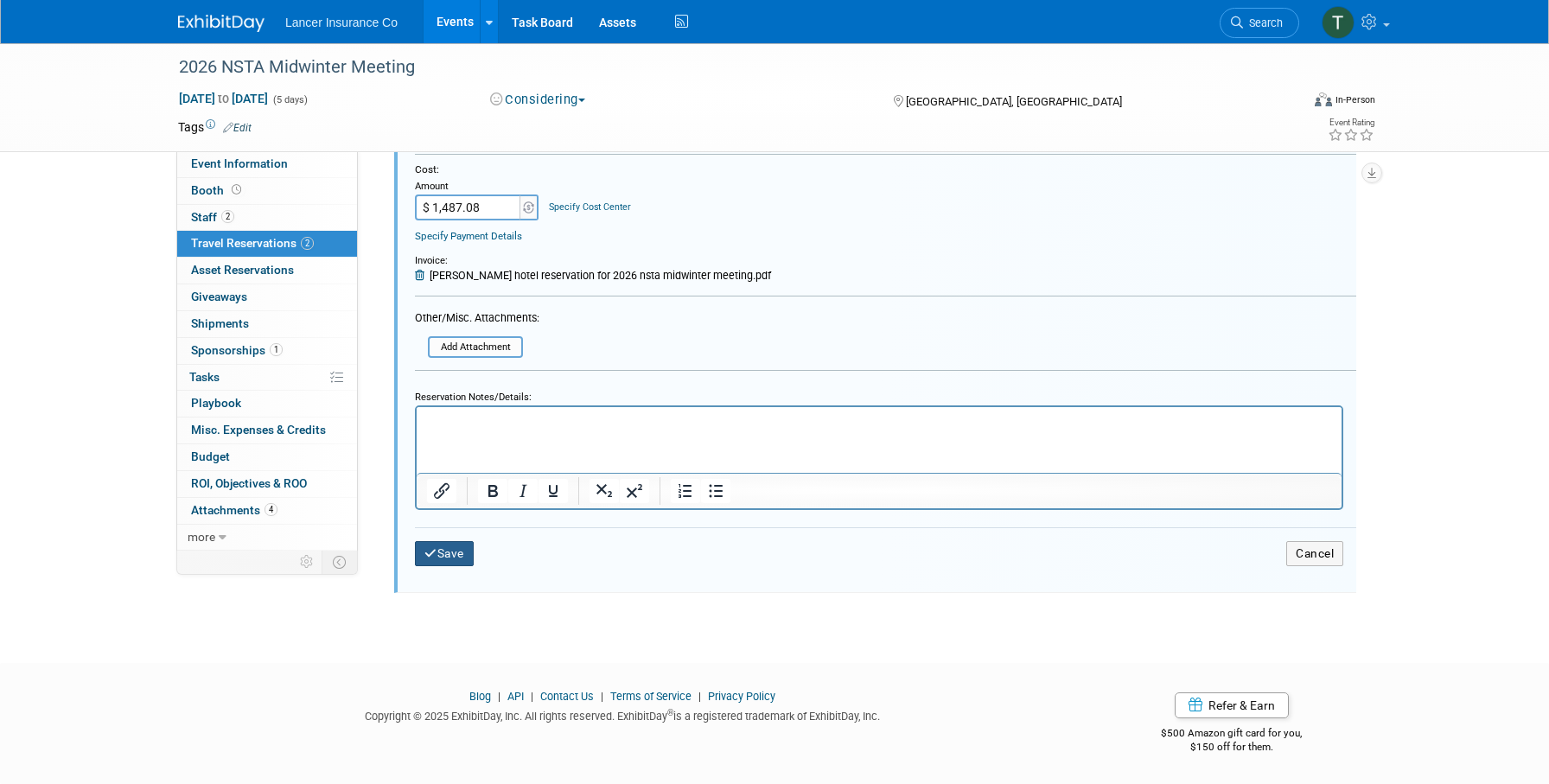
click at [460, 552] on button "Save" at bounding box center [443, 553] width 58 height 25
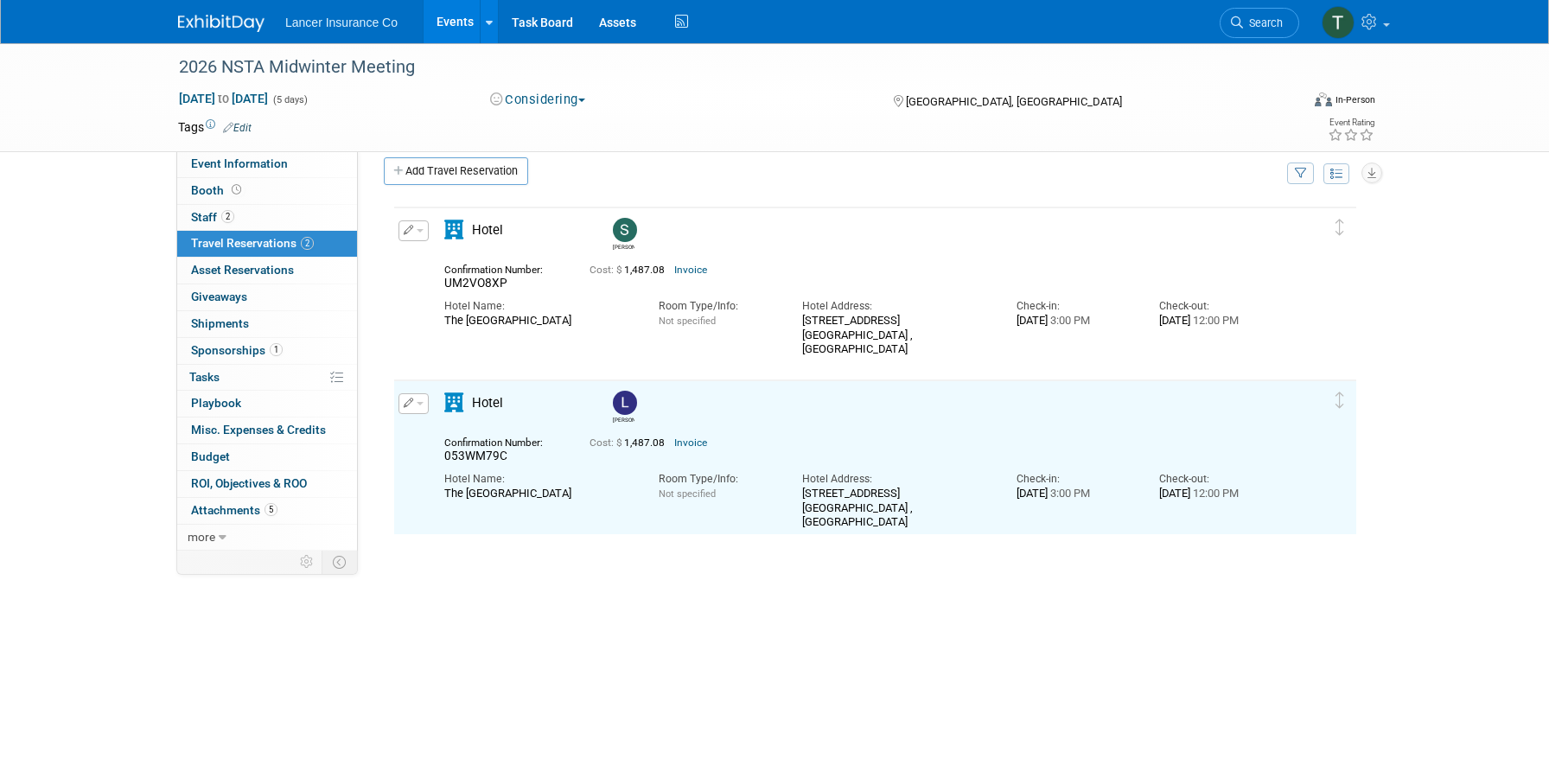
scroll to position [0, 0]
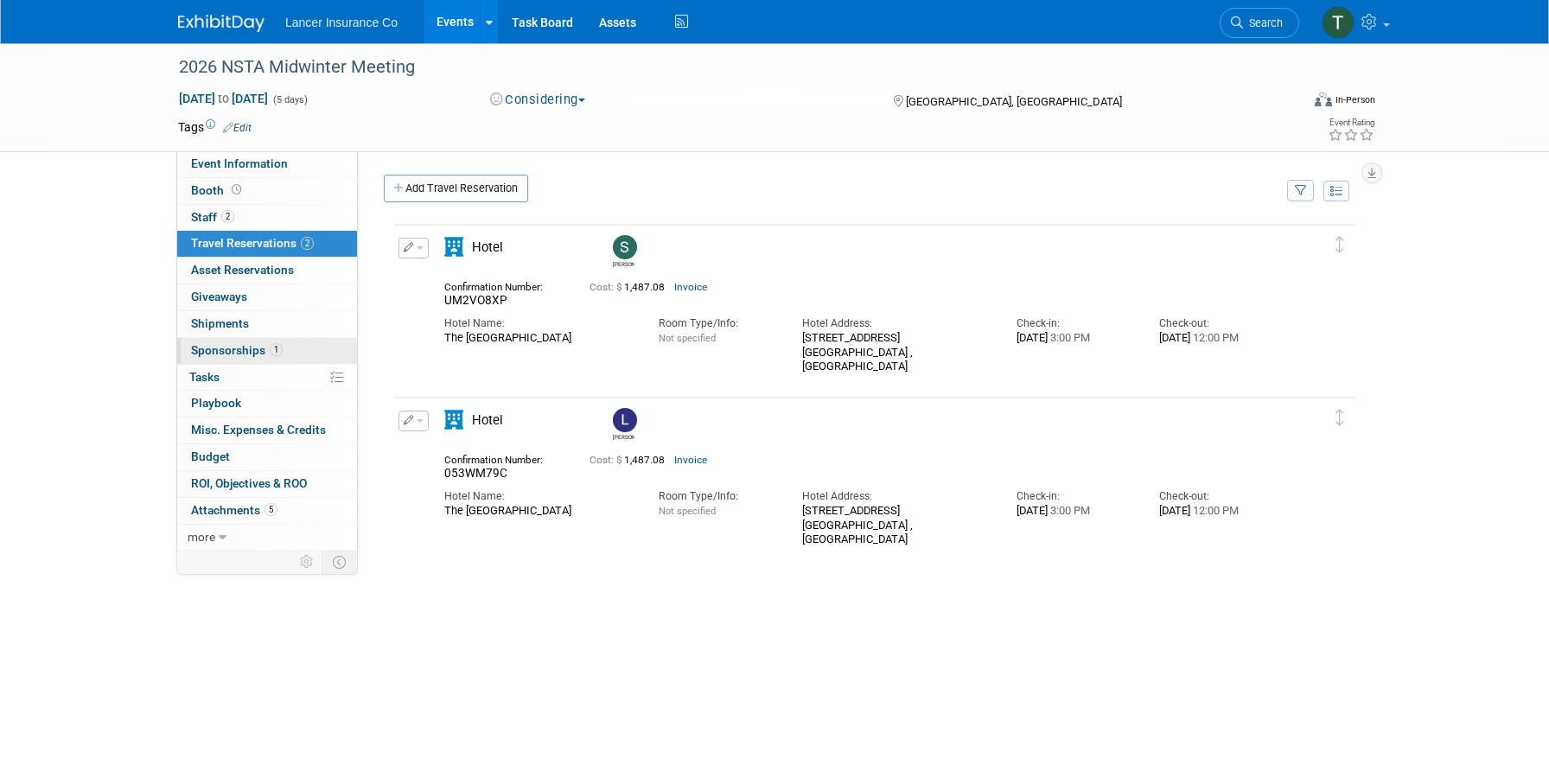
click at [226, 347] on span "Sponsorships 1" at bounding box center [236, 350] width 92 height 14
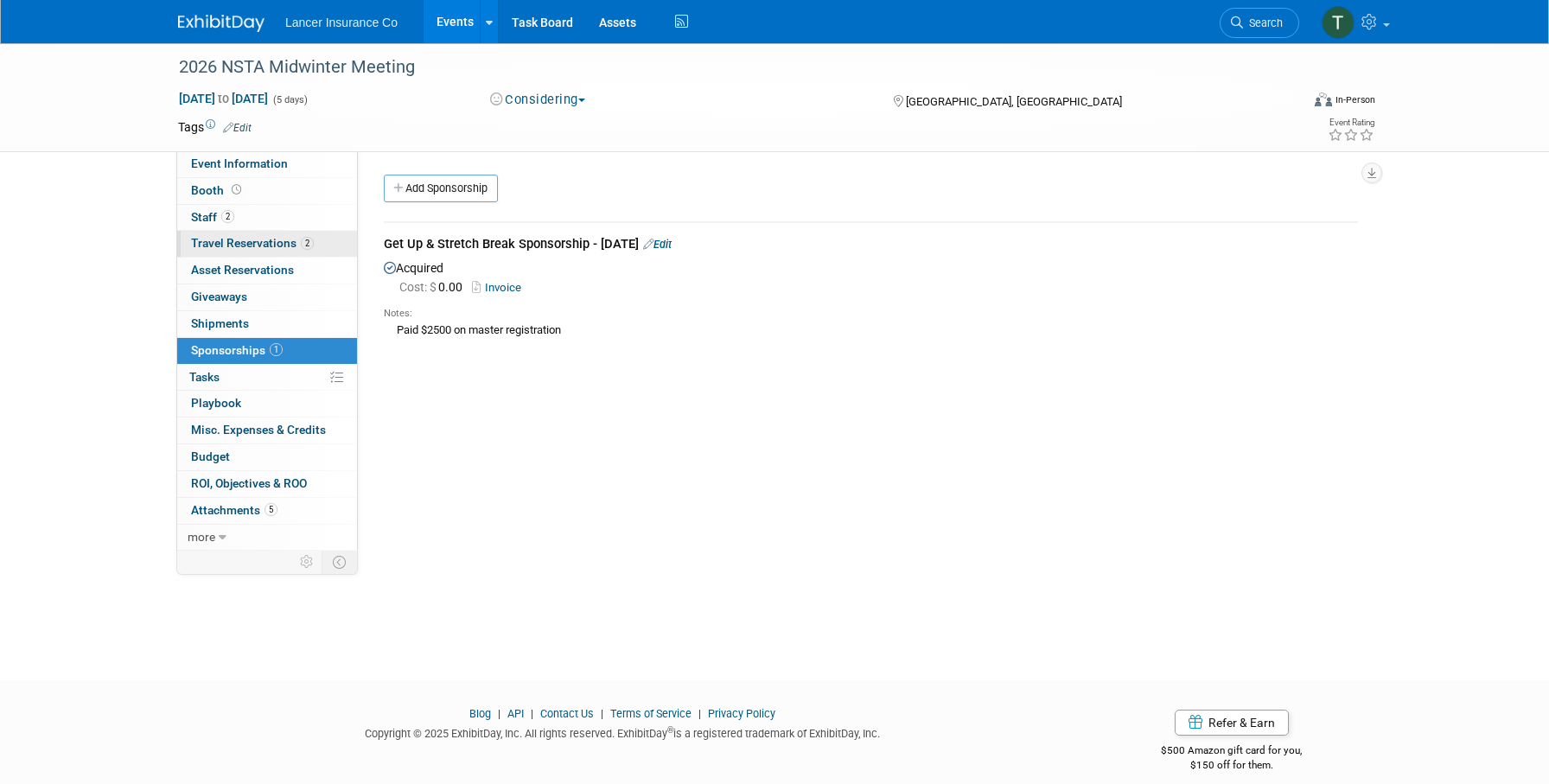
click at [233, 241] on span "Travel Reservations 2" at bounding box center [252, 243] width 123 height 14
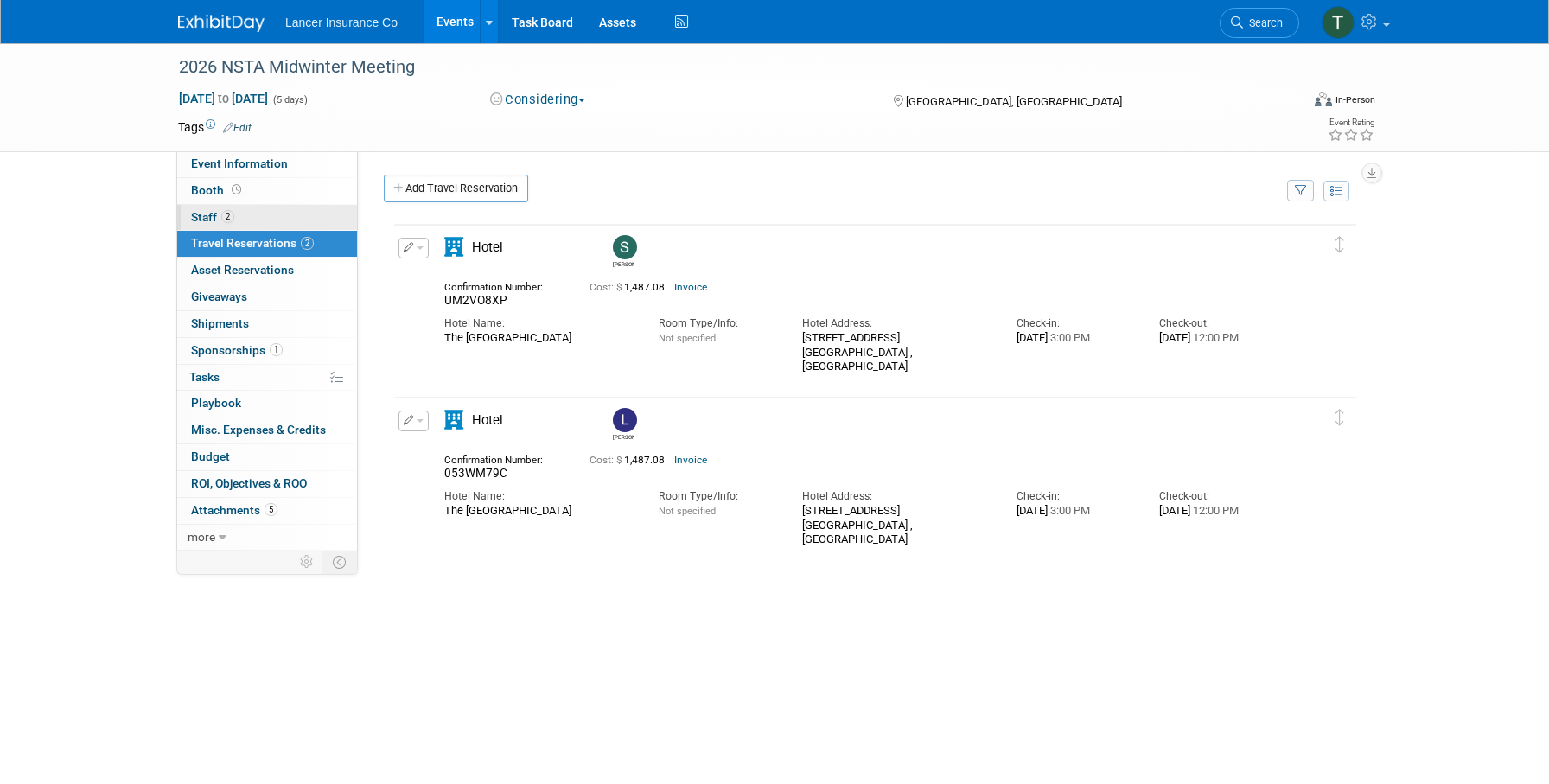
click at [212, 215] on span "Staff 2" at bounding box center [212, 217] width 44 height 14
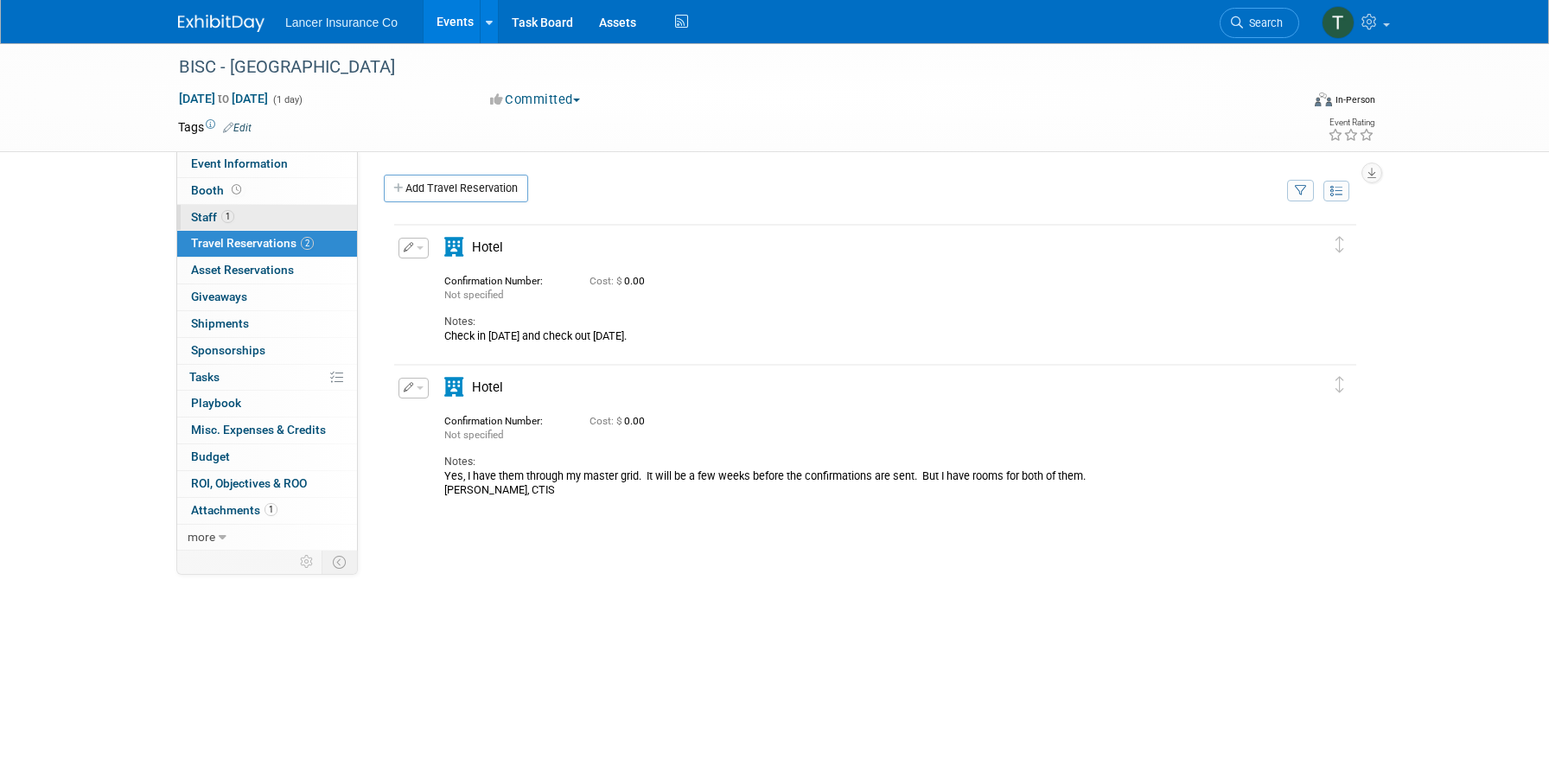
click at [203, 215] on span "Staff 1" at bounding box center [212, 217] width 44 height 14
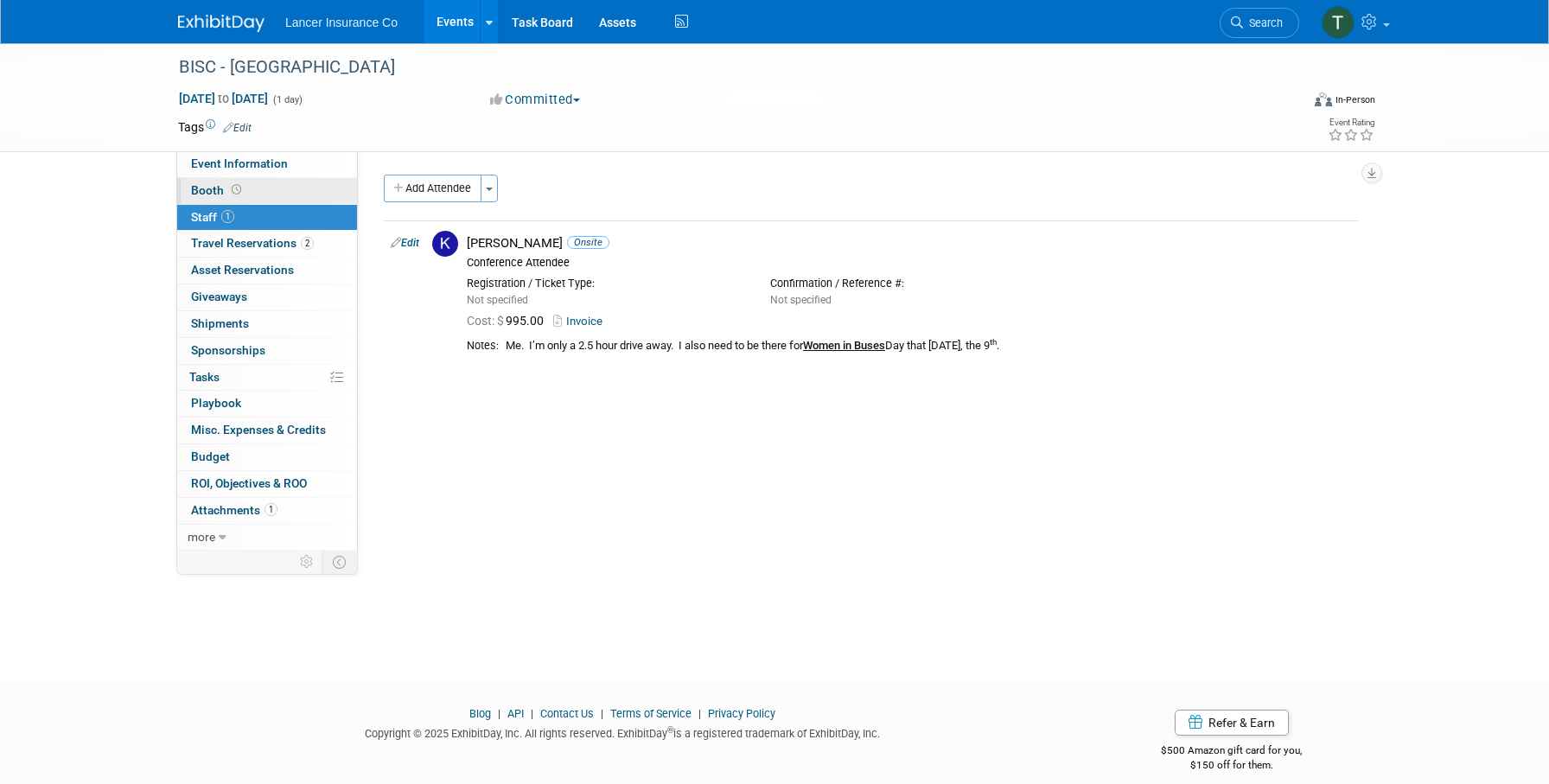
click at [204, 196] on span "Booth" at bounding box center [218, 190] width 54 height 14
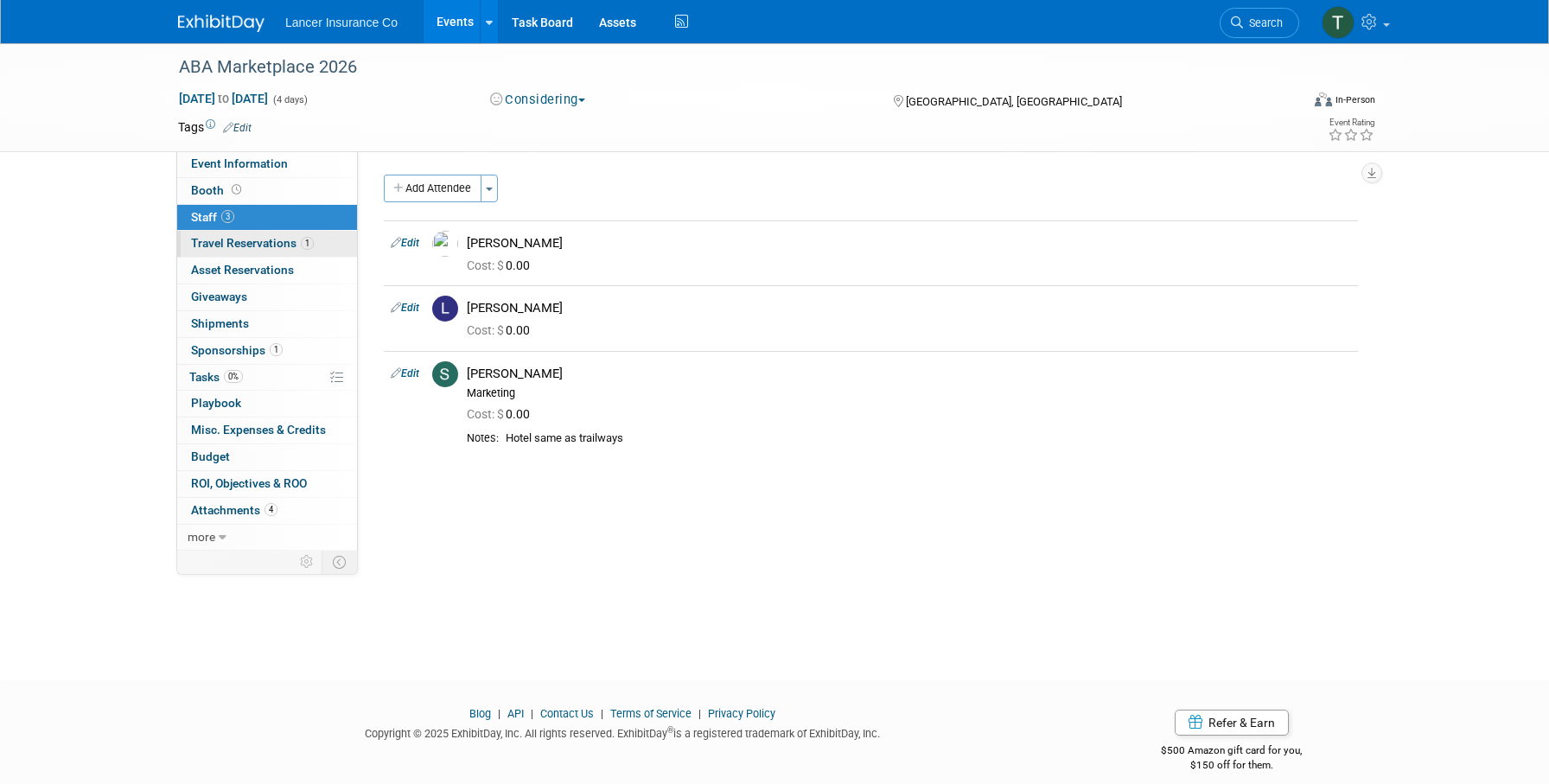
click at [223, 236] on link "1 Travel Reservations 1" at bounding box center [267, 243] width 180 height 26
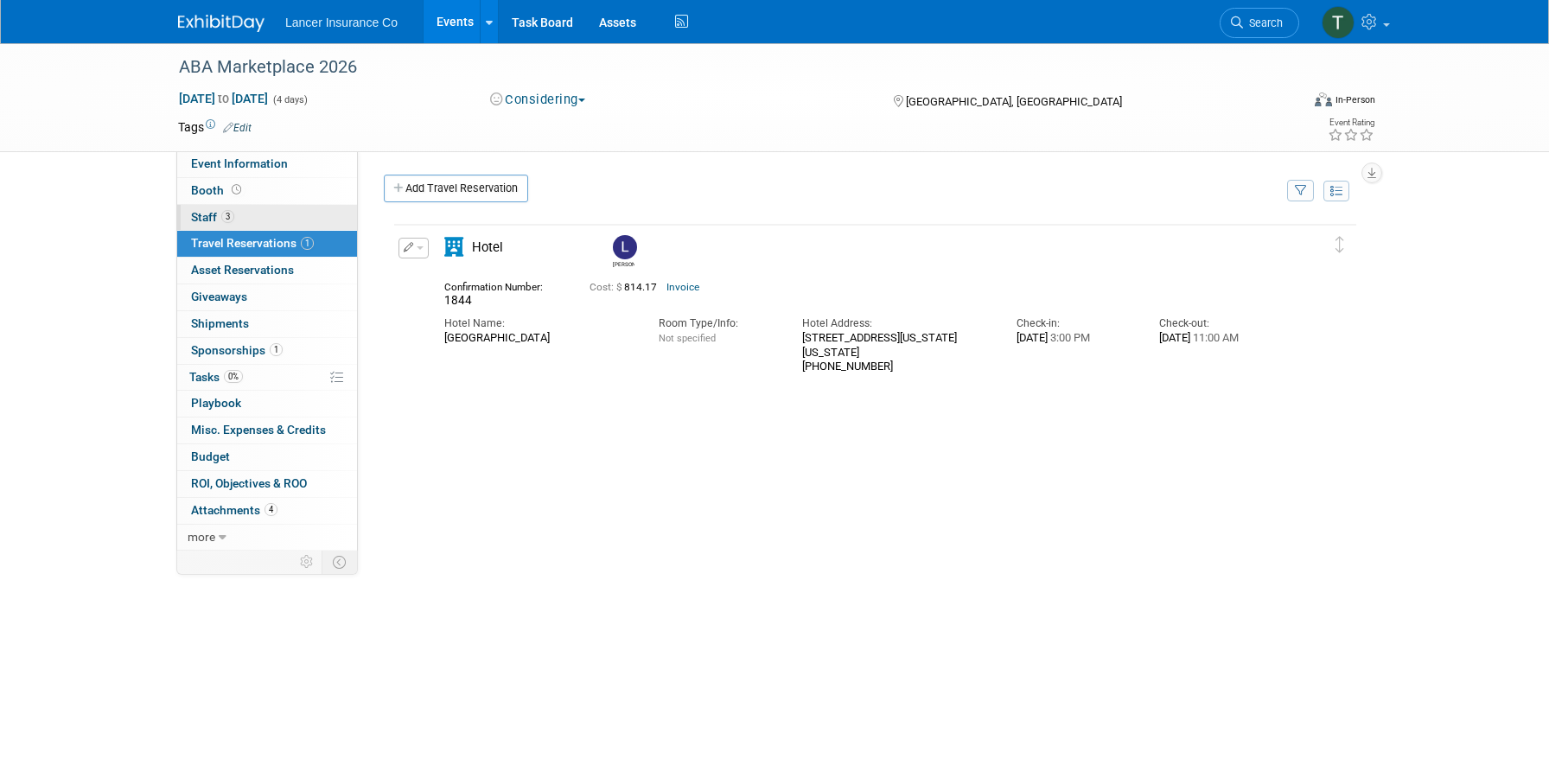
click at [208, 220] on span "Staff 3" at bounding box center [212, 217] width 44 height 14
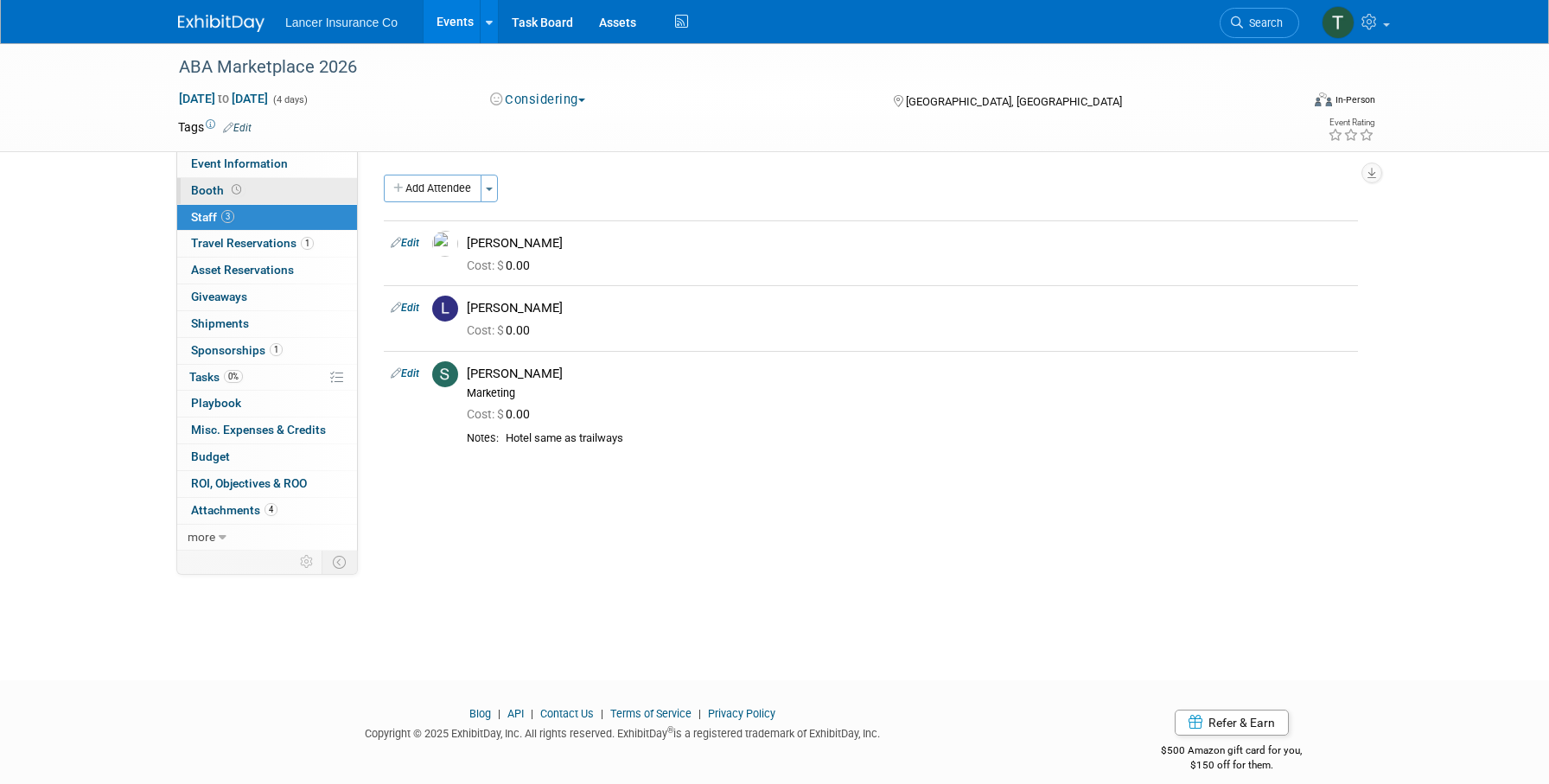
click at [215, 189] on span "Booth" at bounding box center [218, 190] width 54 height 14
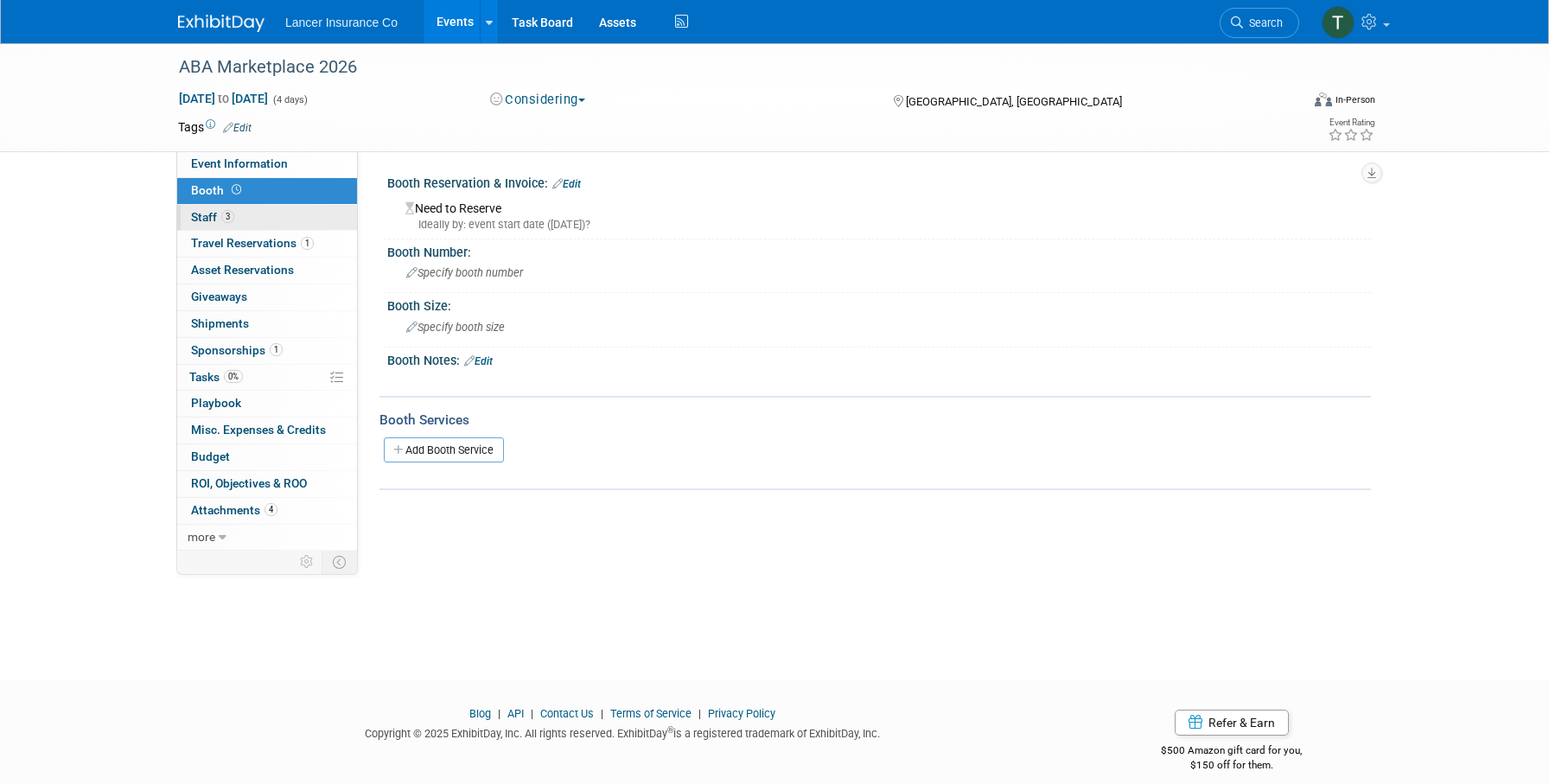
click at [213, 218] on span "Staff 3" at bounding box center [212, 217] width 44 height 14
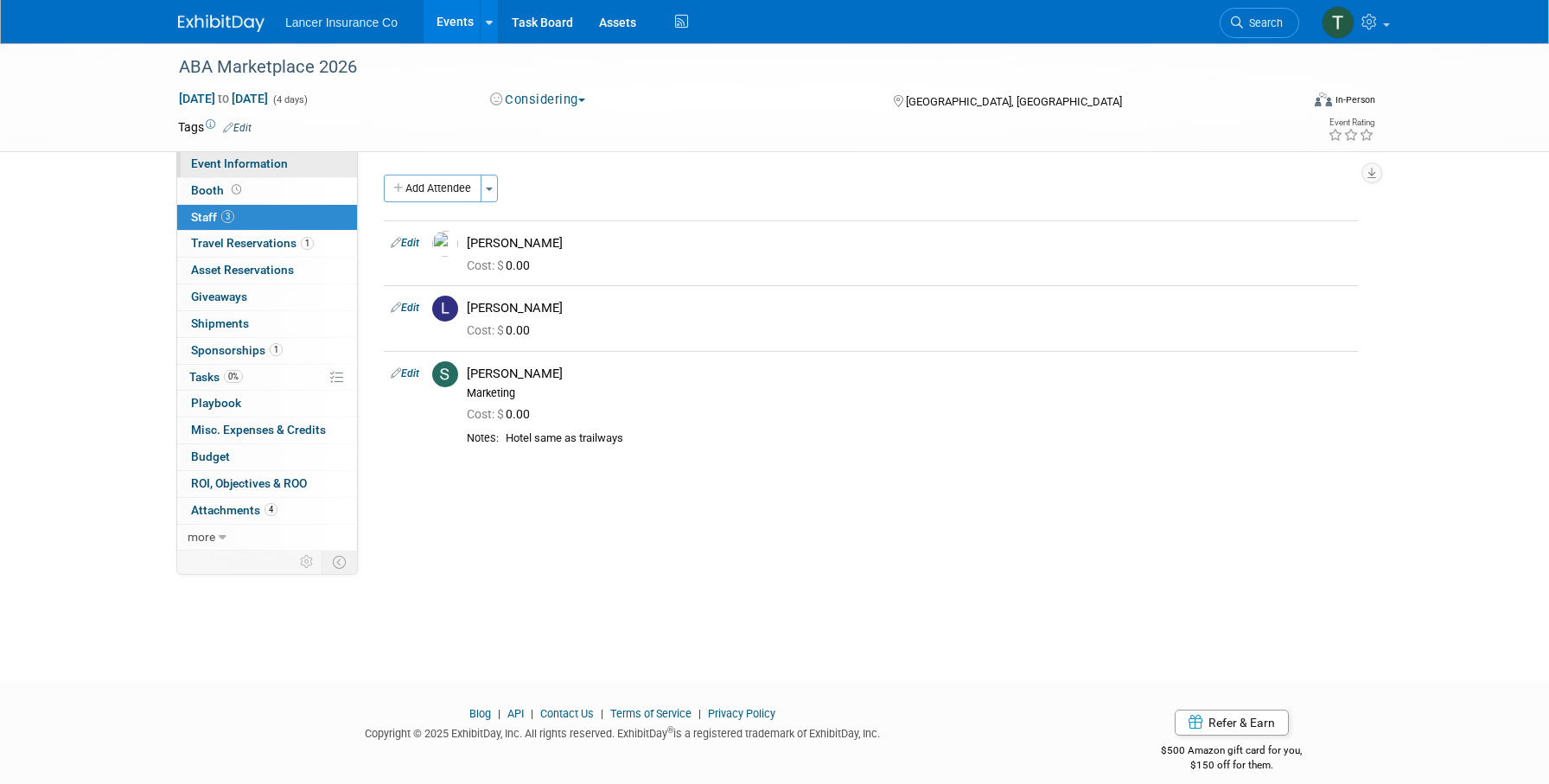
click at [213, 156] on link "Event Information" at bounding box center [267, 164] width 180 height 26
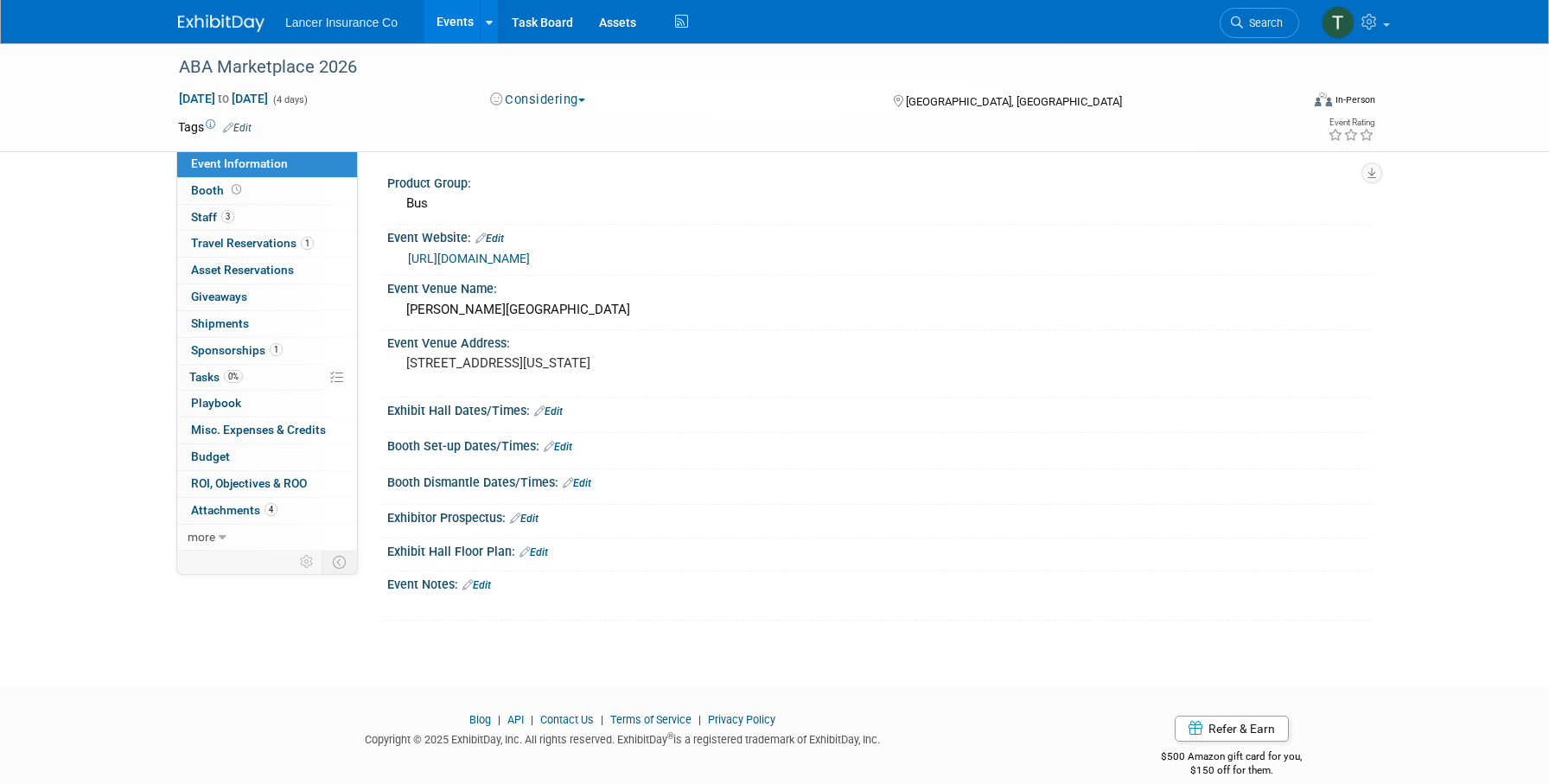
click at [500, 261] on link "https://www.buses.org/event-category/future-marketplace-dates/" at bounding box center [469, 258] width 122 height 14
click at [202, 217] on span "Staff 3" at bounding box center [212, 217] width 44 height 14
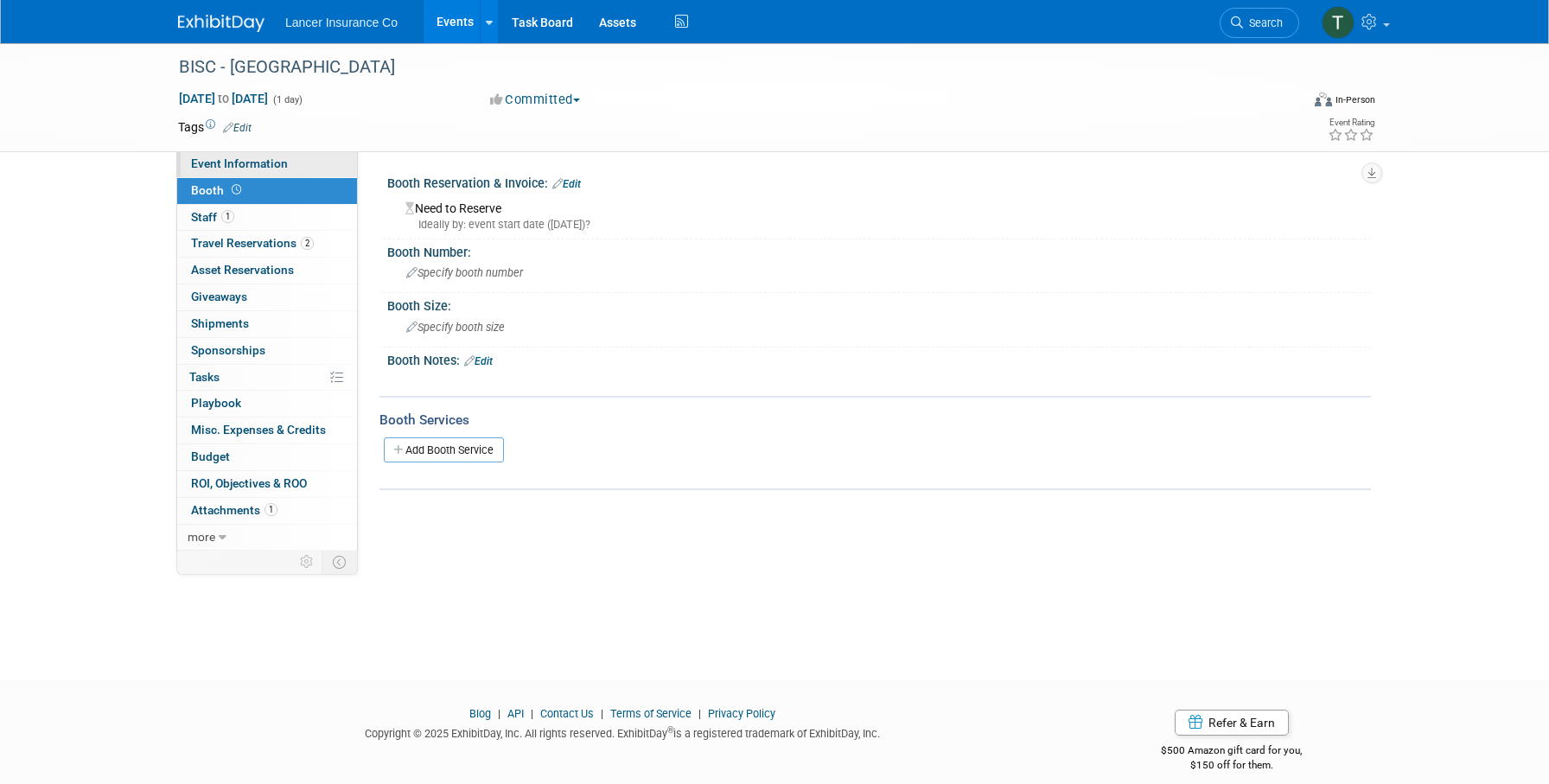
click at [204, 157] on span "Event Information" at bounding box center [239, 163] width 97 height 14
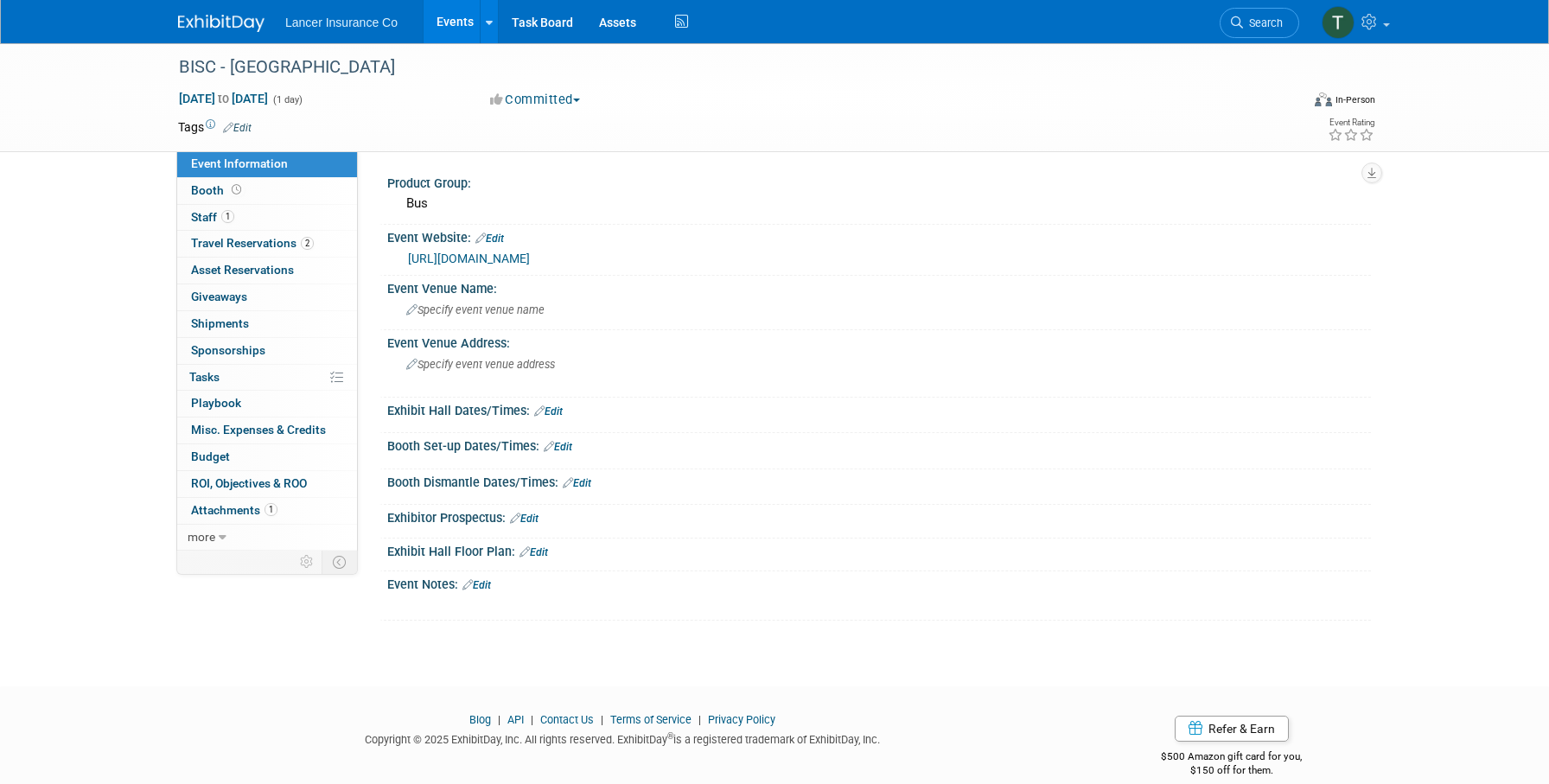
click at [506, 255] on link "https://marketplace.buses.org/registration-2/registration-pricing-2-2/" at bounding box center [469, 258] width 122 height 14
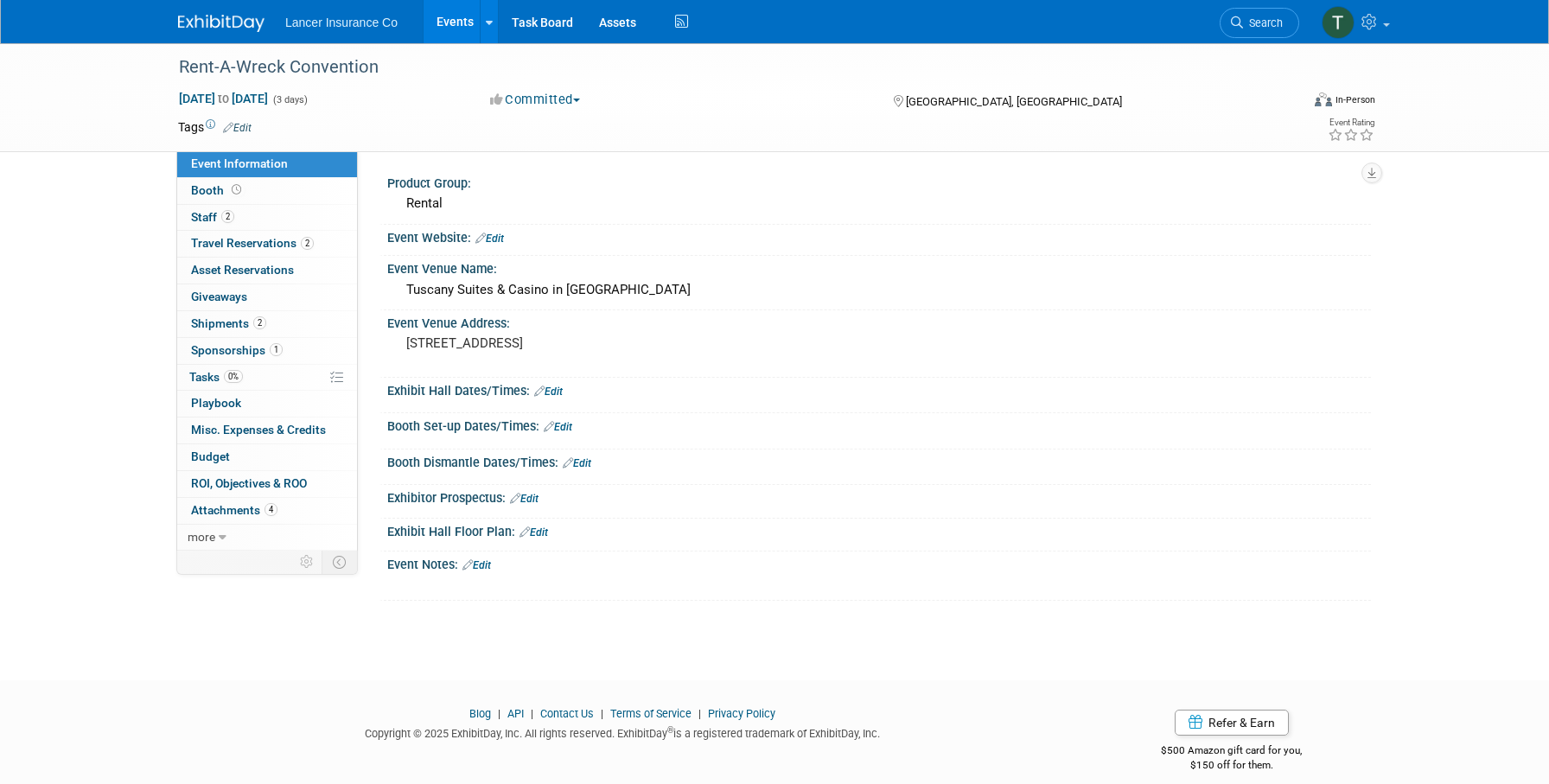
click at [460, 19] on link "Events" at bounding box center [455, 21] width 63 height 44
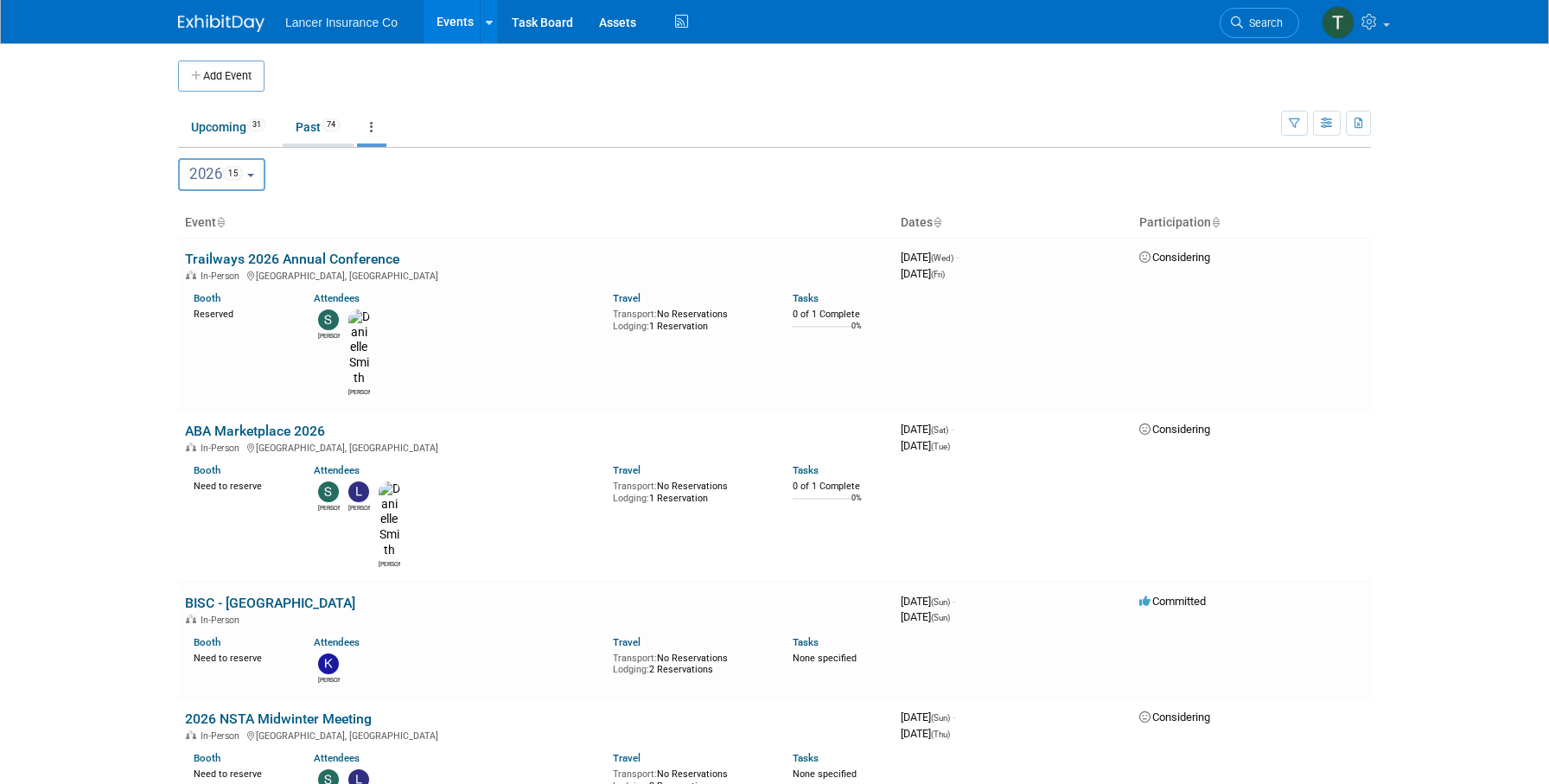
click at [313, 129] on link "Past 74" at bounding box center [318, 126] width 71 height 32
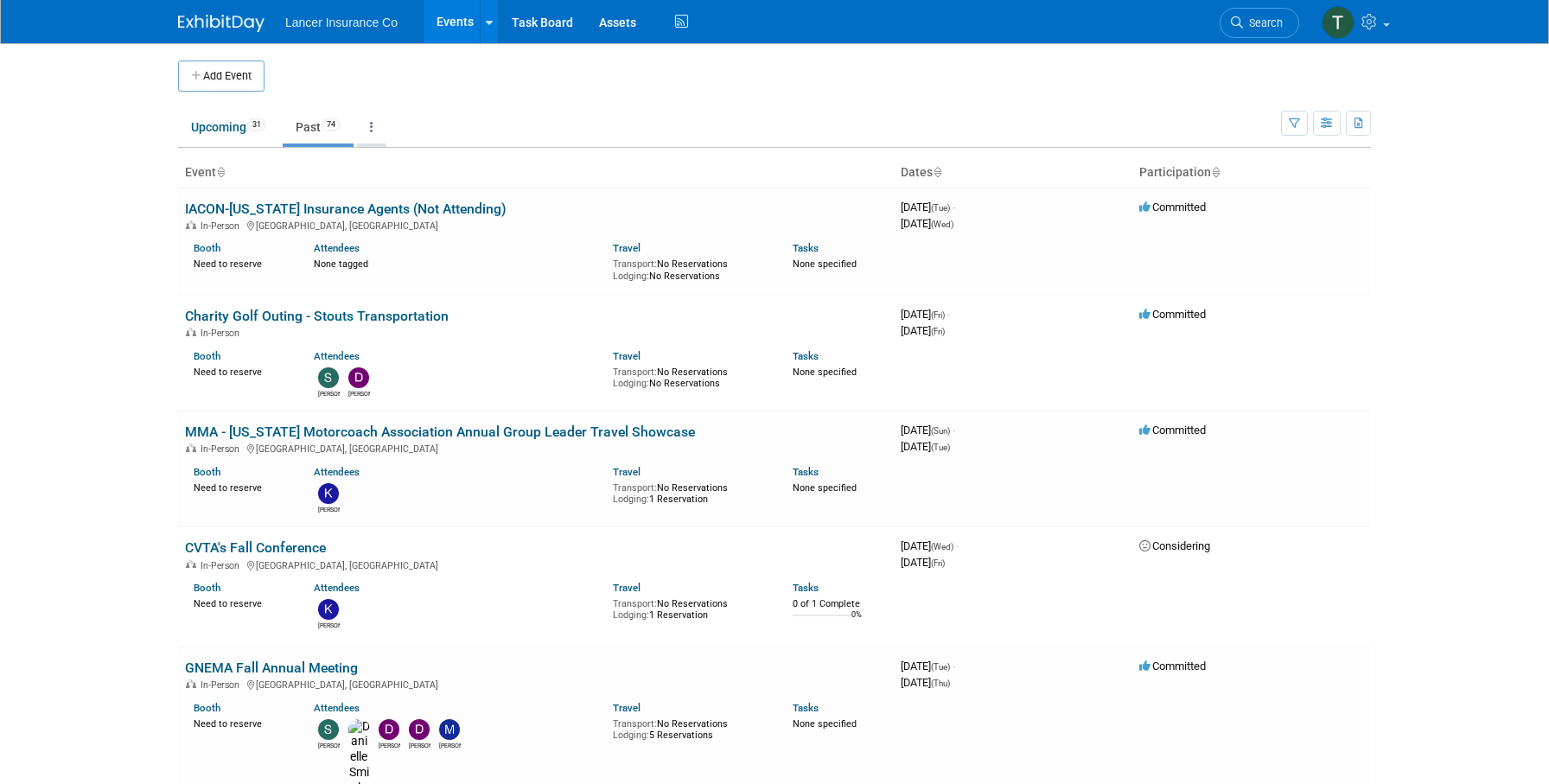
click at [386, 119] on link at bounding box center [372, 126] width 30 height 32
click at [402, 195] on link "Grouped Annually Events grouped by year" at bounding box center [426, 205] width 137 height 38
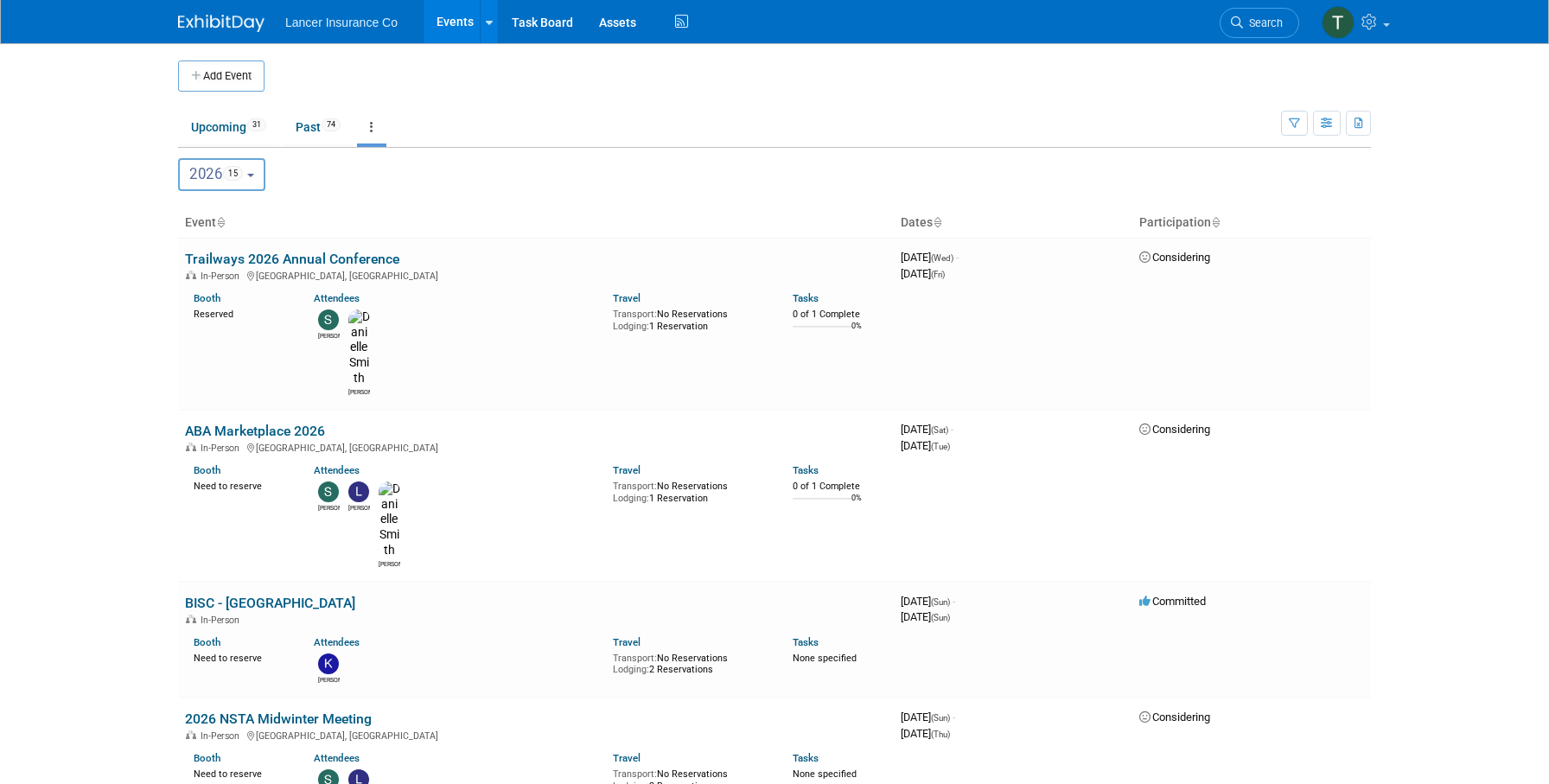
click at [228, 186] on button "2026 15" at bounding box center [221, 174] width 87 height 32
click at [221, 256] on label "2025 83" at bounding box center [224, 251] width 73 height 29
click at [193, 255] on input "2025 83" at bounding box center [187, 250] width 11 height 11
select select "2025"
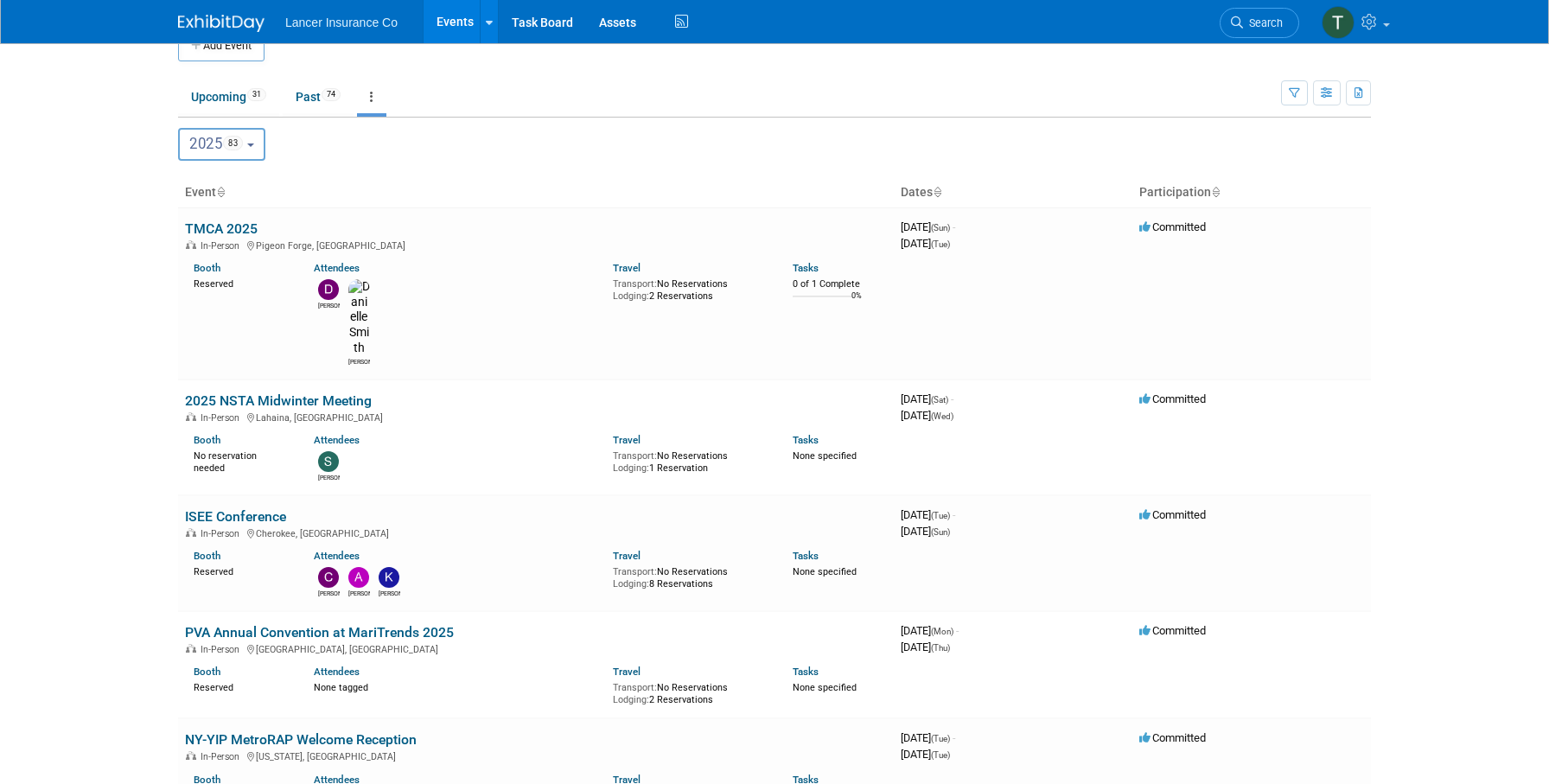
scroll to position [21, 0]
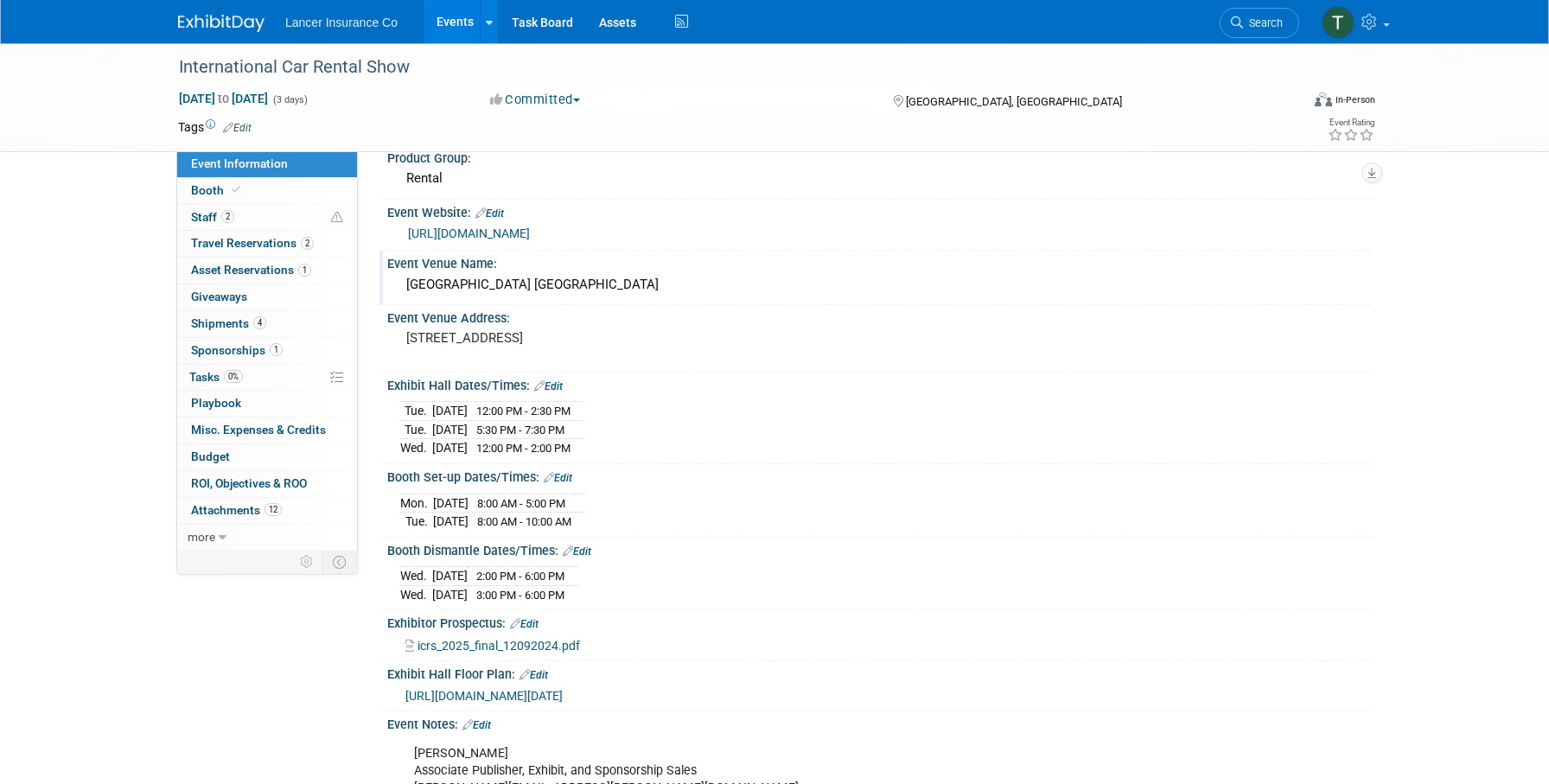
scroll to position [24, 0]
click at [530, 237] on link "[URL][DOMAIN_NAME]" at bounding box center [469, 234] width 122 height 14
